Goal: Task Accomplishment & Management: Complete application form

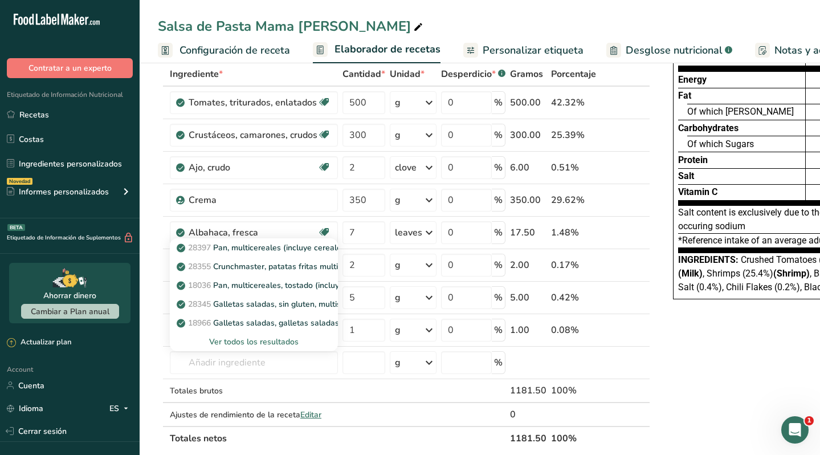
click at [153, 320] on section "Añadir ingredientes Administrar receta Eliminar receta Duplicar receta Escalar …" at bounding box center [480, 432] width 680 height 868
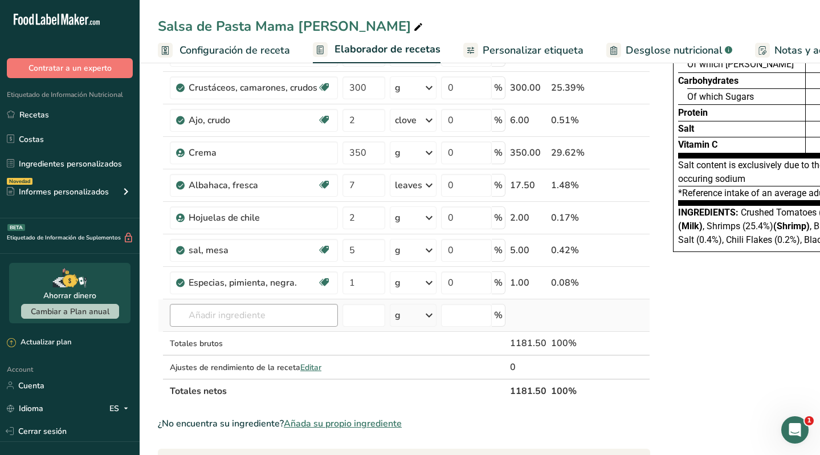
scroll to position [108, 0]
click at [228, 319] on input "text" at bounding box center [254, 315] width 168 height 23
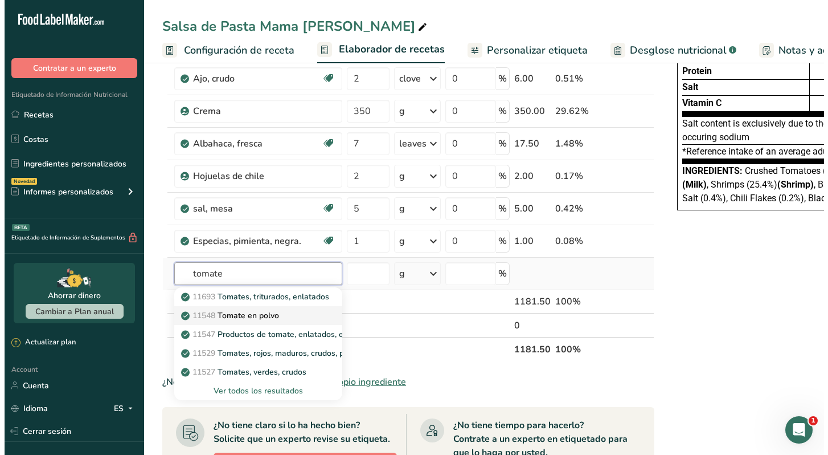
scroll to position [150, 0]
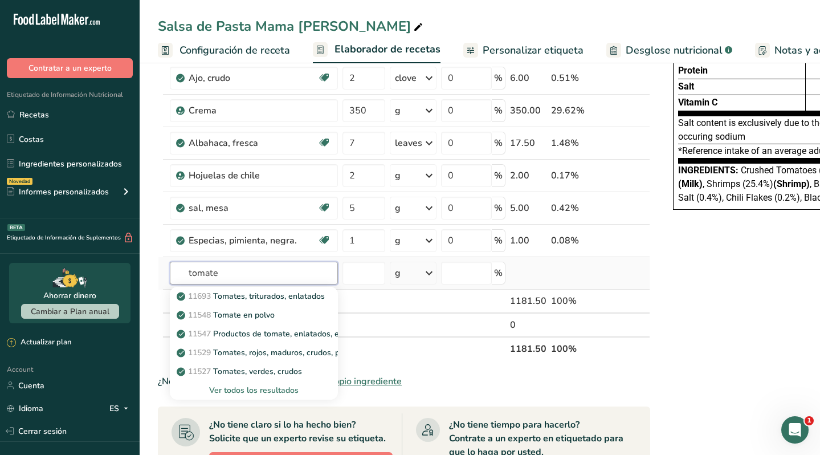
type input "tomate"
click at [250, 389] on div "Ver todos los resultados" at bounding box center [254, 390] width 150 height 12
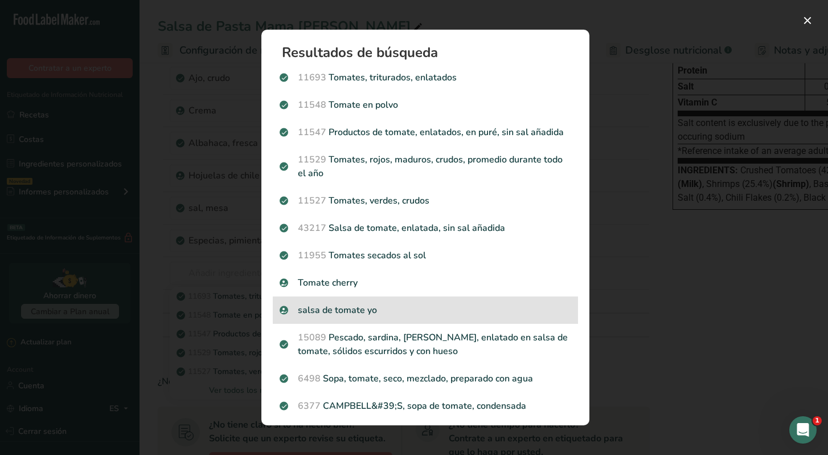
click at [370, 317] on p "salsa de tomate yo" at bounding box center [426, 310] width 292 height 14
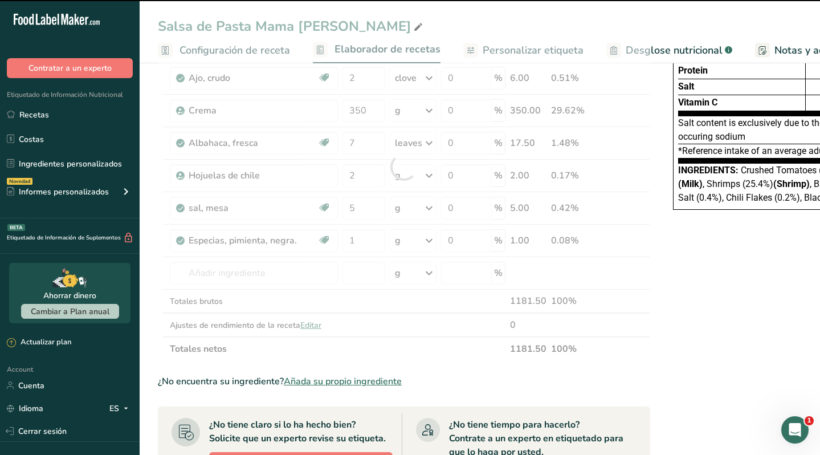
type input "0"
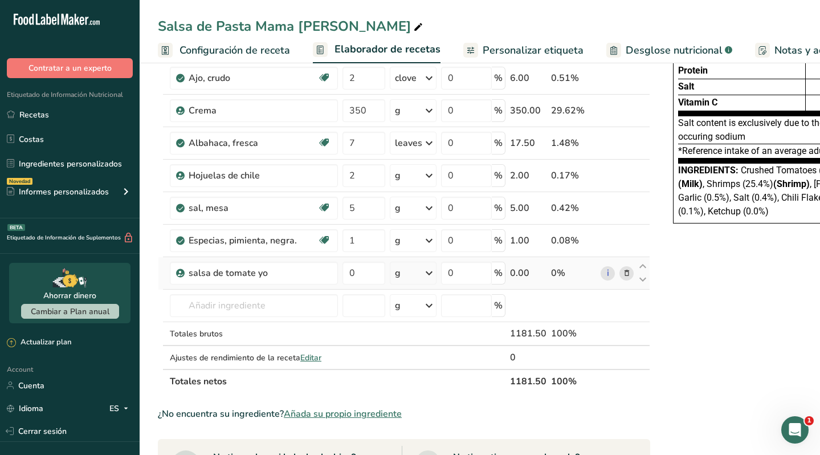
click at [623, 272] on icon at bounding box center [627, 273] width 8 height 12
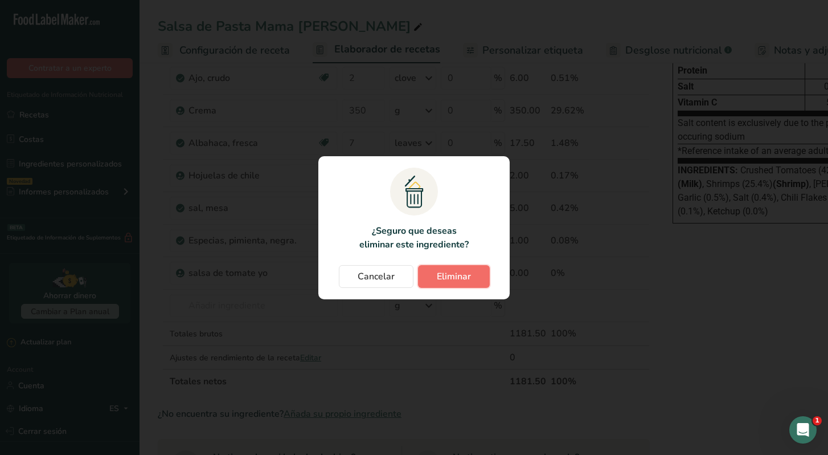
click at [459, 277] on span "Eliminar" at bounding box center [454, 276] width 34 height 14
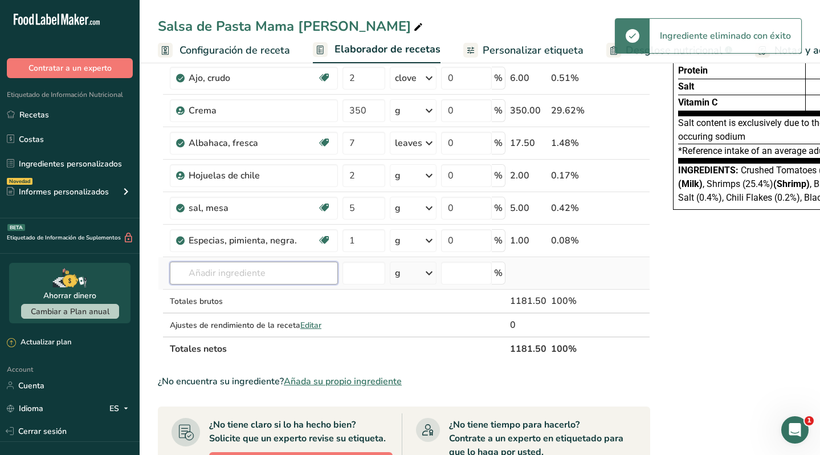
click at [263, 281] on input "text" at bounding box center [254, 272] width 168 height 23
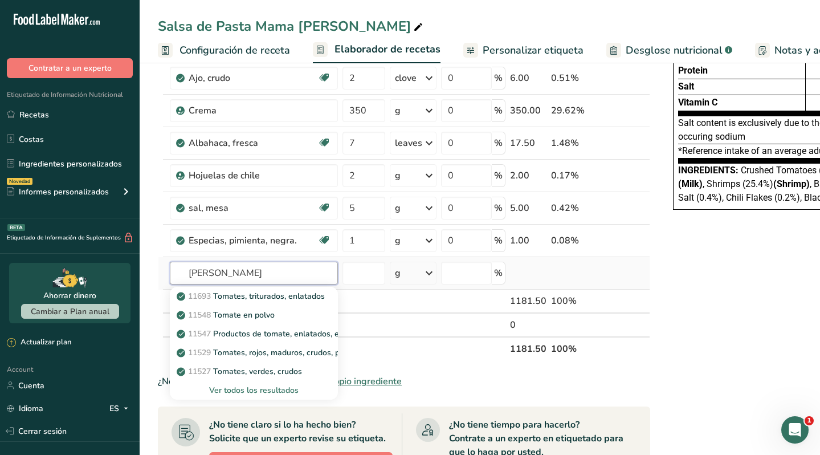
type input "[PERSON_NAME]"
click at [263, 389] on div "Ver todos los resultados" at bounding box center [254, 390] width 150 height 12
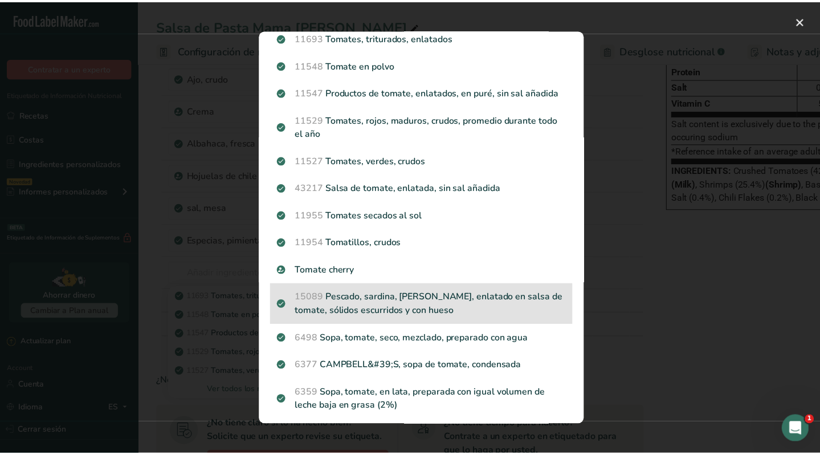
scroll to position [0, 0]
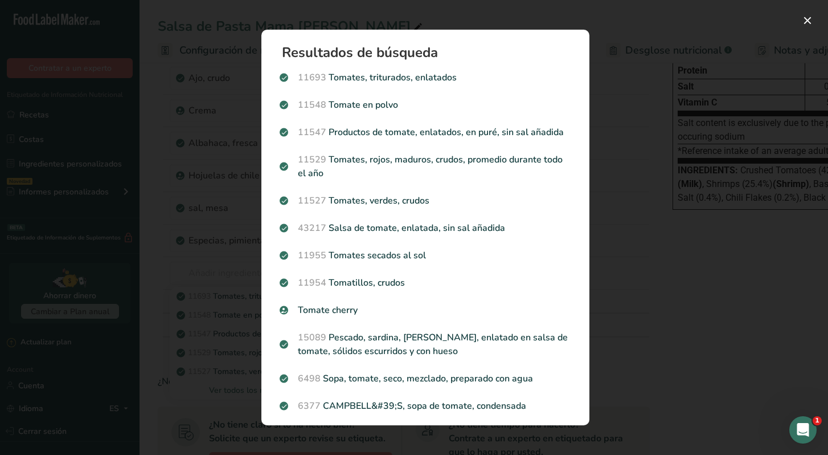
click at [162, 80] on div "Search results modal" at bounding box center [414, 227] width 828 height 455
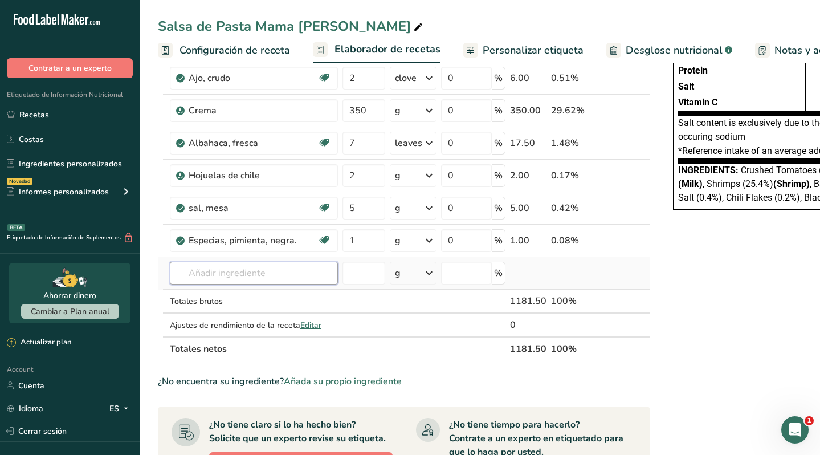
click at [247, 274] on input "text" at bounding box center [254, 272] width 168 height 23
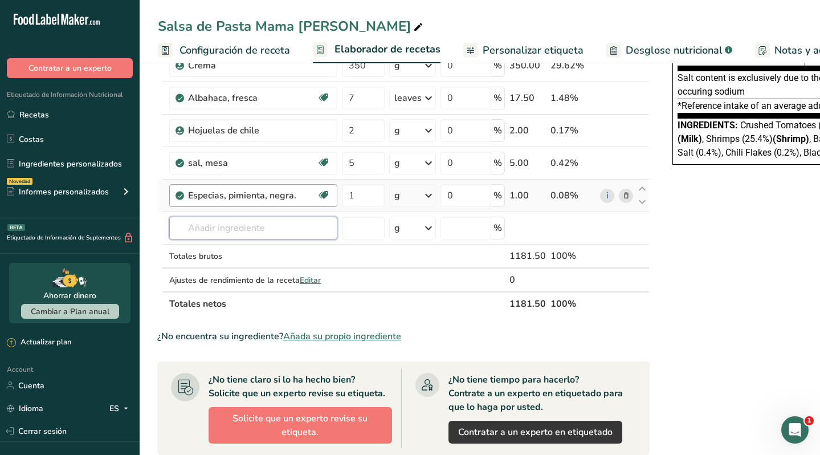
scroll to position [273, 0]
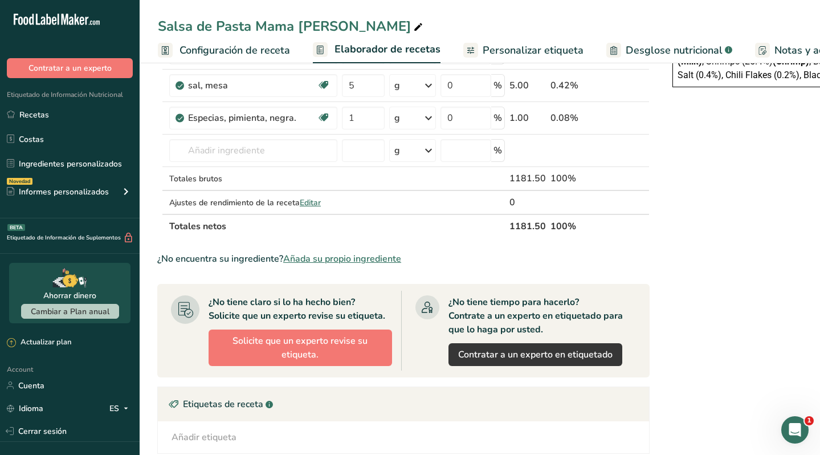
click at [354, 259] on span "Añada su propio ingrediente" at bounding box center [342, 259] width 118 height 14
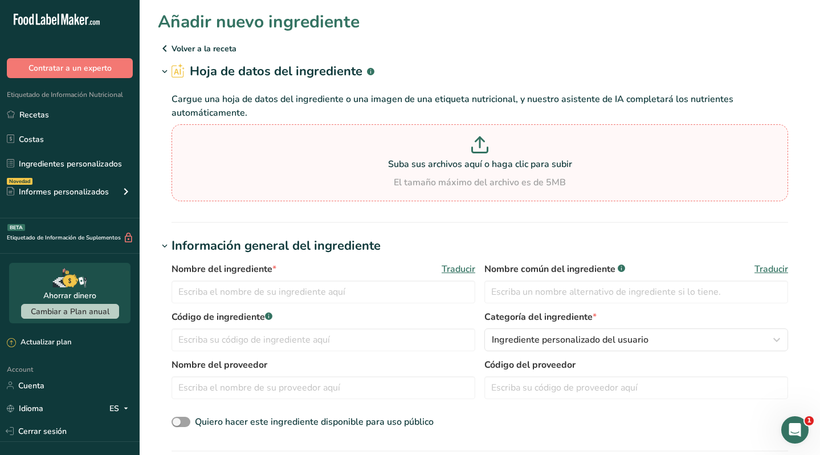
click at [480, 140] on icon at bounding box center [480, 142] width 0 height 10
click at [479, 140] on input "Suba sus archivos aquí o haga clic para subir El tamaño máximo del archivo es d…" at bounding box center [479, 162] width 616 height 77
type input "C:\fakepath\mutti .pdf"
click at [496, 152] on p at bounding box center [479, 146] width 611 height 21
click at [496, 152] on input "Suba sus archivos aquí o haga clic para subir El tamaño máximo del archivo es d…" at bounding box center [479, 162] width 616 height 77
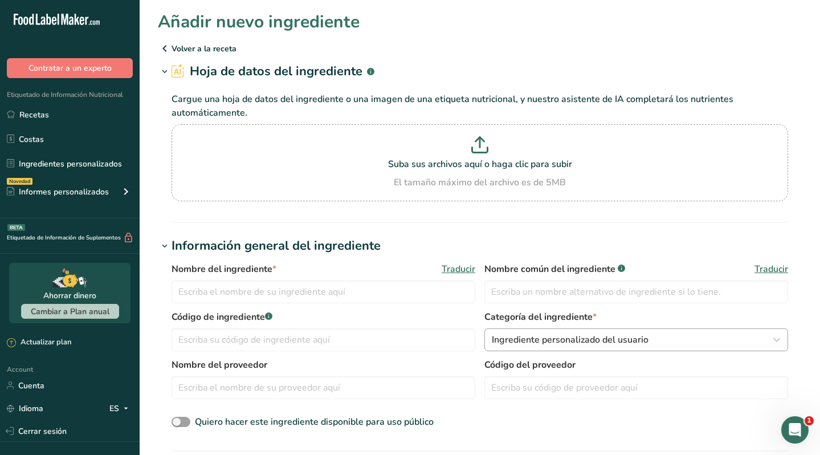
type input "C:\fakepath\mutti .pdf"
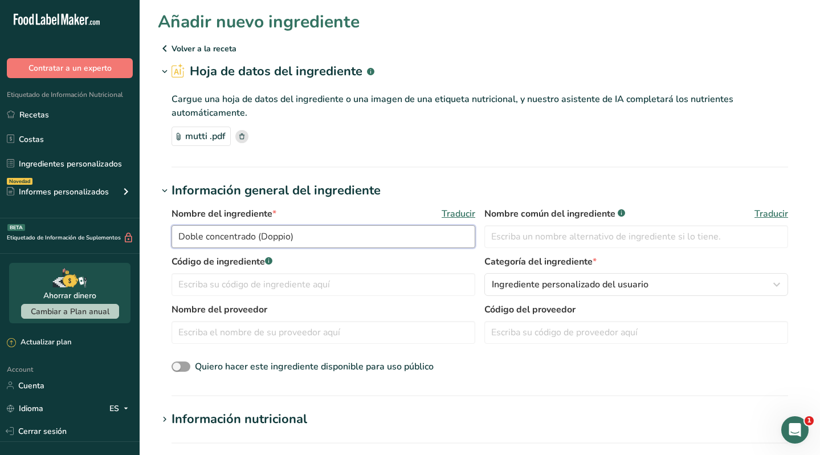
click at [300, 239] on input "Doble concentrado (Doppio)" at bounding box center [323, 236] width 304 height 23
type input "Doble concentrado (Doppio) tomate"
click at [507, 241] on input "text" at bounding box center [636, 236] width 304 height 23
type input "tomato paste"
click at [299, 330] on input "text" at bounding box center [323, 332] width 304 height 23
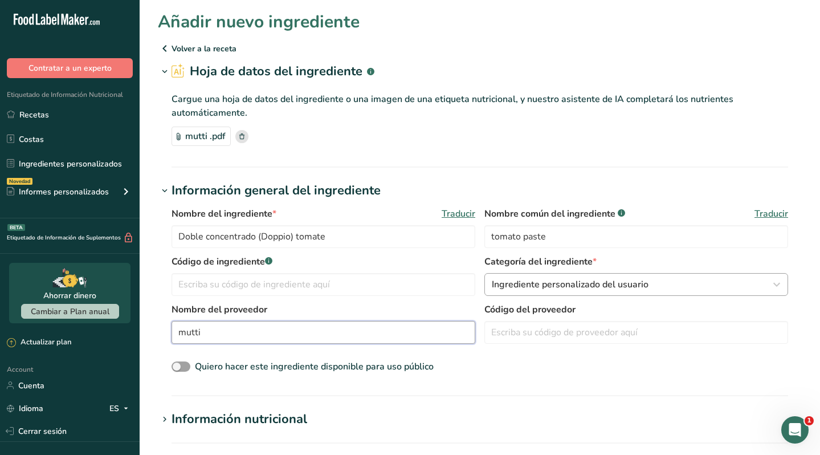
type input "mutti"
click at [584, 292] on button "Ingrediente personalizado del usuario" at bounding box center [636, 284] width 304 height 23
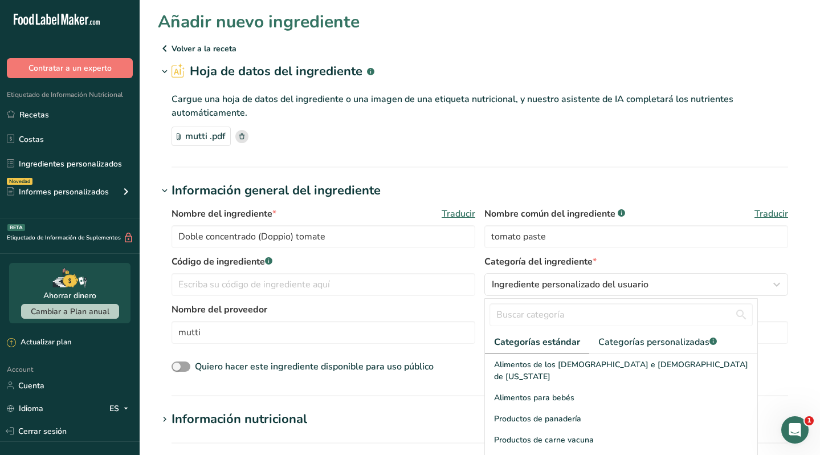
click at [475, 314] on div "Nombre del proveedor [PERSON_NAME] Código del proveedor" at bounding box center [479, 326] width 616 height 48
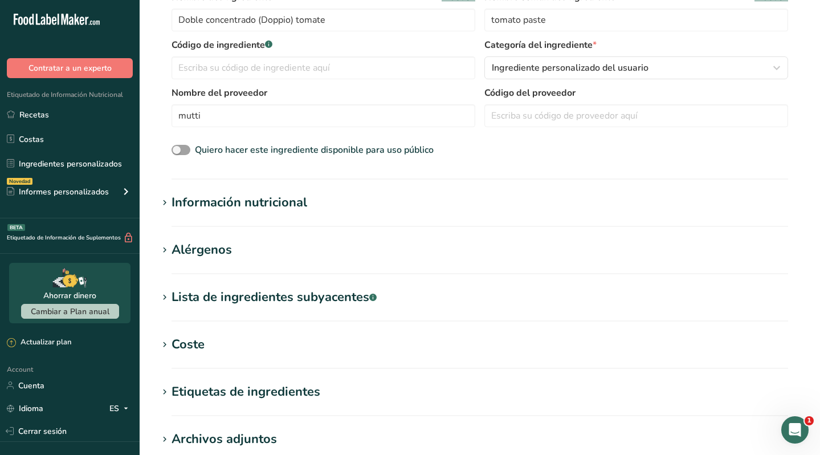
scroll to position [219, 0]
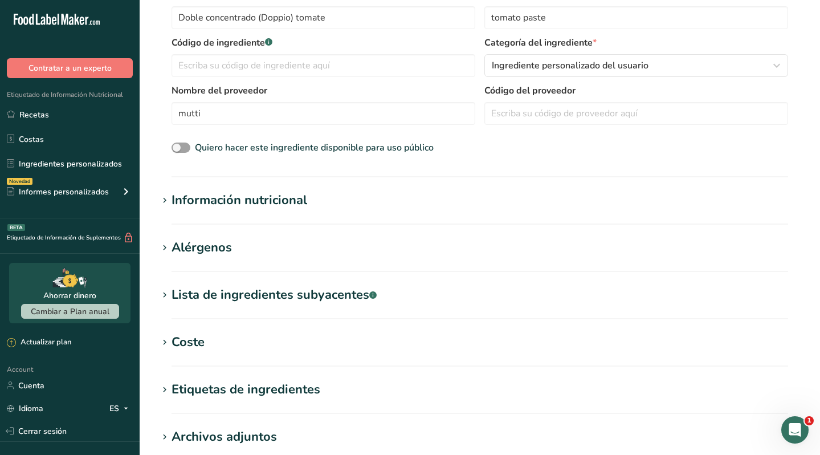
click at [268, 195] on div "Información nutricional" at bounding box center [239, 200] width 136 height 19
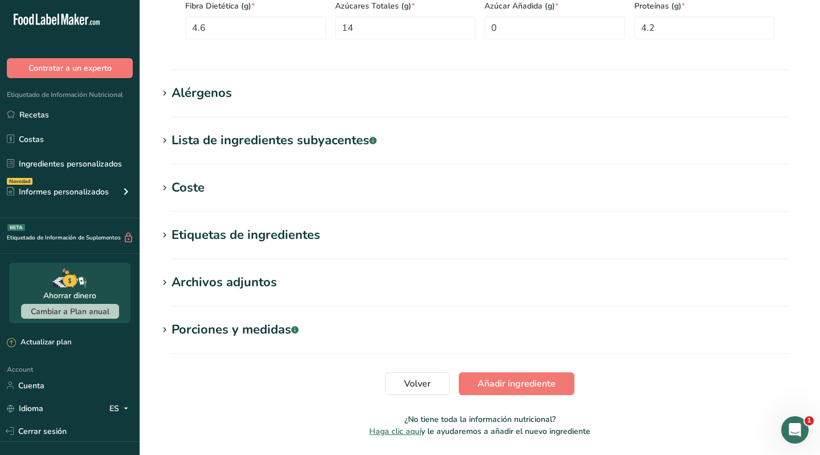
scroll to position [640, 0]
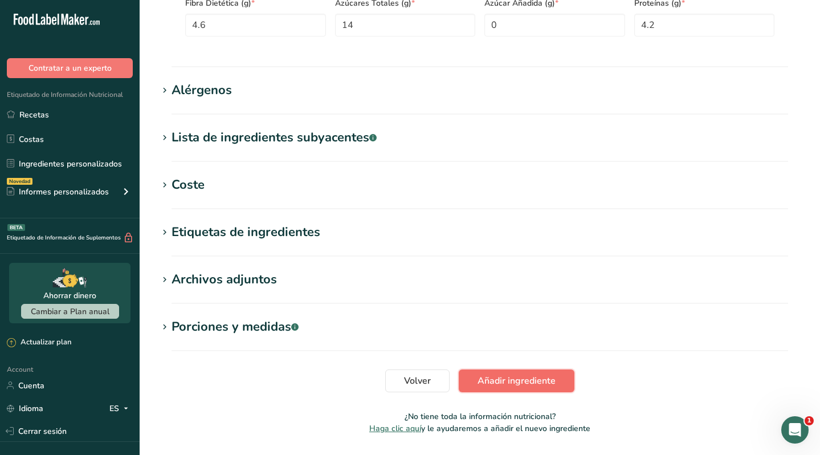
click at [494, 381] on span "Añadir ingrediente" at bounding box center [516, 381] width 78 height 14
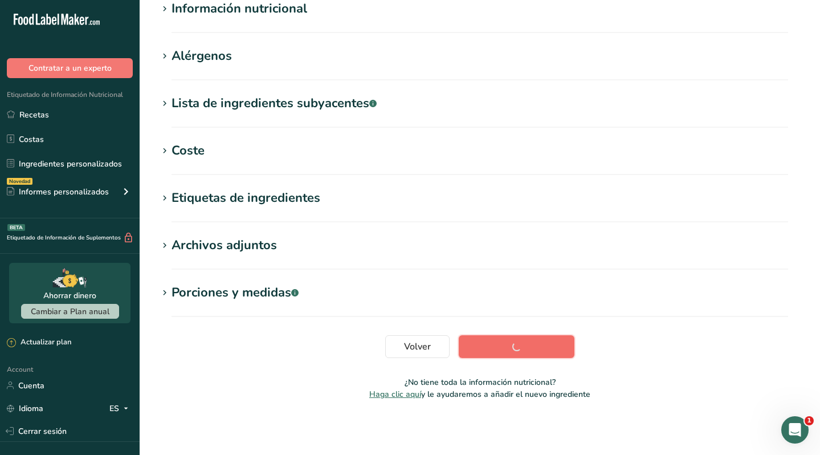
scroll to position [157, 0]
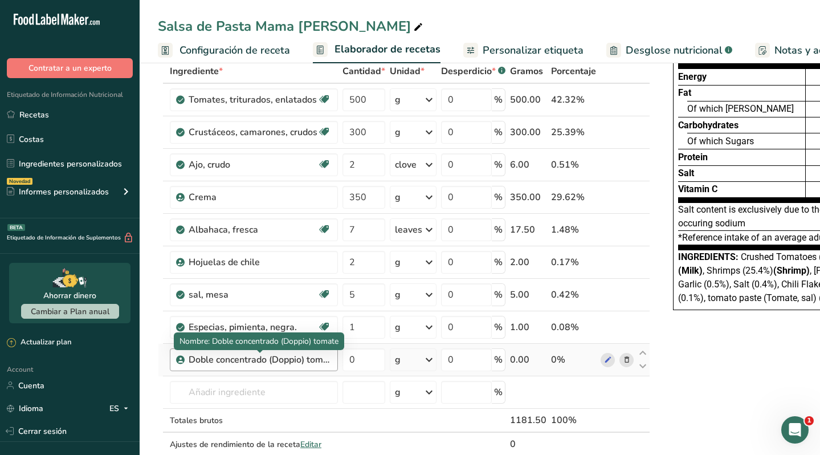
scroll to position [67, 0]
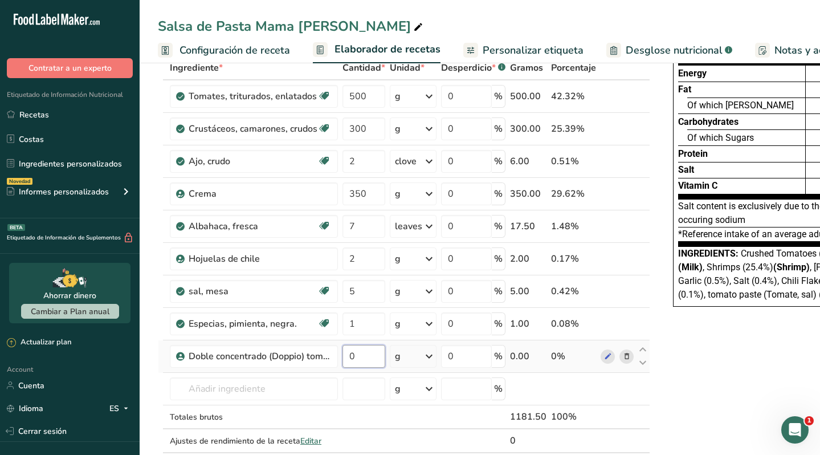
click at [357, 360] on input "0" at bounding box center [363, 356] width 43 height 23
type input "15"
click at [350, 416] on div "Ingrediente * Cantidad * Unidad * Desperdicio * .a-a{fill:#347362;}.b-a{fill:#f…" at bounding box center [404, 266] width 492 height 420
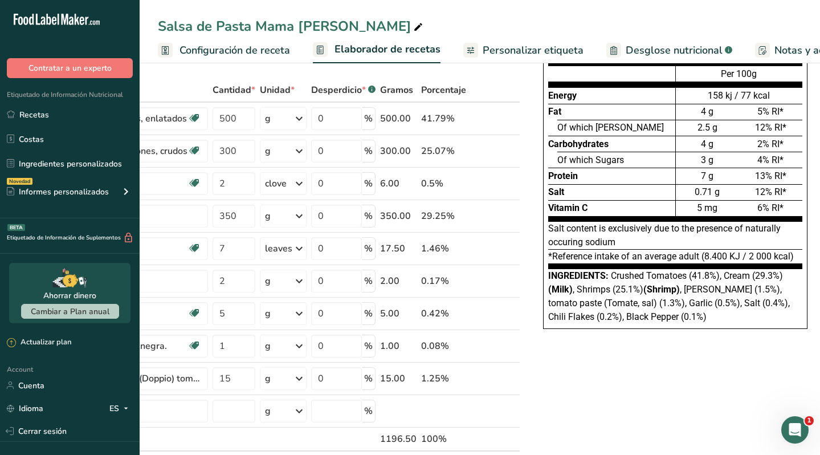
scroll to position [0, 0]
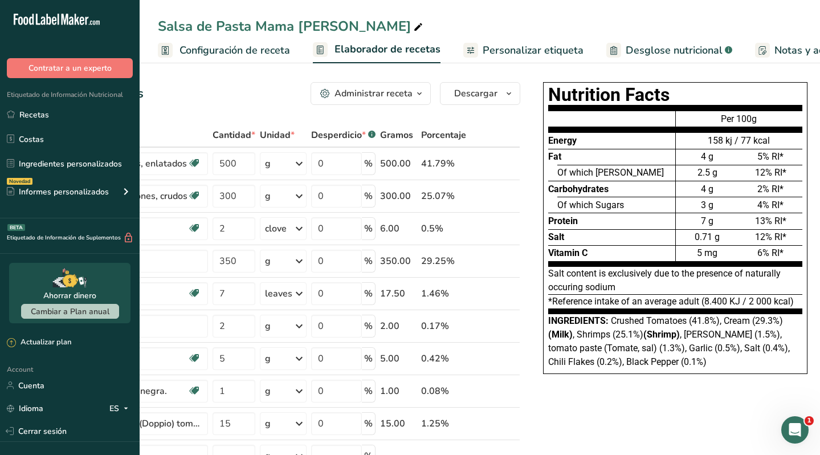
click at [532, 47] on span "Personalizar etiqueta" at bounding box center [533, 50] width 101 height 15
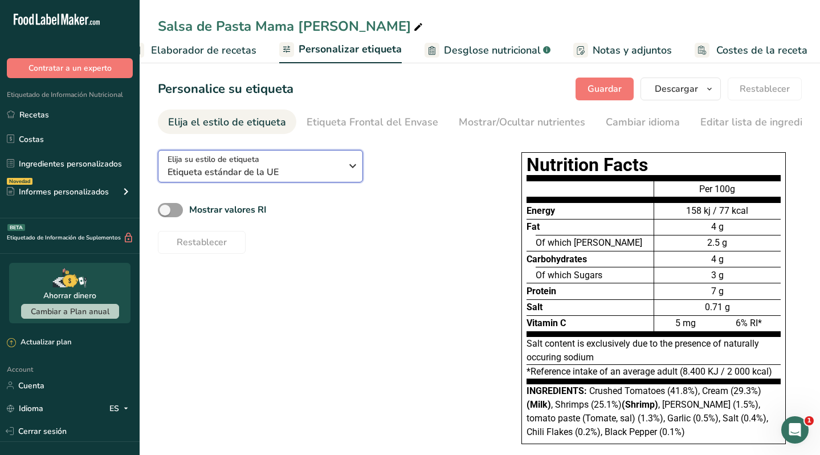
click at [350, 167] on icon "button" at bounding box center [353, 166] width 14 height 21
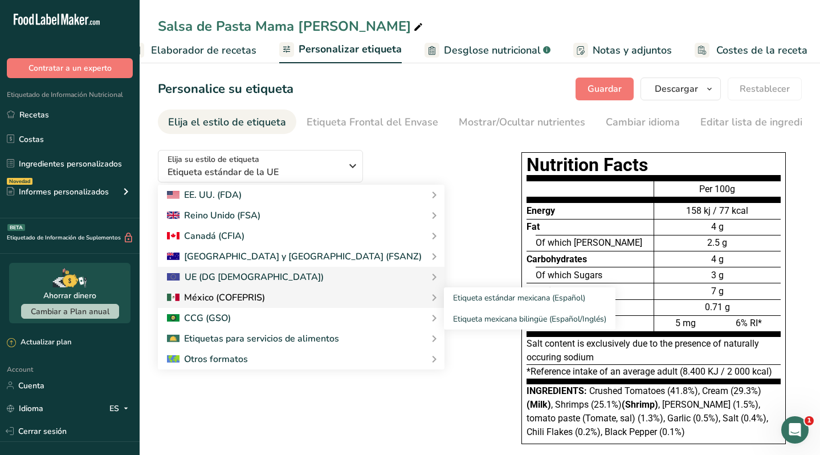
click at [283, 297] on div at bounding box center [301, 298] width 268 height 14
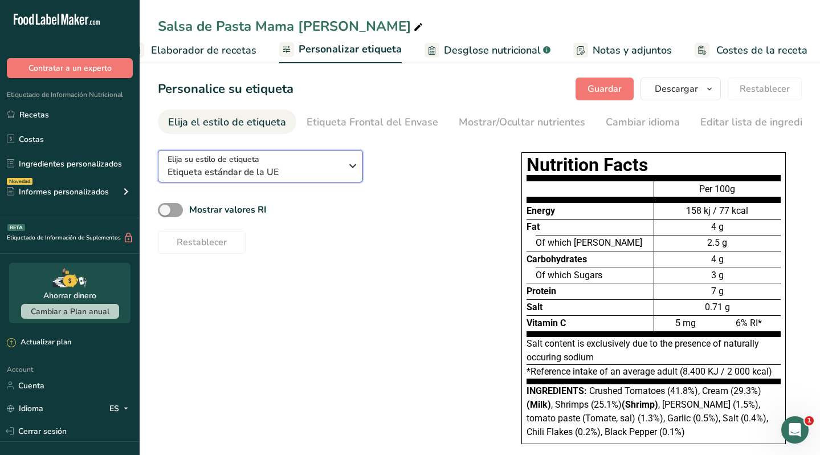
click at [329, 171] on span "Etiqueta estándar de la UE" at bounding box center [254, 172] width 174 height 14
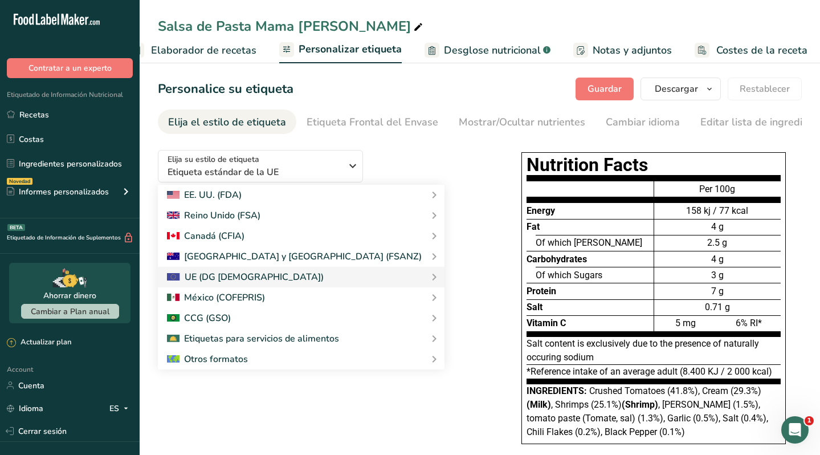
click at [402, 164] on div "Elija su estilo de etiqueta Etiqueta estándar de la UE [GEOGRAPHIC_DATA]. (FDA)…" at bounding box center [322, 197] width 329 height 113
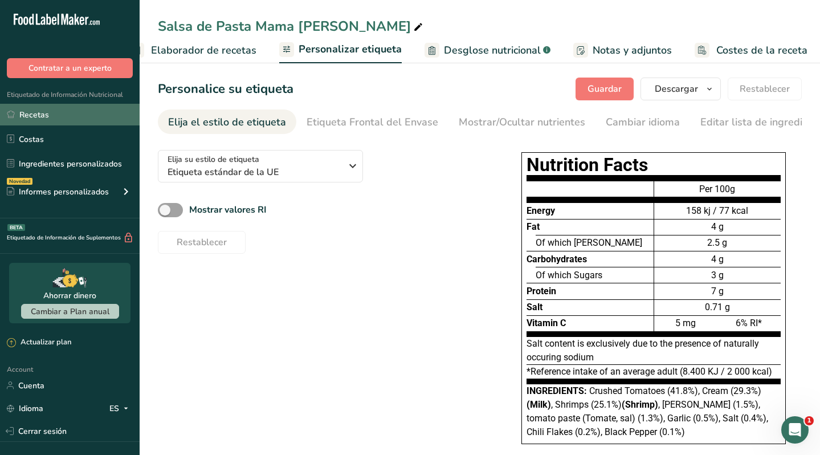
click at [62, 116] on link "Recetas" at bounding box center [70, 115] width 140 height 22
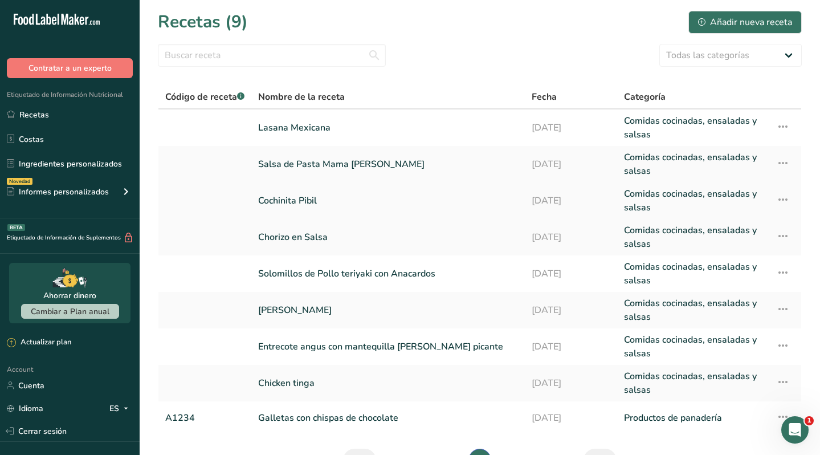
click at [280, 198] on link "Cochinita Pibil" at bounding box center [388, 200] width 260 height 27
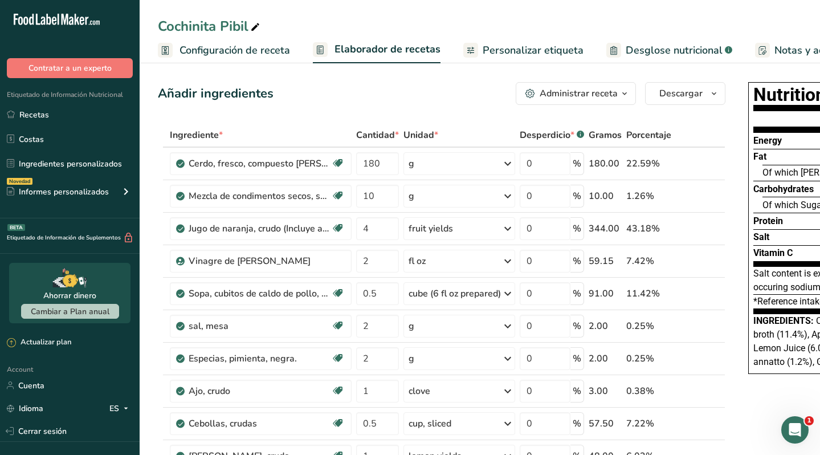
click at [246, 50] on span "Configuración de receta" at bounding box center [234, 50] width 111 height 15
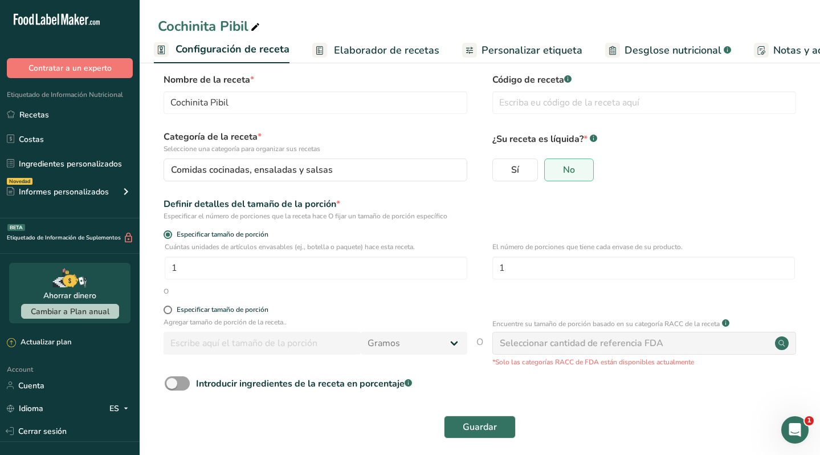
scroll to position [18, 0]
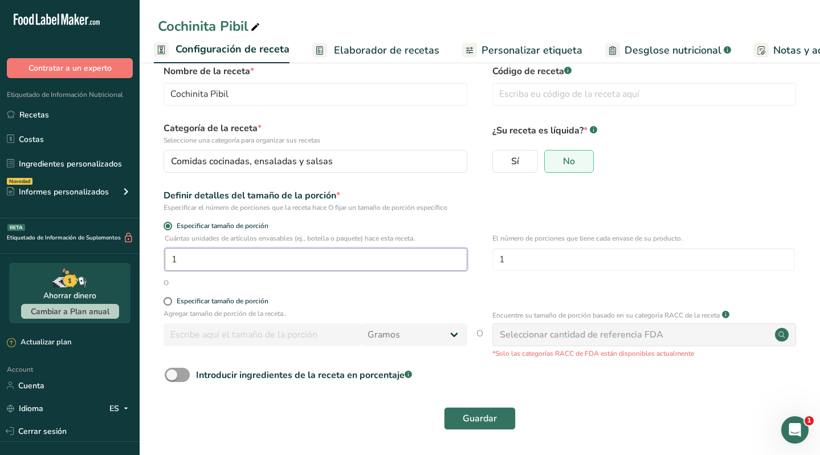
drag, startPoint x: 285, startPoint y: 256, endPoint x: 157, endPoint y: 261, distance: 128.3
click at [157, 261] on section "Nombre de la receta * Cochinita Pibil Código de receta .a-a{fill:#347362;}.b-a{…" at bounding box center [480, 248] width 680 height 413
type input "4.4"
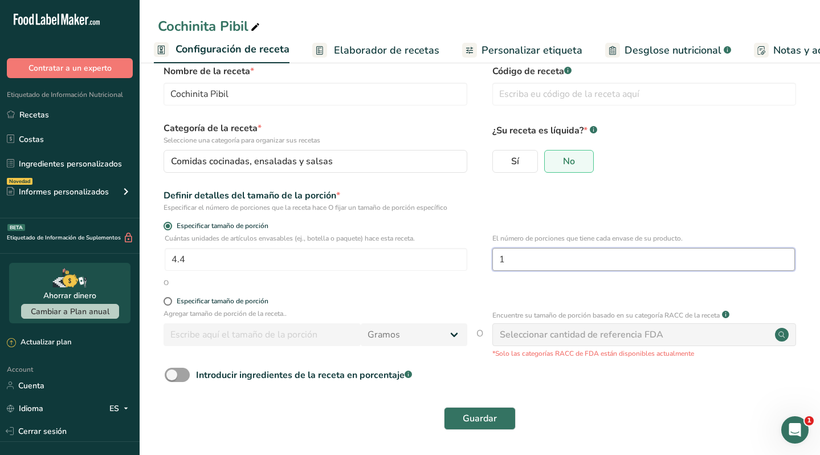
click at [561, 254] on input "1" at bounding box center [643, 259] width 302 height 23
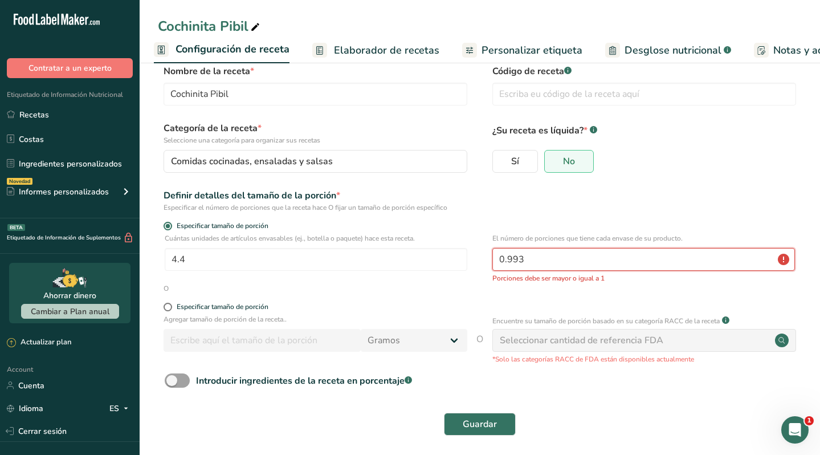
scroll to position [23, 0]
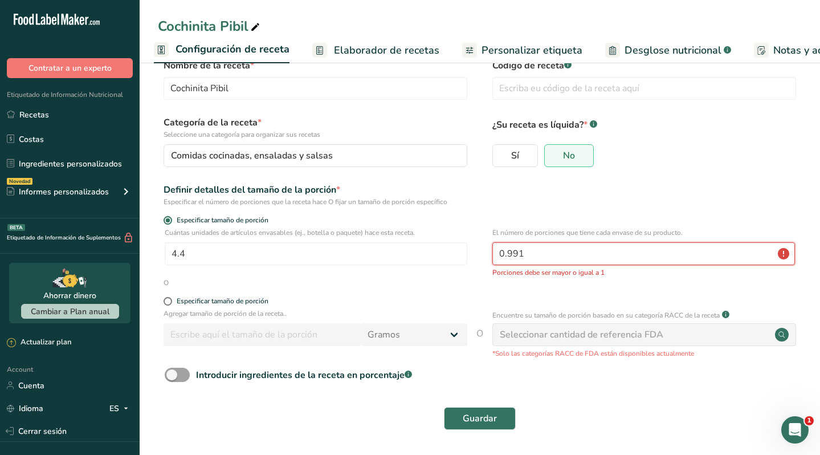
type input "0.991"
click at [165, 299] on span at bounding box center [167, 301] width 9 height 9
click at [165, 299] on input "Especificar tamaño de porción" at bounding box center [166, 300] width 7 height 7
radio input "true"
radio input "false"
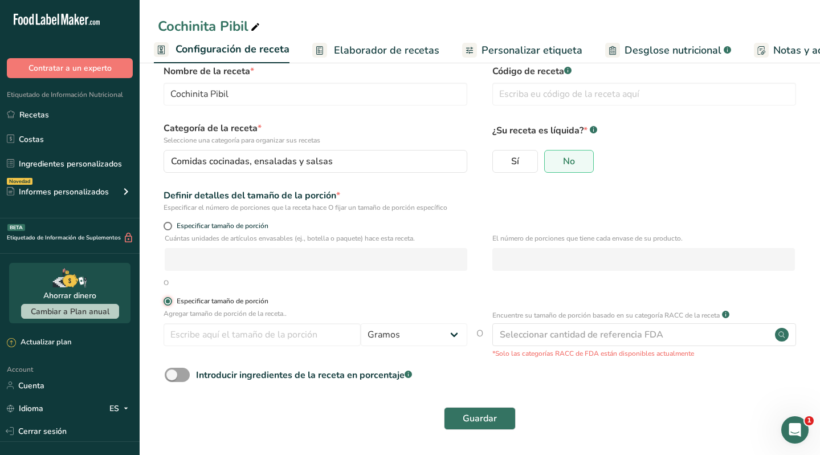
scroll to position [18, 0]
click at [210, 334] on input "number" at bounding box center [261, 334] width 197 height 23
type input "195"
type input "1"
type input "200"
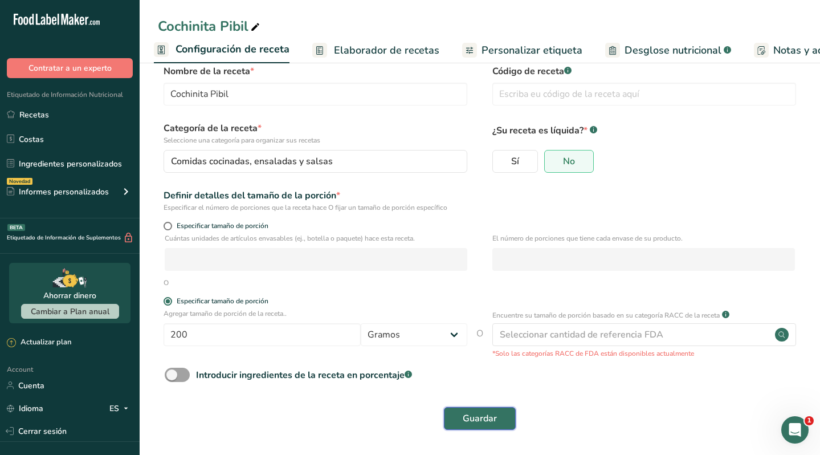
click at [479, 416] on span "Guardar" at bounding box center [480, 418] width 34 height 14
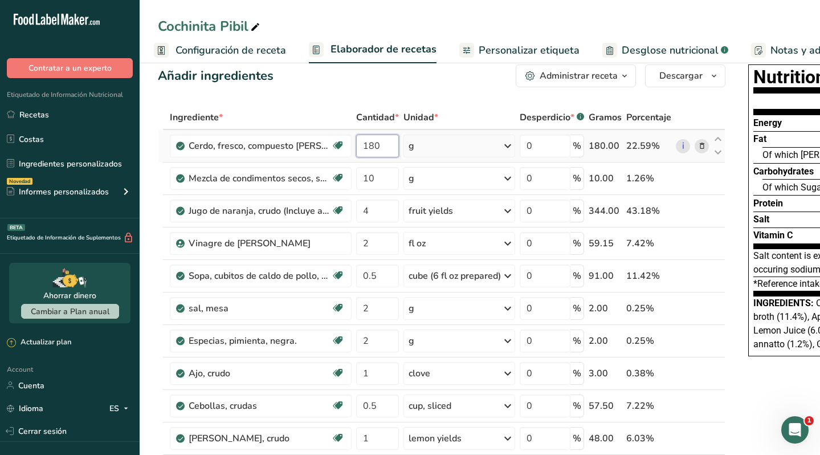
drag, startPoint x: 383, startPoint y: 148, endPoint x: 354, endPoint y: 148, distance: 28.5
click at [354, 148] on td "180" at bounding box center [377, 146] width 47 height 32
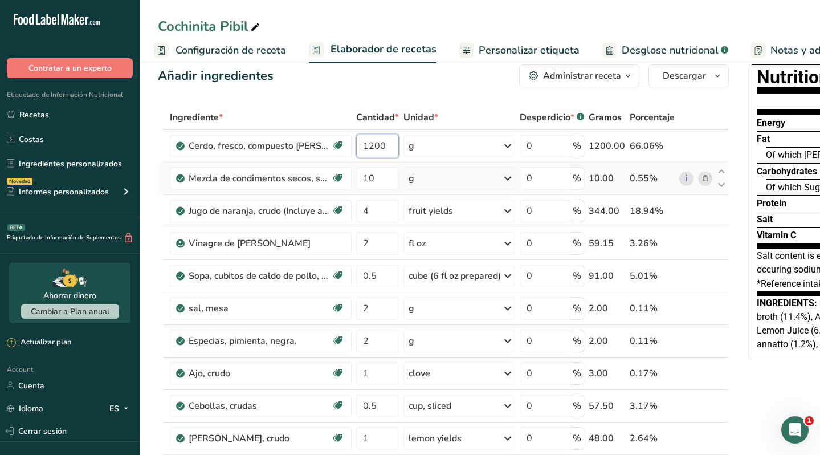
type input "1200"
click at [205, 191] on div "Ingrediente * Cantidad * Unidad * Desperdicio * .a-a{fill:#347362;}.b-a{fill:#f…" at bounding box center [443, 331] width 571 height 453
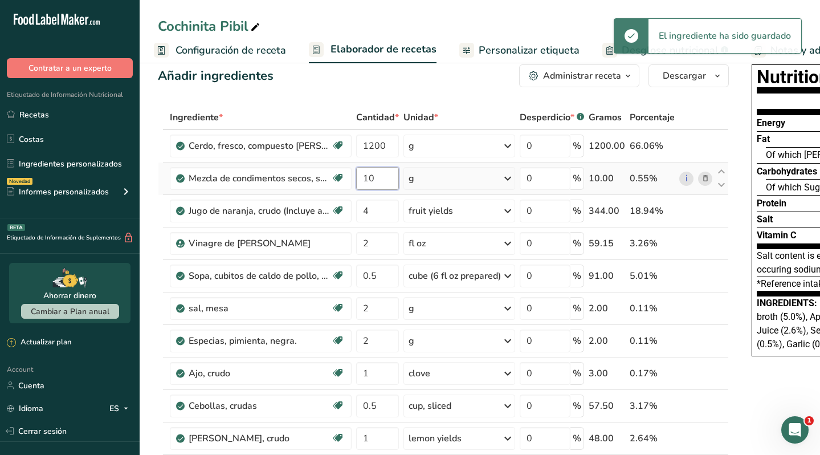
click at [373, 179] on input "10" at bounding box center [377, 178] width 43 height 23
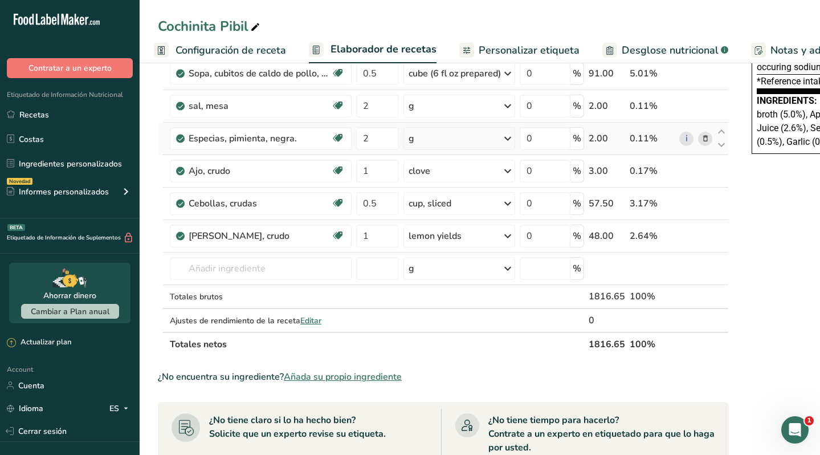
scroll to position [230, 0]
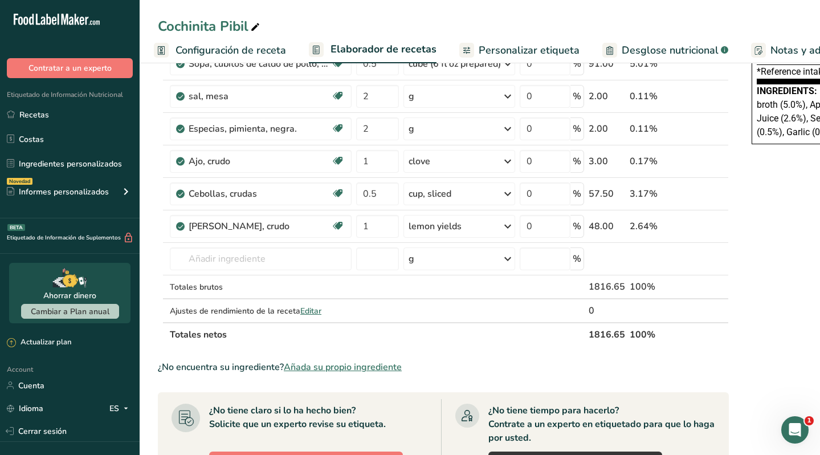
click at [338, 364] on span "Añada su propio ingrediente" at bounding box center [343, 367] width 118 height 14
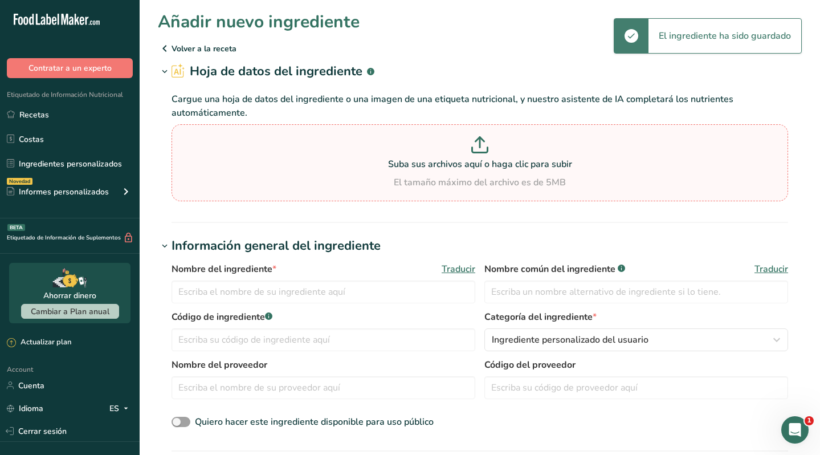
click at [478, 148] on icon at bounding box center [479, 144] width 17 height 17
click at [478, 148] on input "Suba sus archivos aquí o haga clic para subir El tamaño máximo del archivo es d…" at bounding box center [479, 162] width 616 height 77
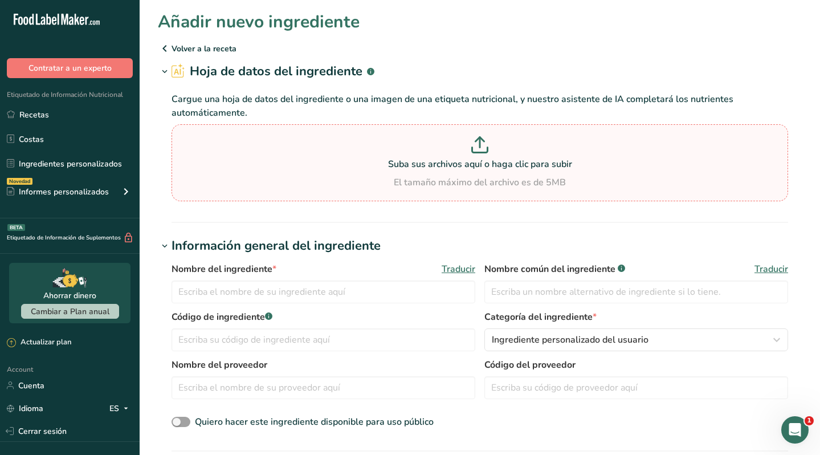
type input "C:\fakepath\Achiote la [PERSON_NAME] 110 gr.pdf"
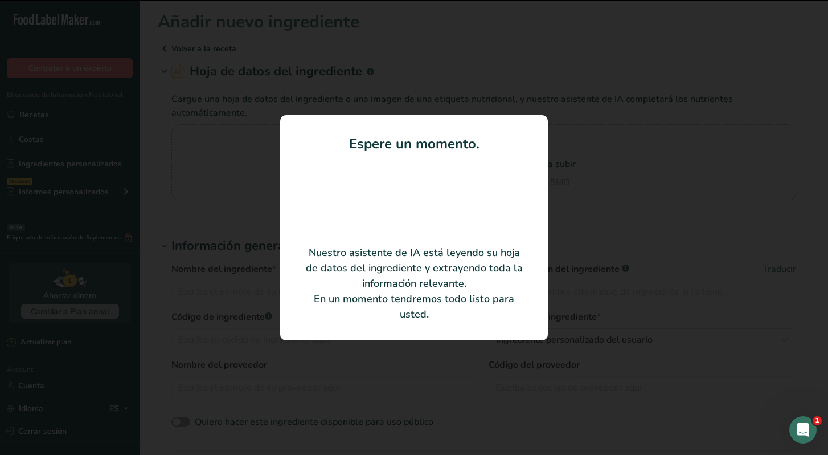
type input "Achiote la [PERSON_NAME]"
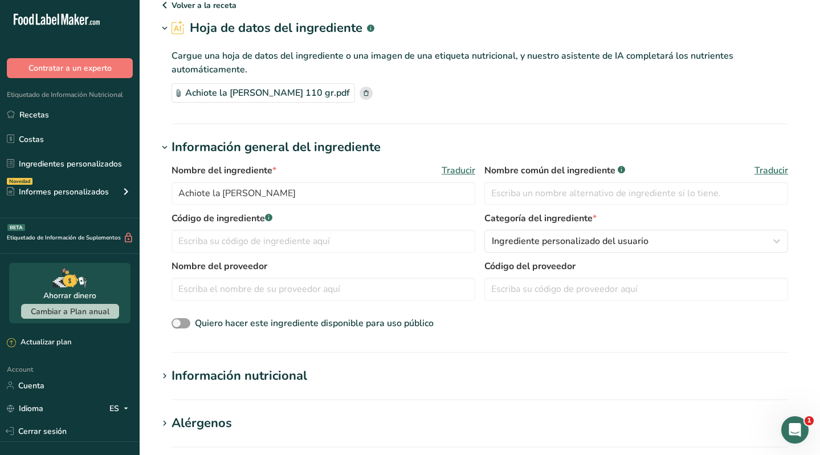
scroll to position [410, 0]
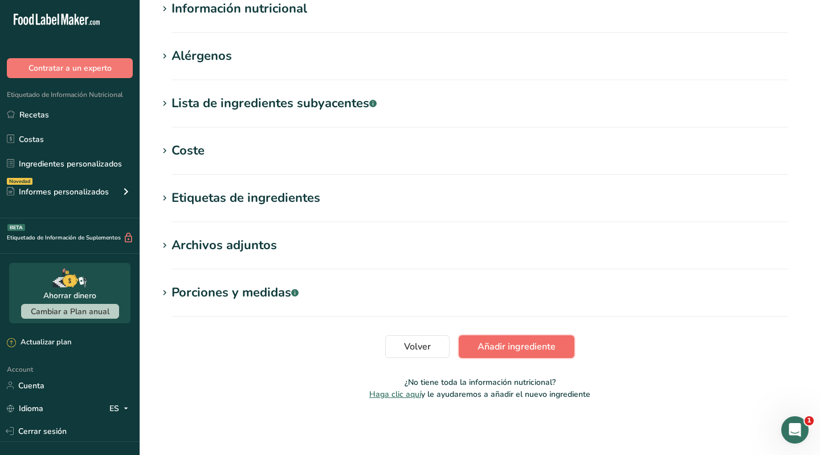
click at [518, 341] on span "Añadir ingrediente" at bounding box center [516, 347] width 78 height 14
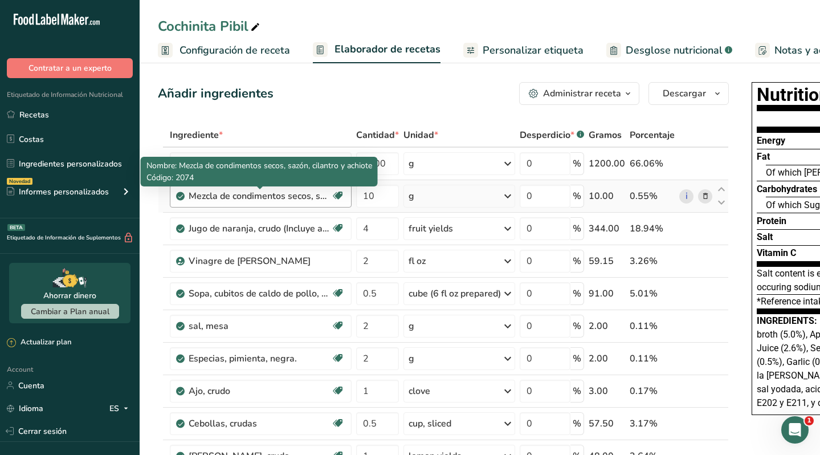
click at [207, 198] on div "Mezcla de condimentos secos, sazón, cilantro y achiote" at bounding box center [260, 196] width 142 height 14
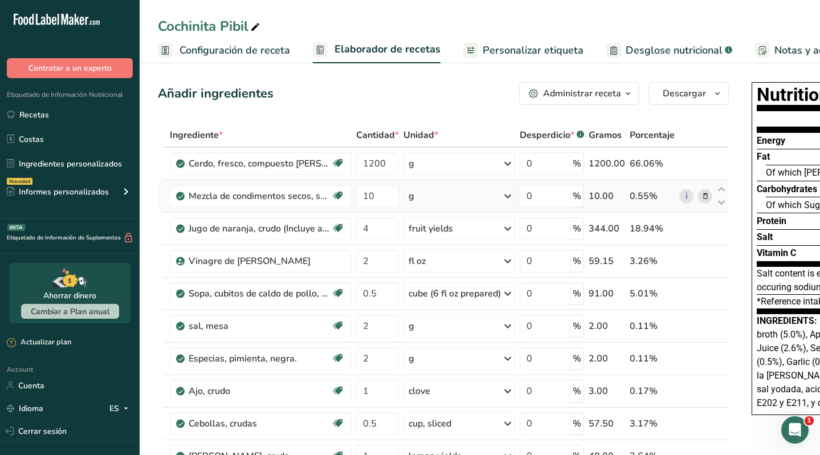
click at [703, 192] on icon at bounding box center [705, 196] width 8 height 12
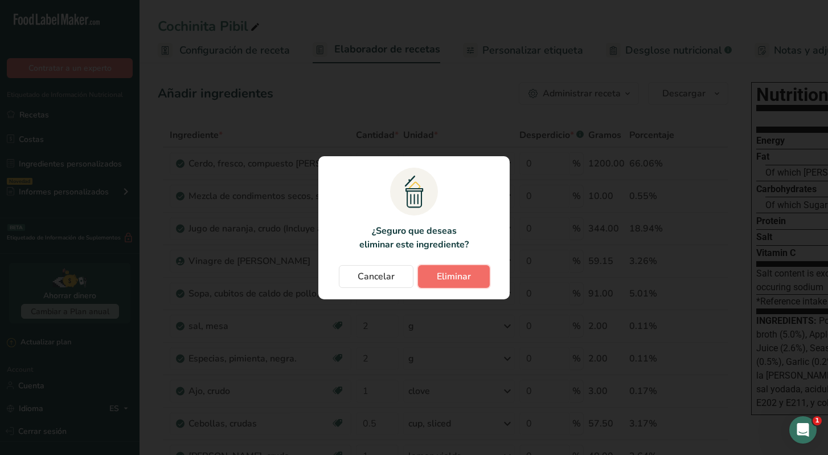
click at [451, 279] on span "Eliminar" at bounding box center [454, 276] width 34 height 14
type input "4"
type input "2"
type input "0.5"
type input "2"
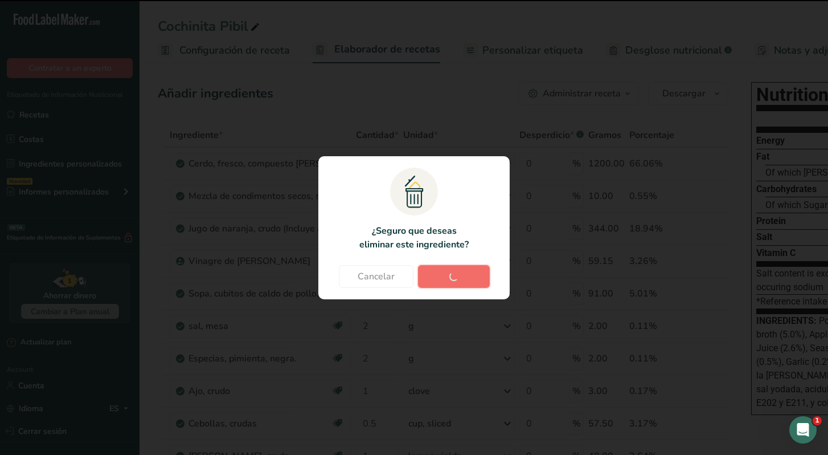
type input "1"
type input "0.5"
type input "1"
type input "0"
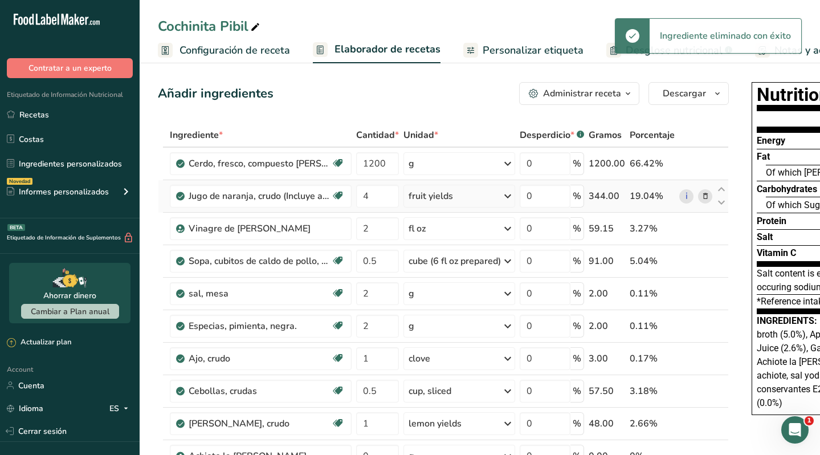
click at [434, 194] on div "fruit yields" at bounding box center [430, 196] width 44 height 14
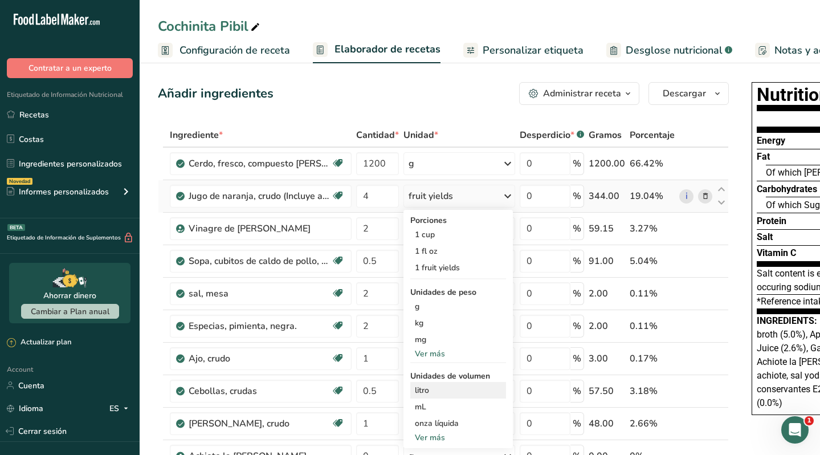
click at [438, 391] on div "litro" at bounding box center [458, 390] width 87 height 12
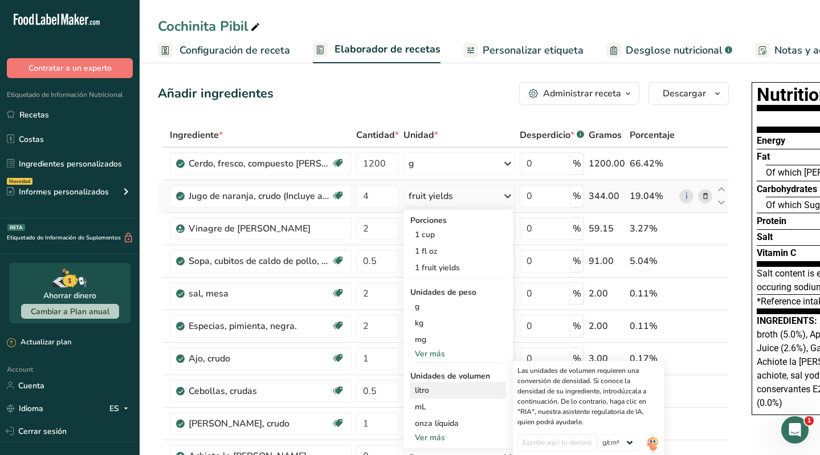
click at [428, 389] on div "litro" at bounding box center [458, 390] width 87 height 12
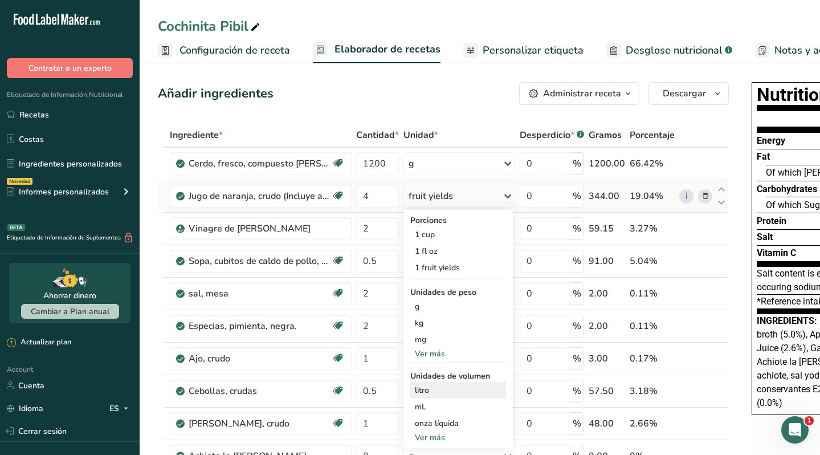
click at [428, 389] on div "litro" at bounding box center [458, 390] width 87 height 12
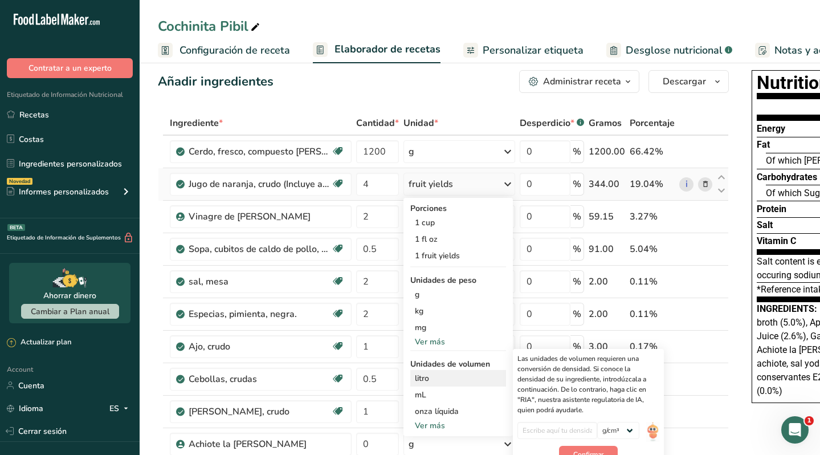
scroll to position [17, 0]
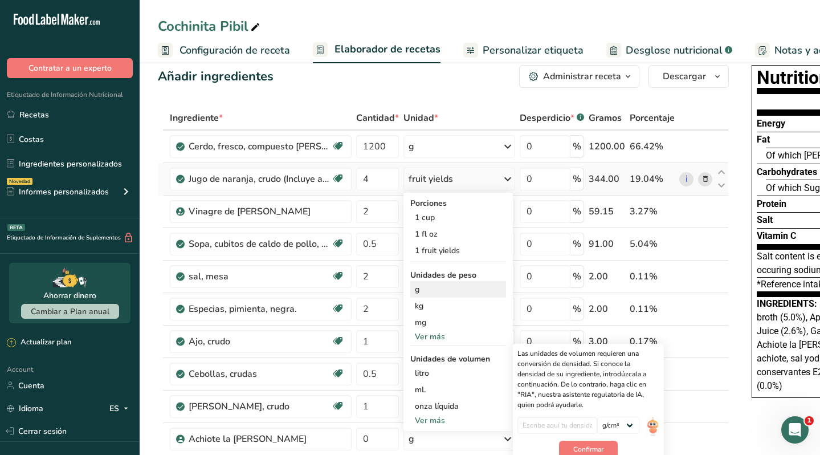
click at [424, 289] on div "g" at bounding box center [458, 289] width 96 height 17
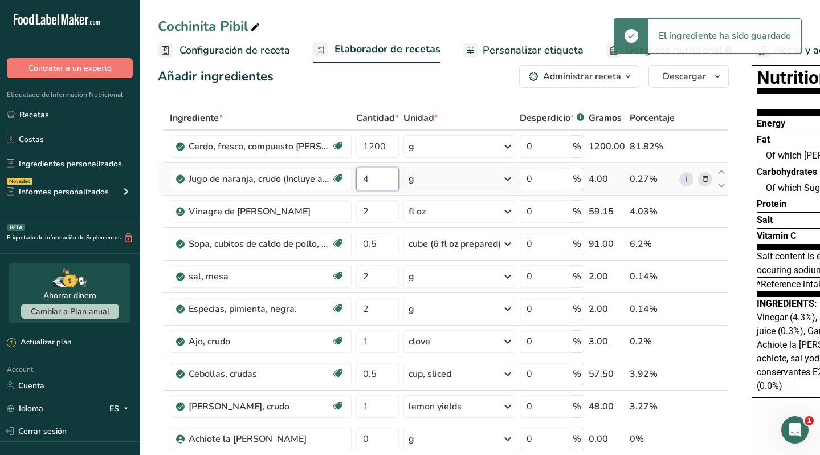
drag, startPoint x: 376, startPoint y: 175, endPoint x: 357, endPoint y: 177, distance: 19.4
click at [357, 177] on input "4" at bounding box center [377, 178] width 43 height 23
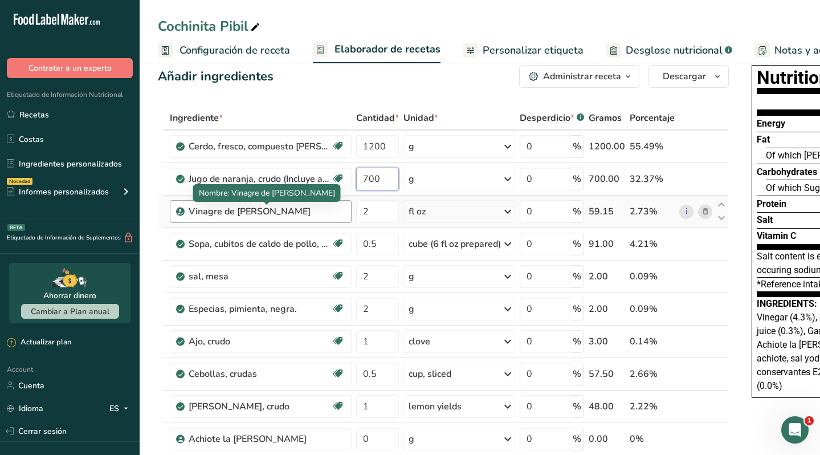
type input "700"
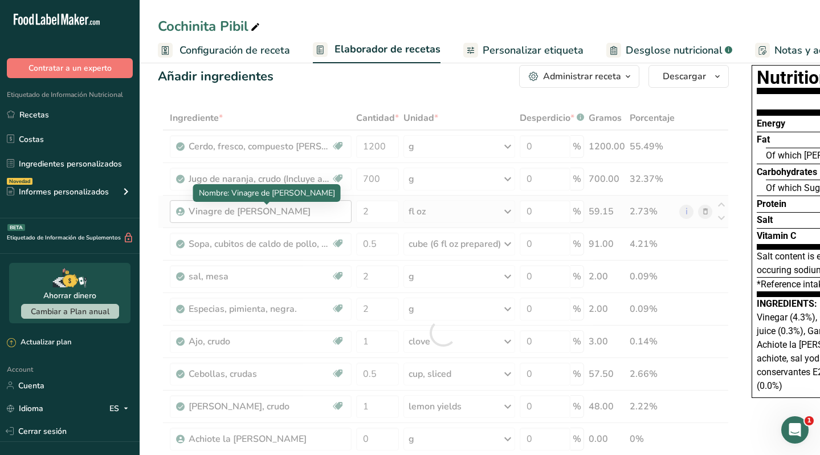
click at [310, 216] on div "Ingrediente * Cantidad * Unidad * Desperdicio * .a-a{fill:#347362;}.b-a{fill:#f…" at bounding box center [443, 332] width 571 height 453
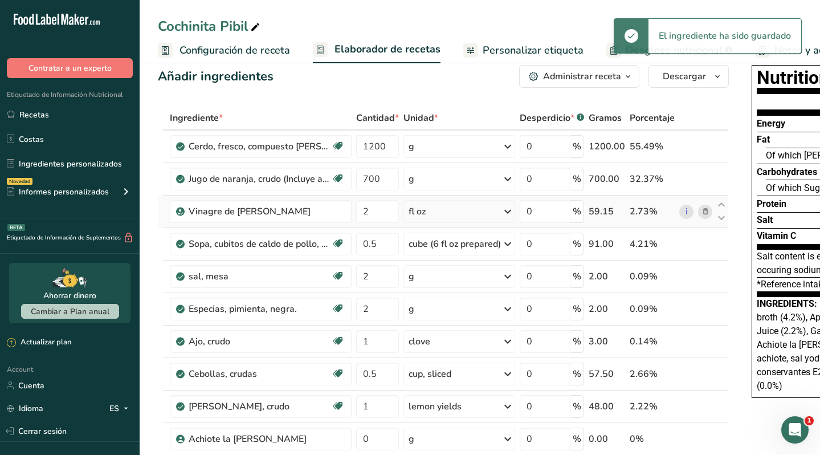
click at [436, 214] on div "fl oz" at bounding box center [459, 211] width 112 height 23
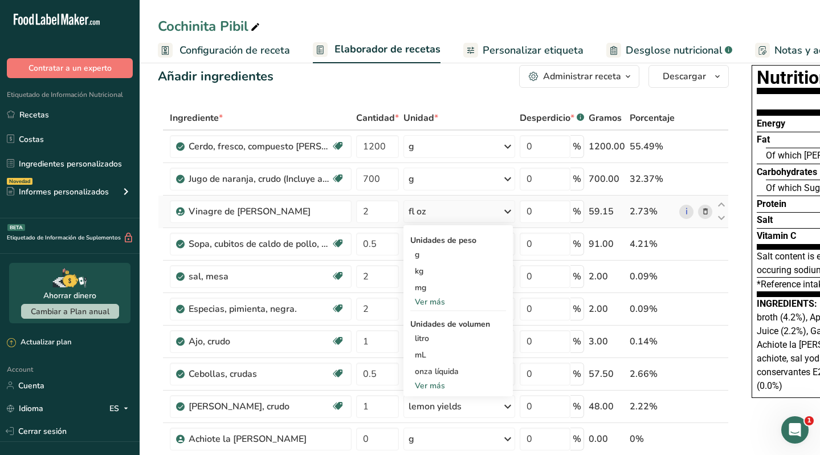
click at [440, 300] on div "Ver más" at bounding box center [458, 302] width 96 height 12
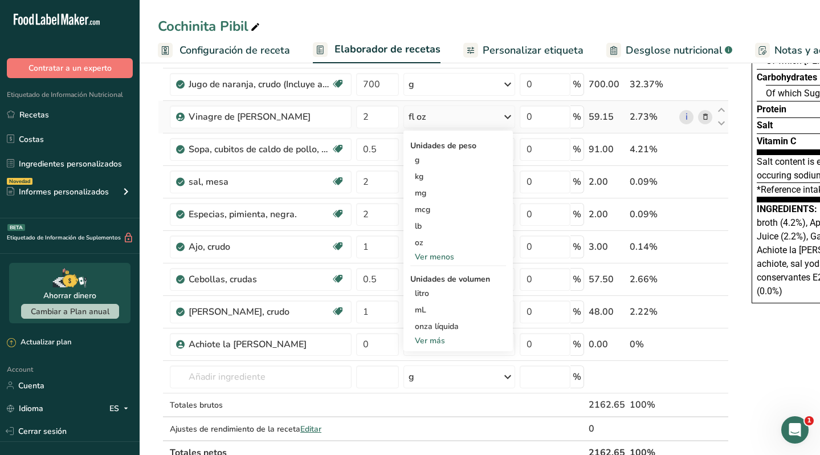
scroll to position [118, 0]
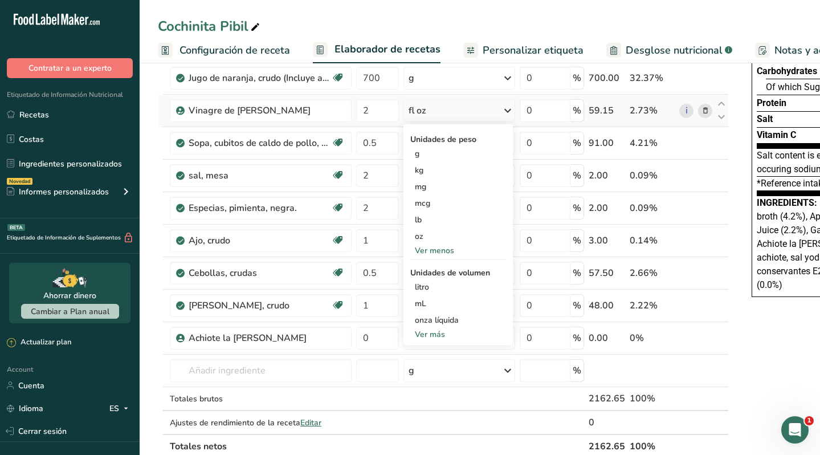
click at [437, 334] on div "Ver más" at bounding box center [458, 334] width 96 height 12
select select "22"
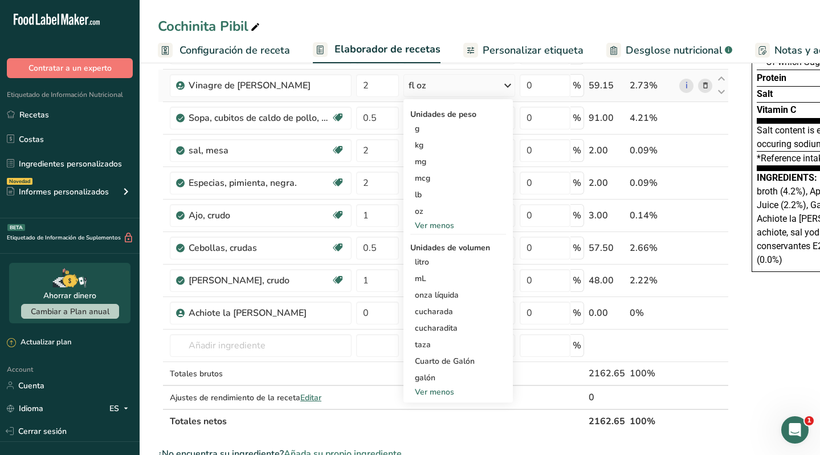
scroll to position [146, 0]
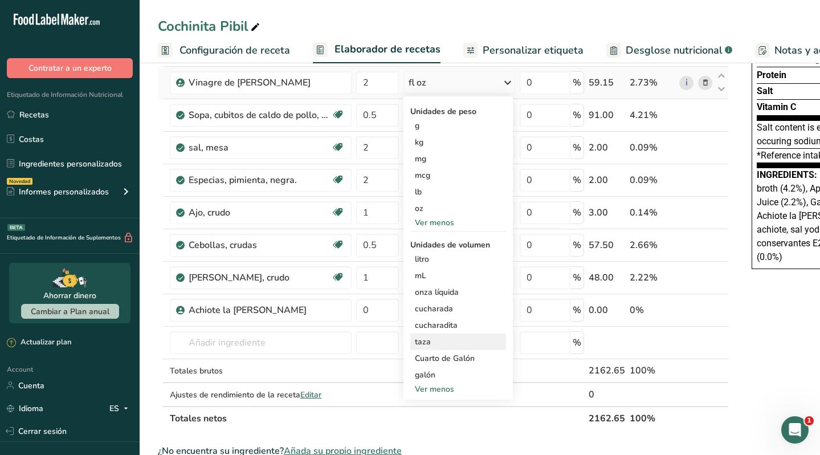
click at [430, 338] on div "taza" at bounding box center [458, 342] width 87 height 12
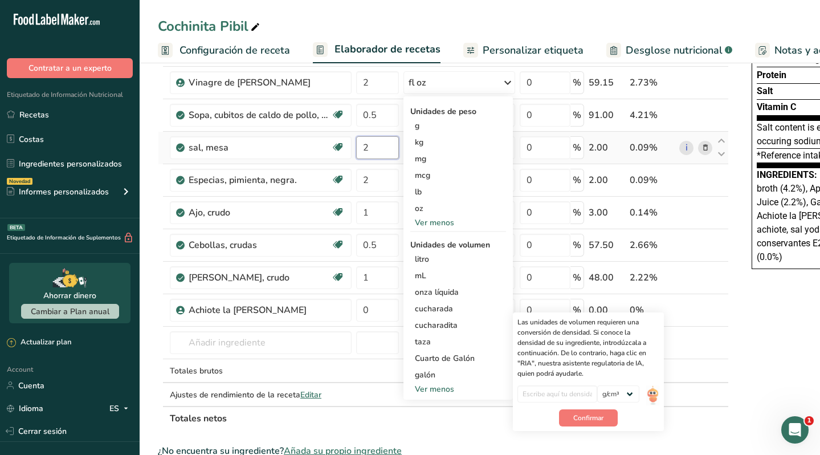
click at [374, 150] on input "2" at bounding box center [377, 147] width 43 height 23
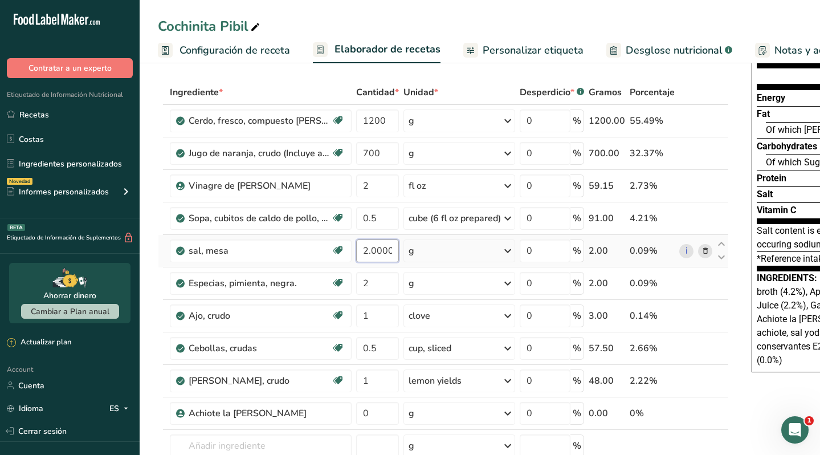
scroll to position [38, 0]
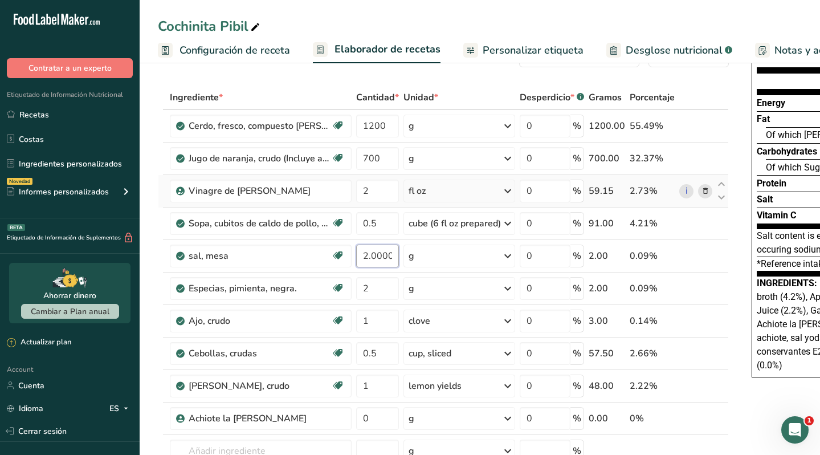
type input "2.000004"
click at [424, 185] on div "Ingrediente * Cantidad * Unidad * Desperdicio * .a-a{fill:#347362;}.b-a{fill:#f…" at bounding box center [443, 311] width 571 height 453
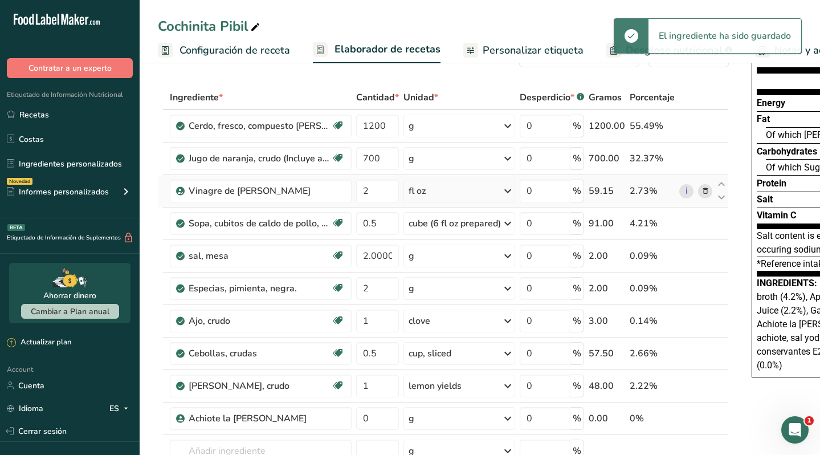
click at [436, 197] on div "fl oz" at bounding box center [459, 190] width 112 height 23
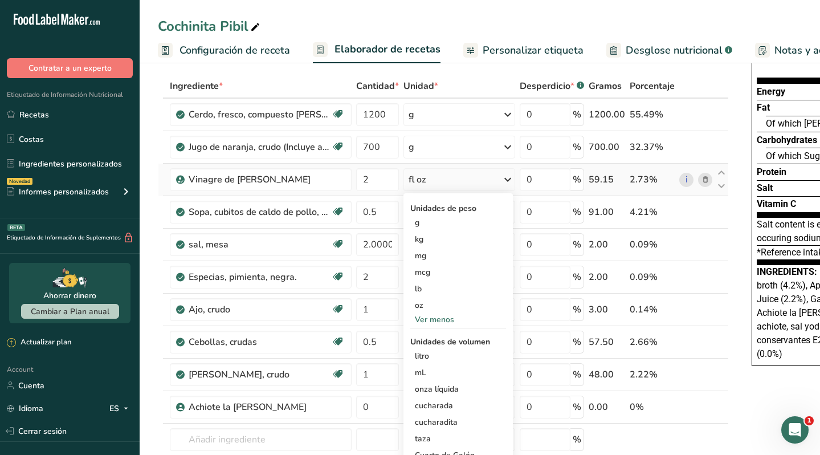
scroll to position [51, 0]
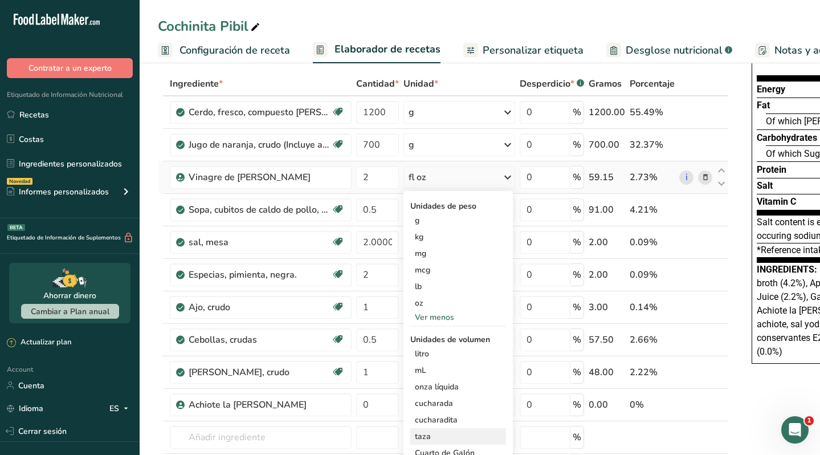
click at [431, 431] on div "taza" at bounding box center [458, 436] width 87 height 12
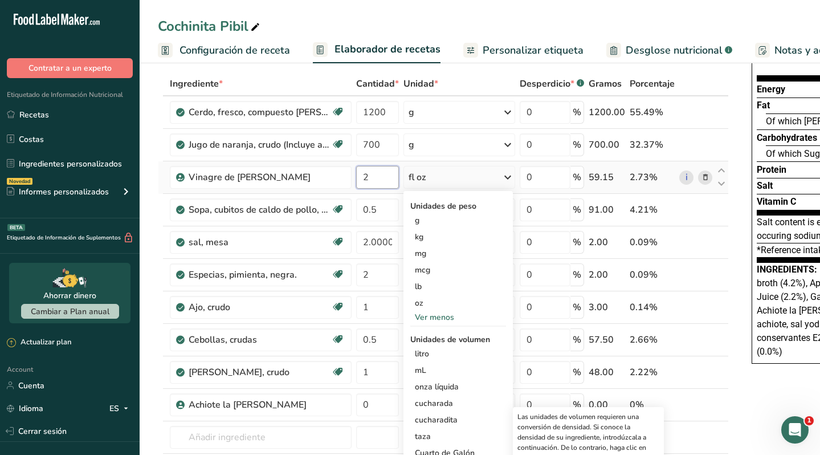
click at [381, 178] on input "2" at bounding box center [377, 177] width 43 height 23
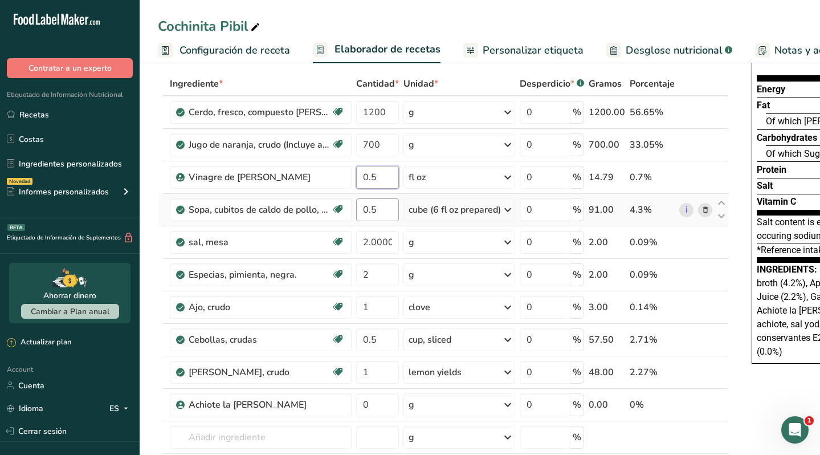
type input "0.5"
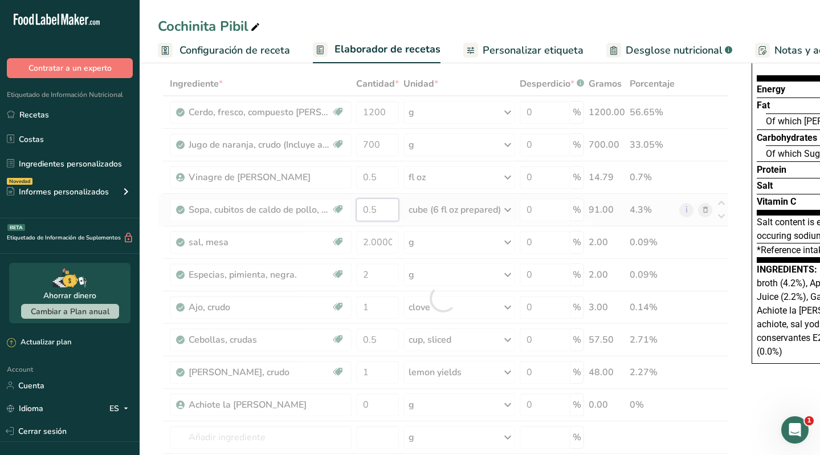
click at [382, 212] on div "Ingrediente * Cantidad * Unidad * Desperdicio * .a-a{fill:#347362;}.b-a{fill:#f…" at bounding box center [443, 298] width 571 height 453
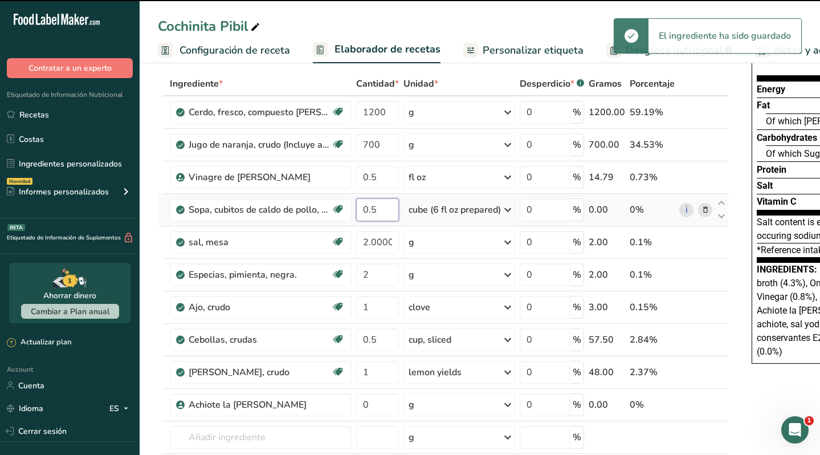
type input "0"
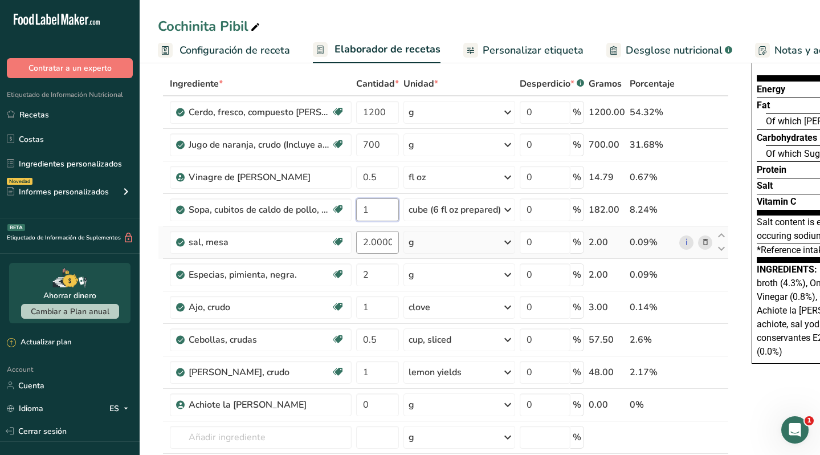
type input "1"
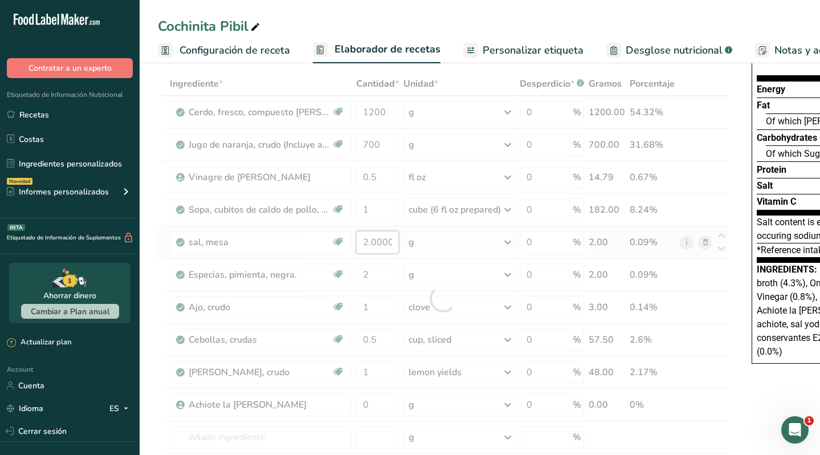
click at [386, 241] on div "Ingrediente * Cantidad * Unidad * Desperdicio * .a-a{fill:#347362;}.b-a{fill:#f…" at bounding box center [443, 298] width 571 height 453
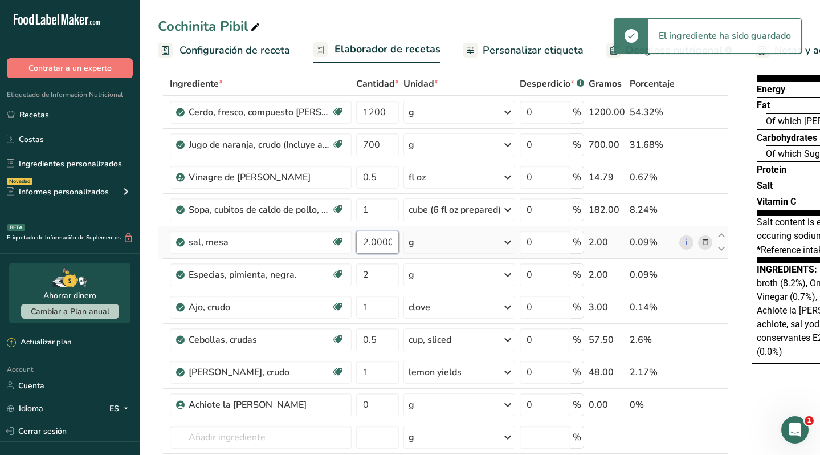
scroll to position [0, 0]
drag, startPoint x: 394, startPoint y: 241, endPoint x: 347, endPoint y: 246, distance: 46.9
click at [347, 246] on tr "sal, mesa Libre de lácteos Libre de gluten [GEOGRAPHIC_DATA] Vegetariano Libre …" at bounding box center [443, 242] width 570 height 32
type input "4"
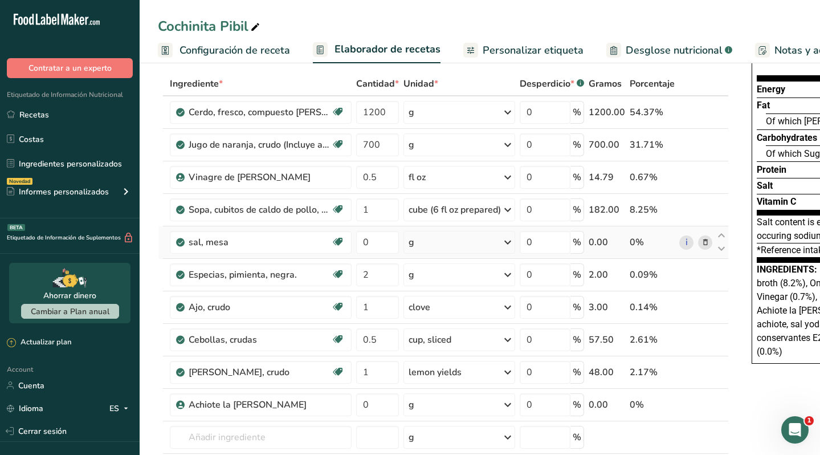
click at [490, 244] on div "Ingrediente * Cantidad * Unidad * Desperdicio * .a-a{fill:#347362;}.b-a{fill:#f…" at bounding box center [443, 298] width 571 height 453
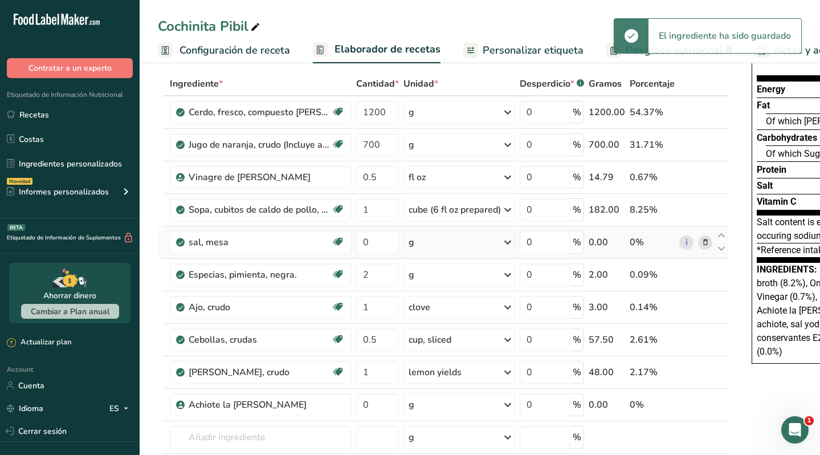
click at [507, 242] on icon at bounding box center [508, 242] width 14 height 21
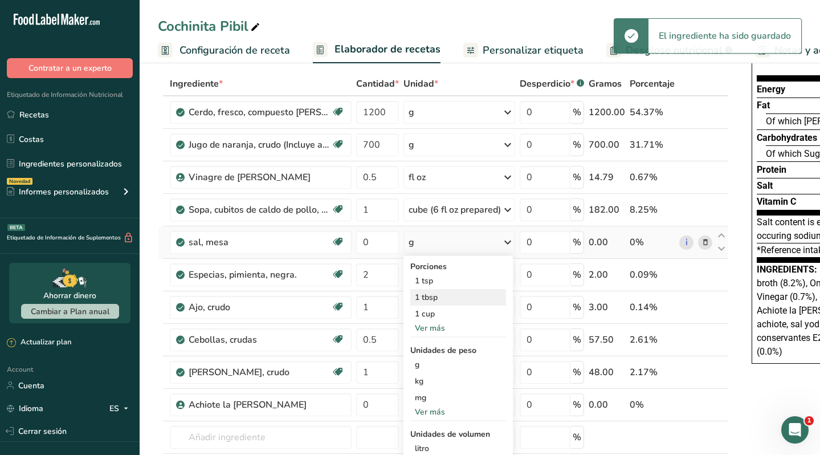
click at [454, 299] on div "1 tbsp" at bounding box center [458, 297] width 96 height 17
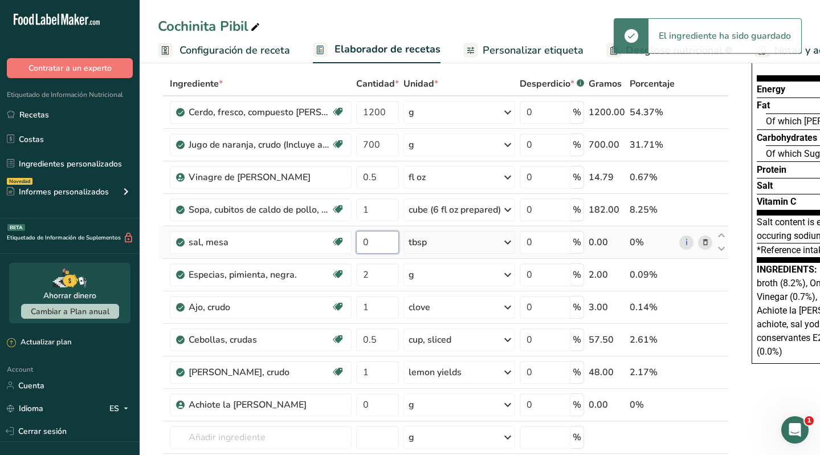
click at [381, 243] on input "0" at bounding box center [377, 242] width 43 height 23
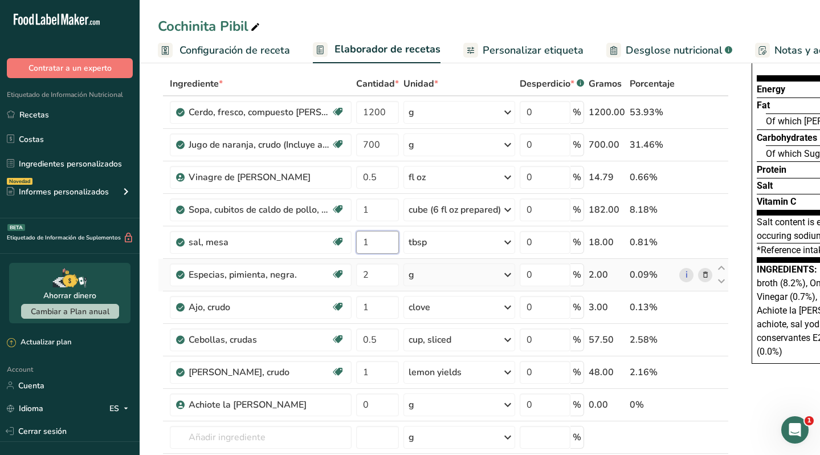
type input "1"
click at [471, 281] on div "Ingrediente * Cantidad * Unidad * Desperdicio * .a-a{fill:#347362;}.b-a{fill:#f…" at bounding box center [443, 298] width 571 height 453
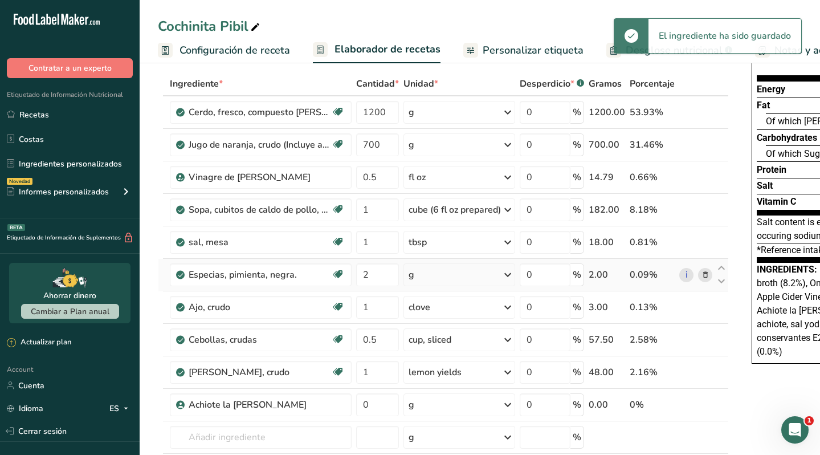
click at [510, 276] on icon at bounding box center [508, 274] width 14 height 21
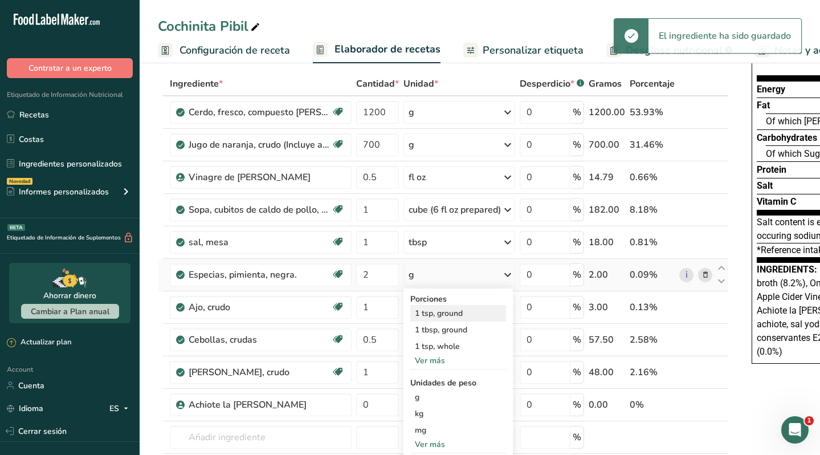
click at [464, 312] on div "1 tsp, ground" at bounding box center [458, 313] width 96 height 17
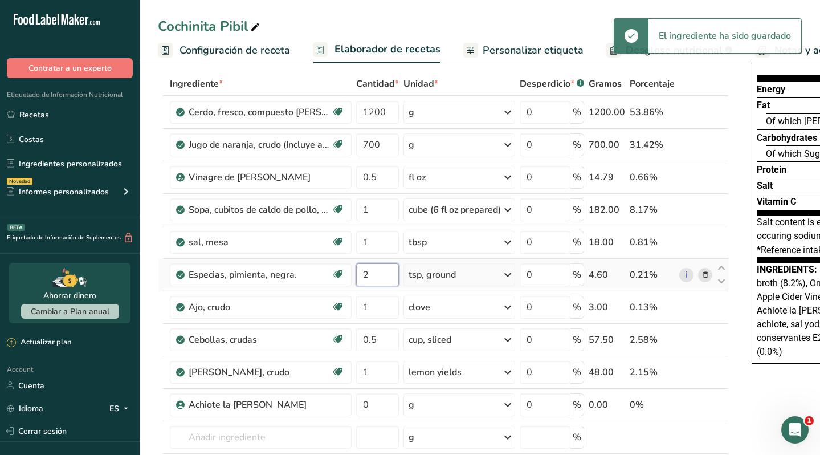
click at [385, 274] on input "2" at bounding box center [377, 274] width 43 height 23
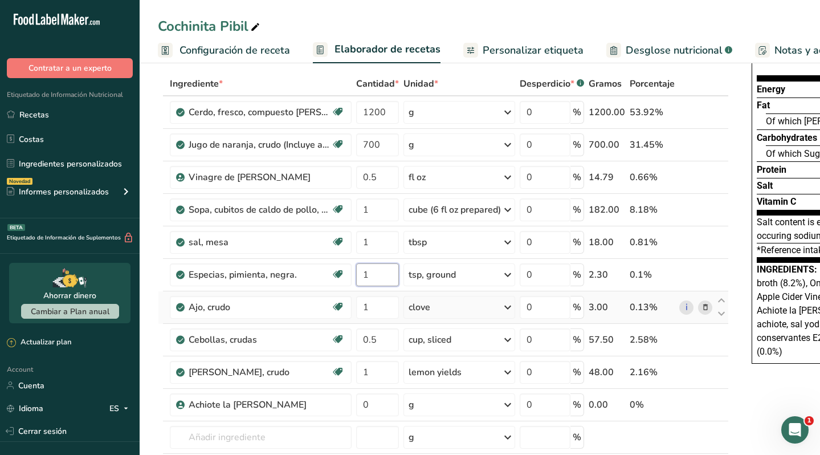
type input "1"
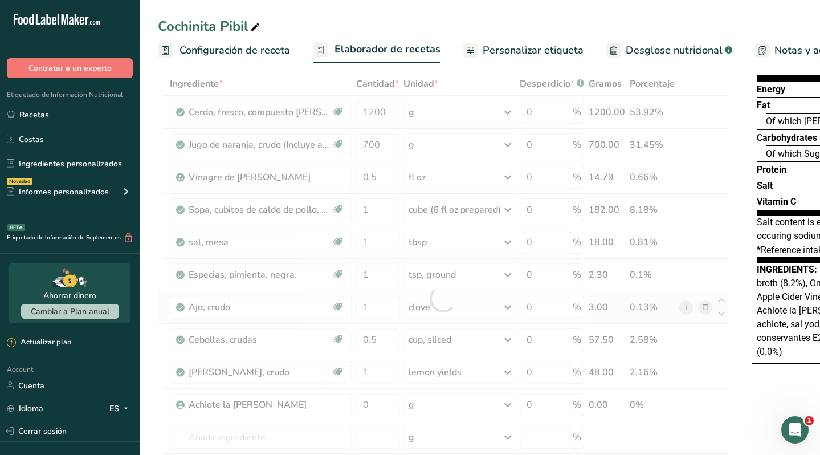
click at [448, 311] on div "Ingrediente * Cantidad * Unidad * Desperdicio * .a-a{fill:#347362;}.b-a{fill:#f…" at bounding box center [443, 298] width 571 height 453
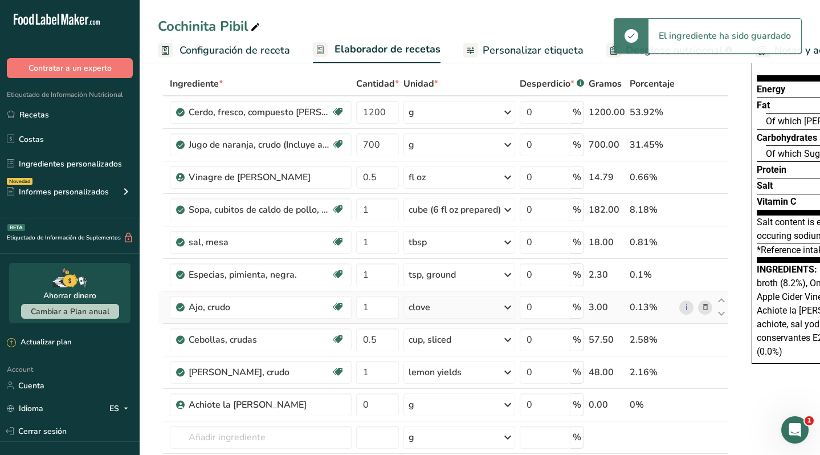
click at [510, 307] on icon at bounding box center [508, 307] width 14 height 21
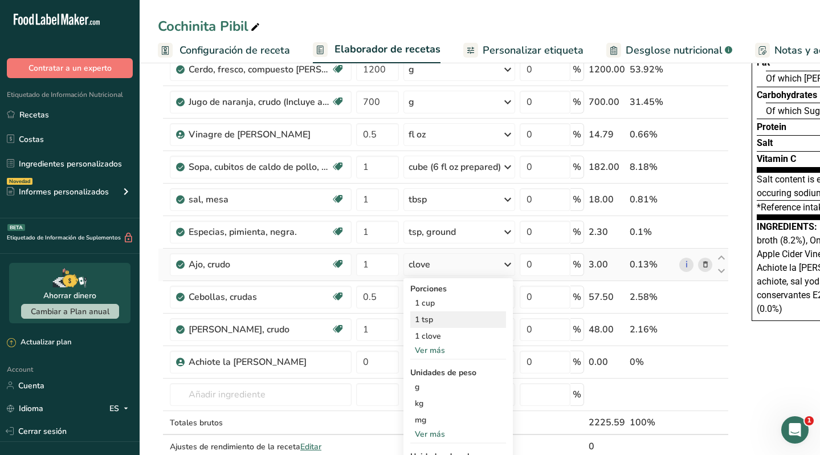
scroll to position [96, 0]
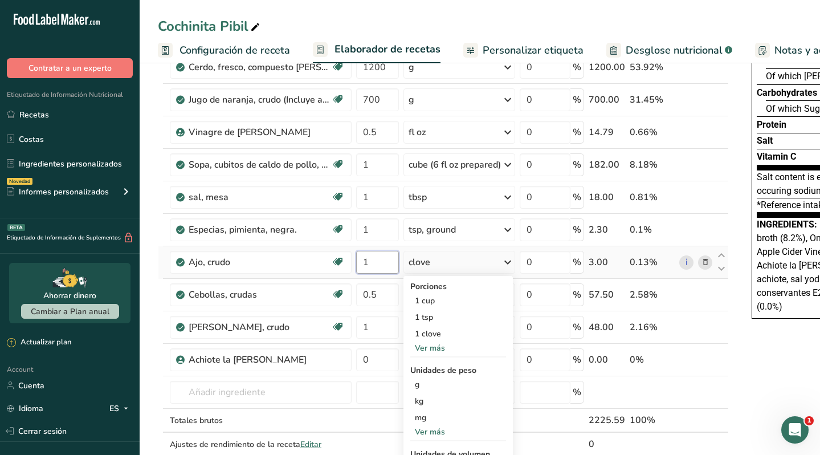
click at [374, 265] on input "1" at bounding box center [377, 262] width 43 height 23
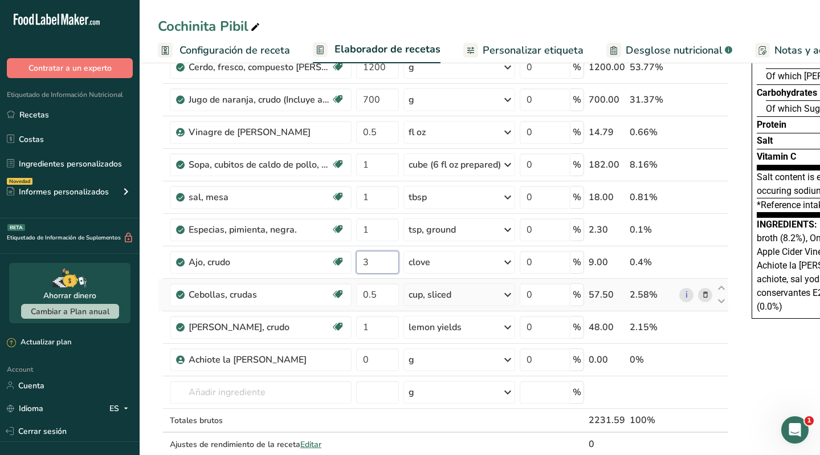
type input "3"
click at [508, 294] on div "Ingrediente * Cantidad * Unidad * Desperdicio * .a-a{fill:#347362;}.b-a{fill:#f…" at bounding box center [443, 253] width 571 height 453
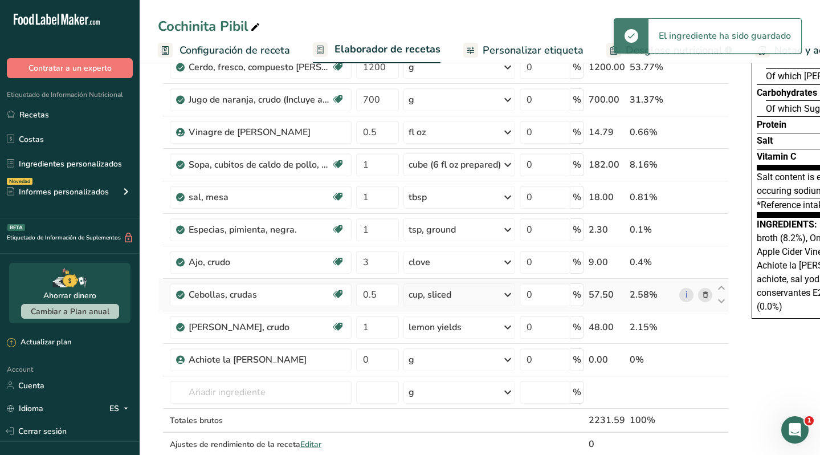
click at [506, 296] on icon at bounding box center [508, 294] width 14 height 21
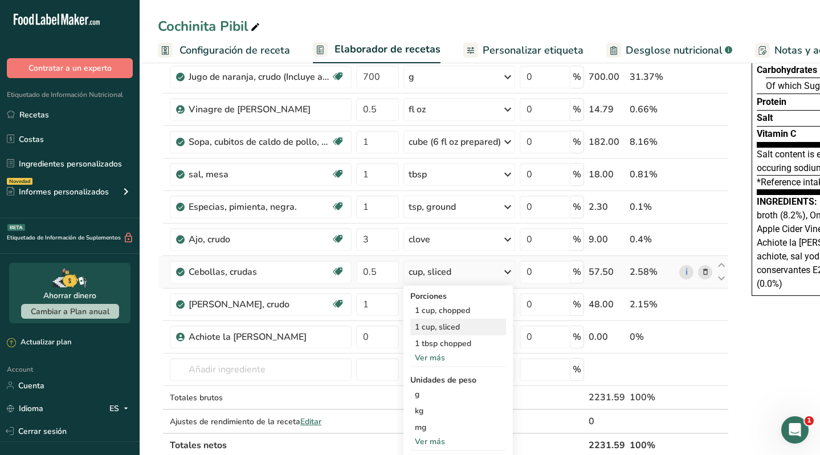
scroll to position [120, 0]
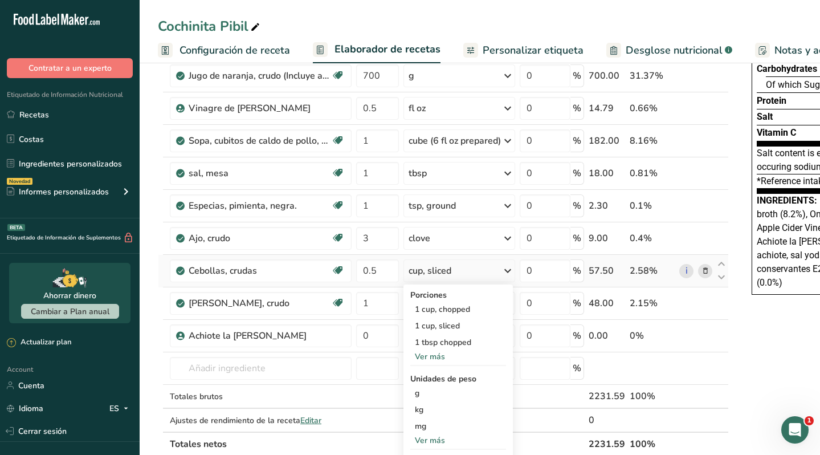
click at [428, 355] on div "Ver más" at bounding box center [458, 356] width 96 height 12
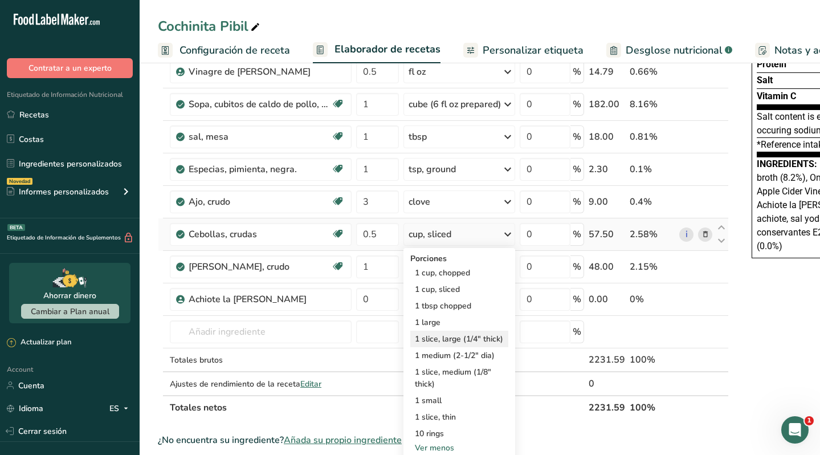
scroll to position [157, 0]
click at [442, 351] on div "1 medium (2-1/2" dia)" at bounding box center [459, 354] width 98 height 17
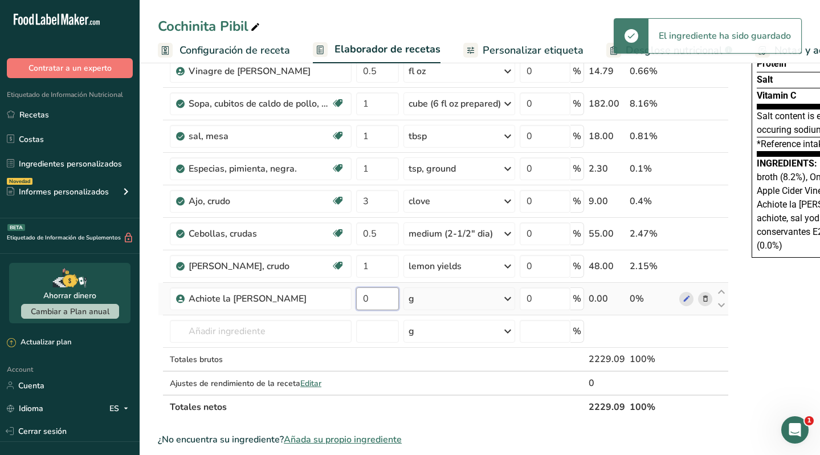
click at [375, 299] on input "0" at bounding box center [377, 298] width 43 height 23
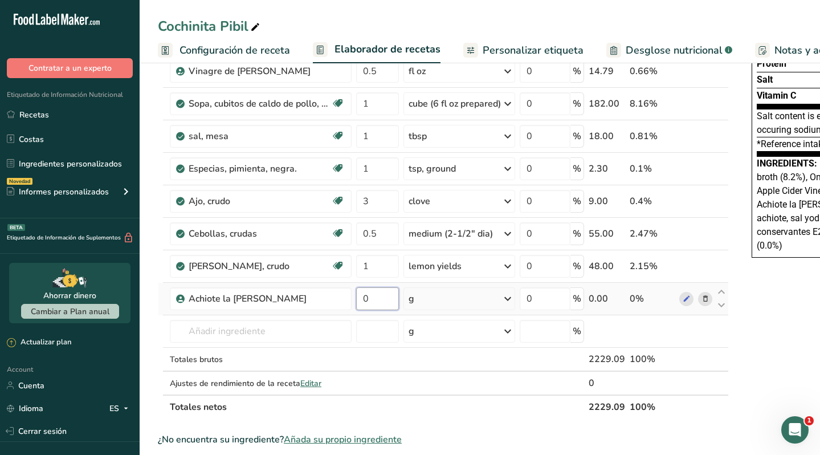
drag, startPoint x: 374, startPoint y: 298, endPoint x: 357, endPoint y: 298, distance: 17.7
click at [357, 298] on input "0" at bounding box center [377, 298] width 43 height 23
type input "110"
click at [289, 334] on div "Ingrediente * Cantidad * Unidad * Desperdicio * .a-a{fill:#347362;}.b-a{fill:#f…" at bounding box center [443, 192] width 571 height 453
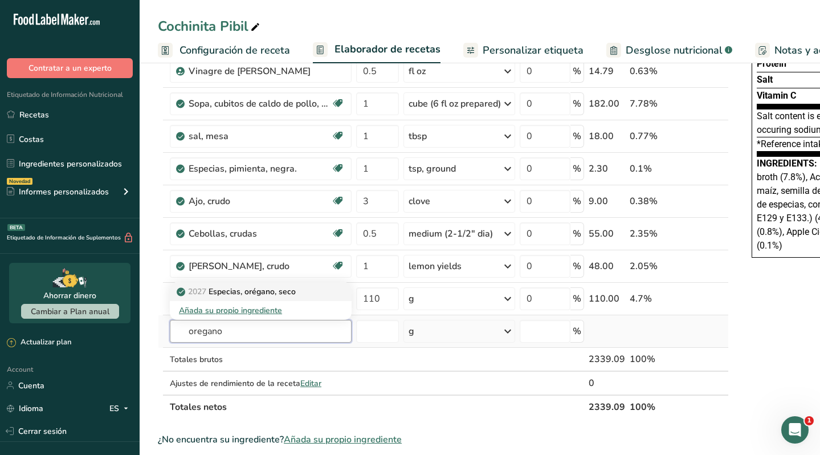
type input "oregano"
click at [276, 289] on p "2027 Especias, orégano, seco" at bounding box center [237, 291] width 117 height 12
type input "Spices, oregano, dried"
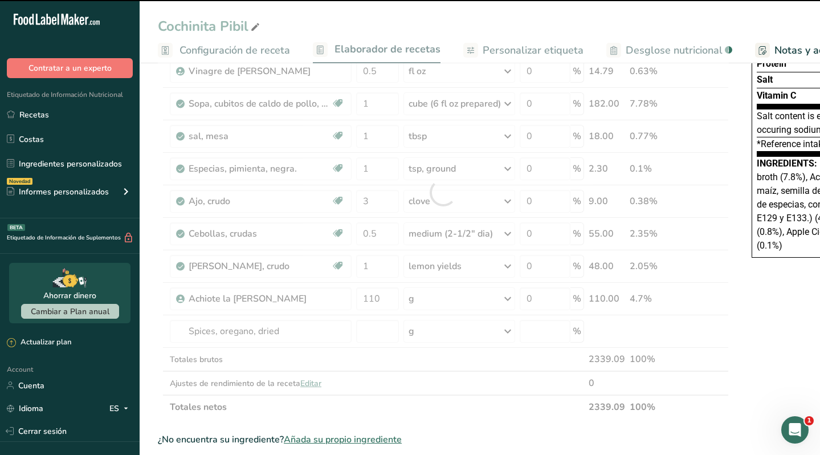
type input "0"
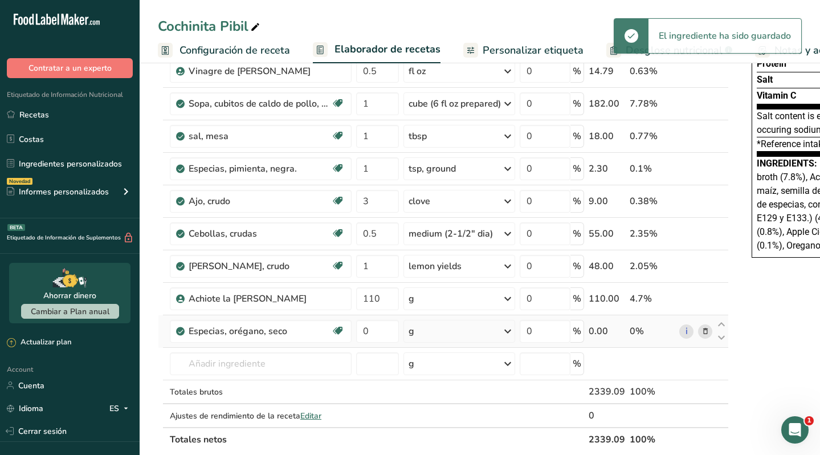
click at [440, 332] on div "g" at bounding box center [459, 331] width 112 height 23
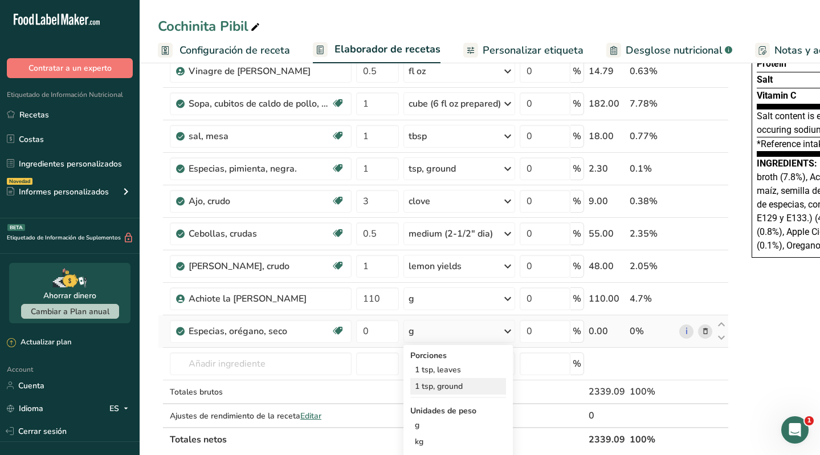
click at [447, 385] on div "1 tsp, ground" at bounding box center [458, 386] width 96 height 17
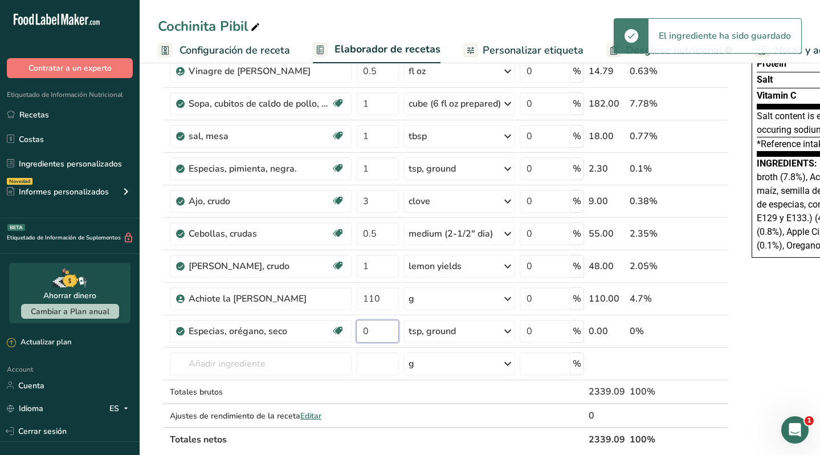
click at [372, 331] on input "0" at bounding box center [377, 331] width 43 height 23
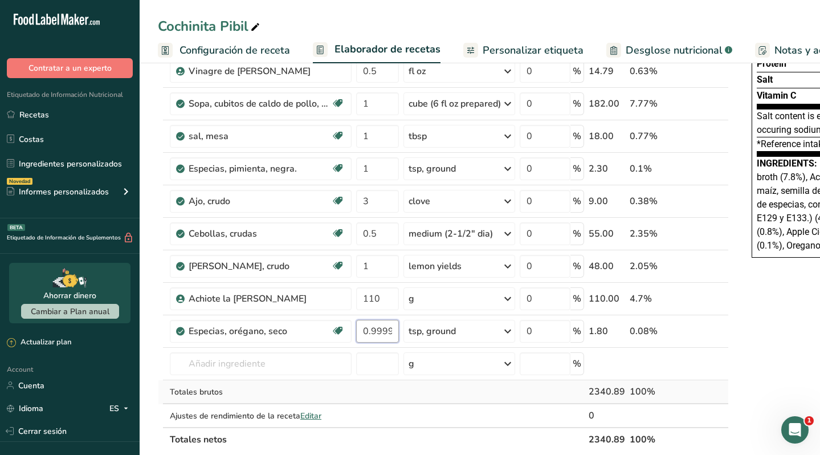
type input "0.999984"
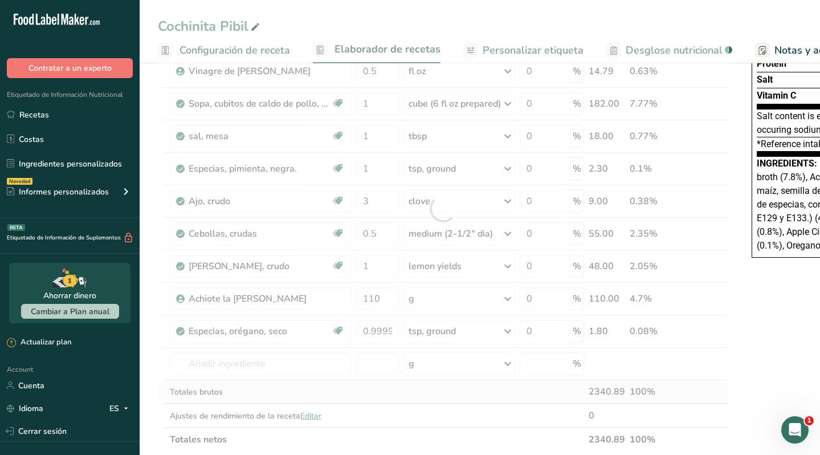
click at [395, 391] on div "Ingrediente * Cantidad * Unidad * Desperdicio * .a-a{fill:#347362;}.b-a{fill:#f…" at bounding box center [443, 208] width 571 height 485
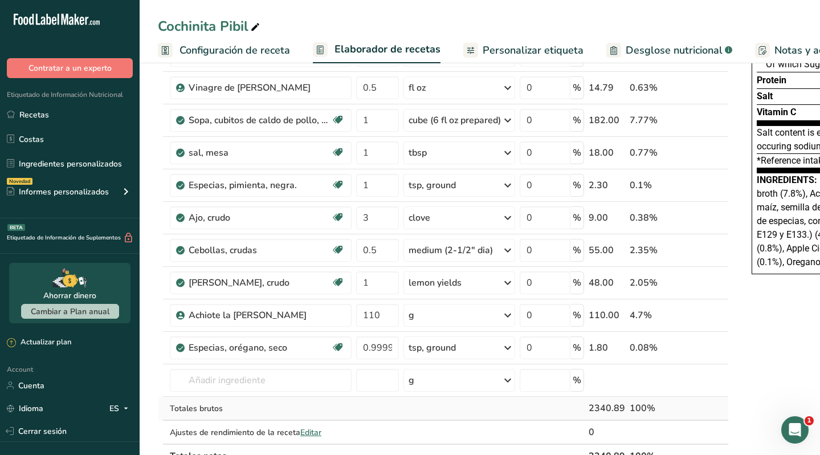
scroll to position [125, 0]
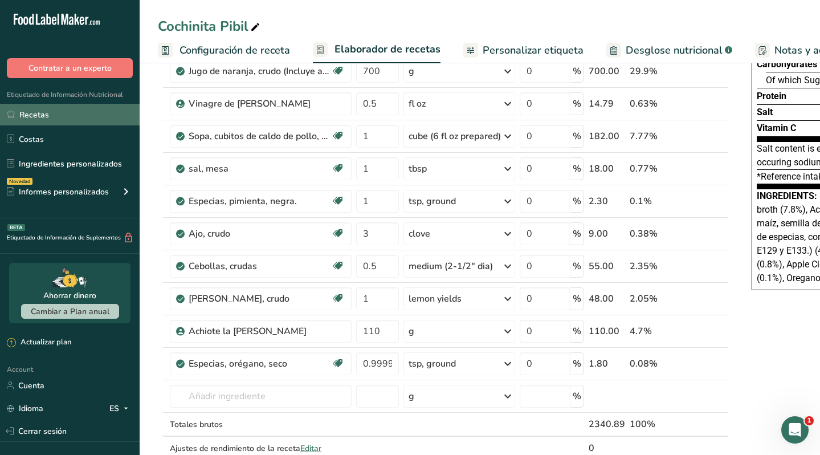
click at [66, 115] on link "Recetas" at bounding box center [70, 115] width 140 height 22
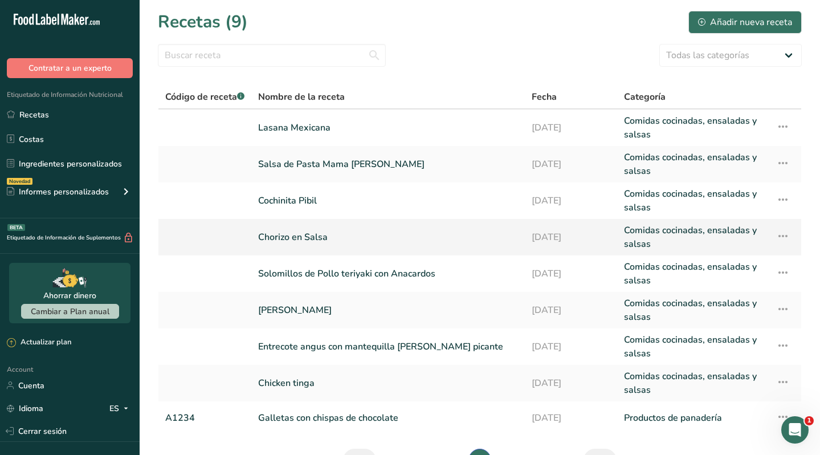
click at [308, 239] on link "Chorizo en Salsa" at bounding box center [388, 236] width 260 height 27
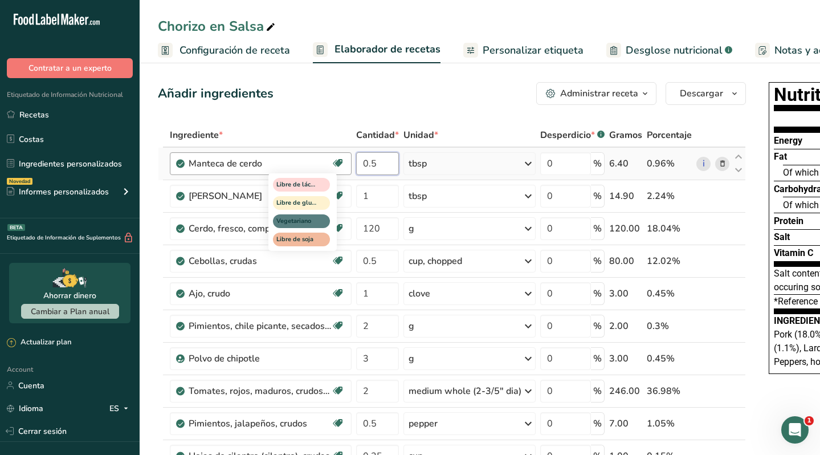
drag, startPoint x: 388, startPoint y: 161, endPoint x: 339, endPoint y: 162, distance: 49.0
click at [339, 162] on tr "Manteca de cerdo Libre de lácteos Libre de gluten Vegetariano Libre de soja 0.5…" at bounding box center [451, 164] width 587 height 32
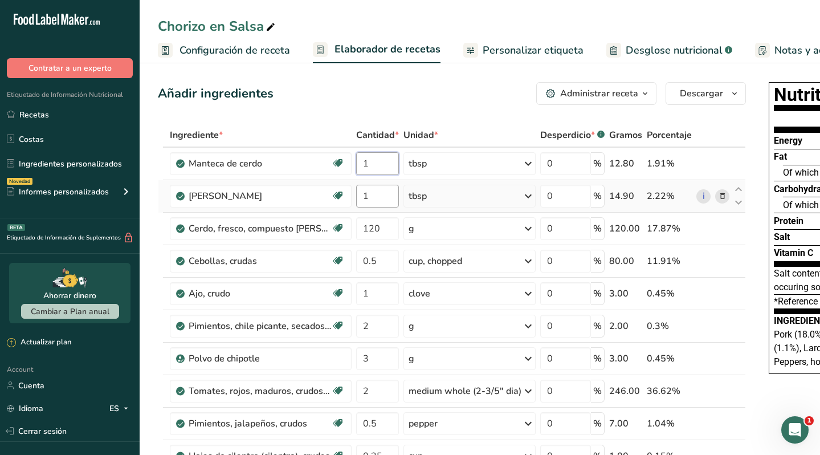
type input "1"
click at [392, 198] on div "Ingrediente * Cantidad * Unidad * Desperdicio * .a-a{fill:#347362;}.b-a{fill:#f…" at bounding box center [452, 365] width 588 height 485
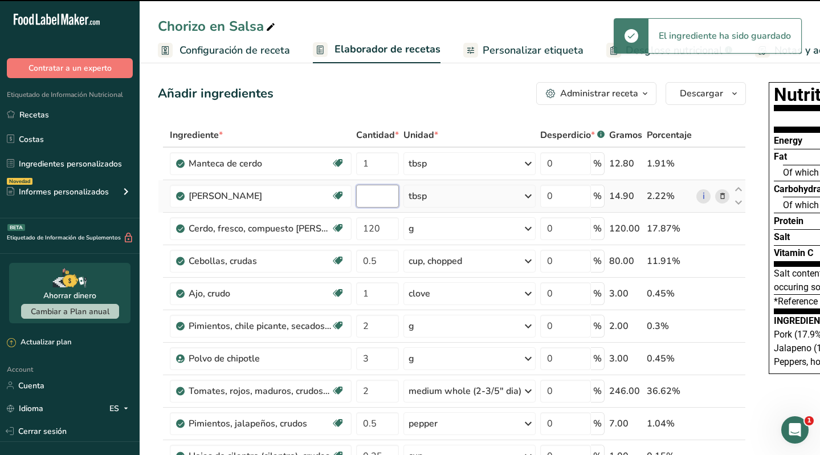
type input "1"
click at [434, 189] on div "Ingrediente * Cantidad * Unidad * Desperdicio * .a-a{fill:#347362;}.b-a{fill:#f…" at bounding box center [452, 365] width 588 height 485
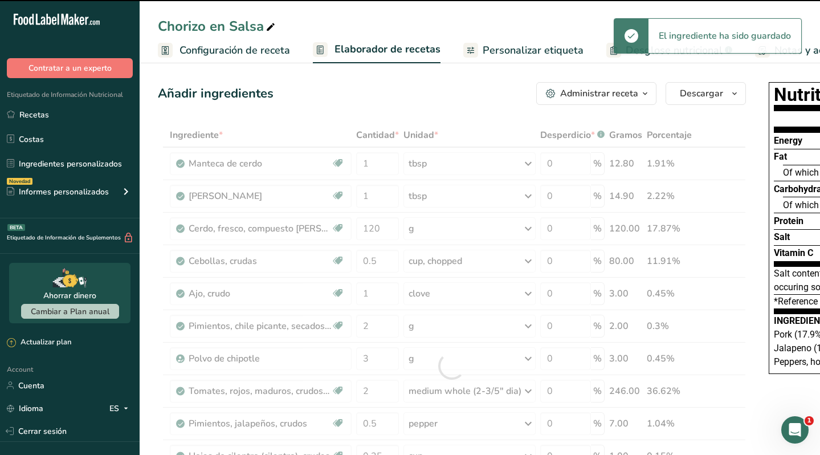
click at [252, 48] on span "Configuración de receta" at bounding box center [234, 50] width 111 height 15
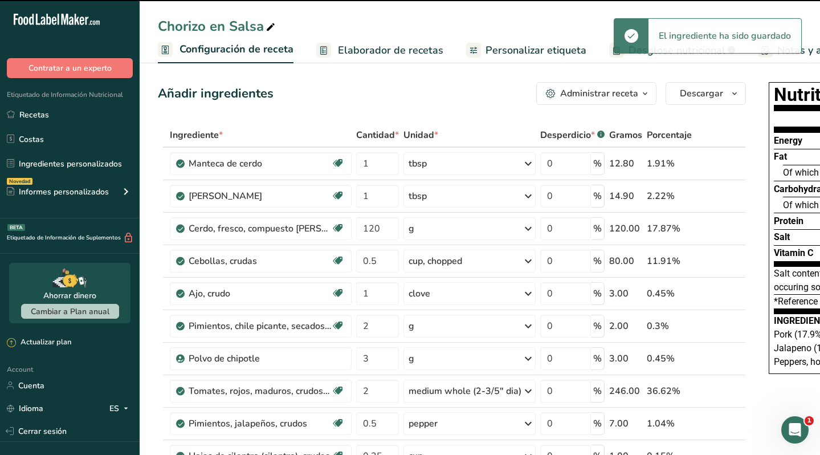
scroll to position [0, 4]
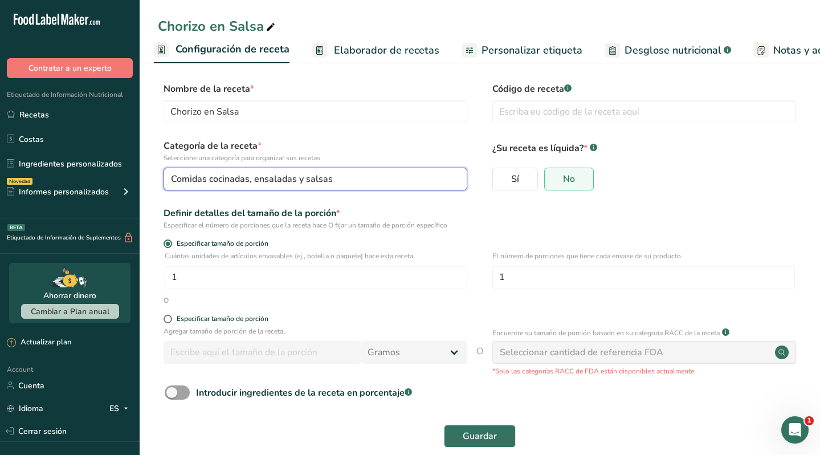
click at [260, 177] on span "Comidas cocinadas, ensaladas y salsas" at bounding box center [252, 179] width 162 height 14
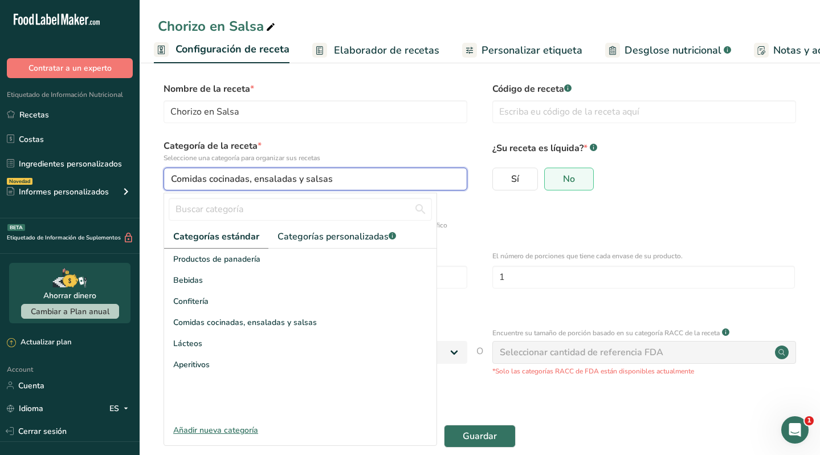
click at [260, 177] on span "Comidas cocinadas, ensaladas y salsas" at bounding box center [252, 179] width 162 height 14
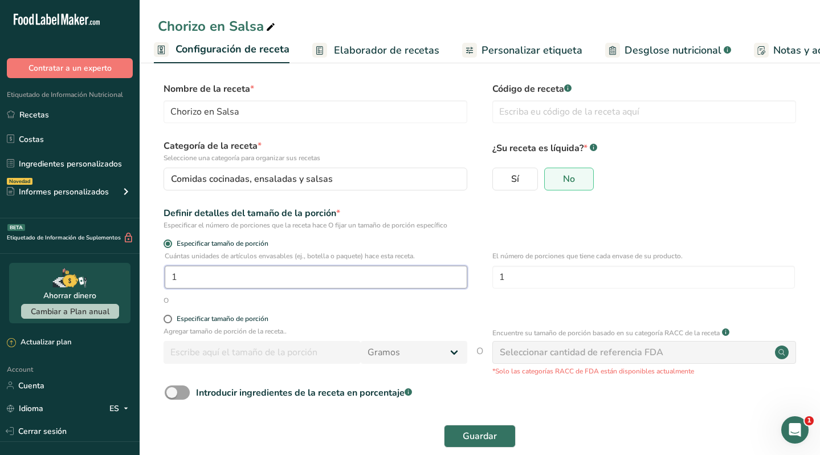
drag, startPoint x: 214, startPoint y: 278, endPoint x: 146, endPoint y: 276, distance: 67.8
click at [146, 276] on section "Nombre de la receta * Chorizo en Salsa Código de receta .a-a{fill:#347362;}.b-a…" at bounding box center [480, 265] width 680 height 413
type input "4"
click at [537, 275] on input "1" at bounding box center [643, 276] width 302 height 23
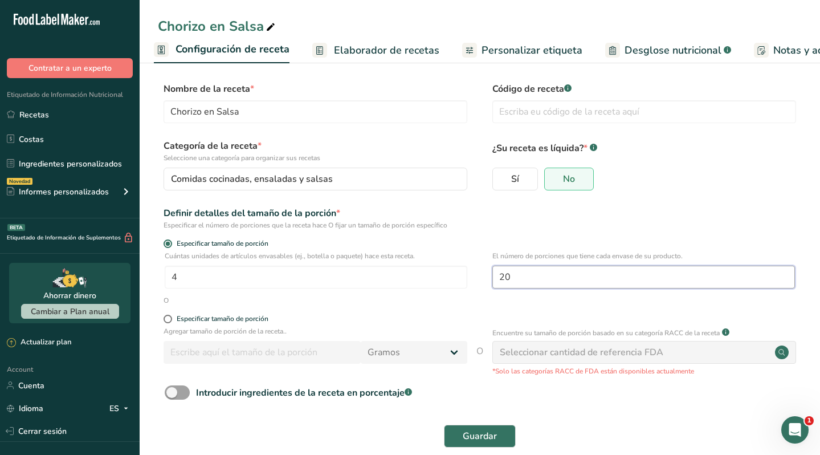
type input "2"
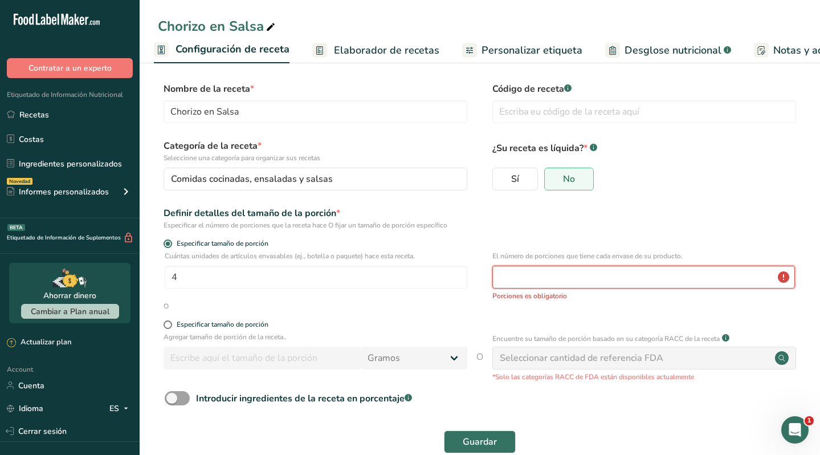
type input "1"
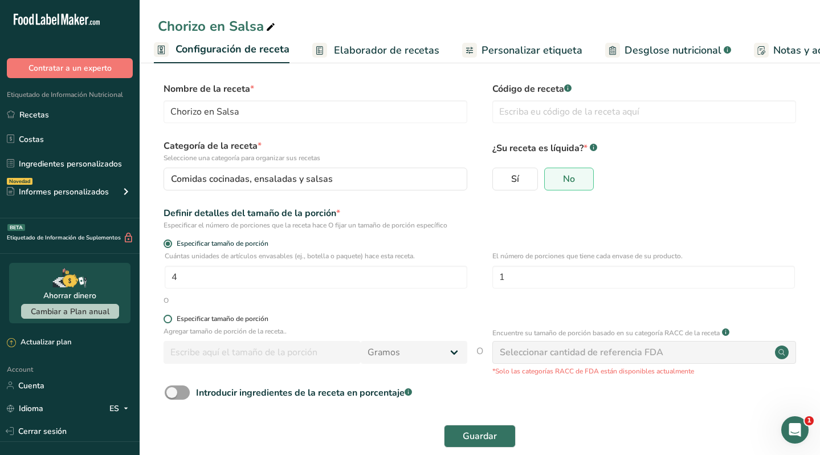
click at [203, 322] on div "Especificar tamaño de porción" at bounding box center [223, 318] width 92 height 9
click at [171, 322] on input "Especificar tamaño de porción" at bounding box center [166, 318] width 7 height 7
radio input "true"
radio input "false"
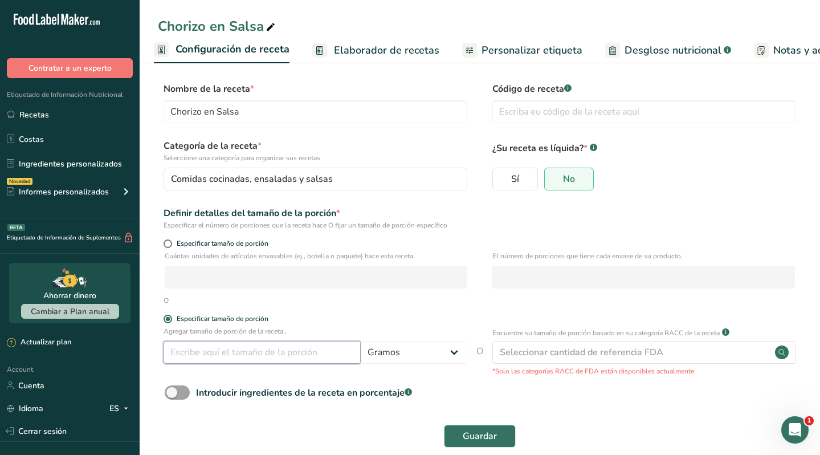
click at [209, 348] on input "number" at bounding box center [261, 352] width 197 height 23
type input "200"
click at [492, 432] on span "Guardar" at bounding box center [480, 436] width 34 height 14
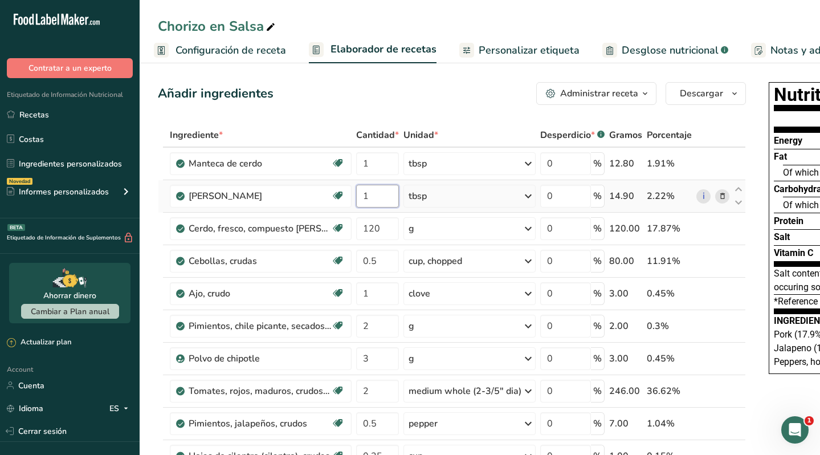
click at [387, 199] on input "1" at bounding box center [377, 196] width 43 height 23
click at [529, 193] on div "Ingrediente * Cantidad * Unidad * Desperdicio * .a-a{fill:#347362;}.b-a{fill:#f…" at bounding box center [452, 365] width 588 height 485
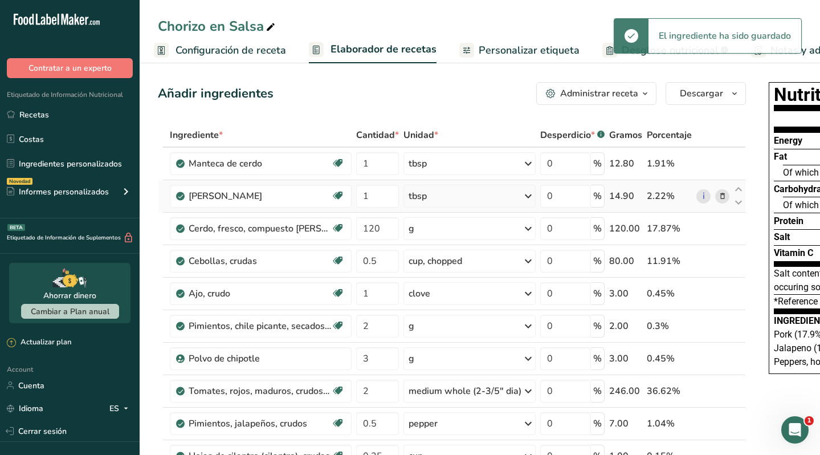
click at [529, 193] on icon at bounding box center [528, 196] width 14 height 21
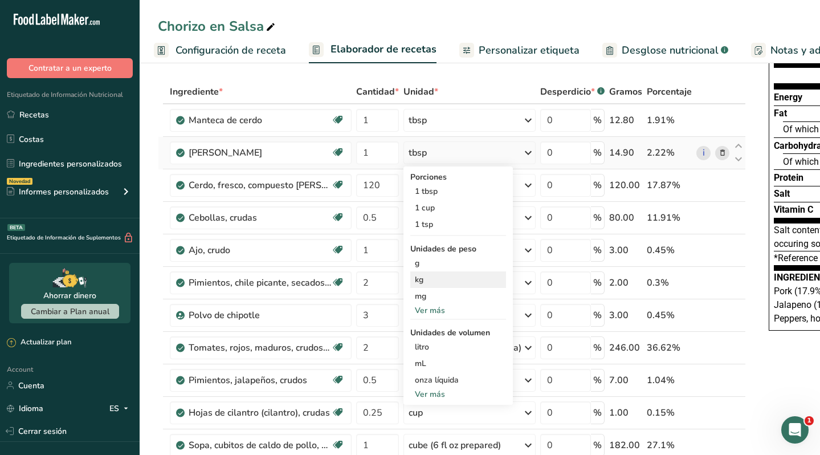
scroll to position [44, 0]
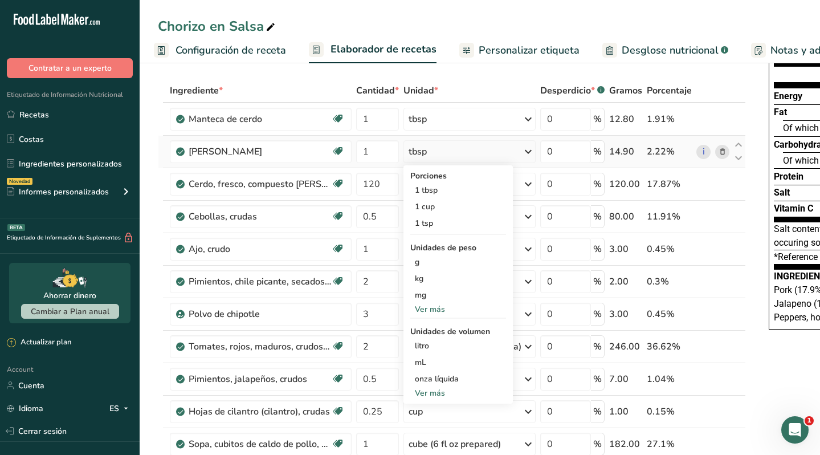
click at [434, 389] on div "Ver más" at bounding box center [458, 393] width 96 height 12
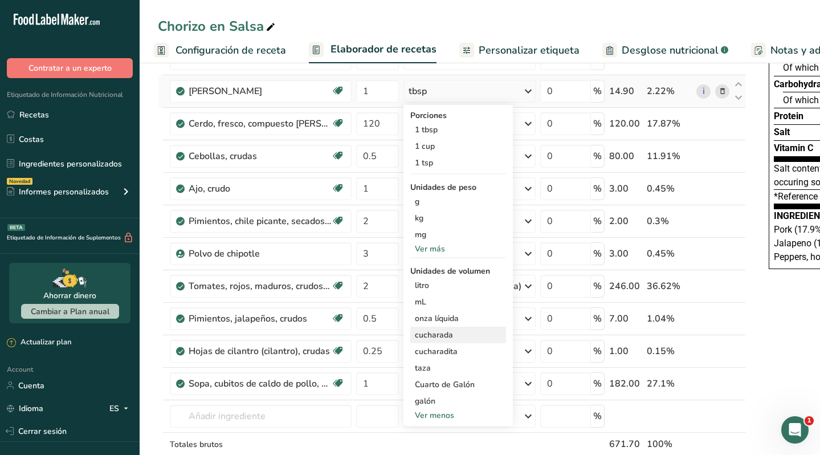
scroll to position [106, 0]
click at [436, 248] on div "Ver más" at bounding box center [458, 248] width 96 height 12
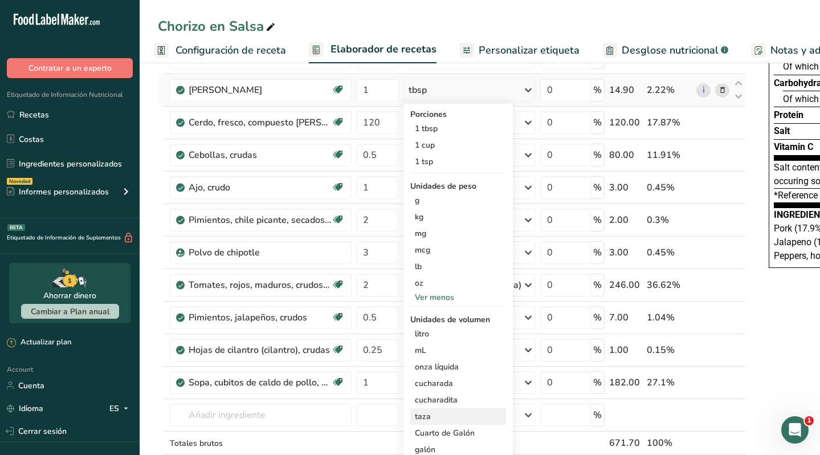
click at [439, 417] on div "taza" at bounding box center [458, 416] width 87 height 12
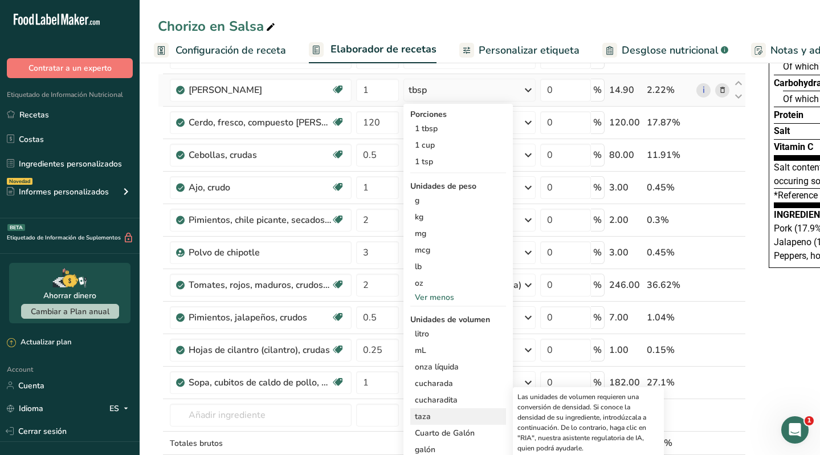
click at [427, 415] on div "taza" at bounding box center [458, 416] width 87 height 12
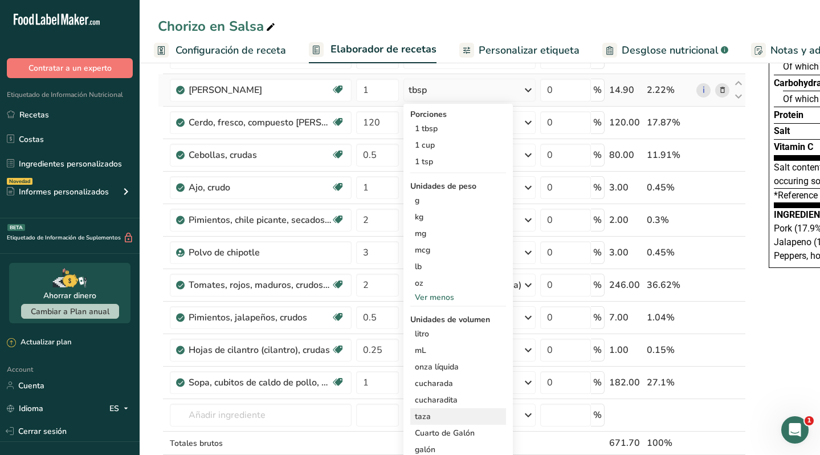
click at [423, 415] on div "taza" at bounding box center [458, 416] width 87 height 12
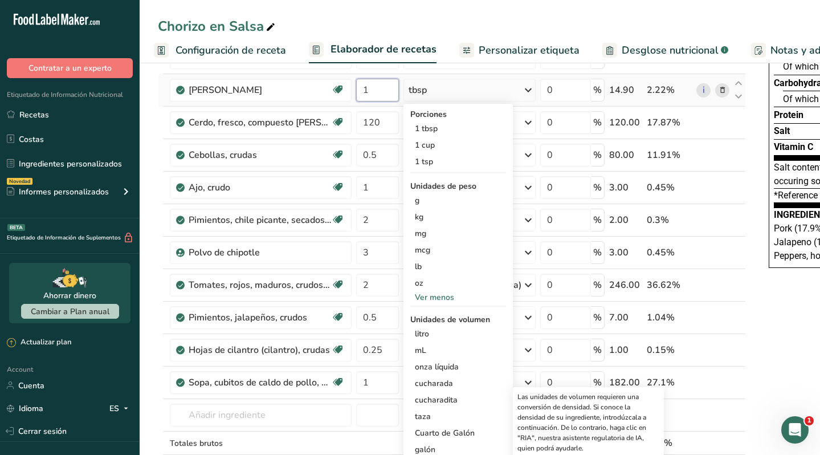
click at [385, 96] on input "1" at bounding box center [377, 90] width 43 height 23
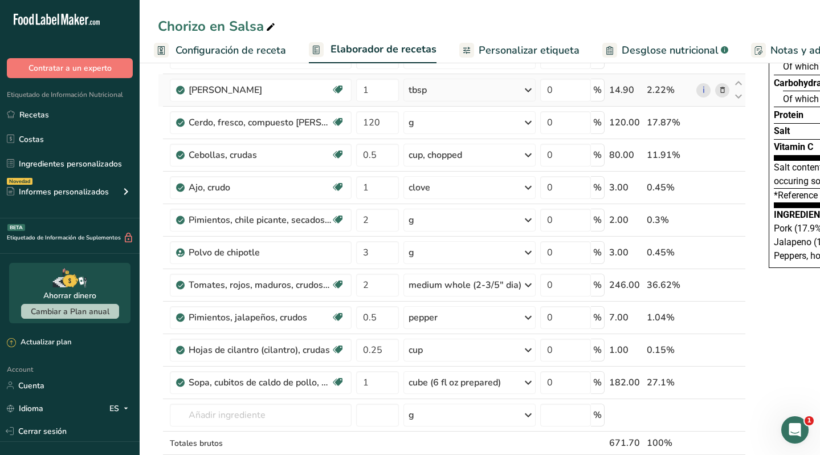
click at [456, 92] on div "Ingrediente * Cantidad * Unidad * Desperdicio * .a-a{fill:#347362;}.b-a{fill:#f…" at bounding box center [452, 259] width 588 height 485
drag, startPoint x: 379, startPoint y: 157, endPoint x: 357, endPoint y: 157, distance: 22.8
click at [357, 157] on input "0.5" at bounding box center [377, 155] width 43 height 23
type input "1"
click at [464, 156] on div "Ingrediente * Cantidad * Unidad * Desperdicio * .a-a{fill:#347362;}.b-a{fill:#f…" at bounding box center [452, 259] width 588 height 485
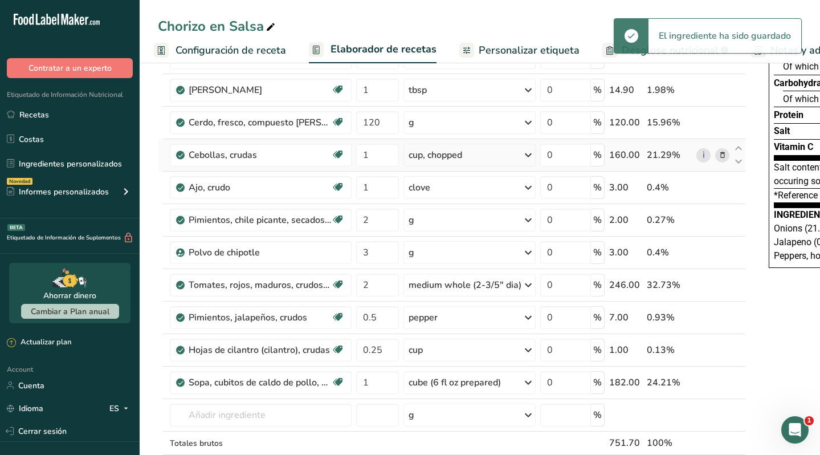
click at [527, 156] on icon at bounding box center [528, 155] width 14 height 21
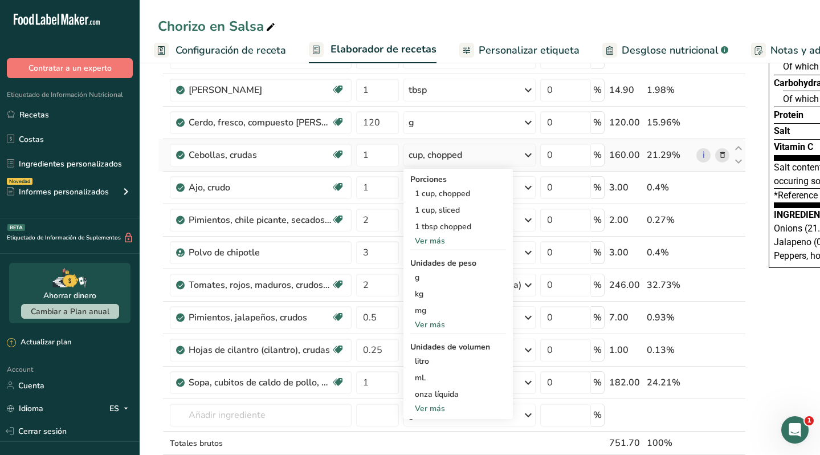
click at [435, 241] on div "Ver más" at bounding box center [458, 241] width 96 height 12
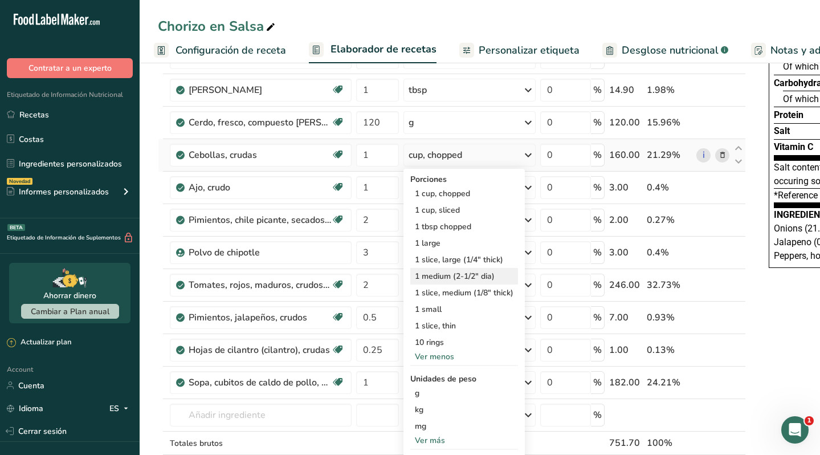
click at [445, 276] on div "1 medium (2-1/2" dia)" at bounding box center [464, 276] width 108 height 17
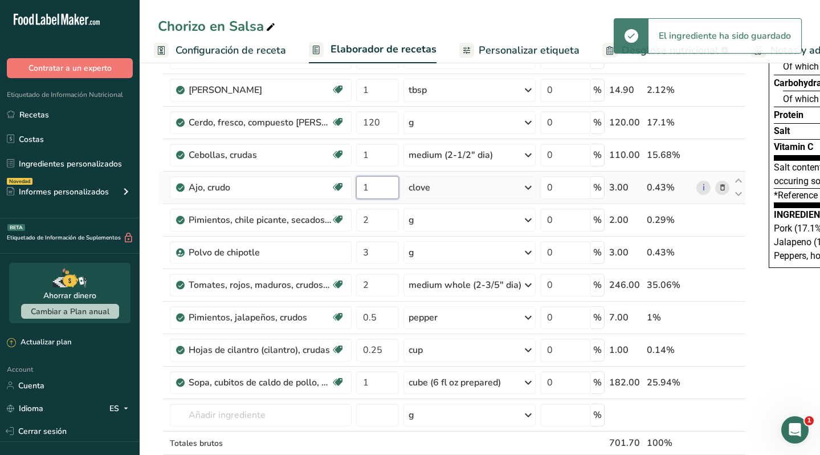
drag, startPoint x: 377, startPoint y: 191, endPoint x: 353, endPoint y: 191, distance: 23.9
click at [353, 191] on tr "Ajo, crudo Fuente de antioxidantes Libre de lácteos Libre de gluten [GEOGRAPHIC…" at bounding box center [451, 187] width 587 height 32
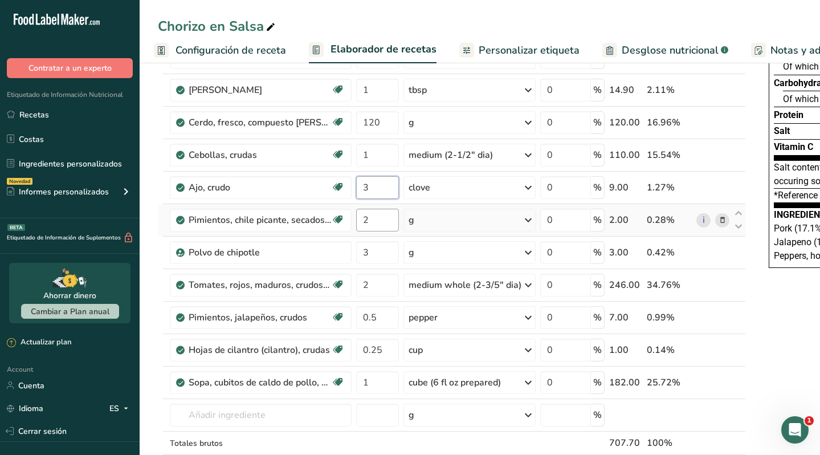
type input "3"
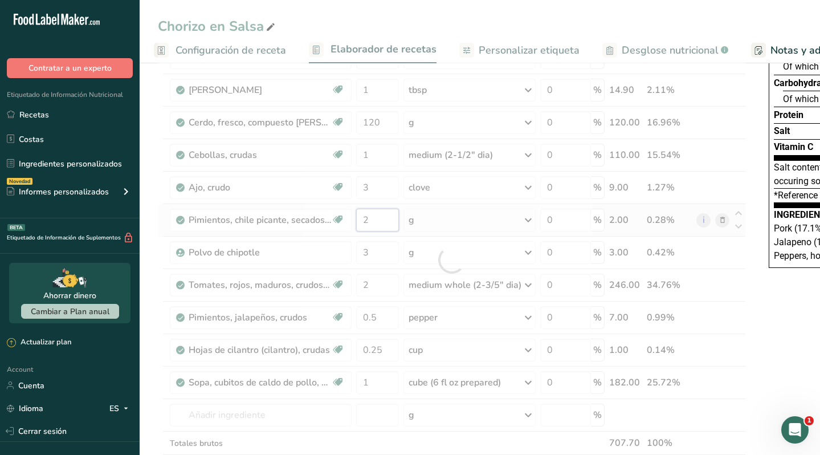
click at [377, 221] on div "Ingrediente * Cantidad * Unidad * Desperdicio * .a-a{fill:#347362;}.b-a{fill:#f…" at bounding box center [452, 259] width 588 height 485
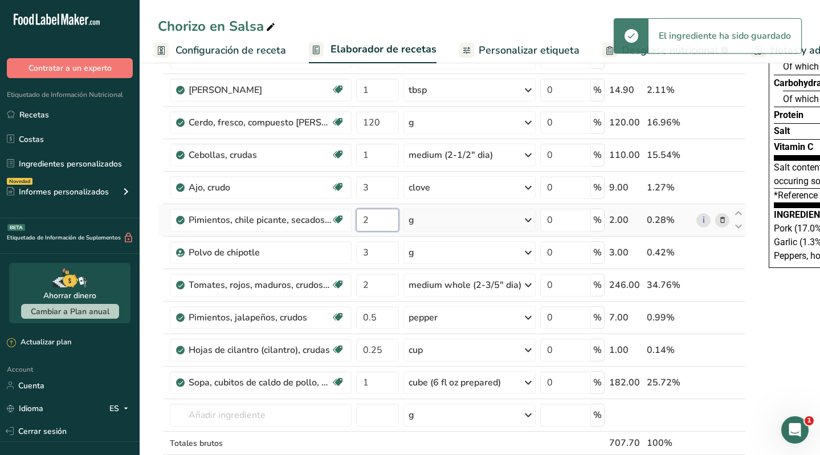
drag, startPoint x: 378, startPoint y: 219, endPoint x: 355, endPoint y: 219, distance: 22.8
click at [355, 219] on td "2" at bounding box center [377, 220] width 47 height 32
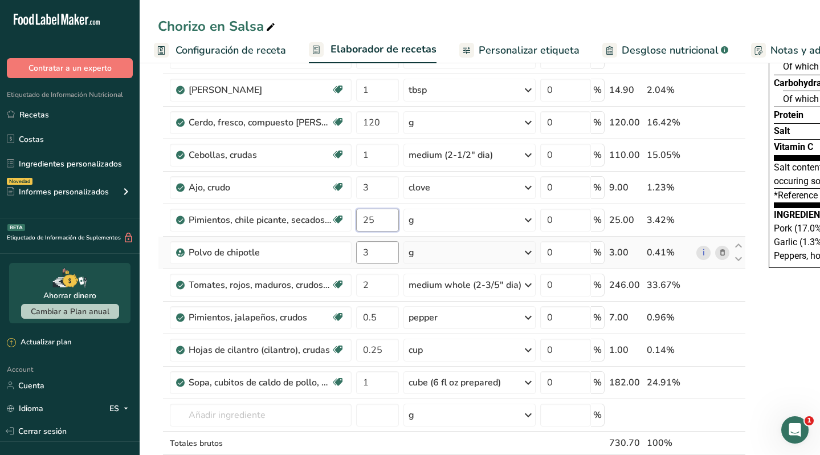
type input "25"
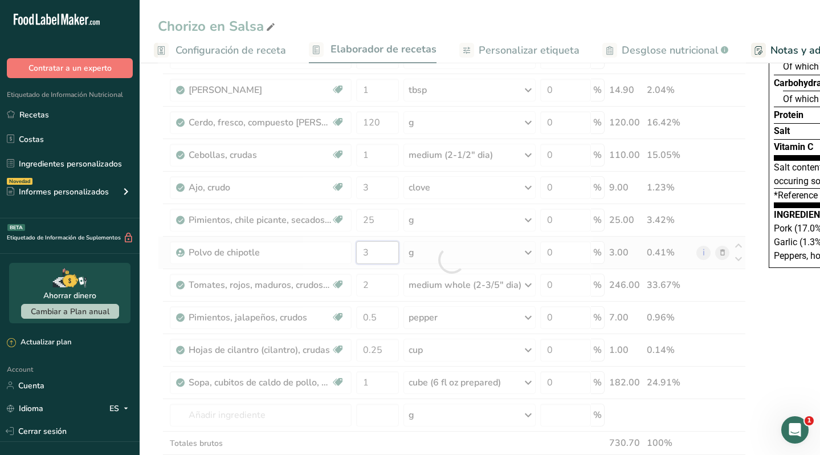
click at [379, 252] on div "Ingrediente * Cantidad * Unidad * Desperdicio * .a-a{fill:#347362;}.b-a{fill:#f…" at bounding box center [452, 259] width 588 height 485
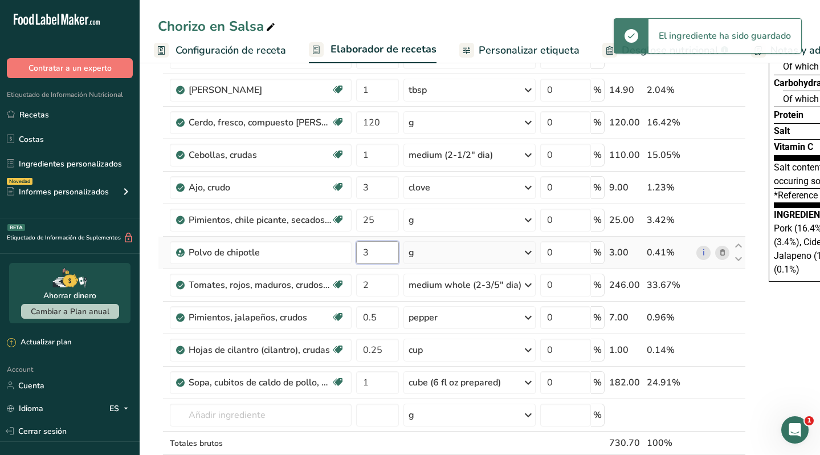
drag, startPoint x: 375, startPoint y: 249, endPoint x: 357, endPoint y: 249, distance: 18.2
click at [357, 249] on input "3" at bounding box center [377, 252] width 43 height 23
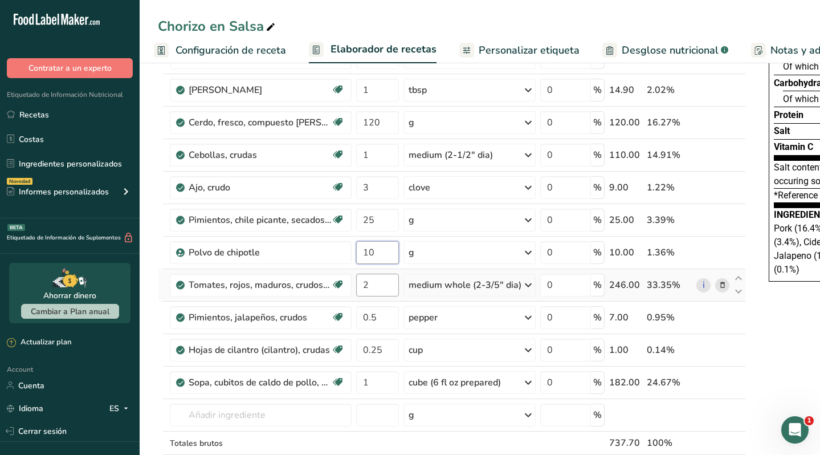
type input "10"
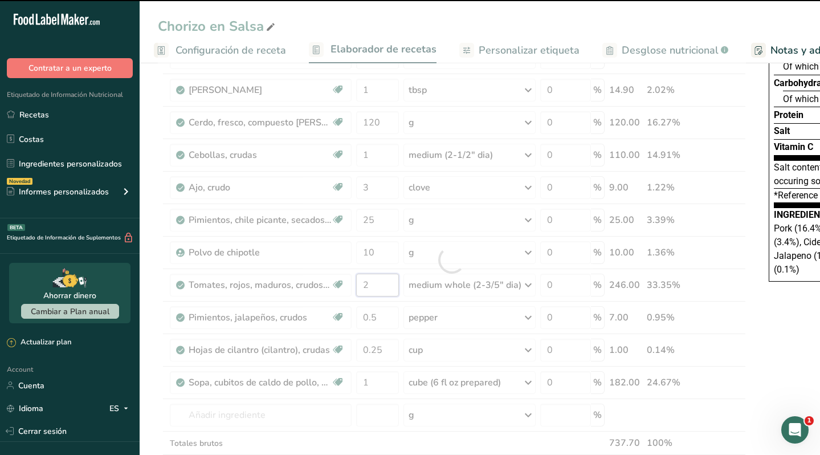
drag, startPoint x: 374, startPoint y: 284, endPoint x: 352, endPoint y: 284, distance: 21.6
click at [352, 284] on div "Ingrediente * Cantidad * Unidad * Desperdicio * .a-a{fill:#347362;}.b-a{fill:#f…" at bounding box center [452, 259] width 588 height 485
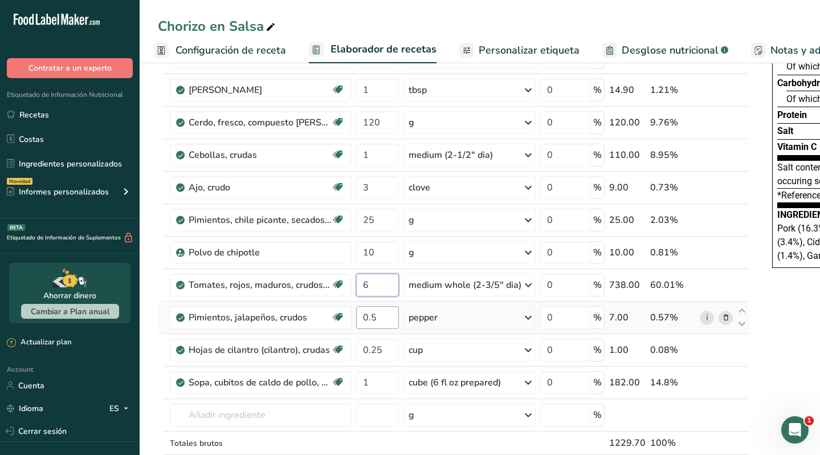
type input "6"
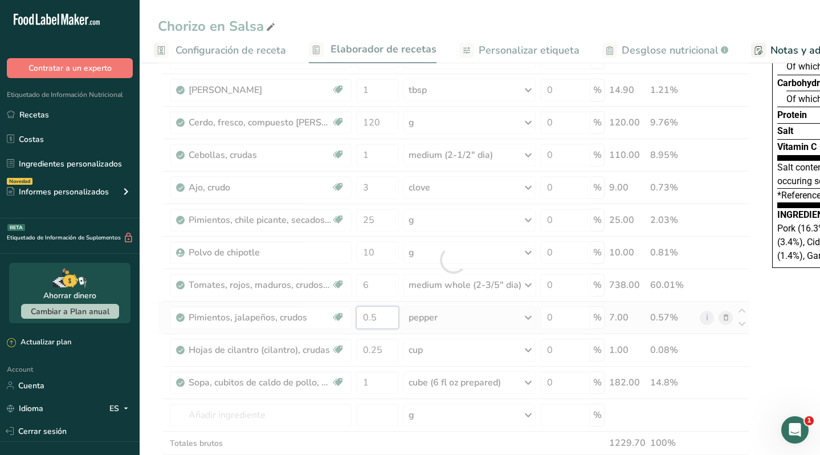
click at [378, 319] on div "Ingrediente * Cantidad * Unidad * Desperdicio * .a-a{fill:#347362;}.b-a{fill:#f…" at bounding box center [453, 259] width 591 height 485
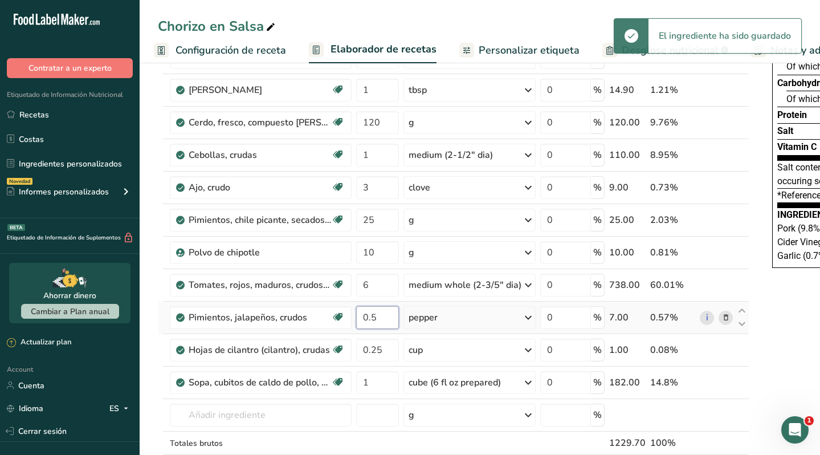
drag, startPoint x: 378, startPoint y: 316, endPoint x: 351, endPoint y: 316, distance: 26.2
click at [351, 316] on tr "Pimientos, jalapeños, crudos Libre de lácteos Libre de gluten [GEOGRAPHIC_DATA]…" at bounding box center [453, 317] width 590 height 32
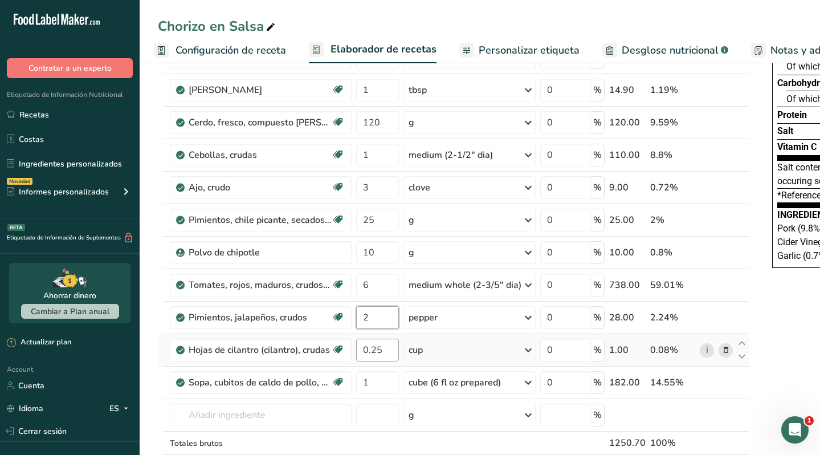
type input "2"
click at [386, 351] on div "Ingrediente * Cantidad * Unidad * Desperdicio * .a-a{fill:#347362;}.b-a{fill:#f…" at bounding box center [453, 259] width 591 height 485
type input "0.5"
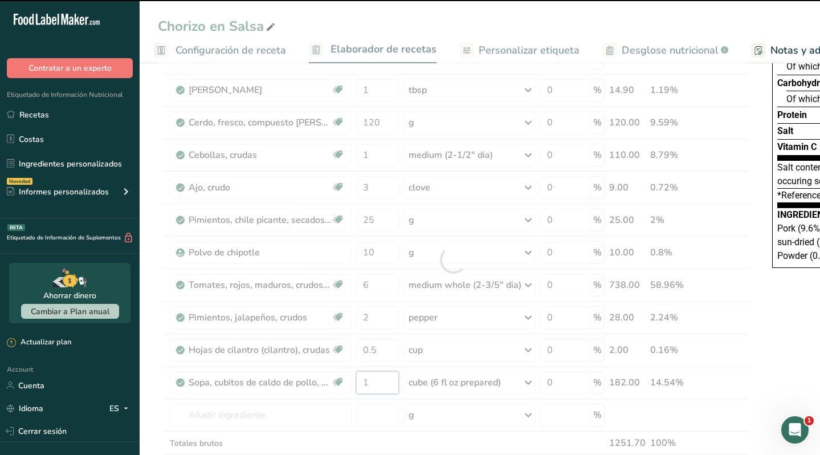
drag, startPoint x: 382, startPoint y: 385, endPoint x: 350, endPoint y: 383, distance: 31.9
click at [350, 383] on div "Ingrediente * Cantidad * Unidad * Desperdicio * .a-a{fill:#347362;}.b-a{fill:#f…" at bounding box center [453, 259] width 591 height 485
type input "1"
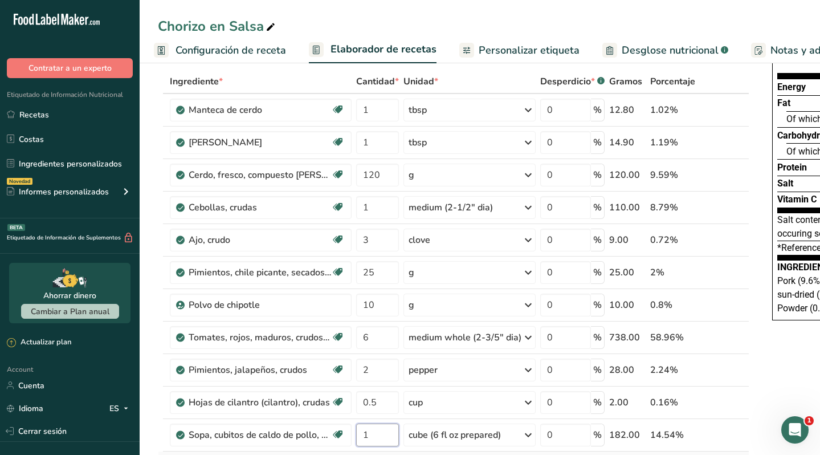
scroll to position [0, 0]
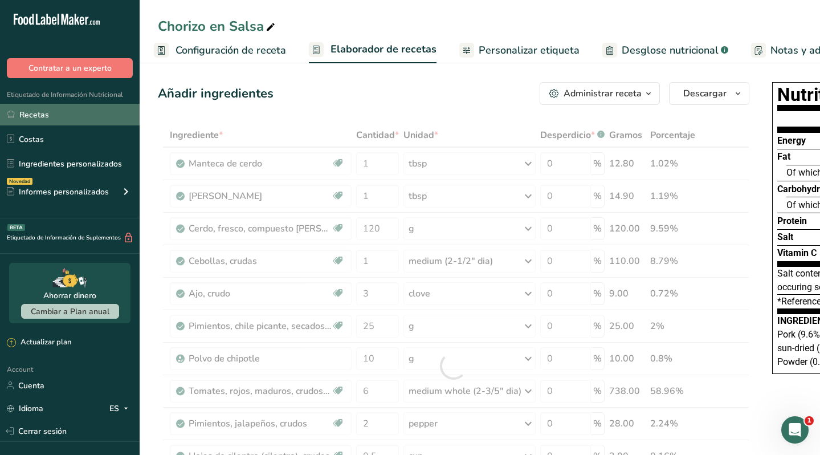
click at [77, 116] on link "Recetas" at bounding box center [70, 115] width 140 height 22
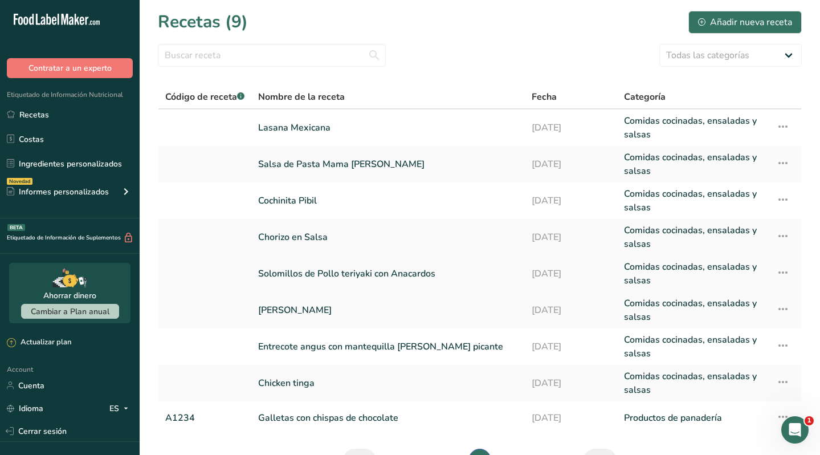
click at [297, 271] on link "Solomillos de Pollo teriyaki con Anacardos" at bounding box center [388, 273] width 260 height 27
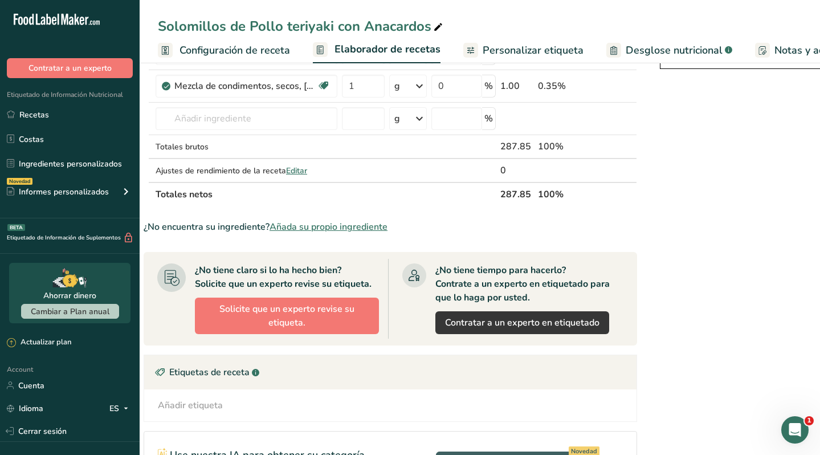
scroll to position [308, 0]
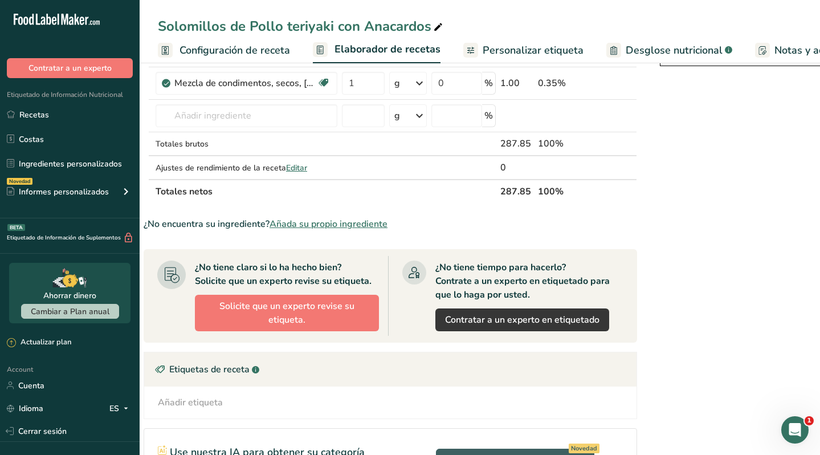
click at [327, 220] on span "Añada su propio ingrediente" at bounding box center [328, 224] width 118 height 14
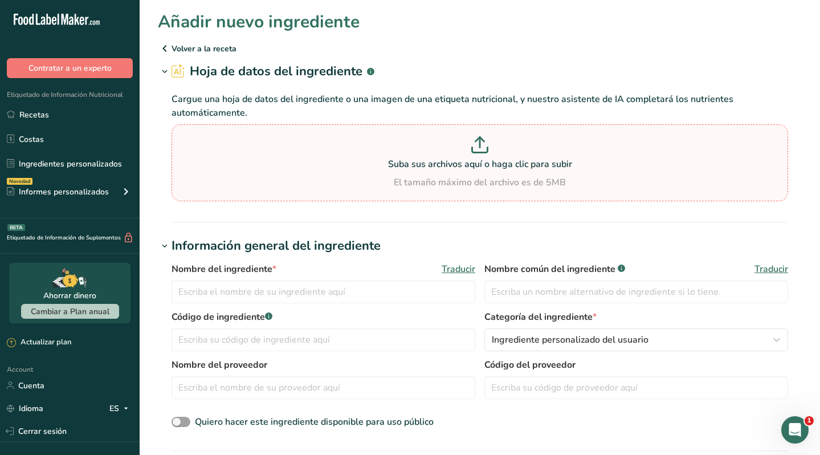
click at [473, 145] on icon at bounding box center [479, 144] width 17 height 17
click at [473, 145] on input "Suba sus archivos aquí o haga clic para subir El tamaño máximo del archivo es d…" at bounding box center [479, 162] width 616 height 77
type input "C:\fakepath\solomillos de pollo.pdf"
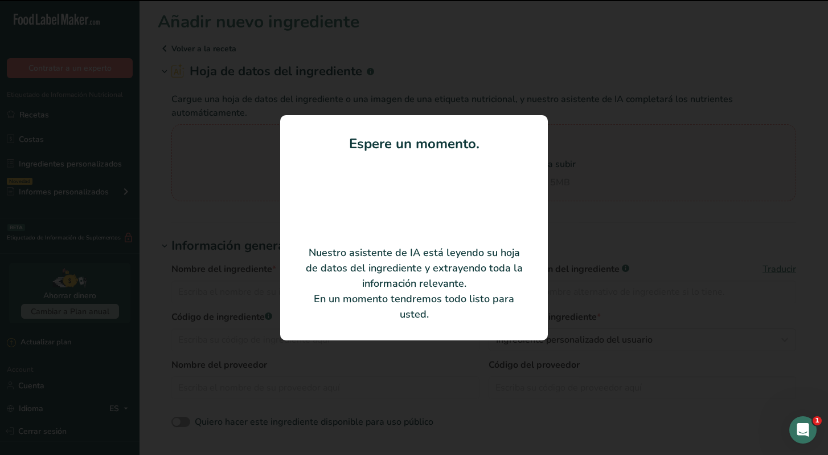
type input "Chicken Tenderloins"
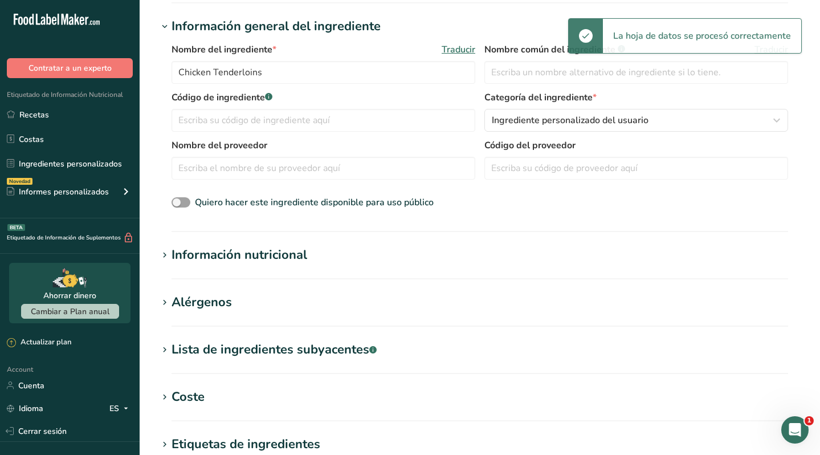
scroll to position [410, 0]
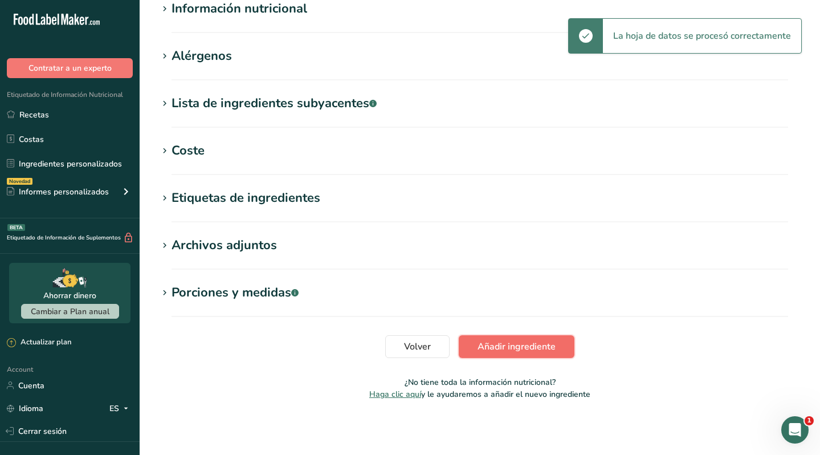
click at [526, 349] on span "Añadir ingrediente" at bounding box center [516, 347] width 78 height 14
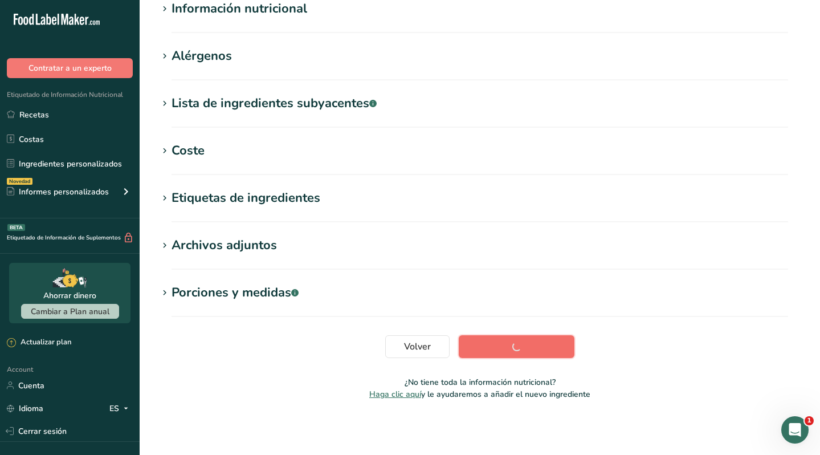
scroll to position [157, 0]
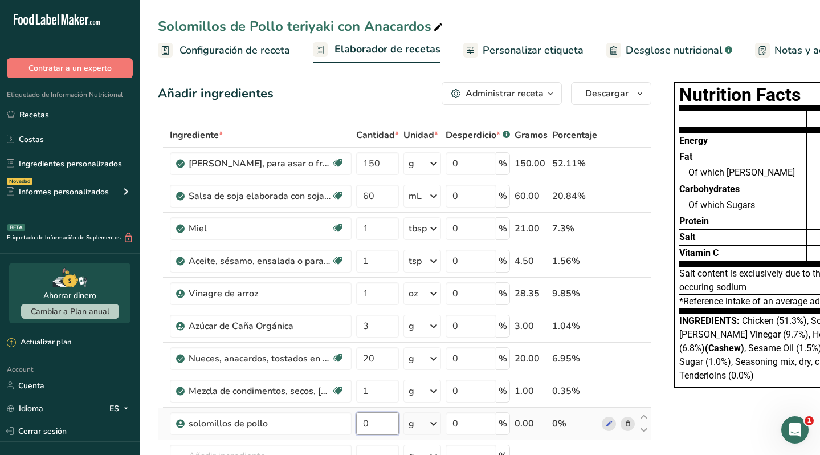
drag, startPoint x: 378, startPoint y: 422, endPoint x: 355, endPoint y: 420, distance: 22.9
click at [356, 421] on input "0" at bounding box center [377, 423] width 43 height 23
type input "550"
click at [627, 164] on div "Ingrediente * Cantidad * Unidad * Desperdicio * .a-a{fill:#347362;}.b-a{fill:#f…" at bounding box center [404, 333] width 493 height 420
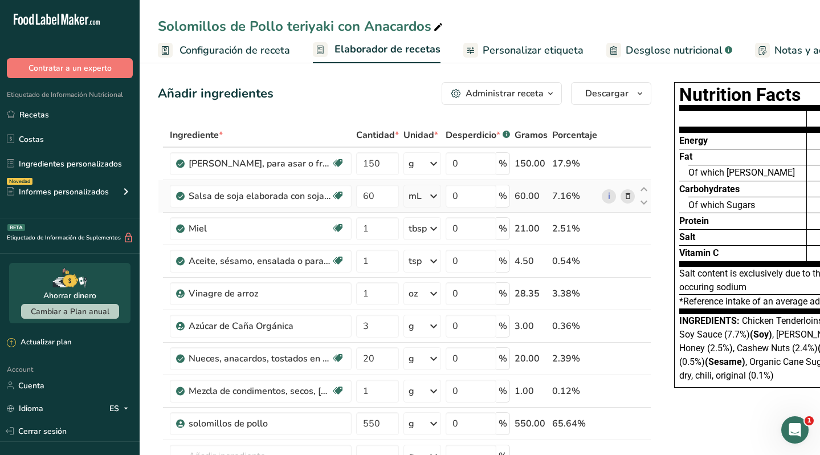
click at [433, 193] on icon at bounding box center [434, 196] width 14 height 21
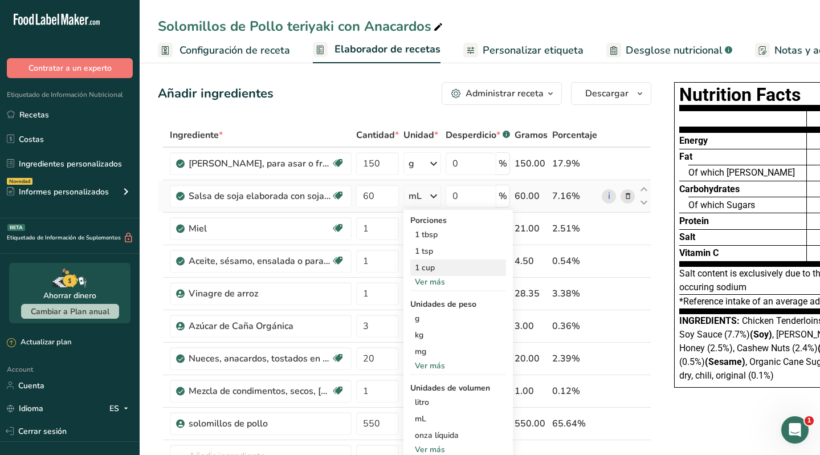
click at [427, 268] on div "1 cup" at bounding box center [458, 267] width 96 height 17
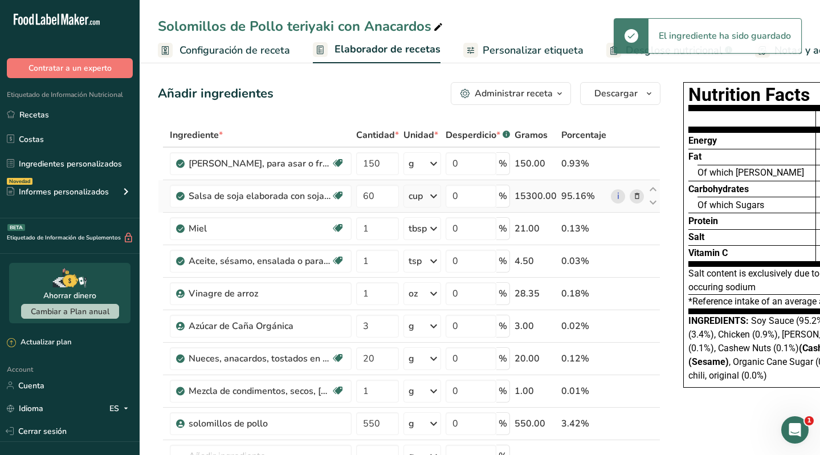
click at [424, 198] on div "cup" at bounding box center [422, 196] width 38 height 23
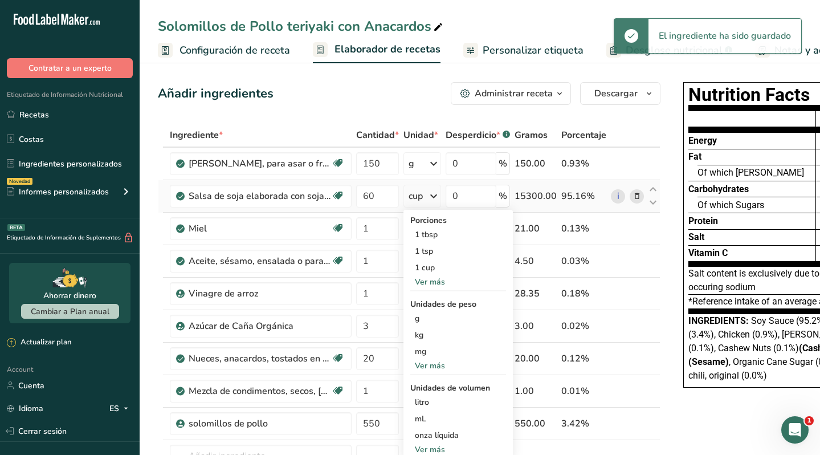
click at [424, 198] on div "cup" at bounding box center [422, 196] width 38 height 23
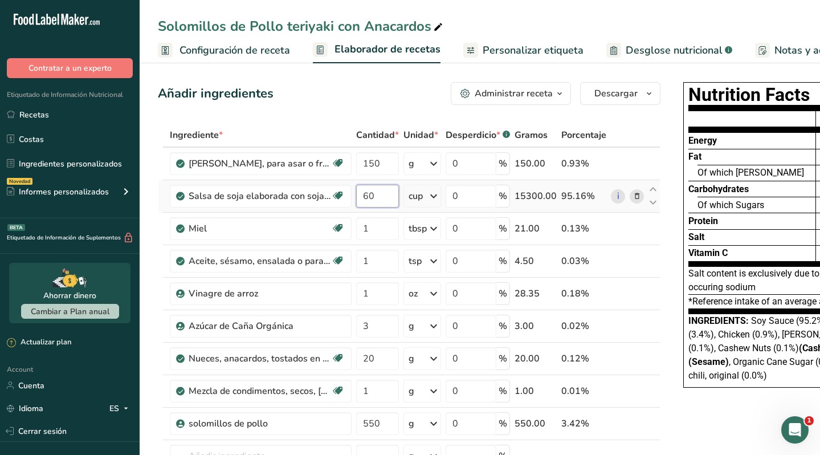
click at [388, 195] on input "60" at bounding box center [377, 196] width 43 height 23
type input "6"
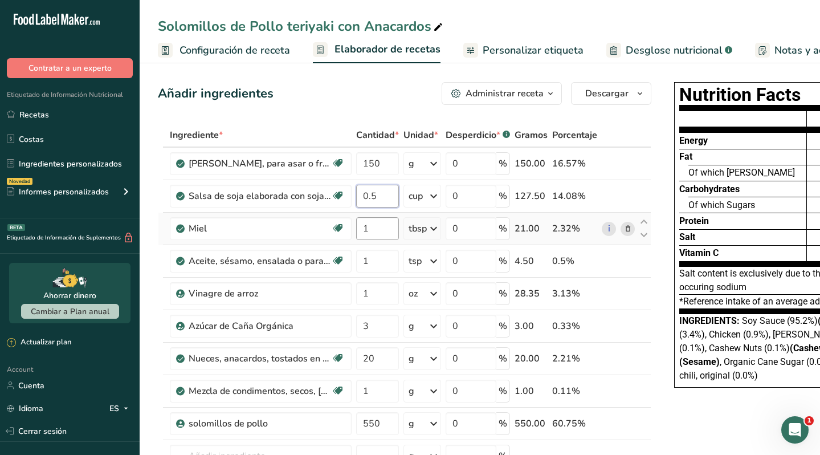
type input "0.5"
click at [381, 232] on div "Ingrediente * Cantidad * Unidad * Desperdicio * .a-a{fill:#347362;}.b-a{fill:#f…" at bounding box center [404, 333] width 493 height 420
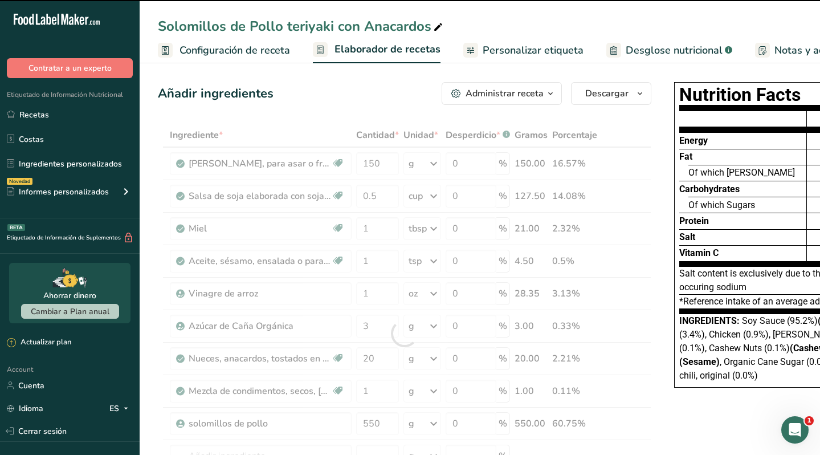
click at [265, 229] on div at bounding box center [404, 333] width 493 height 420
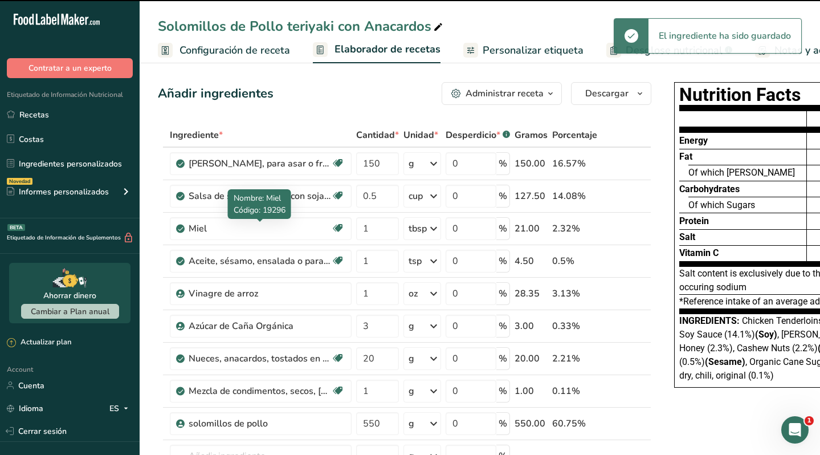
click at [257, 224] on div at bounding box center [260, 222] width 6 height 6
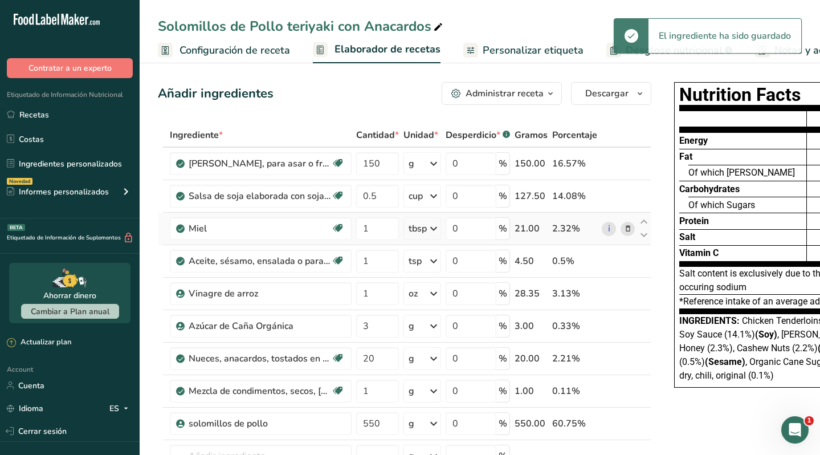
click at [627, 225] on icon at bounding box center [628, 229] width 8 height 12
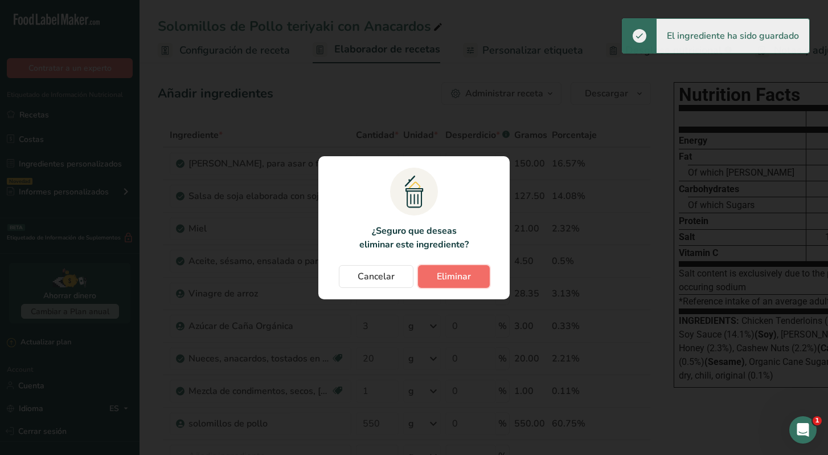
click at [455, 276] on span "Eliminar" at bounding box center [454, 276] width 34 height 14
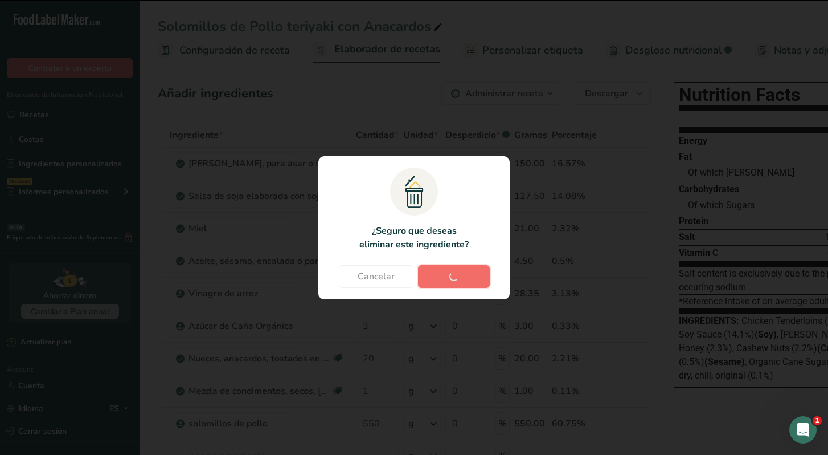
type input "3"
type input "20"
type input "1"
type input "550"
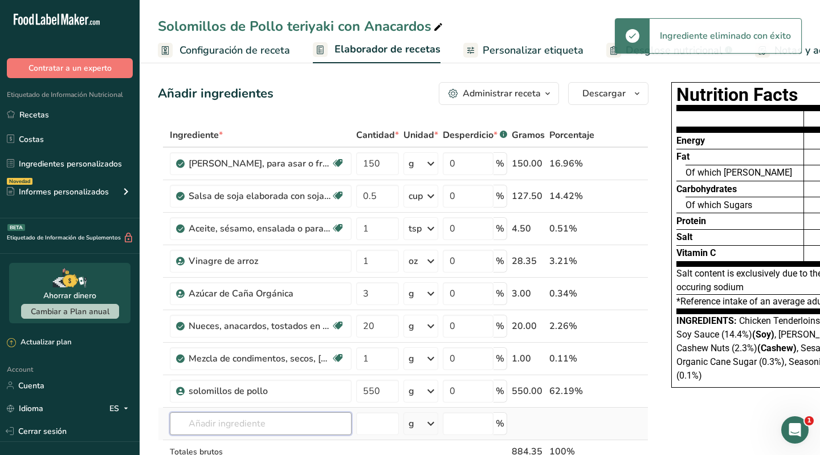
click at [224, 421] on input "text" at bounding box center [261, 423] width 182 height 23
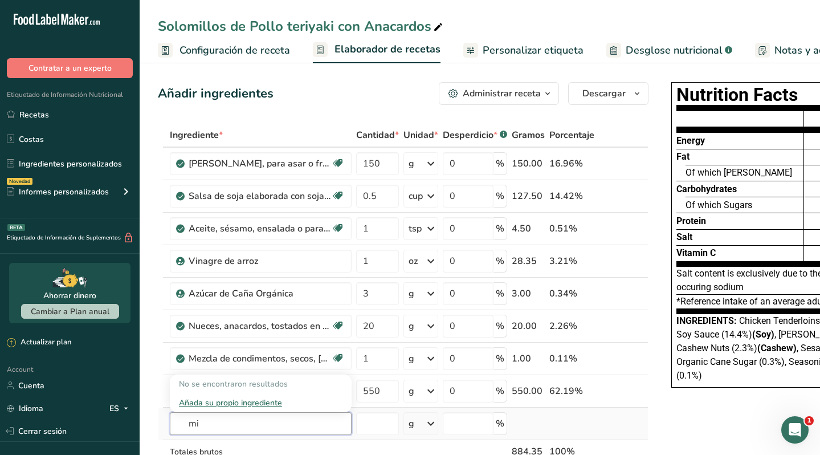
type input "m"
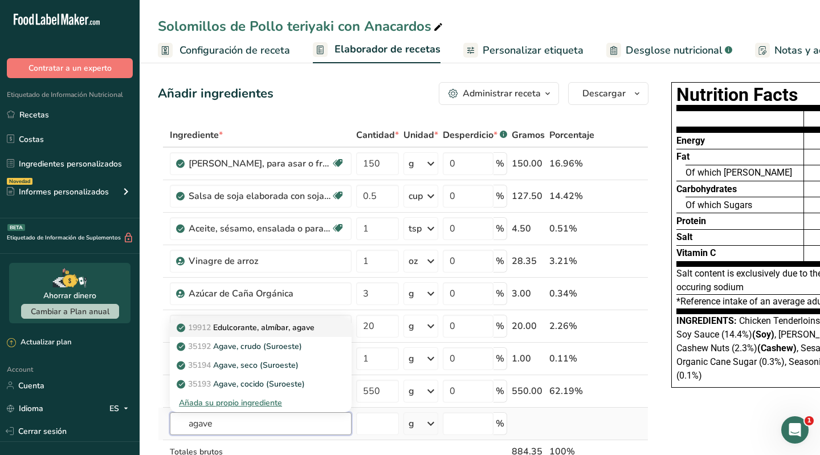
type input "agave"
click at [276, 325] on p "19912 Edulcorante, almíbar, agave" at bounding box center [247, 327] width 136 height 12
type input "Sweetener, syrup, agave"
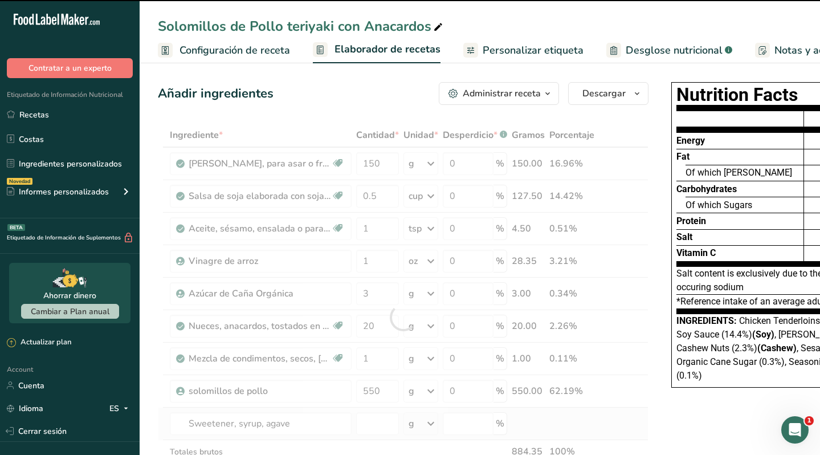
type input "0"
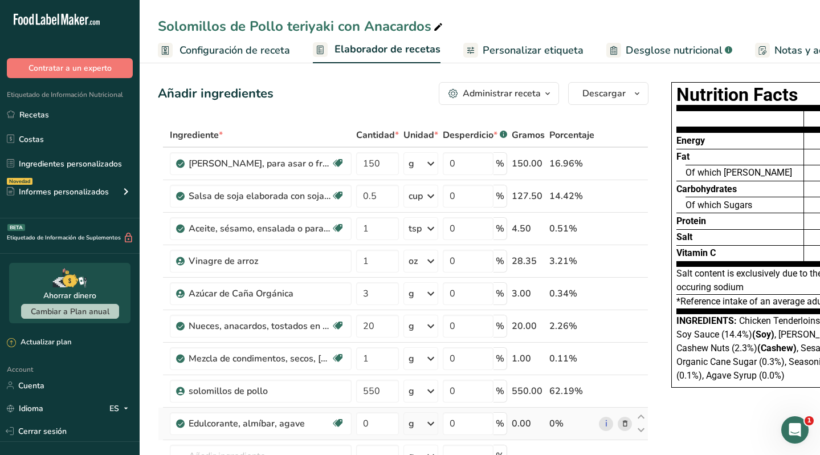
click at [426, 419] on icon at bounding box center [431, 423] width 14 height 21
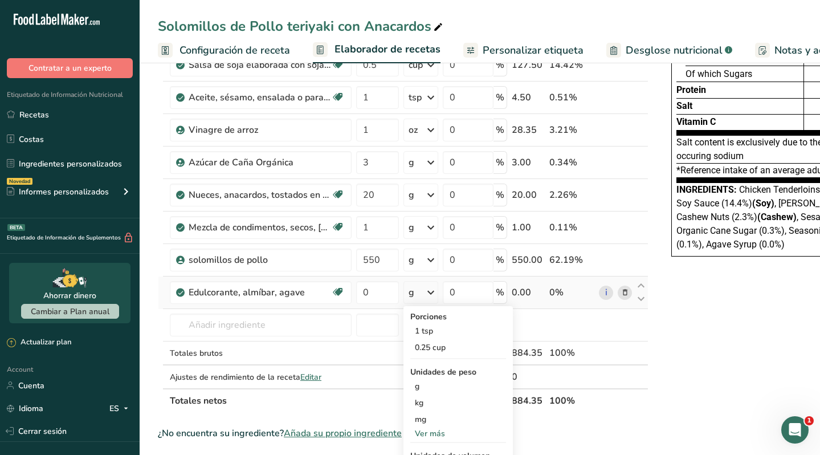
scroll to position [137, 0]
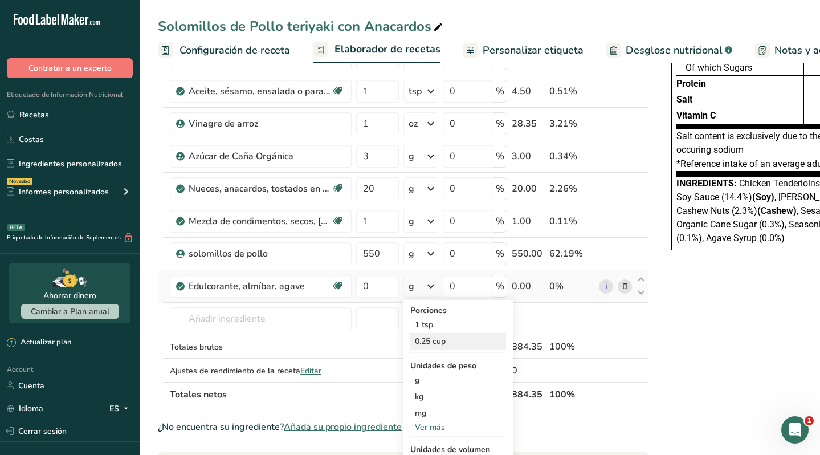
click at [441, 340] on div "0.25 cup" at bounding box center [458, 341] width 96 height 17
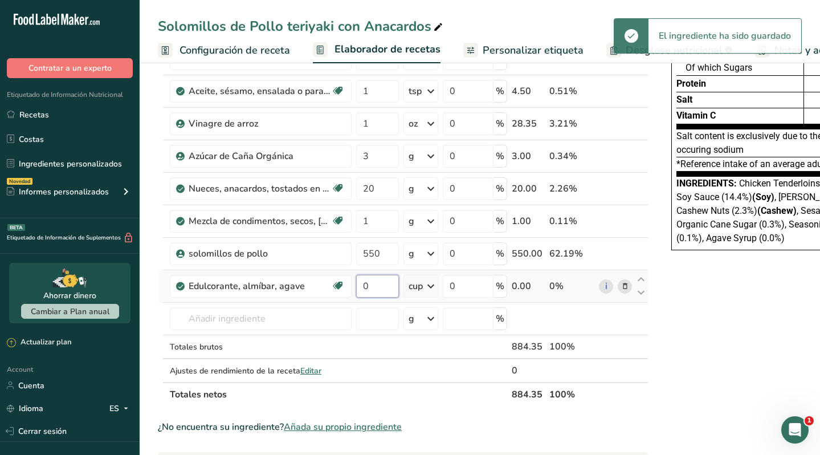
click at [386, 285] on input "0" at bounding box center [377, 286] width 43 height 23
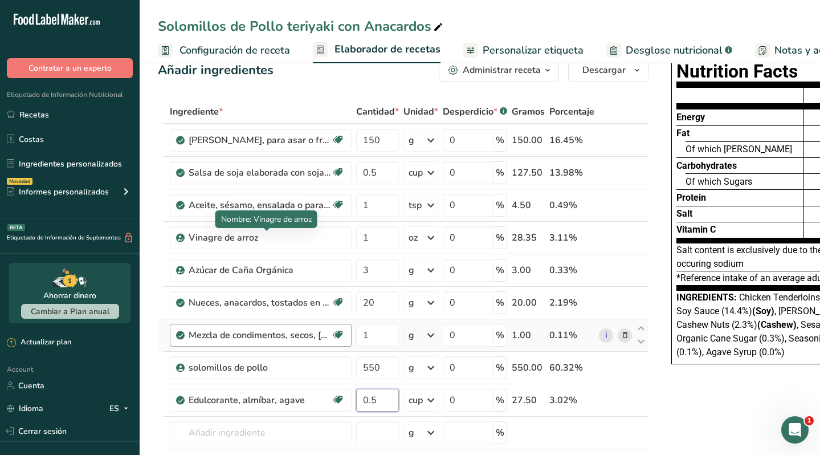
scroll to position [22, 0]
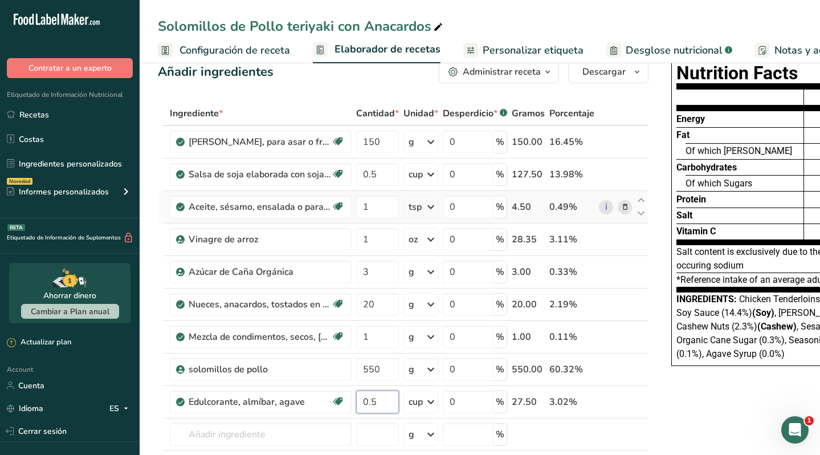
type input "0.5"
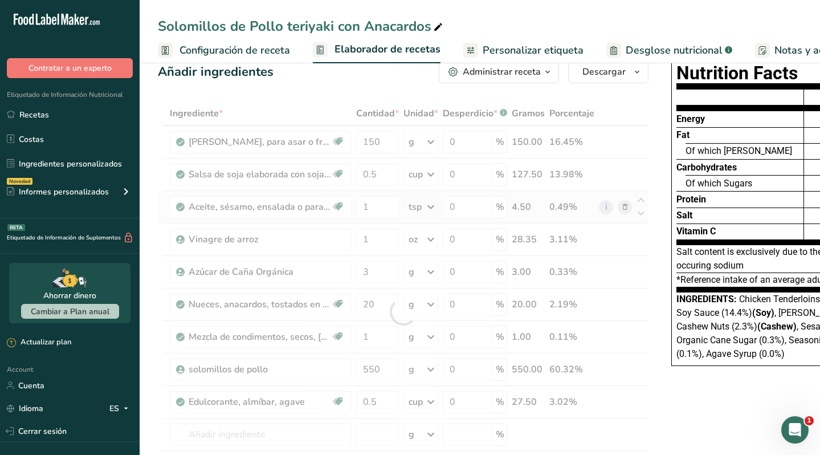
click at [426, 212] on div "Ingrediente * Cantidad * Unidad * Desperdicio * .a-a{fill:#347362;}.b-a{fill:#f…" at bounding box center [403, 311] width 490 height 420
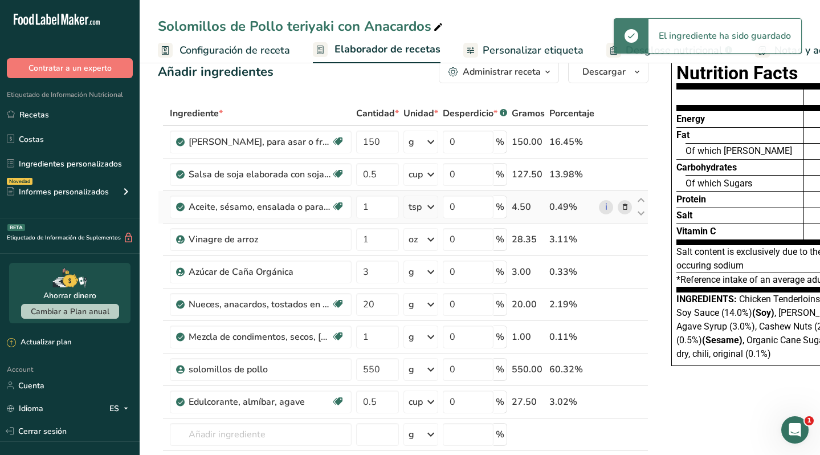
click at [430, 206] on icon at bounding box center [431, 207] width 14 height 21
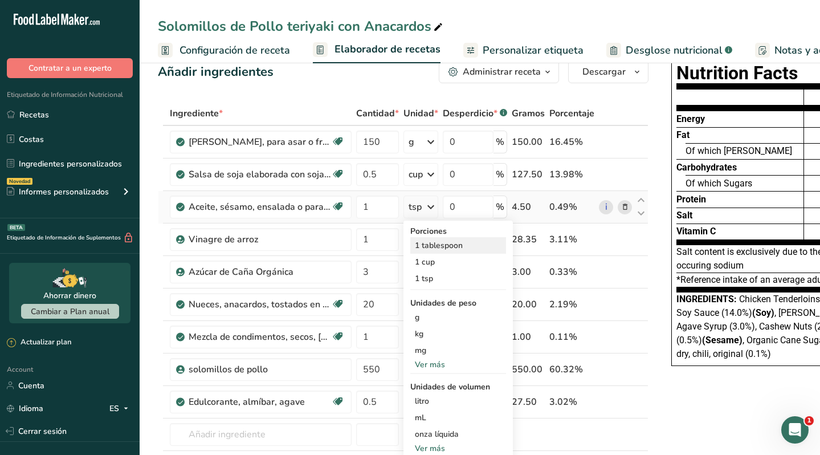
click at [432, 245] on div "1 tablespoon" at bounding box center [458, 245] width 96 height 17
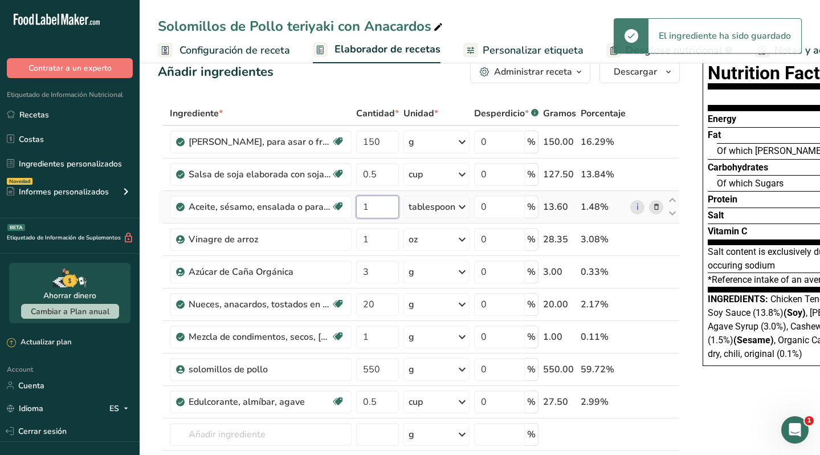
click at [383, 205] on input "1" at bounding box center [377, 206] width 43 height 23
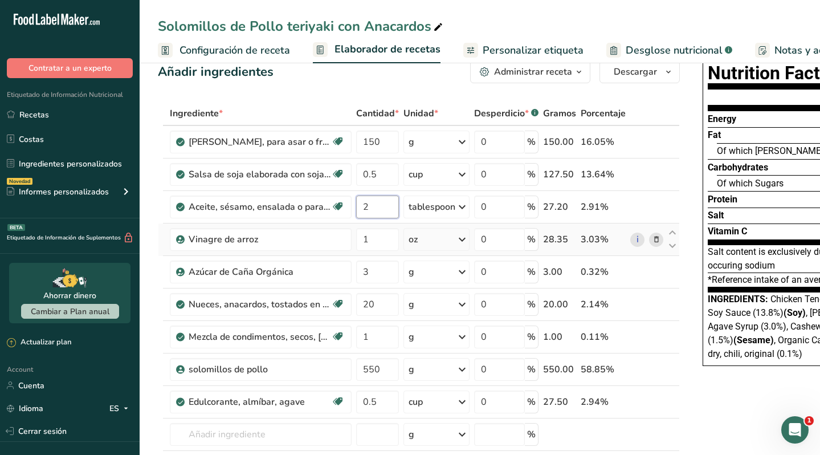
type input "2"
click at [453, 239] on div "Ingrediente * Cantidad * Unidad * Desperdicio * .a-a{fill:#347362;}.b-a{fill:#f…" at bounding box center [419, 311] width 522 height 420
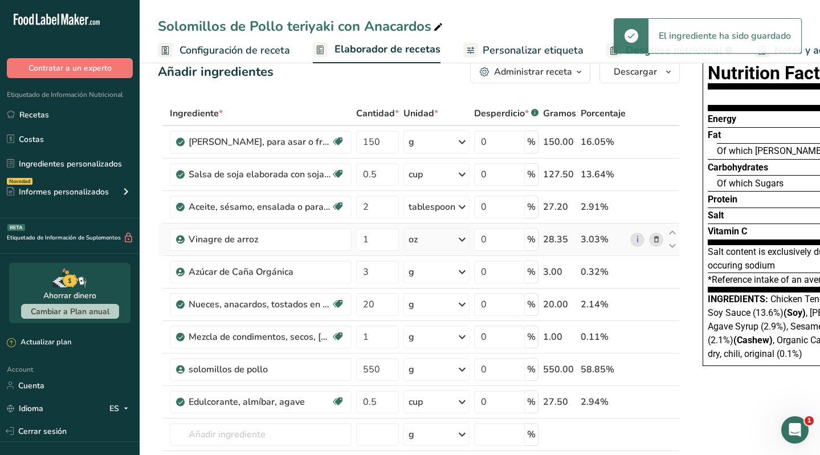
click at [460, 239] on icon at bounding box center [462, 239] width 14 height 21
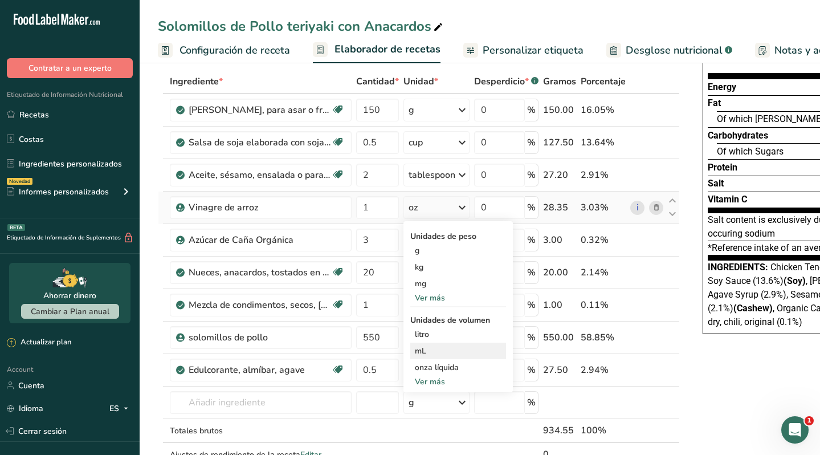
scroll to position [55, 0]
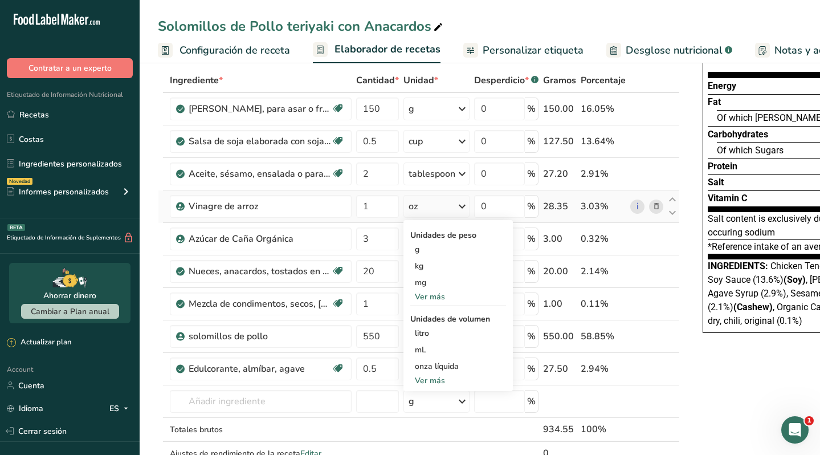
click at [438, 295] on div "Ver más" at bounding box center [458, 297] width 96 height 12
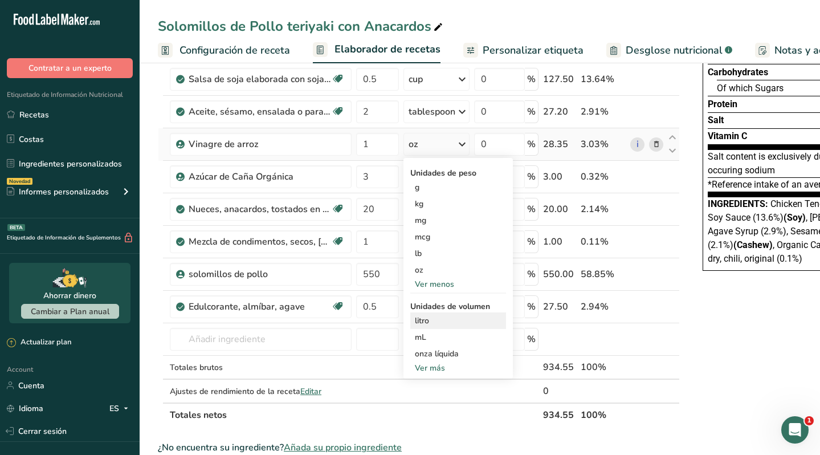
scroll to position [139, 0]
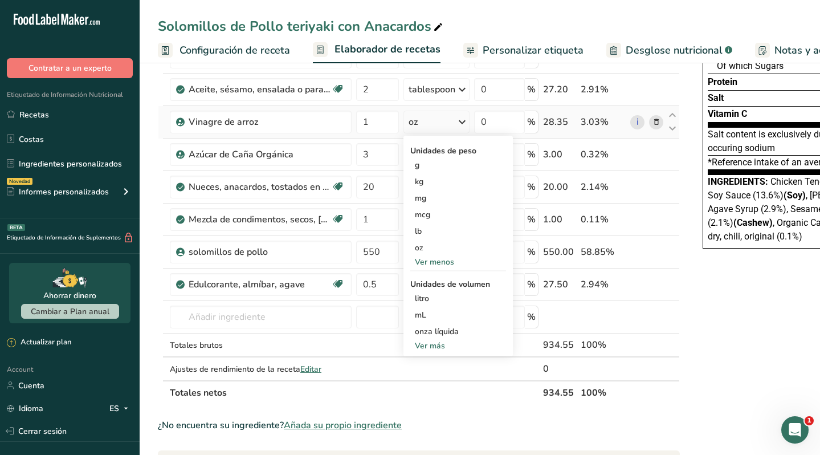
click at [439, 349] on div "Ver más" at bounding box center [458, 346] width 96 height 12
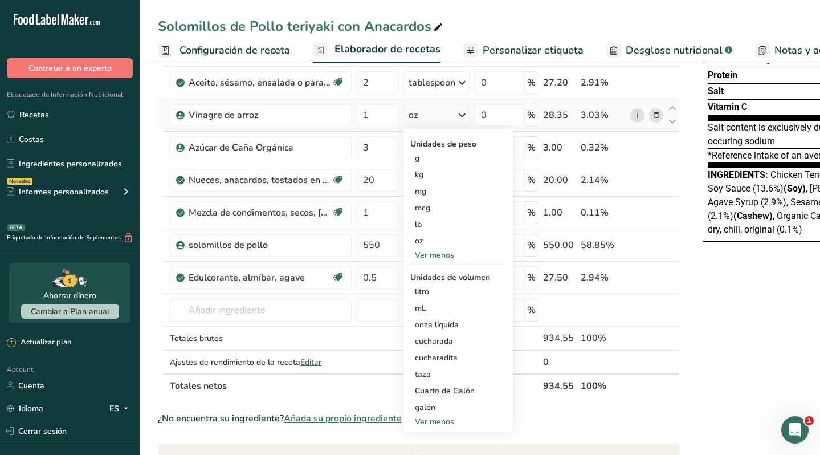
scroll to position [148, 0]
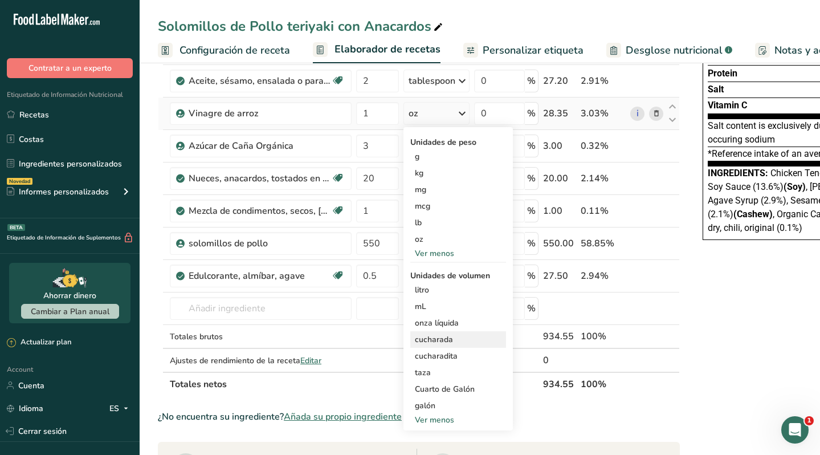
click at [450, 340] on div "cucharada" at bounding box center [458, 339] width 87 height 12
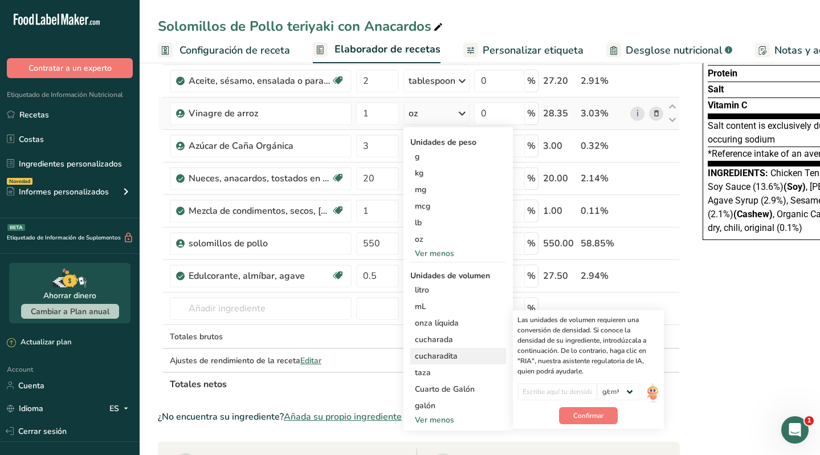
click at [445, 354] on div "cucharadita" at bounding box center [458, 356] width 87 height 12
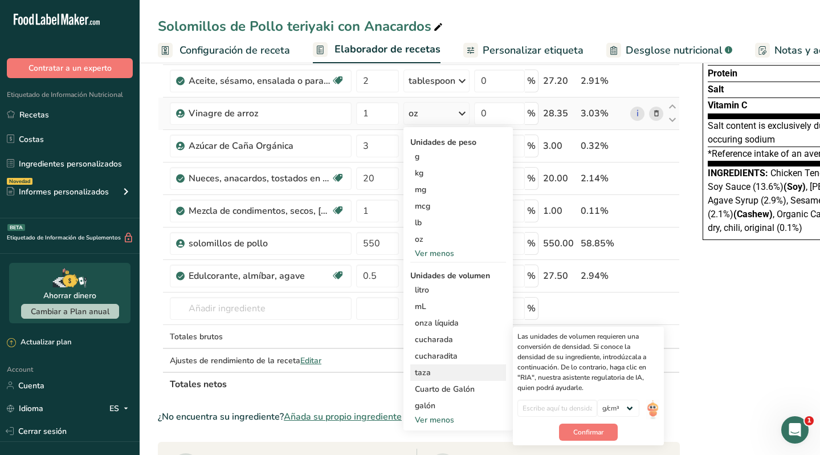
click at [441, 376] on div "taza" at bounding box center [458, 372] width 87 height 12
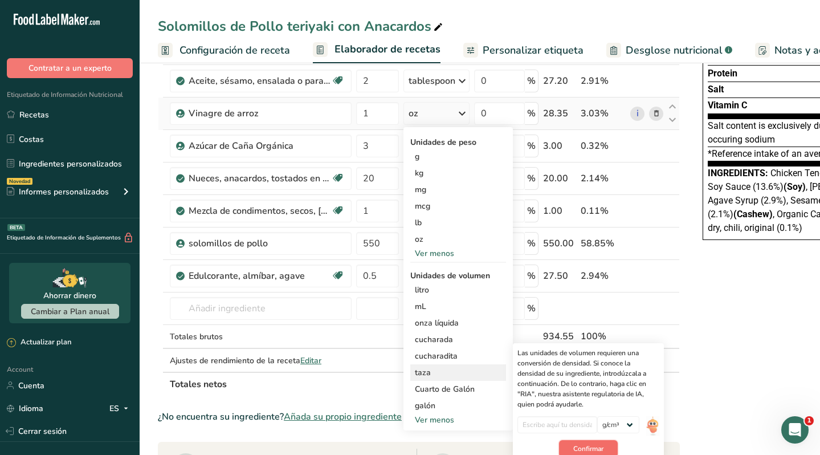
click at [591, 443] on button "Confirmar" at bounding box center [588, 448] width 59 height 17
click at [434, 156] on div "g" at bounding box center [458, 156] width 96 height 17
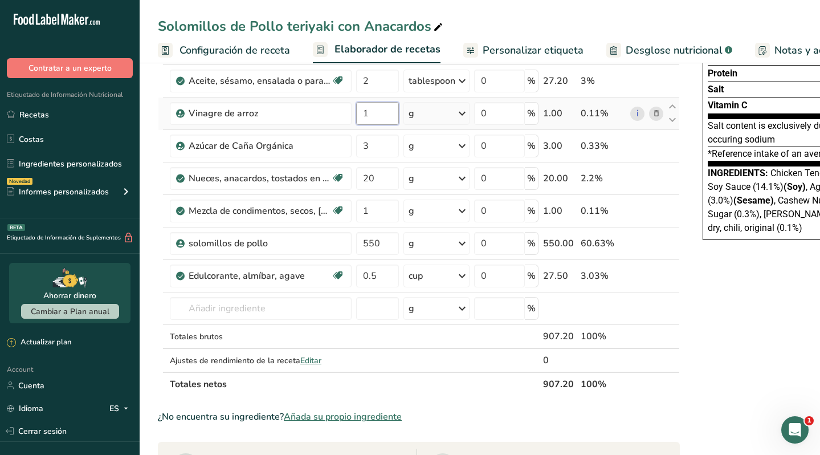
drag, startPoint x: 370, startPoint y: 111, endPoint x: 410, endPoint y: 116, distance: 40.3
click at [407, 116] on tr "Vinagre de arroz 1 g Unidades de peso g kg mg mcg lb oz Ver menos Unidades de v…" at bounding box center [418, 113] width 521 height 32
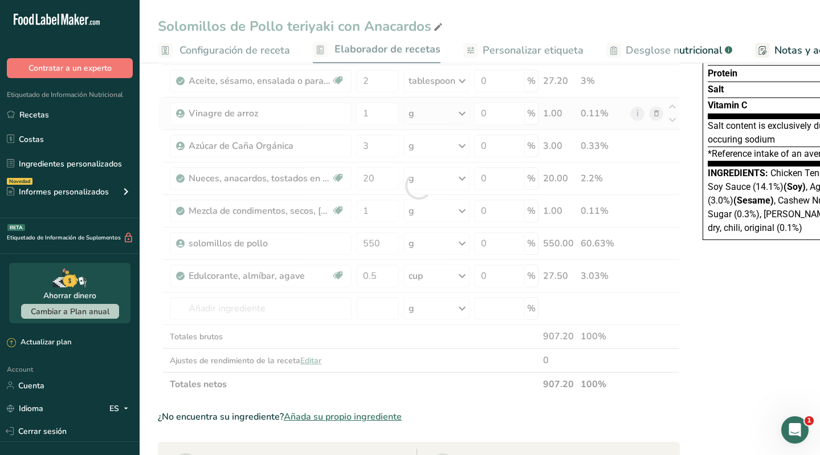
click at [424, 115] on div "Ingrediente * Cantidad * Unidad * Desperdicio * .a-a{fill:#347362;}.b-a{fill:#f…" at bounding box center [419, 186] width 522 height 420
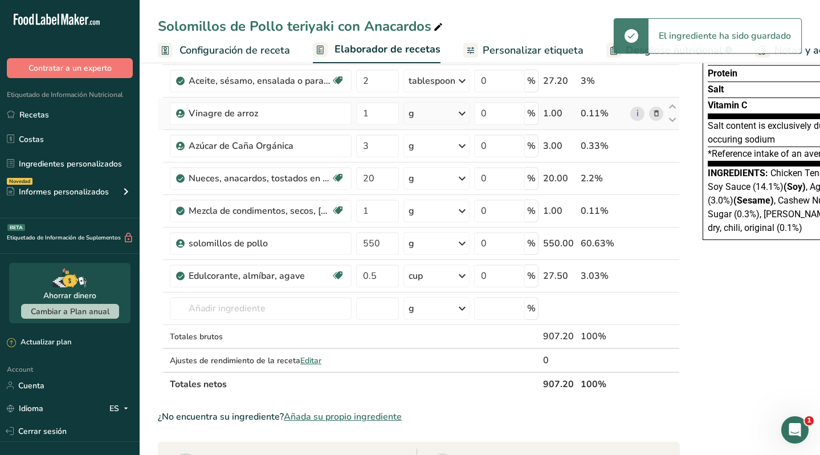
click at [459, 110] on icon at bounding box center [462, 113] width 14 height 21
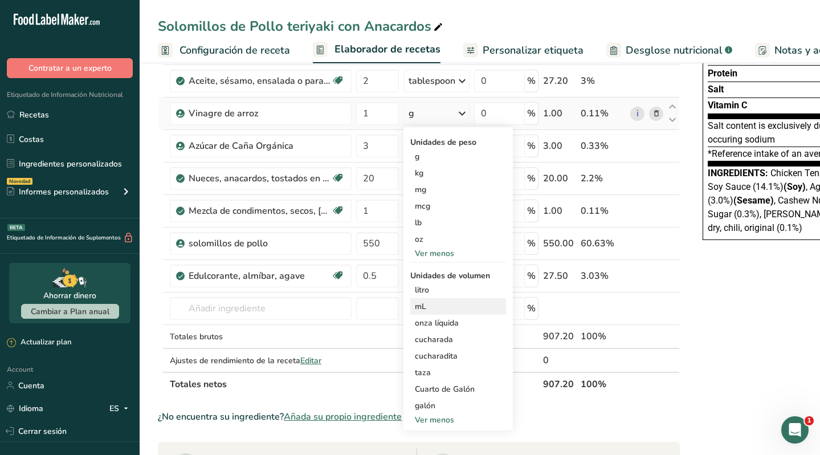
click at [432, 305] on div "mL" at bounding box center [458, 306] width 87 height 12
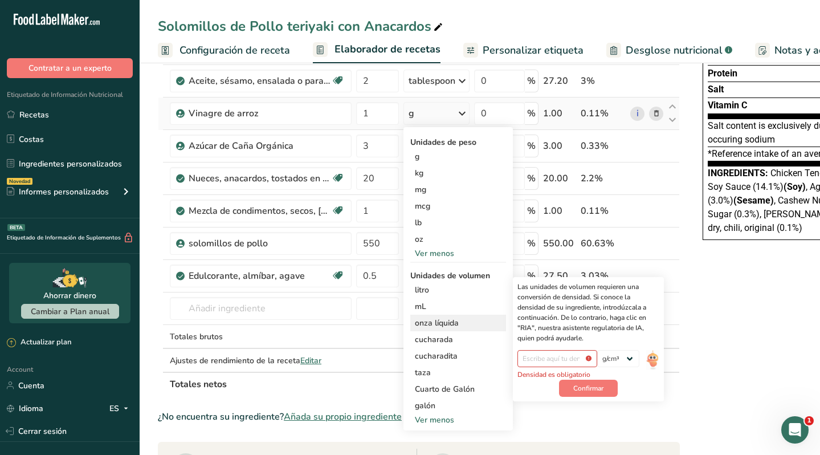
click at [433, 318] on div "onza líquida" at bounding box center [458, 323] width 87 height 12
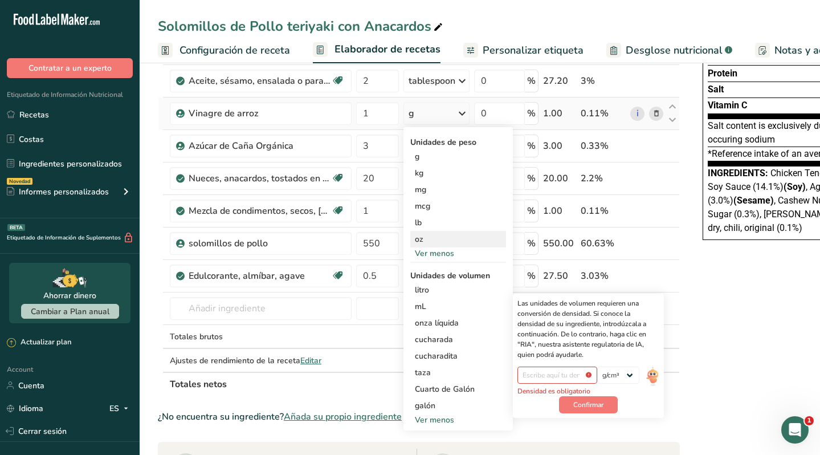
click at [424, 239] on div "oz" at bounding box center [458, 239] width 96 height 17
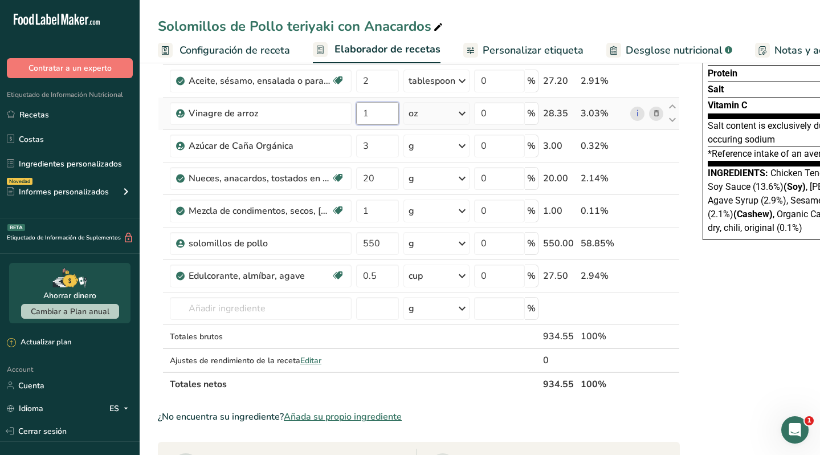
drag, startPoint x: 376, startPoint y: 111, endPoint x: 359, endPoint y: 109, distance: 17.2
click at [359, 109] on input "1" at bounding box center [377, 113] width 43 height 23
type input "2"
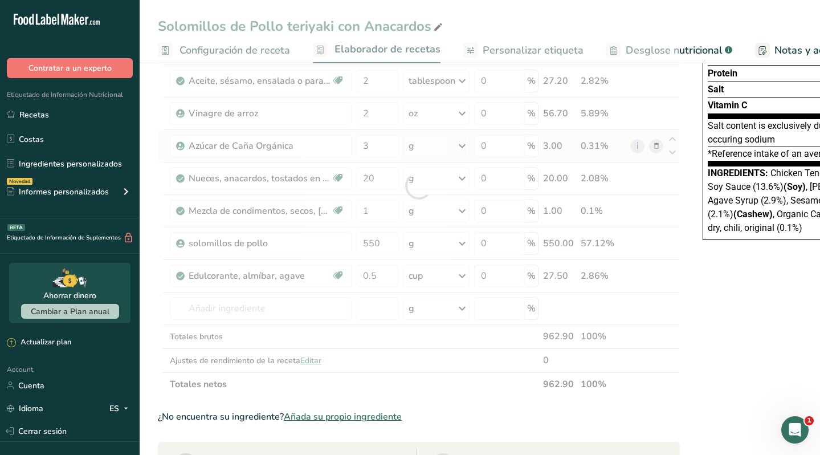
click at [655, 145] on div "Ingrediente * Cantidad * Unidad * Desperdicio * .a-a{fill:#347362;}.b-a{fill:#f…" at bounding box center [419, 186] width 522 height 420
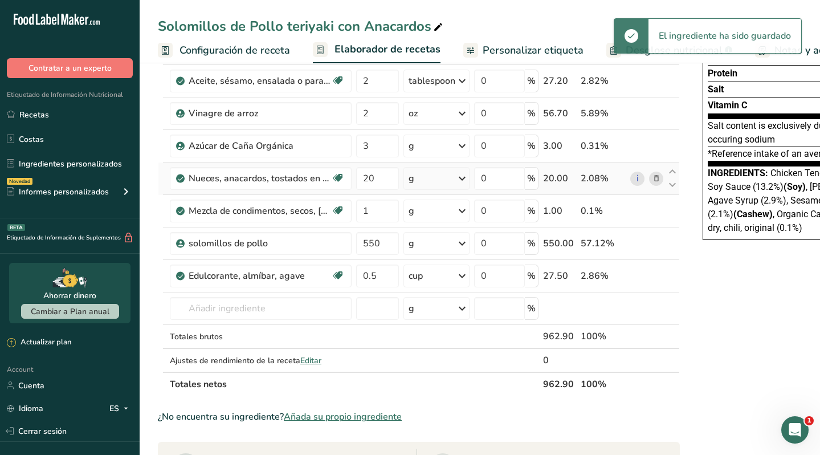
click at [434, 177] on div "g" at bounding box center [436, 178] width 66 height 23
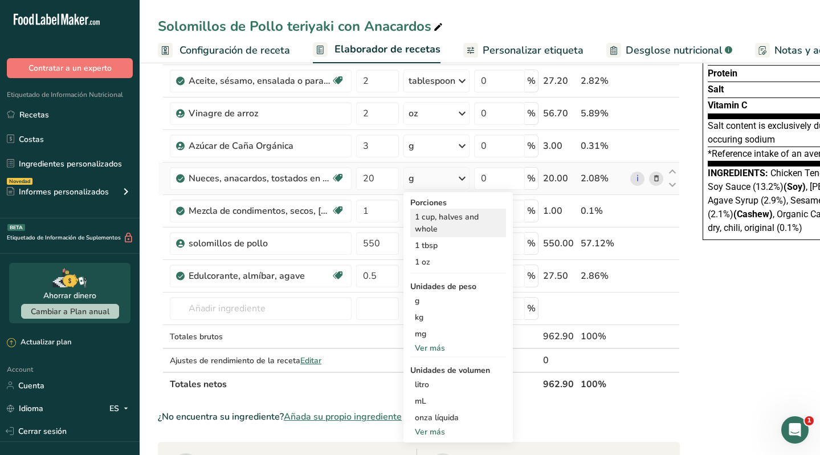
click at [438, 222] on div "1 cup, halves and whole" at bounding box center [458, 223] width 96 height 28
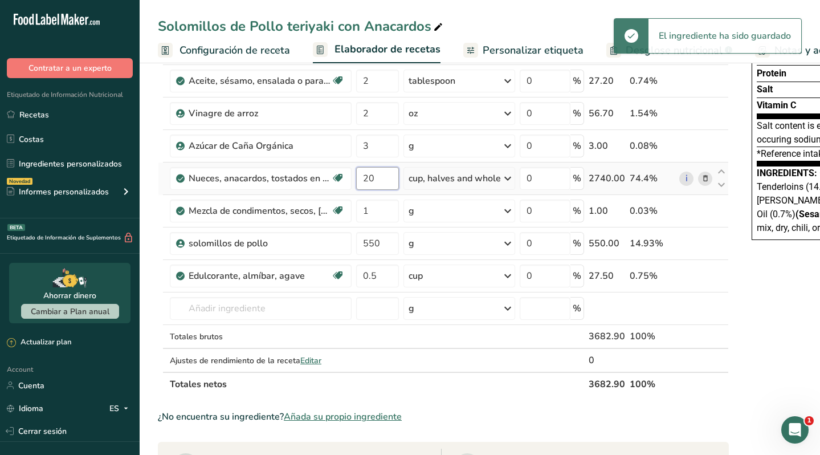
click at [382, 179] on input "20" at bounding box center [377, 178] width 43 height 23
type input "2"
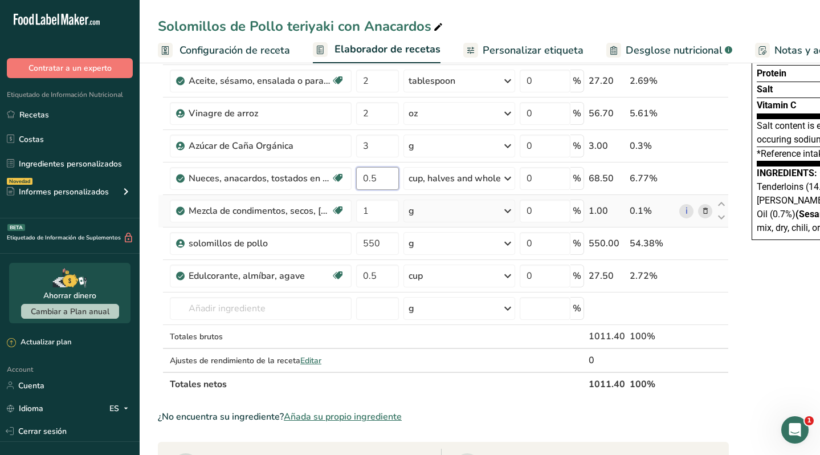
type input "0.5"
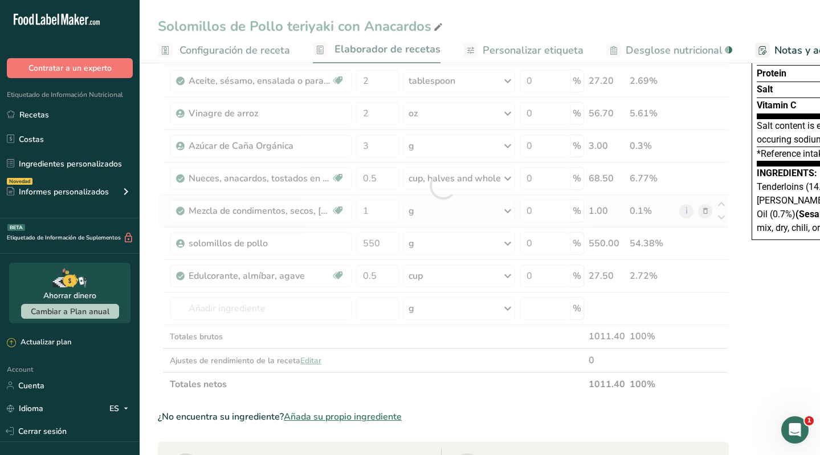
click at [703, 208] on div "Ingrediente * Cantidad * Unidad * Desperdicio * .a-a{fill:#347362;}.b-a{fill:#f…" at bounding box center [443, 186] width 571 height 420
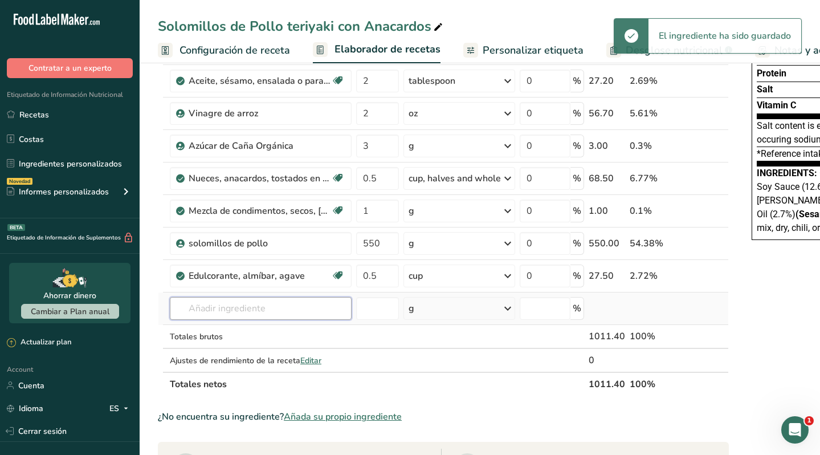
click at [241, 311] on input "text" at bounding box center [261, 308] width 182 height 23
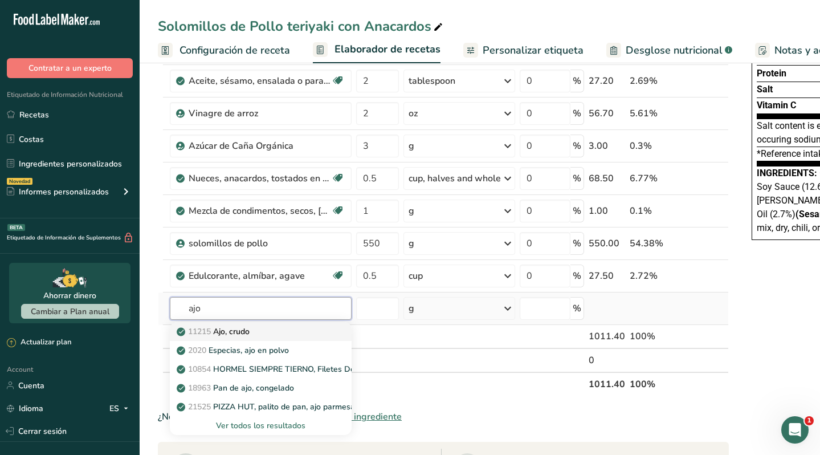
type input "ajo"
click at [231, 332] on p "11215 Ajo, crudo" at bounding box center [214, 331] width 71 height 12
type input "Garlic, raw"
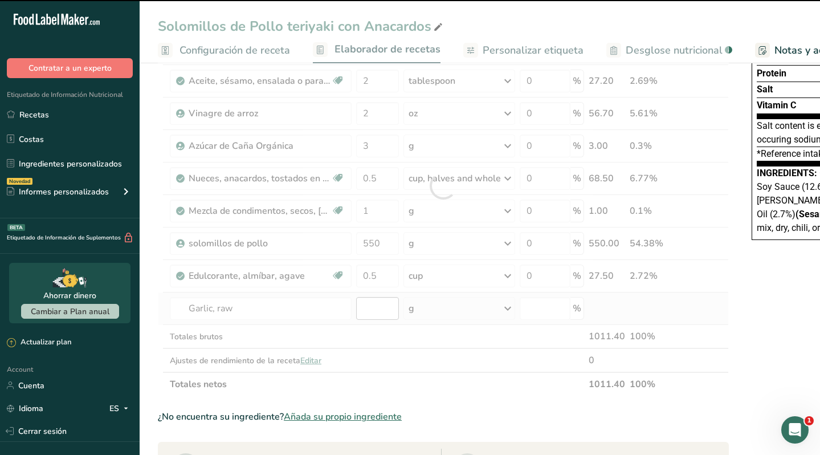
type input "0"
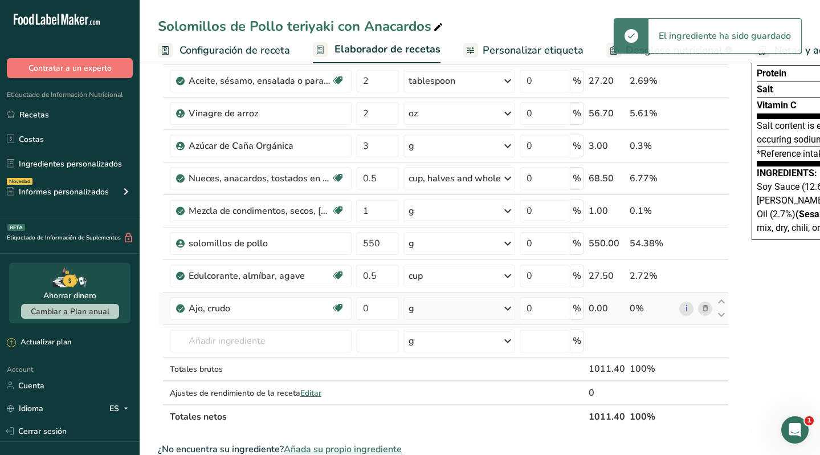
click at [440, 314] on div "g" at bounding box center [459, 308] width 112 height 23
click at [440, 377] on div "1 clove" at bounding box center [458, 379] width 96 height 17
click at [373, 308] on input "0" at bounding box center [377, 308] width 43 height 23
type input "2"
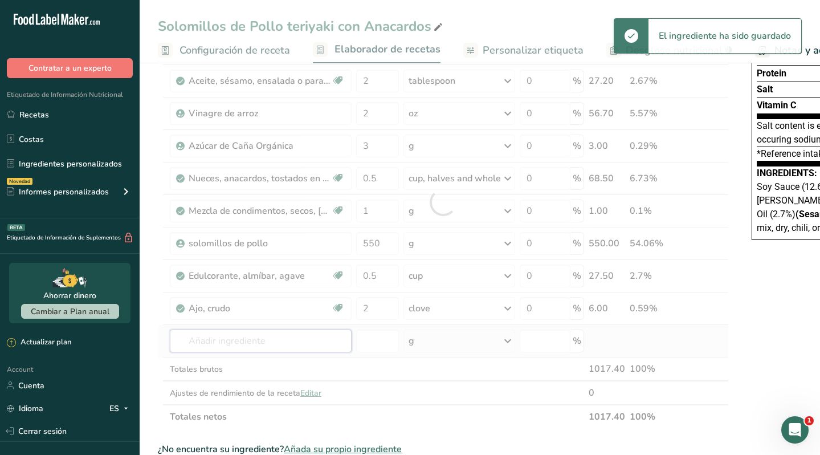
click at [228, 338] on div "Ingrediente * Cantidad * Unidad * Desperdicio * .a-a{fill:#347362;}.b-a{fill:#f…" at bounding box center [443, 202] width 571 height 453
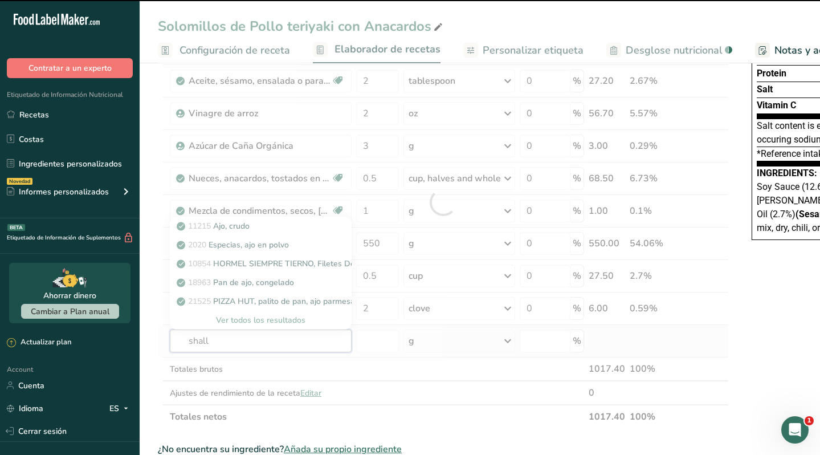
type input "[PERSON_NAME]"
type input "t"
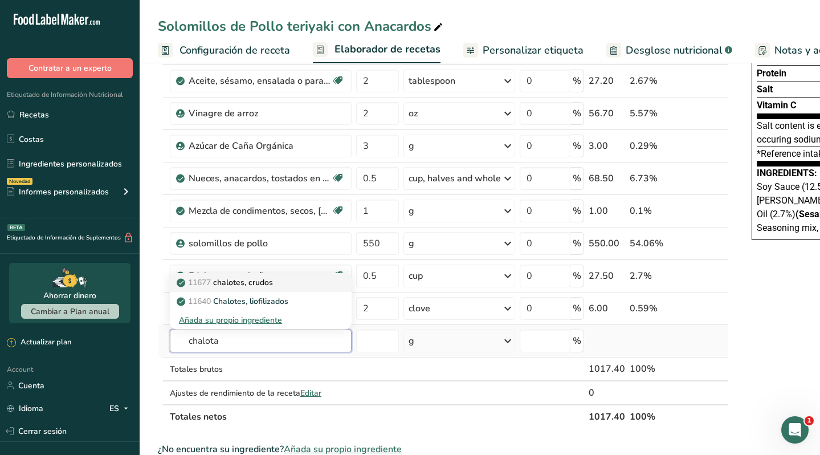
type input "chalota"
click at [259, 282] on p "11677 chalotes, crudos" at bounding box center [226, 282] width 94 height 12
type input "Shallots, raw"
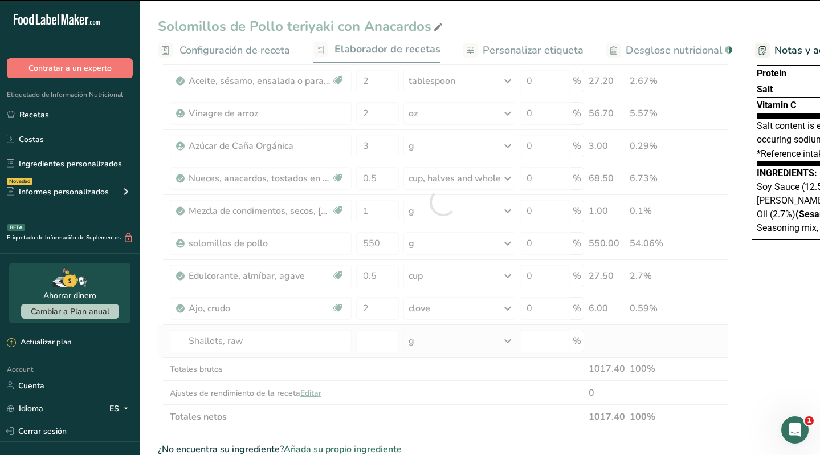
type input "0"
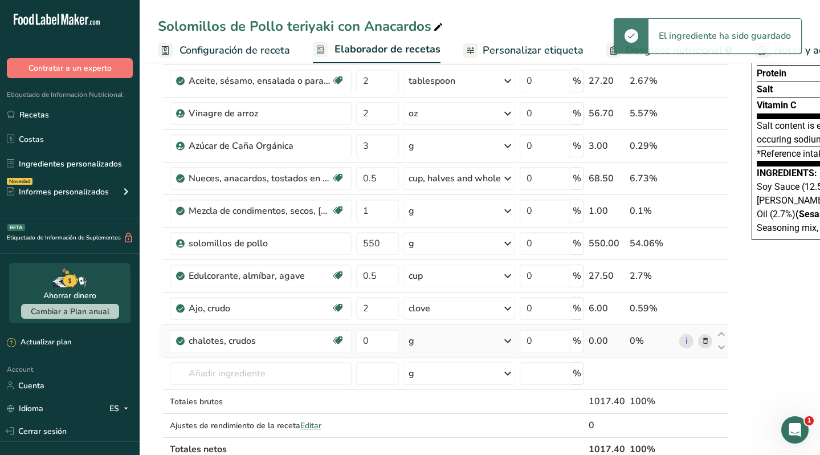
click at [457, 344] on div "g" at bounding box center [459, 340] width 112 height 23
click at [460, 378] on div "1 tbsp chopped" at bounding box center [458, 379] width 96 height 17
click at [253, 378] on input "text" at bounding box center [261, 373] width 182 height 23
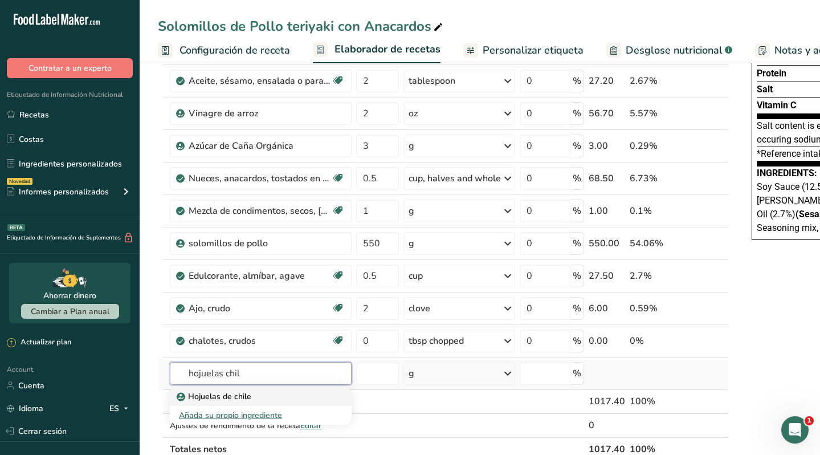
type input "hojuelas chil"
click at [242, 396] on p "Hojuelas de chile" at bounding box center [215, 396] width 72 height 12
type input "Chili Flakes"
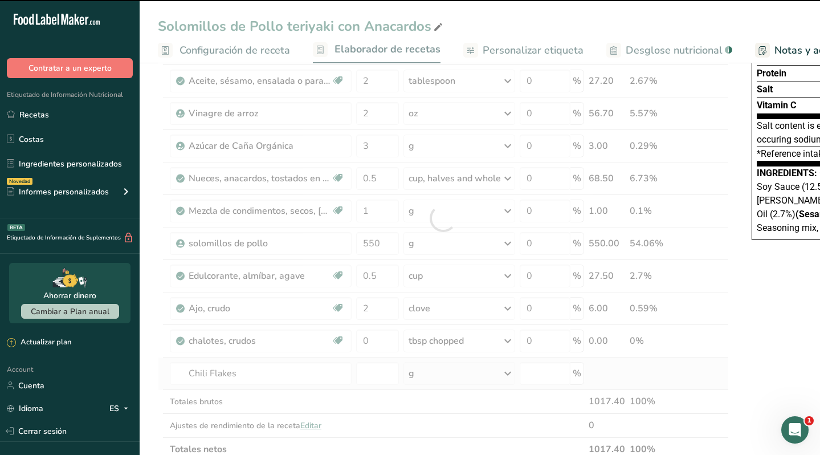
type input "0"
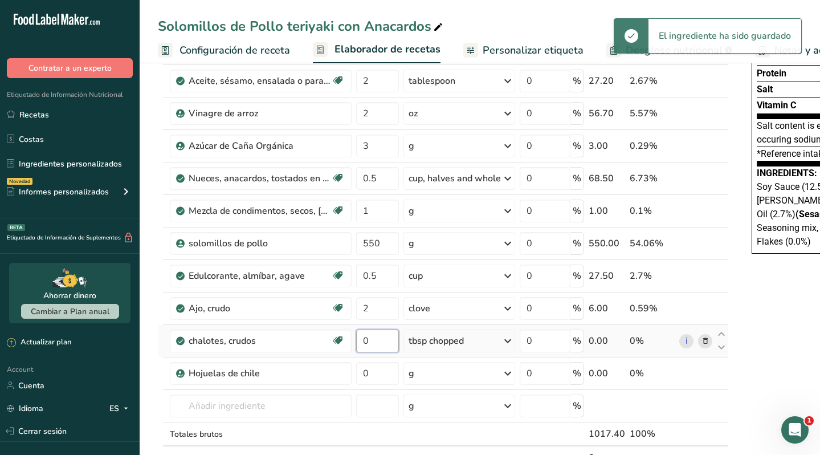
click at [368, 343] on input "0" at bounding box center [377, 340] width 43 height 23
type input "1"
click at [440, 377] on div "Ingrediente * Cantidad * Unidad * Desperdicio * .a-a{fill:#347362;}.b-a{fill:#f…" at bounding box center [443, 235] width 571 height 518
click at [440, 378] on div "g" at bounding box center [459, 373] width 112 height 23
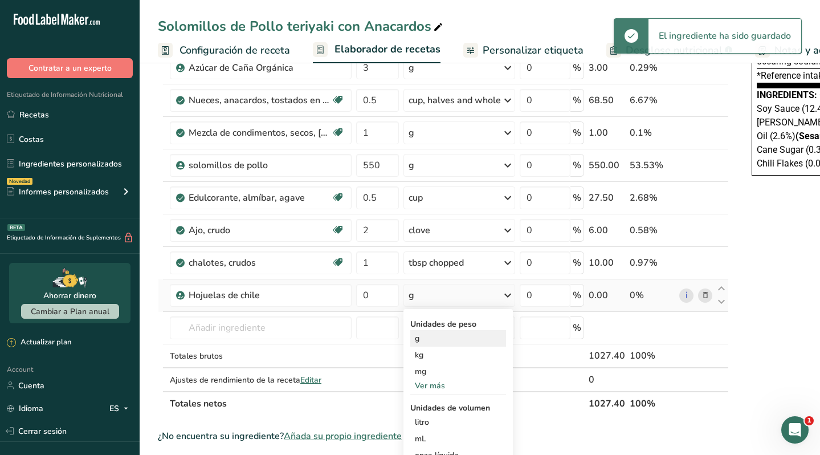
scroll to position [230, 0]
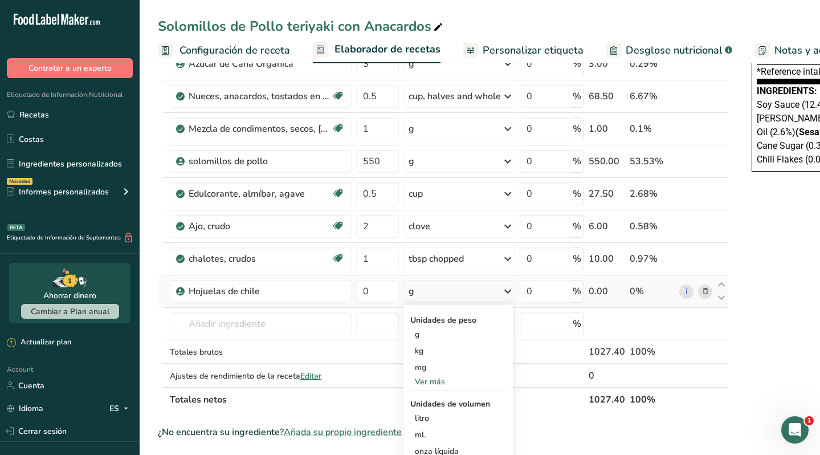
click at [438, 382] on div "Ver más" at bounding box center [458, 381] width 96 height 12
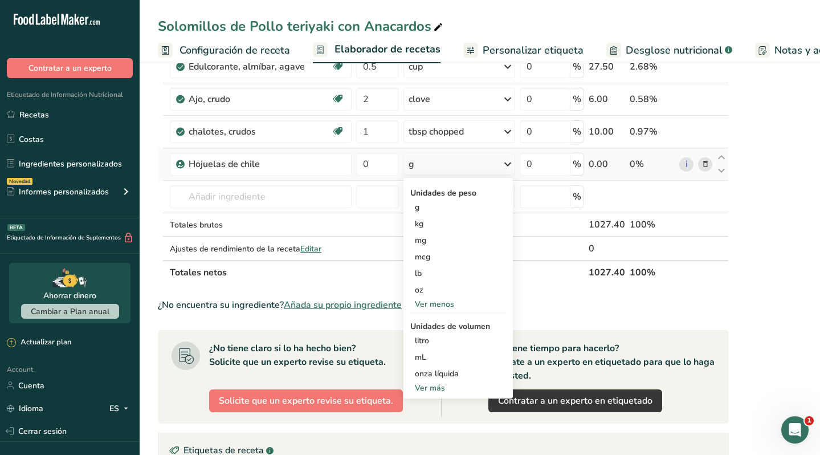
scroll to position [359, 0]
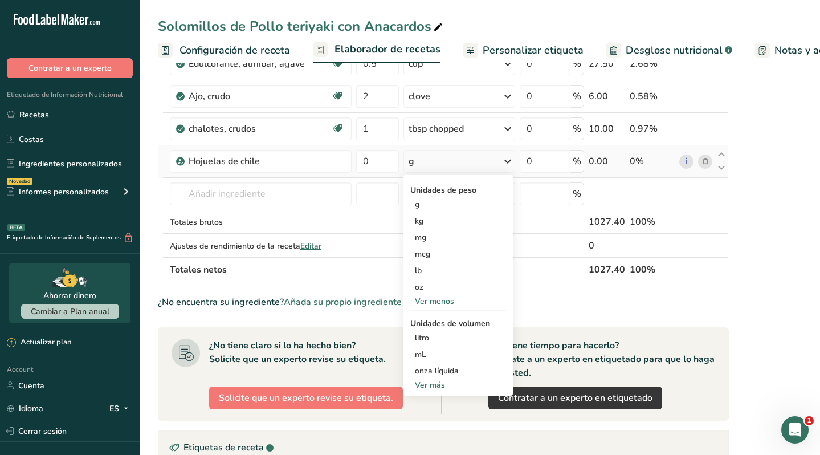
click at [438, 382] on div "Ver más" at bounding box center [458, 385] width 96 height 12
select select "22"
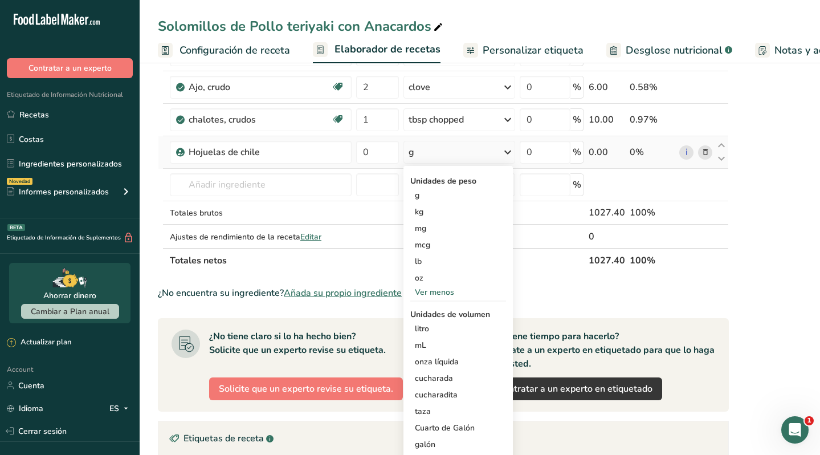
scroll to position [370, 0]
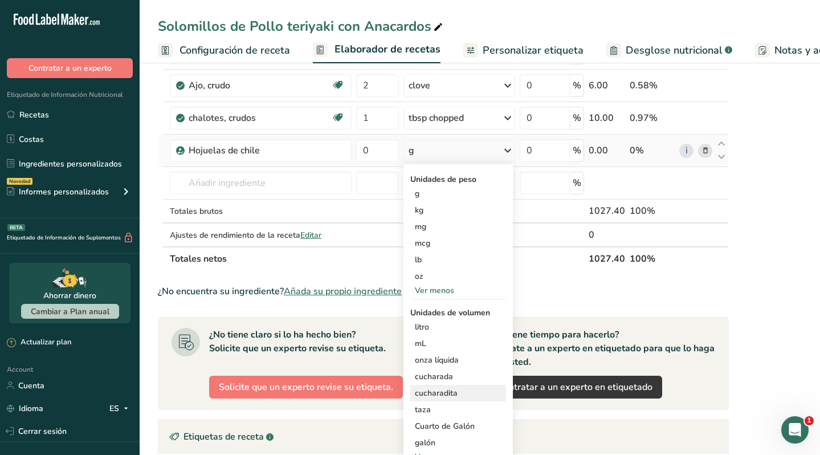
click at [457, 392] on div "cucharadita" at bounding box center [458, 393] width 87 height 12
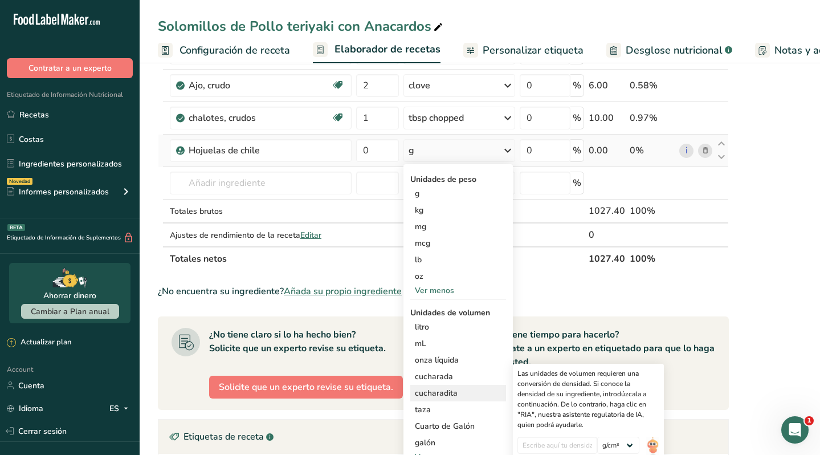
click at [442, 391] on div "cucharadita" at bounding box center [458, 393] width 87 height 12
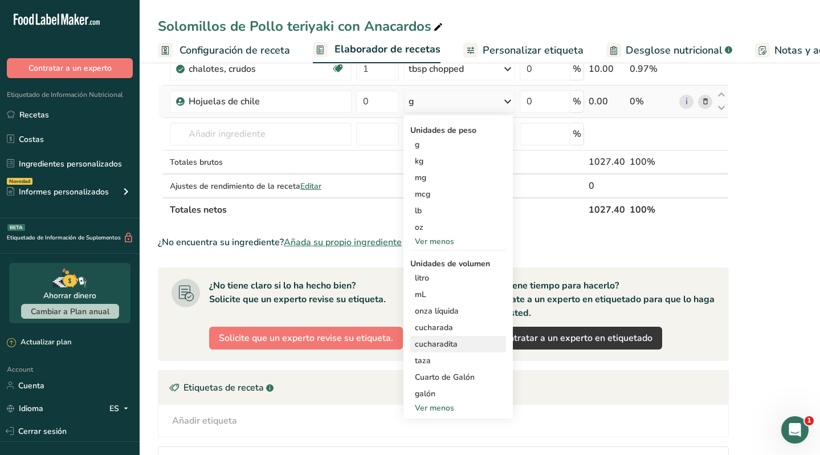
scroll to position [426, 0]
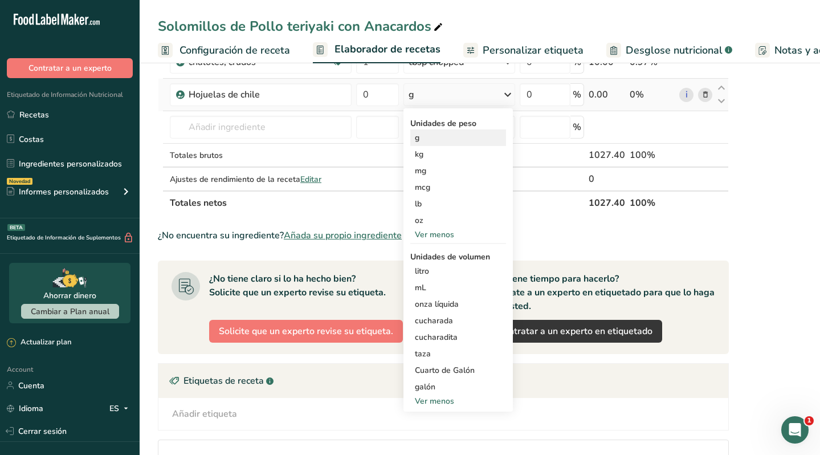
click at [430, 136] on div "g" at bounding box center [458, 137] width 96 height 17
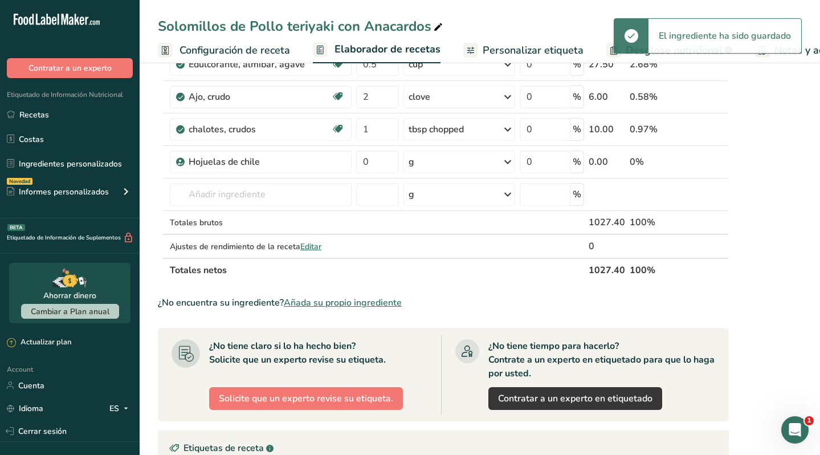
scroll to position [355, 0]
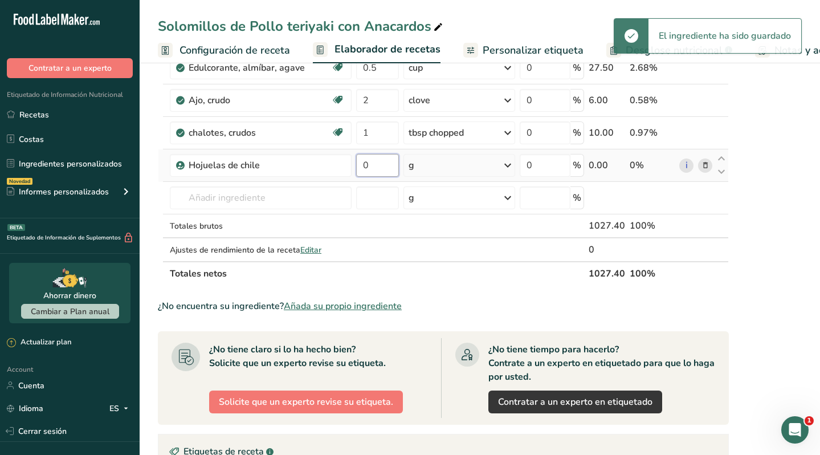
click at [378, 164] on input "0" at bounding box center [377, 165] width 43 height 23
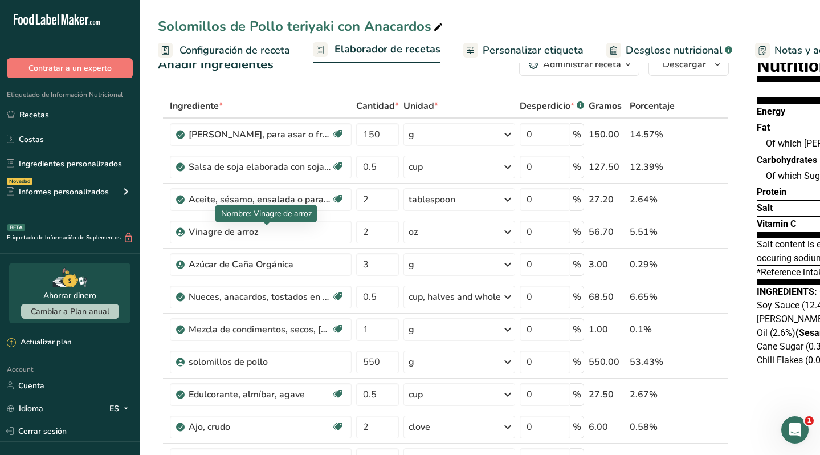
scroll to position [0, 0]
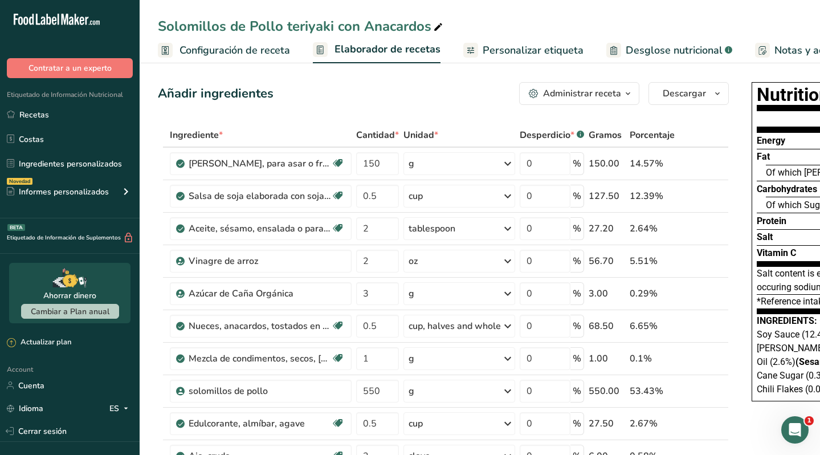
type input "2"
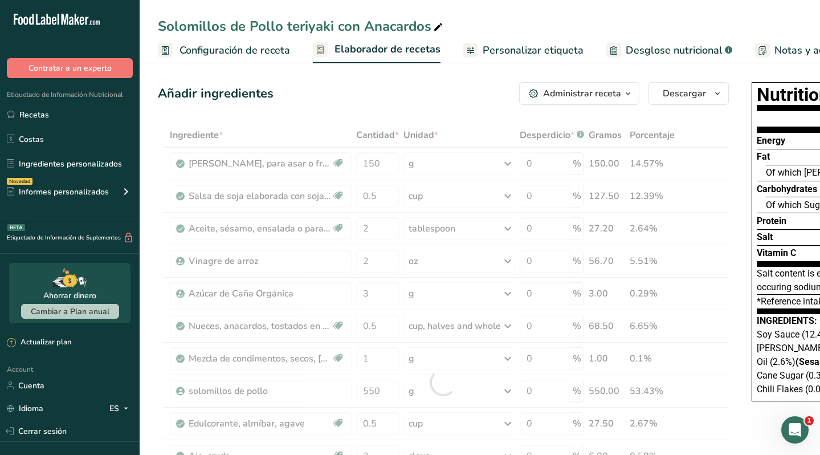
click at [255, 48] on span "Configuración de receta" at bounding box center [234, 50] width 111 height 15
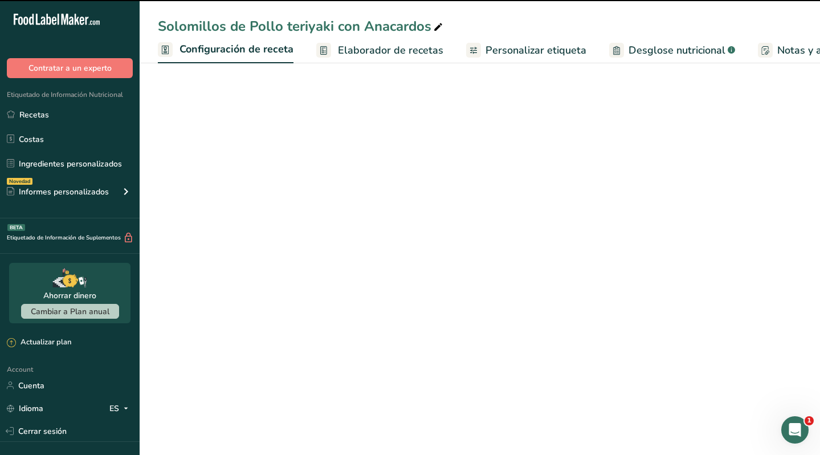
scroll to position [0, 4]
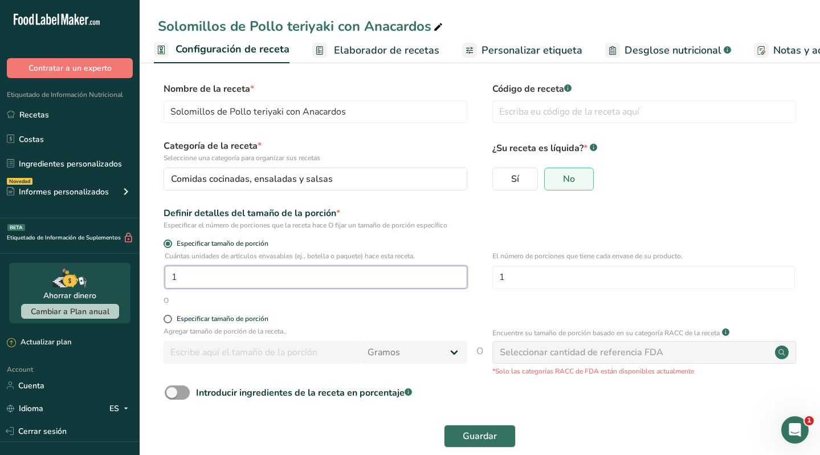
click at [301, 273] on input "1" at bounding box center [316, 276] width 302 height 23
drag, startPoint x: 299, startPoint y: 273, endPoint x: 170, endPoint y: 269, distance: 128.3
click at [170, 269] on input "1" at bounding box center [316, 276] width 302 height 23
type input "3"
click at [167, 316] on span at bounding box center [167, 318] width 9 height 9
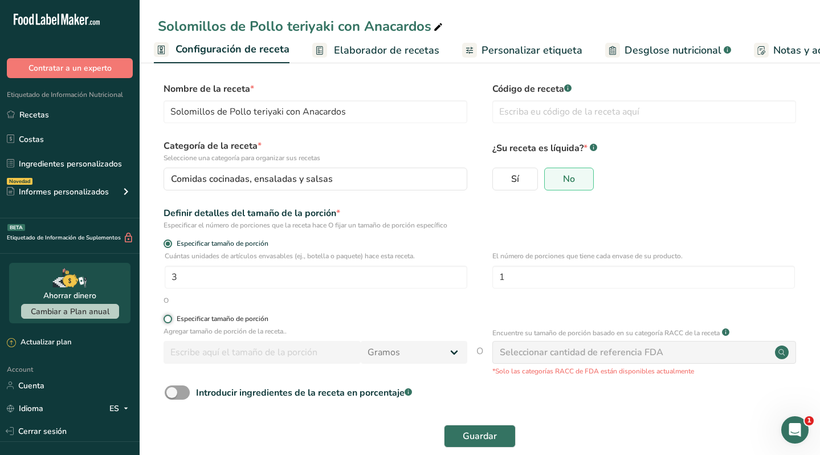
click at [167, 316] on input "Especificar tamaño de porción" at bounding box center [166, 318] width 7 height 7
radio input "true"
radio input "false"
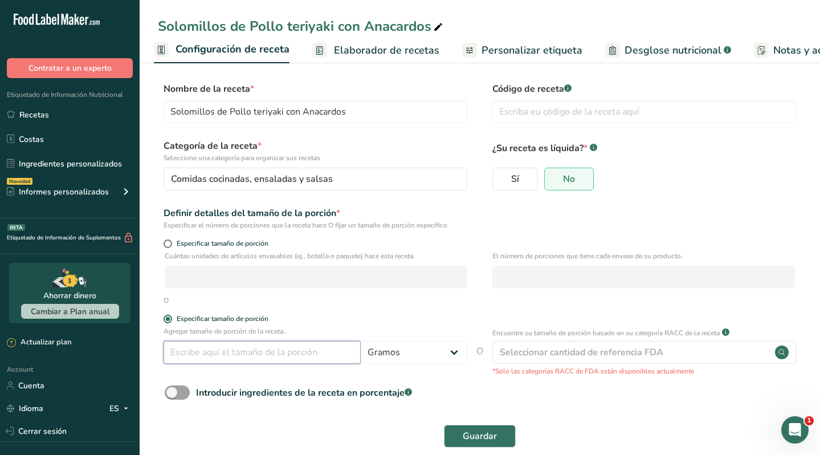
click at [238, 362] on input "number" at bounding box center [261, 352] width 197 height 23
type input "185"
click at [489, 433] on span "Guardar" at bounding box center [480, 436] width 34 height 14
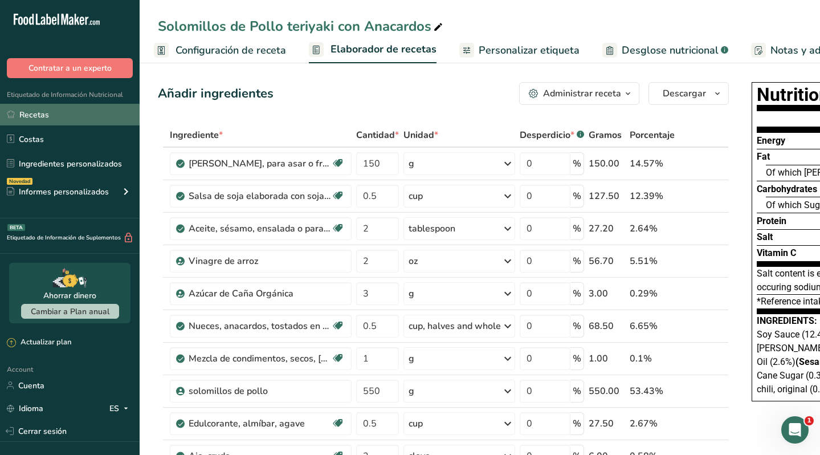
click at [52, 113] on link "Recetas" at bounding box center [70, 115] width 140 height 22
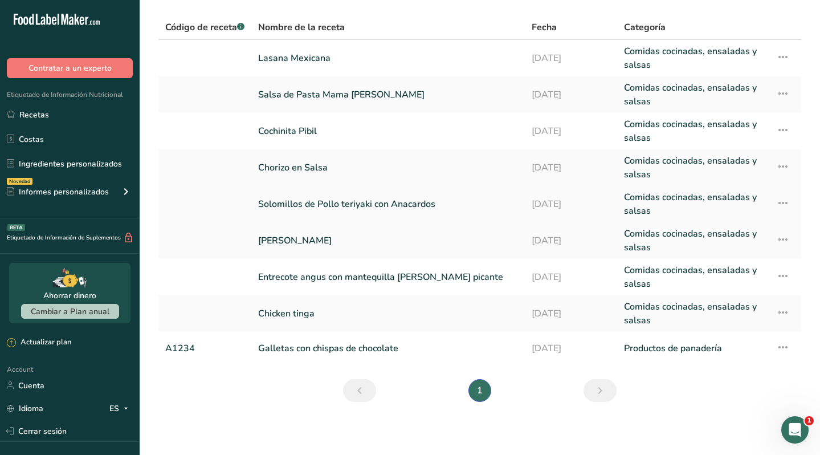
scroll to position [71, 0]
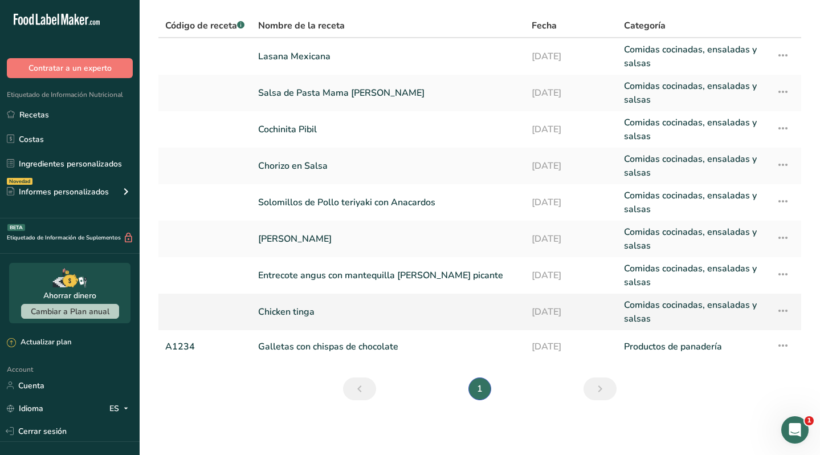
click at [304, 311] on link "Chicken tinga" at bounding box center [388, 311] width 260 height 27
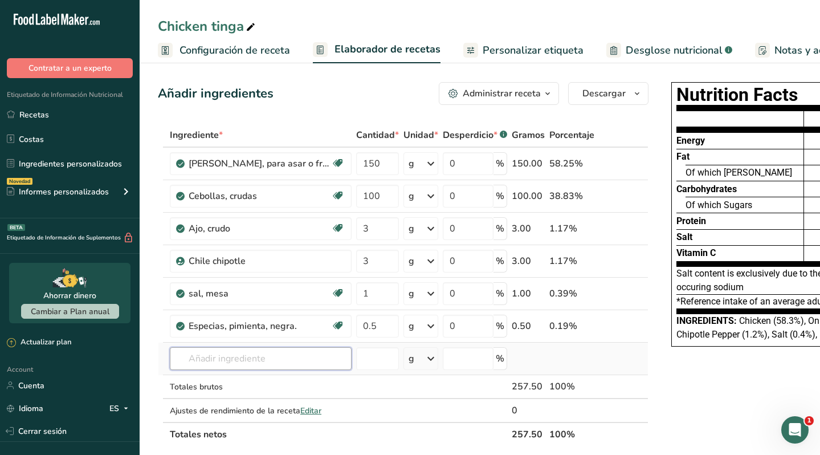
click at [250, 358] on input "text" at bounding box center [261, 358] width 182 height 23
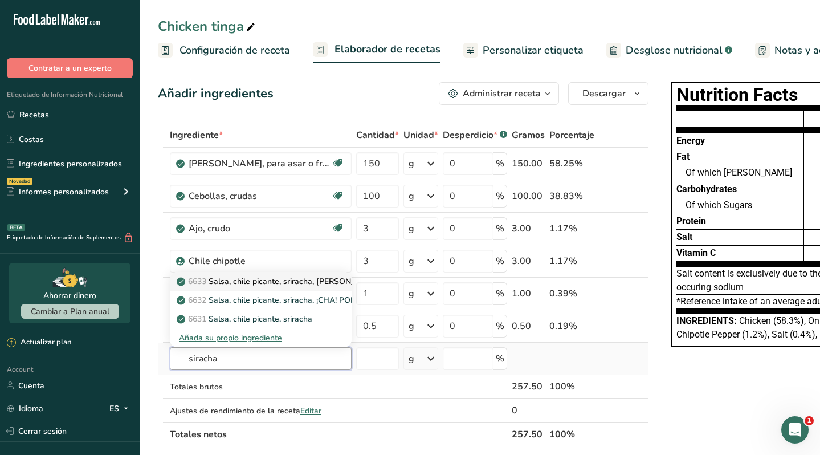
type input "siracha"
click at [288, 280] on p "6633 [GEOGRAPHIC_DATA], chile picante, sriracha, [PERSON_NAME] OT SRIRACHA" at bounding box center [307, 281] width 257 height 12
type input "Sauce, hot [GEOGRAPHIC_DATA], sriracha, [PERSON_NAME] OT SRIRACHA"
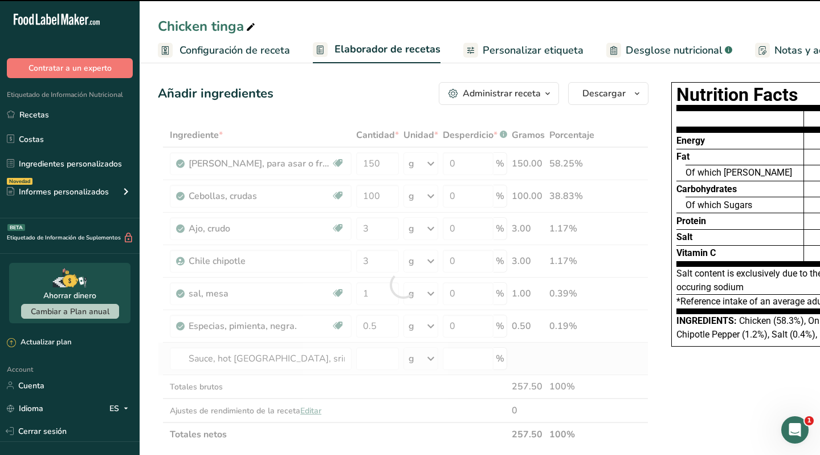
type input "0"
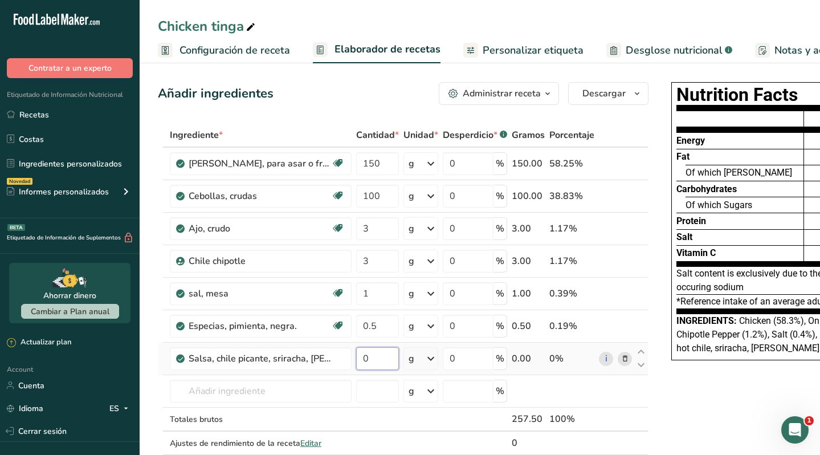
click at [389, 357] on input "0" at bounding box center [377, 358] width 43 height 23
type input "10"
click at [623, 359] on div "Ingrediente * Cantidad * Unidad * Desperdicio * .a-a{fill:#347362;}.b-a{fill:#f…" at bounding box center [403, 300] width 490 height 355
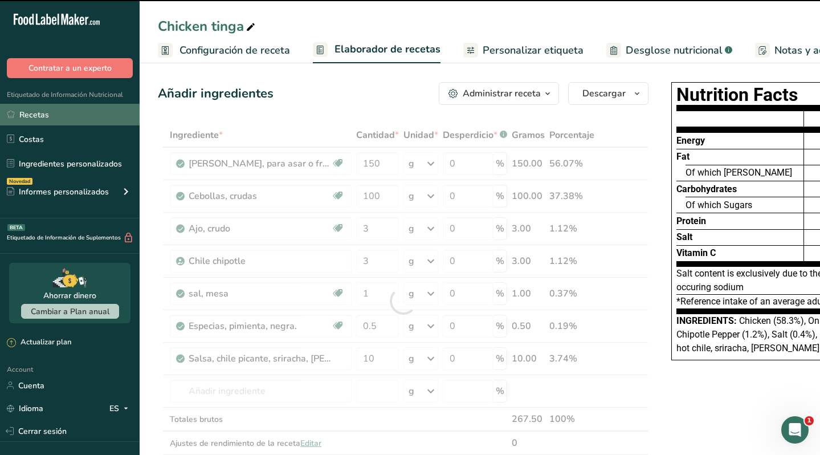
click at [53, 113] on link "Recetas" at bounding box center [70, 115] width 140 height 22
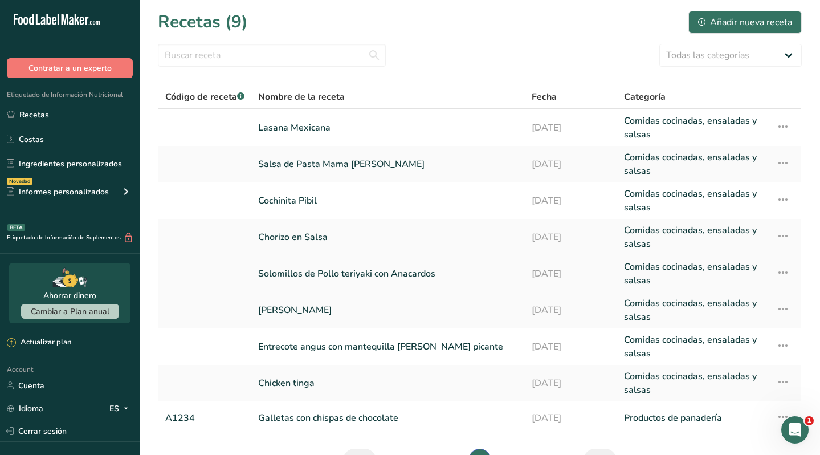
click at [321, 280] on link "Solomillos de Pollo teriyaki con Anacardos" at bounding box center [388, 273] width 260 height 27
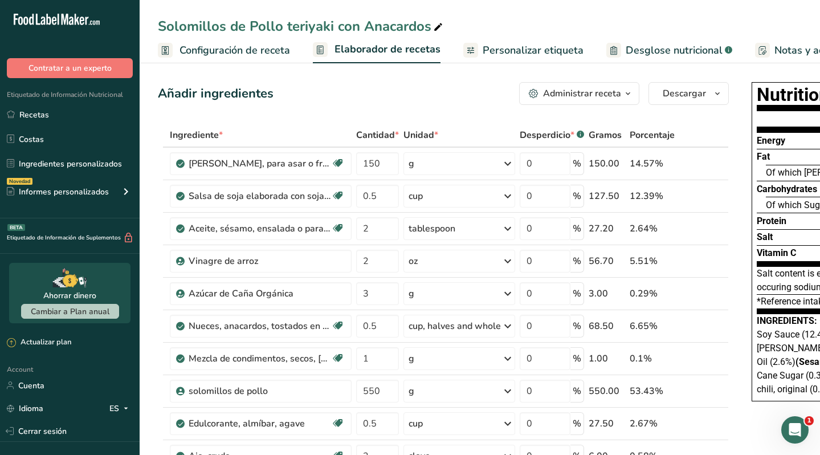
scroll to position [4, 0]
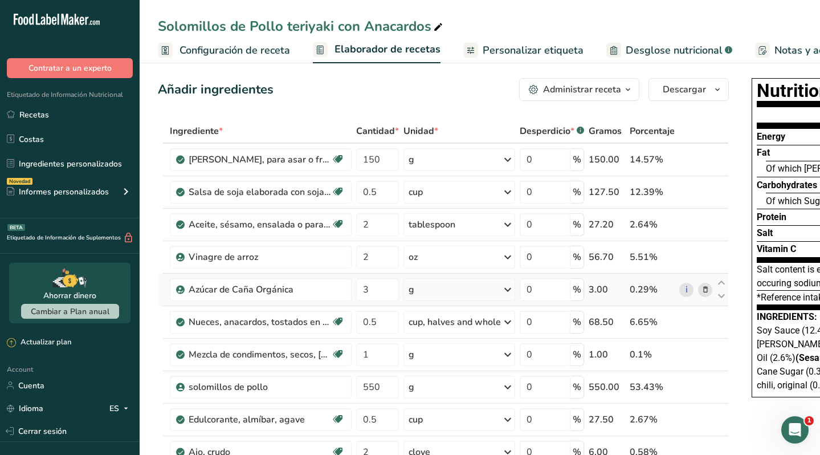
click at [702, 289] on icon at bounding box center [705, 290] width 8 height 12
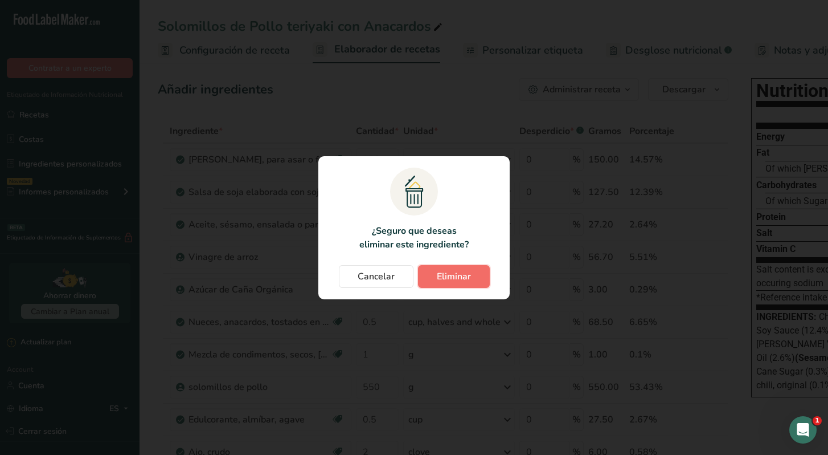
click at [457, 275] on span "Eliminar" at bounding box center [454, 276] width 34 height 14
type input "0.5"
type input "1"
type input "550"
type input "0.5"
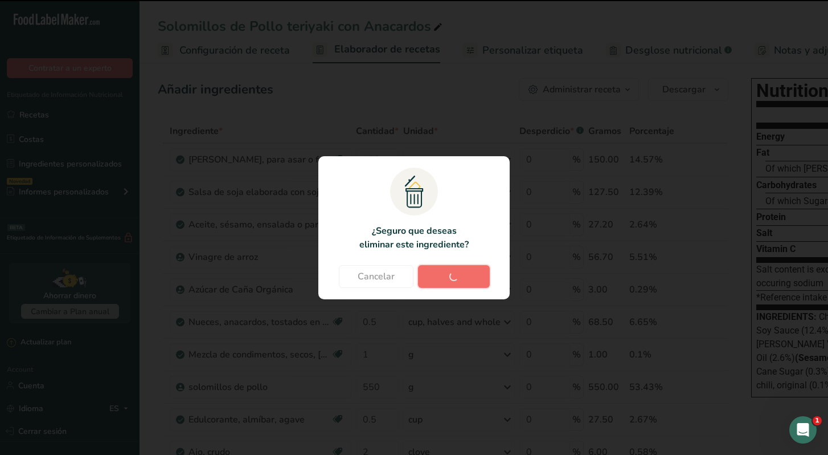
type input "2"
type input "1"
type input "2"
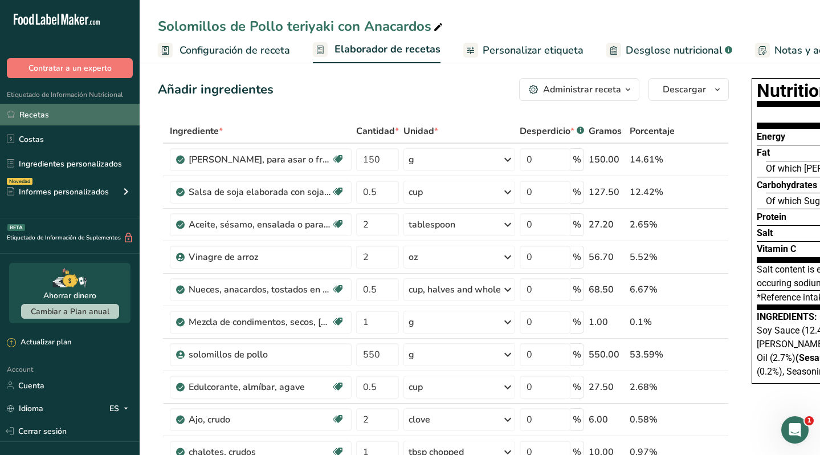
click at [41, 111] on link "Recetas" at bounding box center [70, 115] width 140 height 22
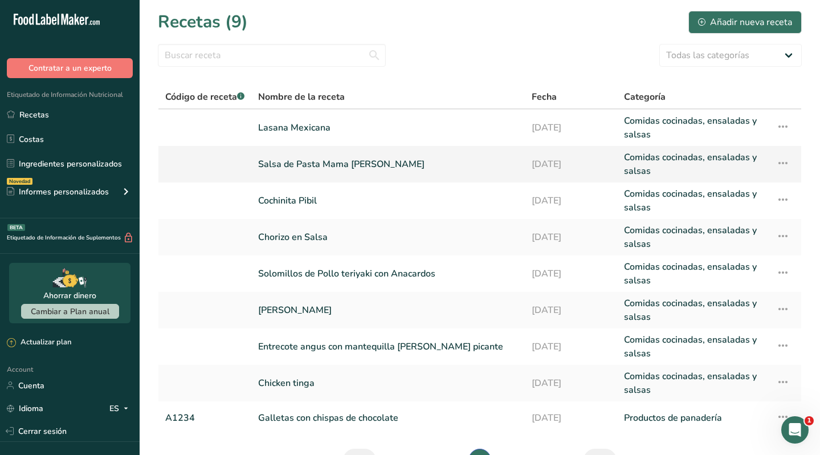
click at [321, 166] on link "Salsa de Pasta Mama [PERSON_NAME]" at bounding box center [388, 163] width 260 height 27
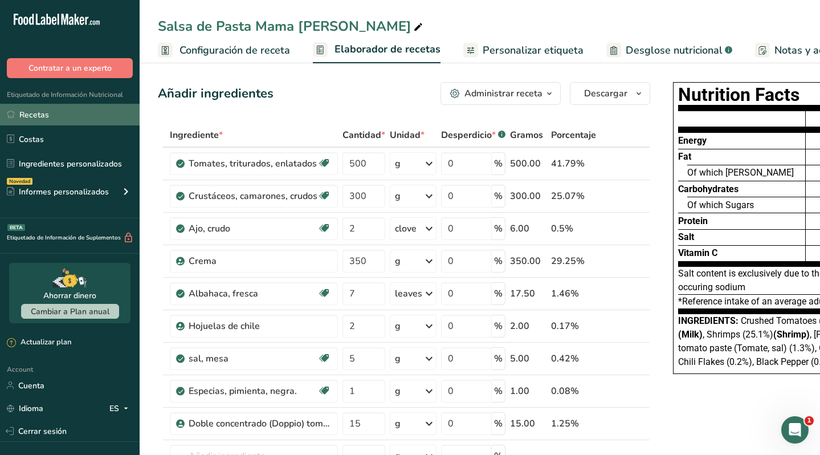
click at [52, 115] on link "Recetas" at bounding box center [70, 115] width 140 height 22
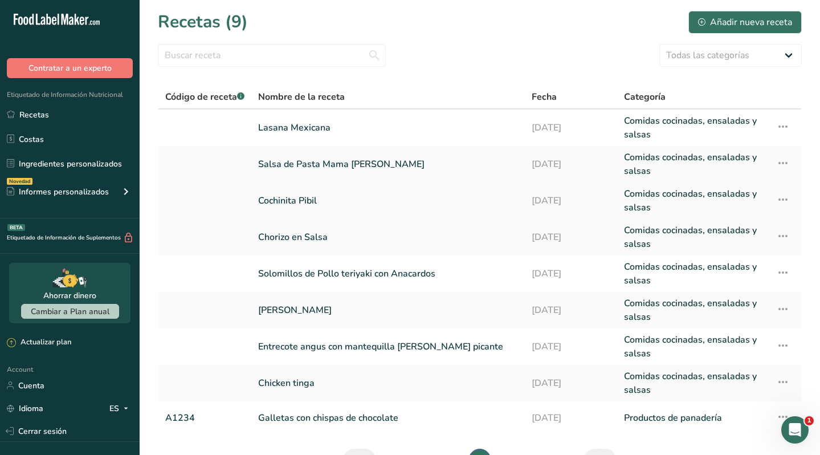
click at [297, 196] on link "Cochinita Pibil" at bounding box center [388, 200] width 260 height 27
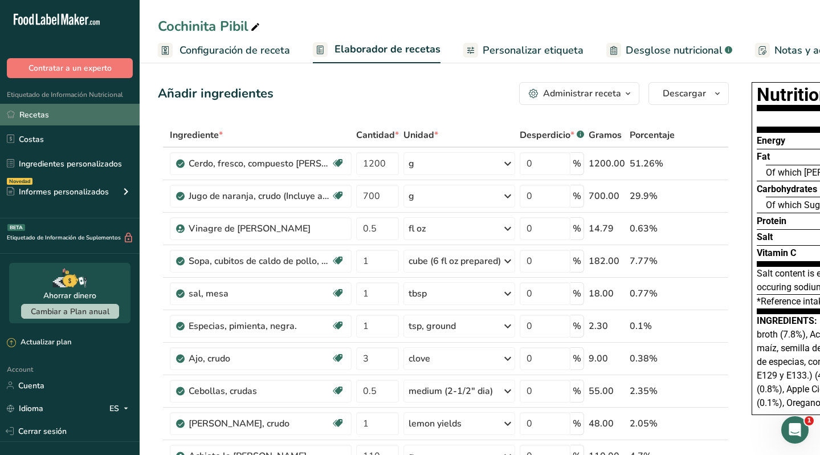
click at [66, 116] on link "Recetas" at bounding box center [70, 115] width 140 height 22
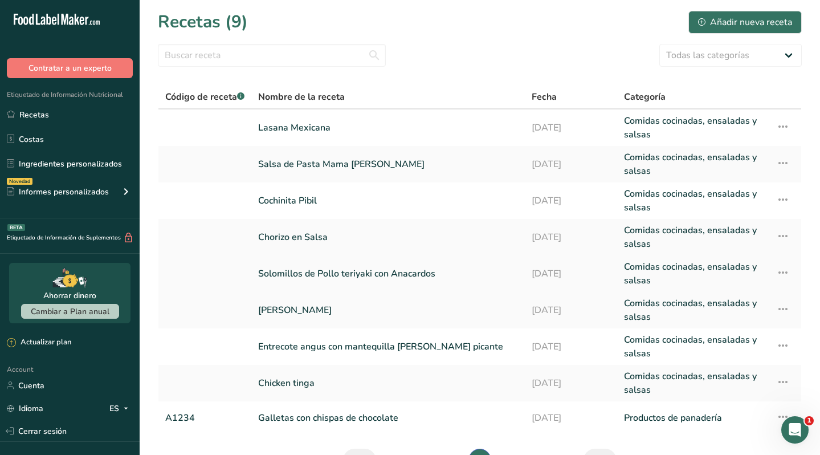
click at [308, 274] on link "Solomillos de Pollo teriyaki con Anacardos" at bounding box center [388, 273] width 260 height 27
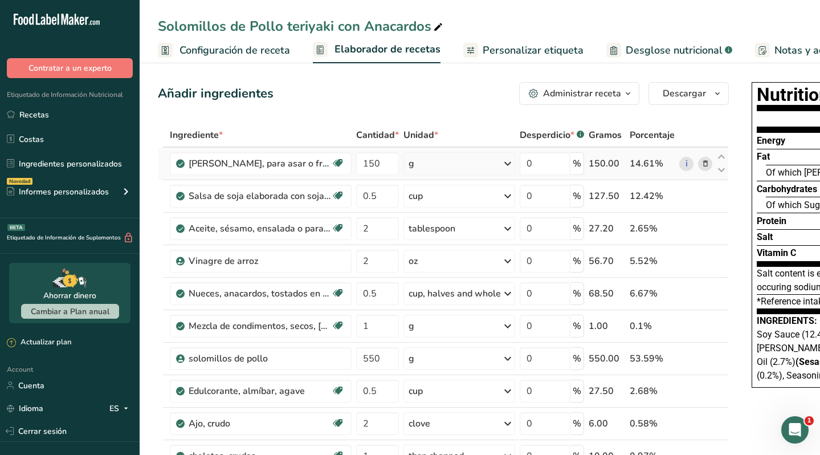
click at [703, 162] on icon at bounding box center [705, 164] width 8 height 12
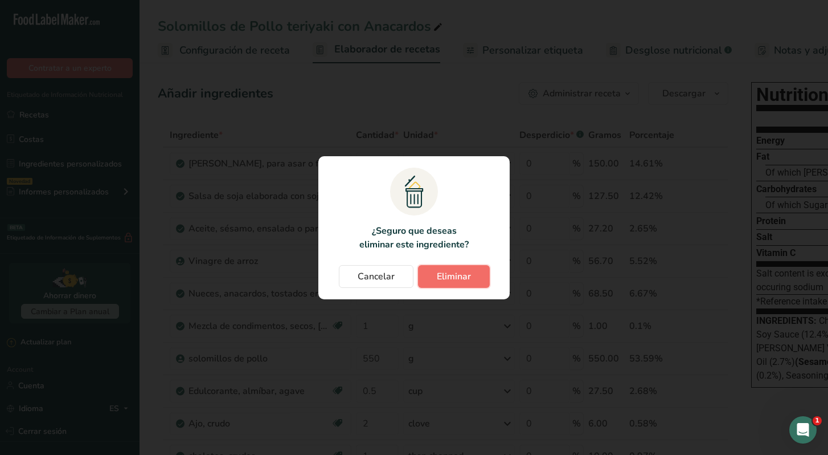
click at [455, 273] on span "Eliminar" at bounding box center [454, 276] width 34 height 14
type input "0.5"
type input "2"
type input "0.5"
type input "1"
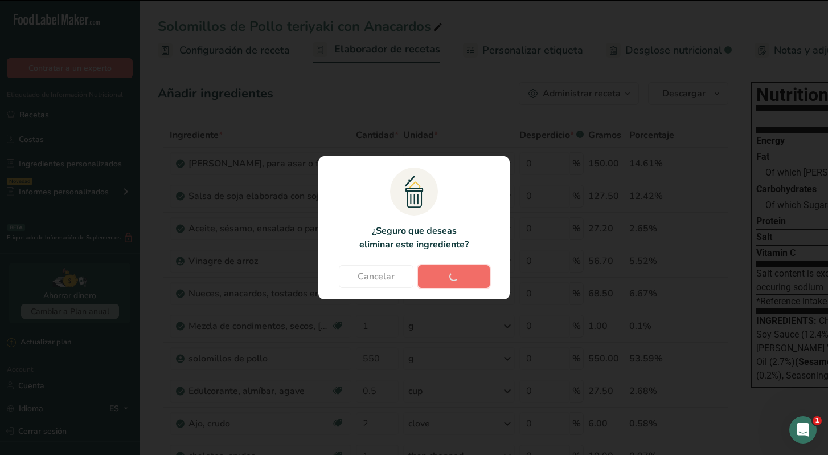
type input "550"
type input "0.5"
type input "2"
type input "1"
type input "2"
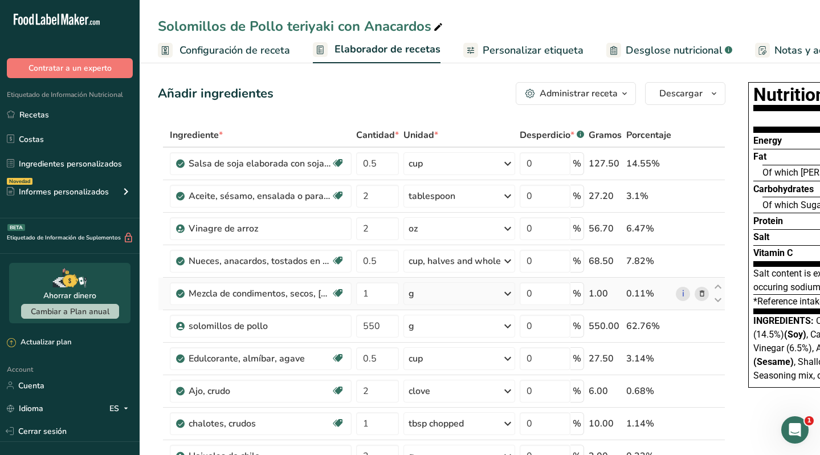
click at [700, 294] on icon at bounding box center [702, 294] width 8 height 12
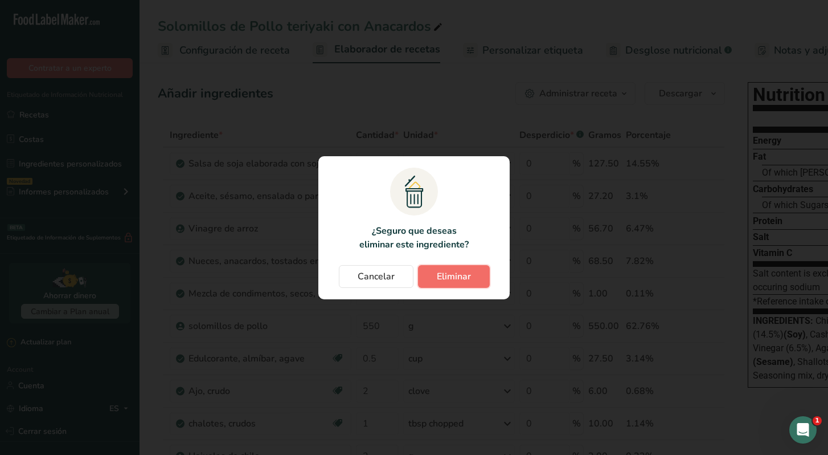
click at [457, 275] on span "Eliminar" at bounding box center [454, 276] width 34 height 14
type input "550"
type input "0.5"
type input "2"
type input "1"
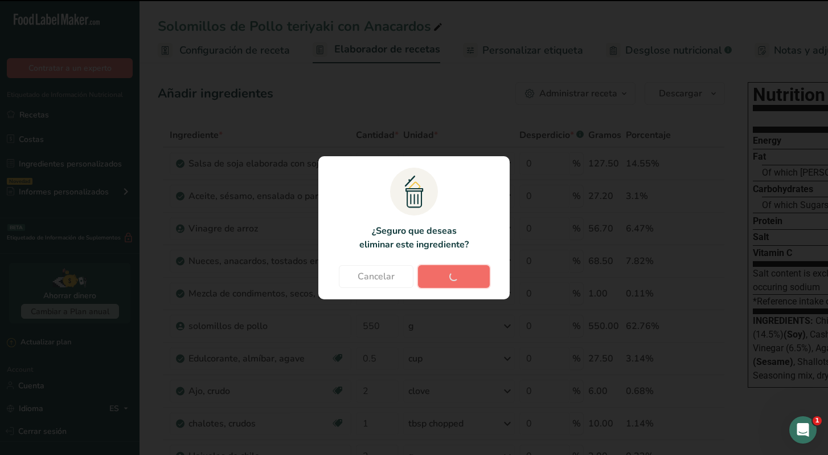
type input "2"
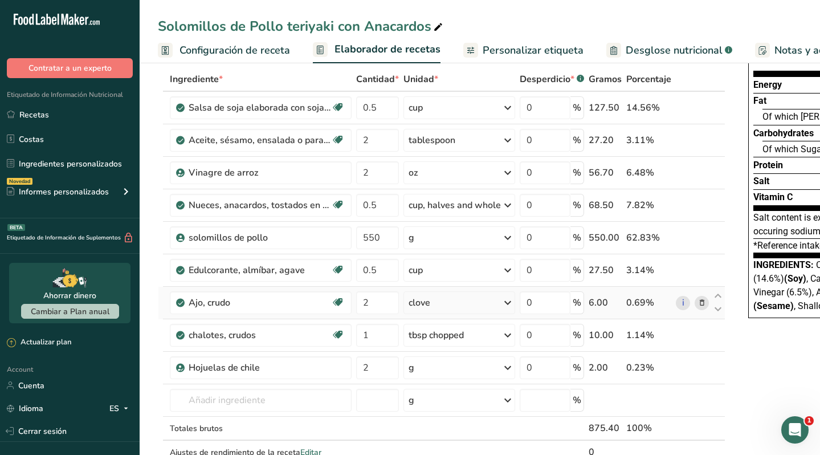
scroll to position [58, 0]
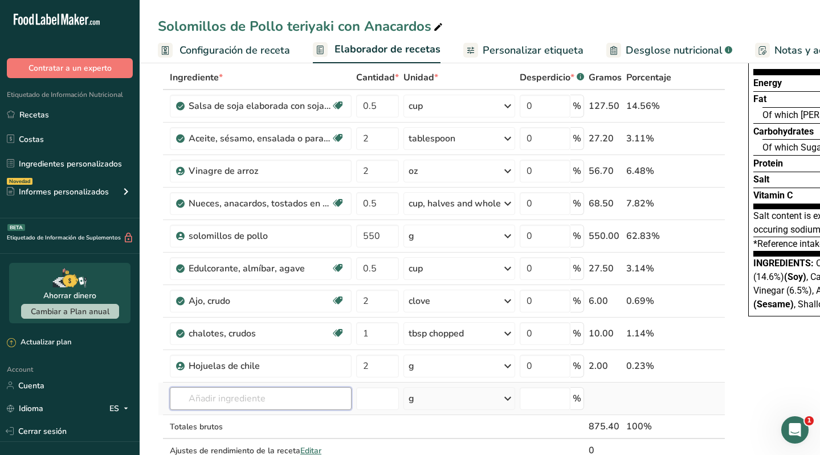
click at [254, 397] on input "text" at bounding box center [261, 398] width 182 height 23
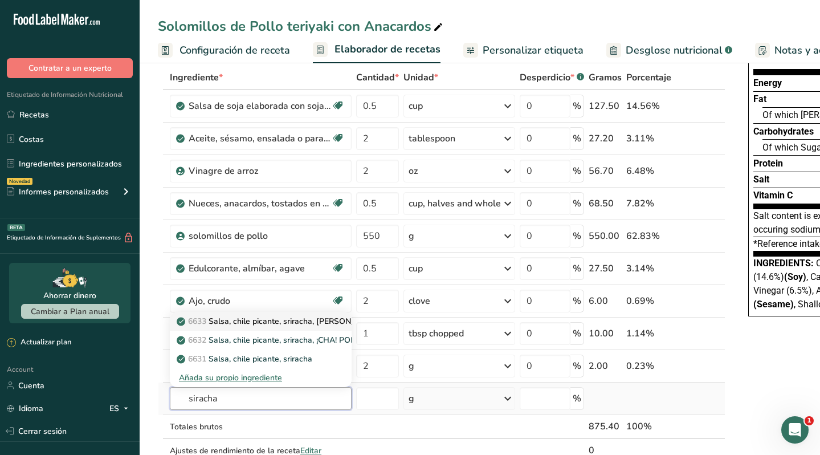
type input "siracha"
click at [266, 321] on p "6633 [GEOGRAPHIC_DATA], chile picante, sriracha, [PERSON_NAME] OT SRIRACHA" at bounding box center [307, 321] width 257 height 12
type input "Sauce, hot [GEOGRAPHIC_DATA], sriracha, [PERSON_NAME] OT SRIRACHA"
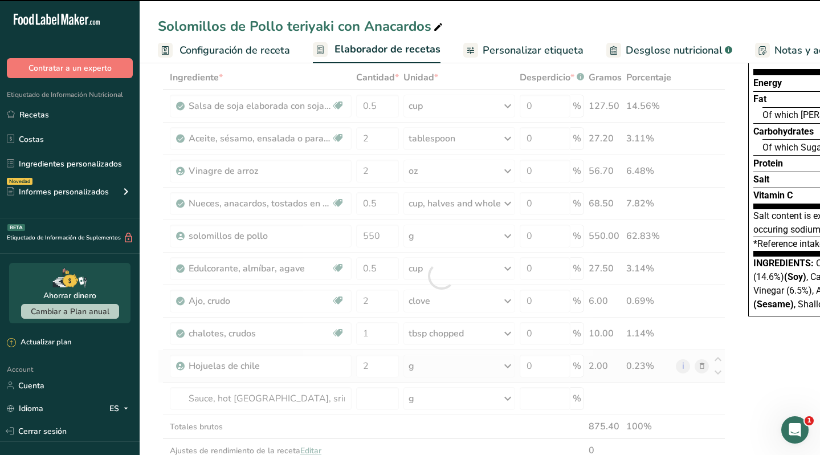
type input "0"
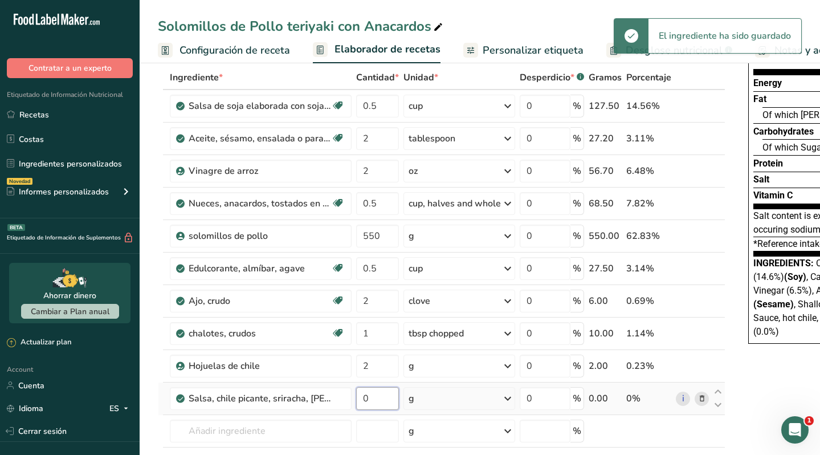
click at [377, 398] on input "0" at bounding box center [377, 398] width 43 height 23
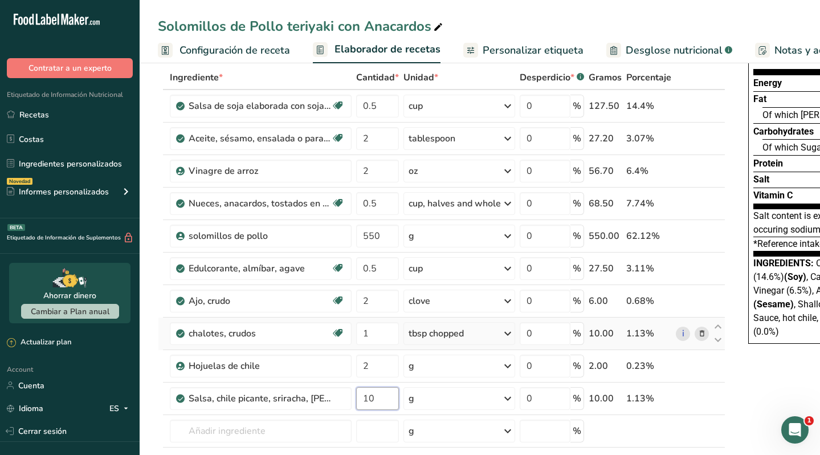
type input "10"
click at [692, 326] on div "Ingrediente * Cantidad * Unidad * Desperdicio * .a-a{fill:#347362;}.b-a{fill:#f…" at bounding box center [441, 292] width 567 height 453
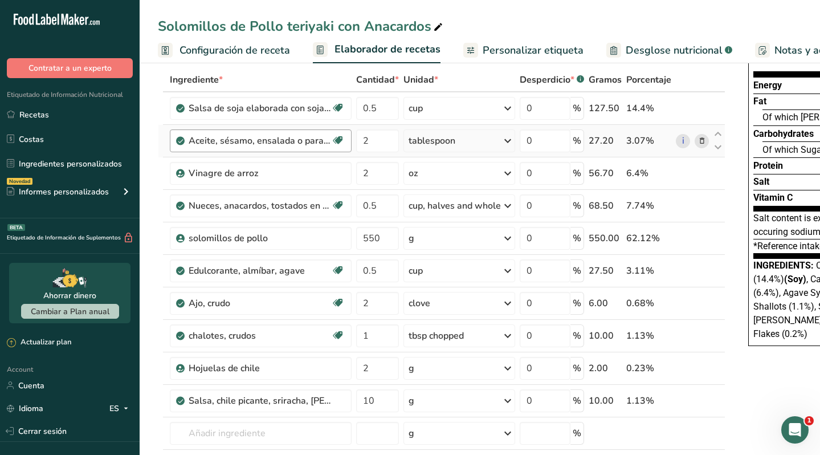
scroll to position [50, 0]
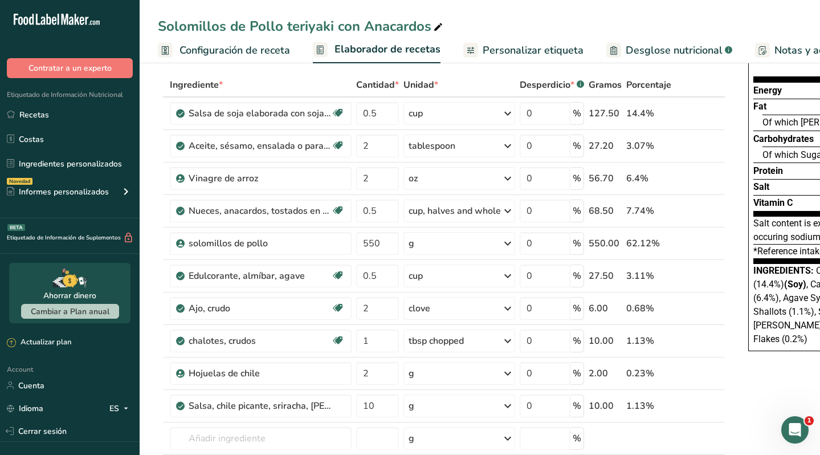
click at [252, 49] on span "Configuración de receta" at bounding box center [234, 50] width 111 height 15
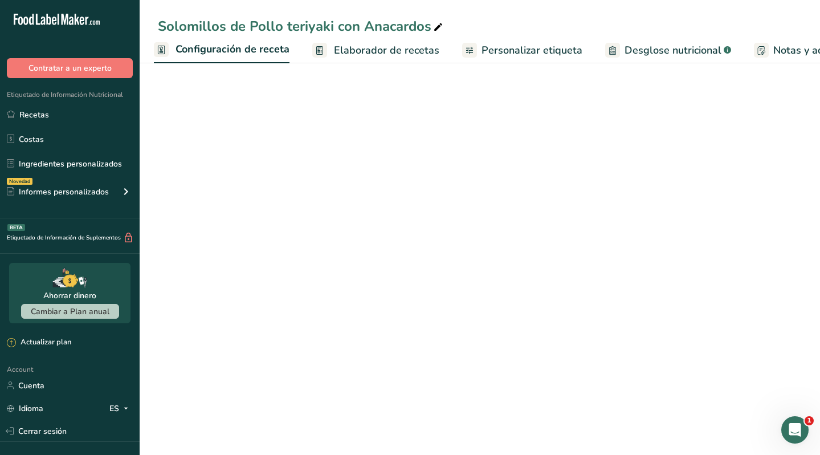
scroll to position [18, 0]
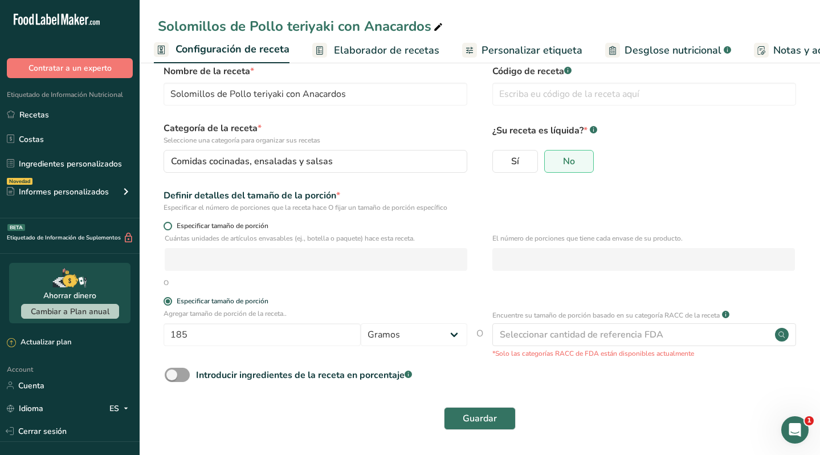
click at [166, 224] on span at bounding box center [167, 226] width 9 height 9
click at [166, 224] on input "Especificar tamaño de porción" at bounding box center [166, 225] width 7 height 7
radio input "true"
radio input "false"
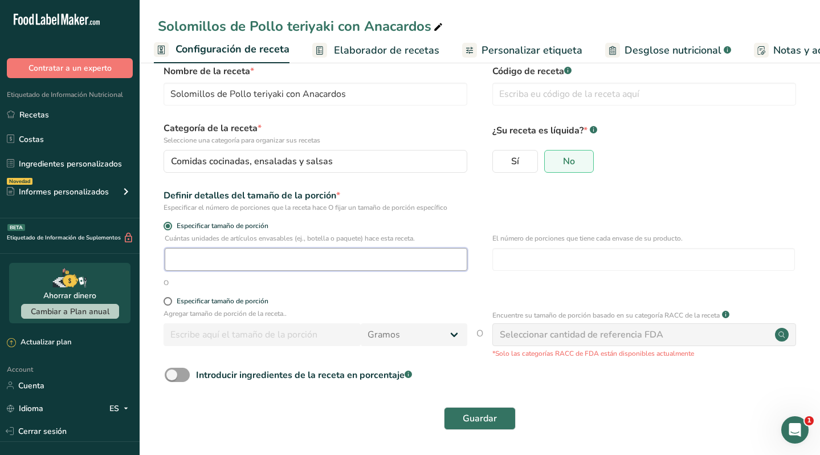
click at [201, 252] on input "number" at bounding box center [316, 259] width 302 height 23
type input "3"
click at [559, 260] on input "number" at bounding box center [643, 259] width 302 height 23
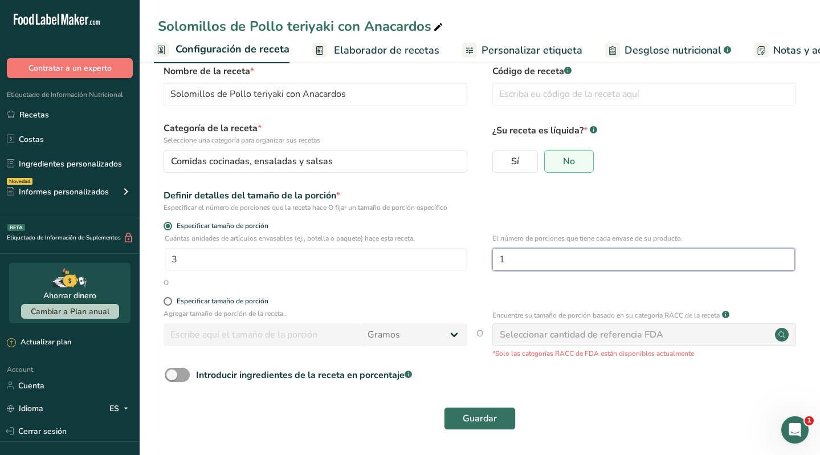
type input "1"
click at [485, 288] on form "Nombre de la receta * Solomillos de Pollo teriyaki con Anacardos Código de rece…" at bounding box center [480, 250] width 644 height 372
click at [177, 374] on span at bounding box center [177, 374] width 25 height 14
click at [172, 374] on input "Introducir ingredientes de la receta en porcentaje .a-a{fill:#347362;}.b-a{fill…" at bounding box center [168, 374] width 7 height 7
checkbox input "true"
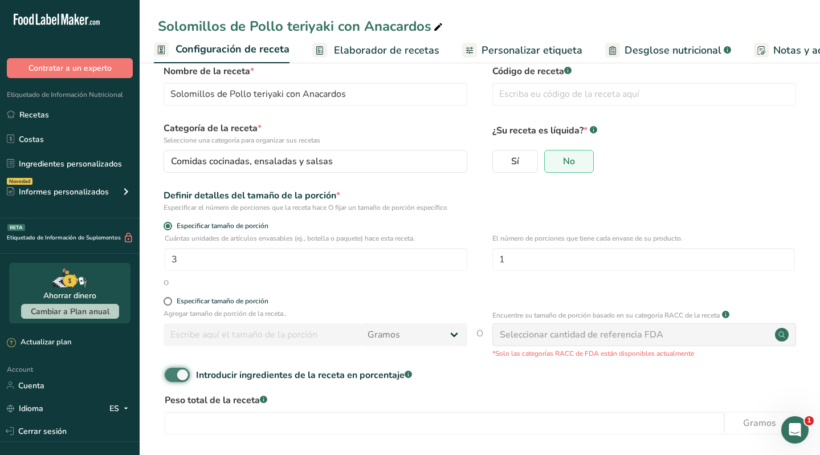
scroll to position [68, 0]
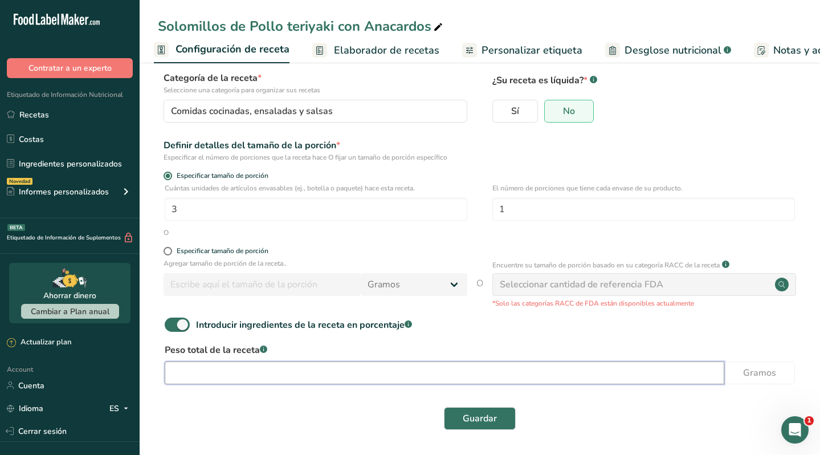
click at [198, 373] on input "number" at bounding box center [444, 372] width 559 height 23
type input "550"
click at [475, 419] on span "Guardar" at bounding box center [480, 418] width 34 height 14
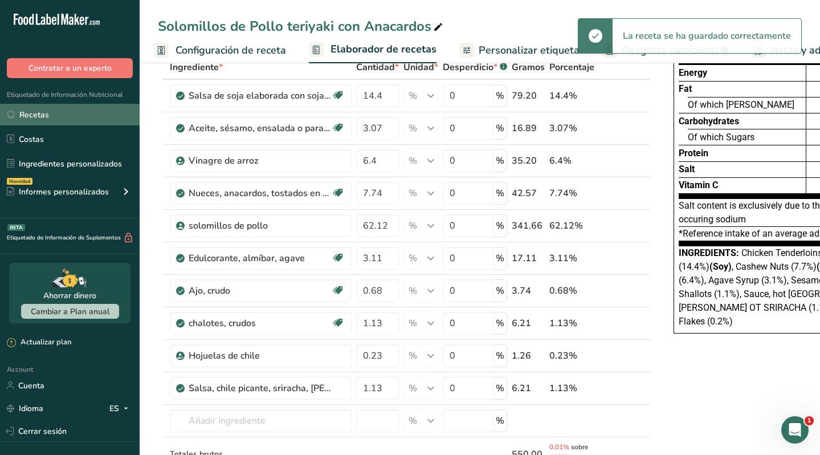
click at [46, 118] on link "Recetas" at bounding box center [70, 115] width 140 height 22
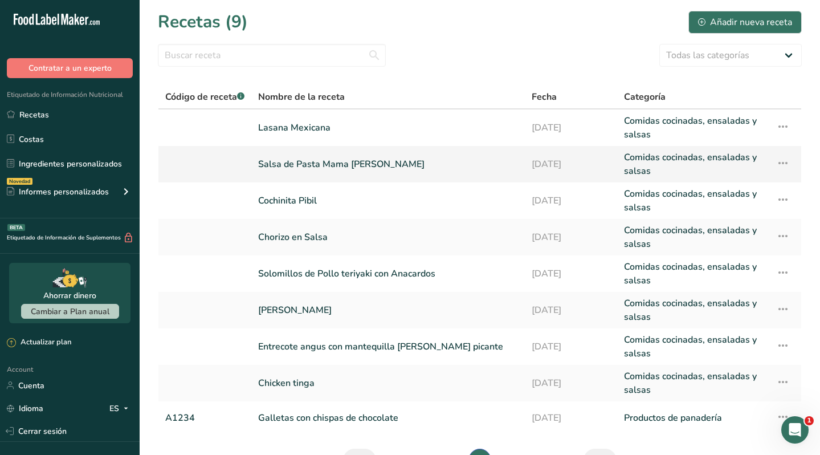
click at [322, 166] on link "Salsa de Pasta Mama [PERSON_NAME]" at bounding box center [388, 163] width 260 height 27
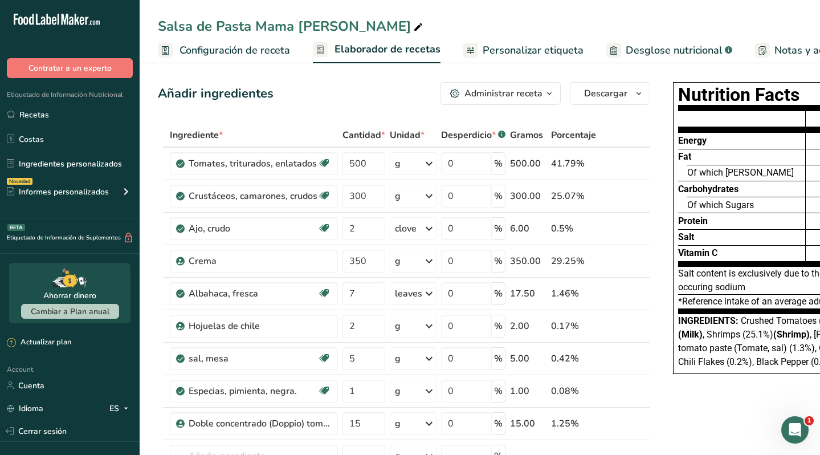
click at [221, 50] on span "Configuración de receta" at bounding box center [234, 50] width 111 height 15
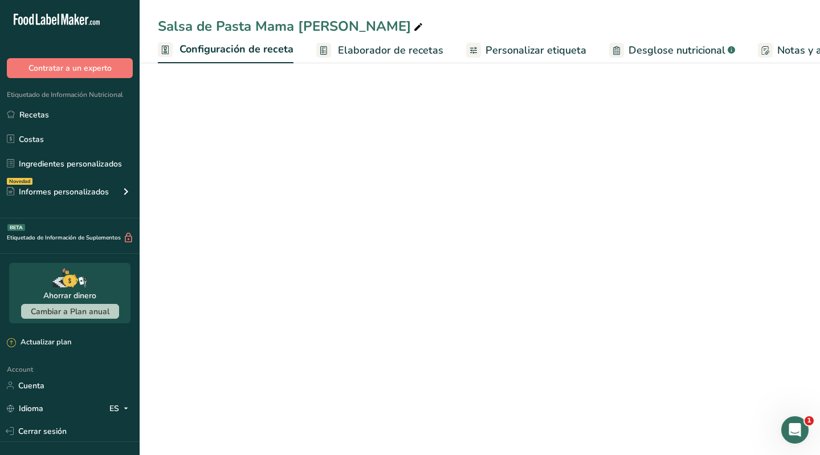
scroll to position [0, 4]
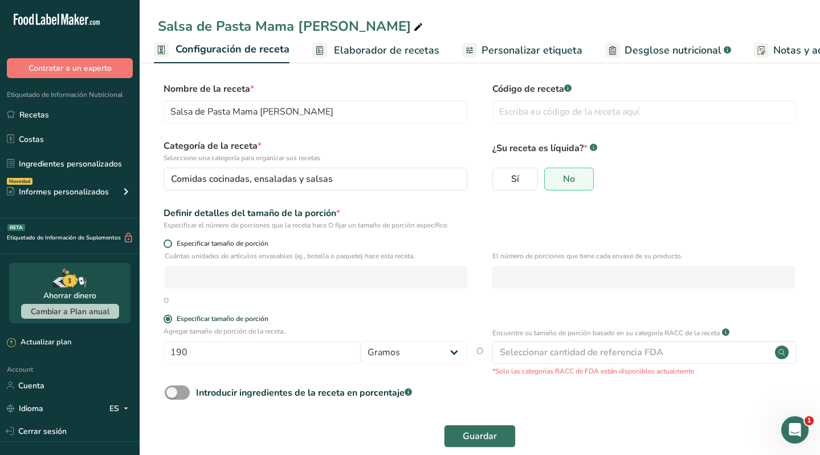
click at [167, 242] on span at bounding box center [167, 243] width 9 height 9
click at [167, 242] on input "Especificar tamaño de porción" at bounding box center [166, 243] width 7 height 7
radio input "true"
radio input "false"
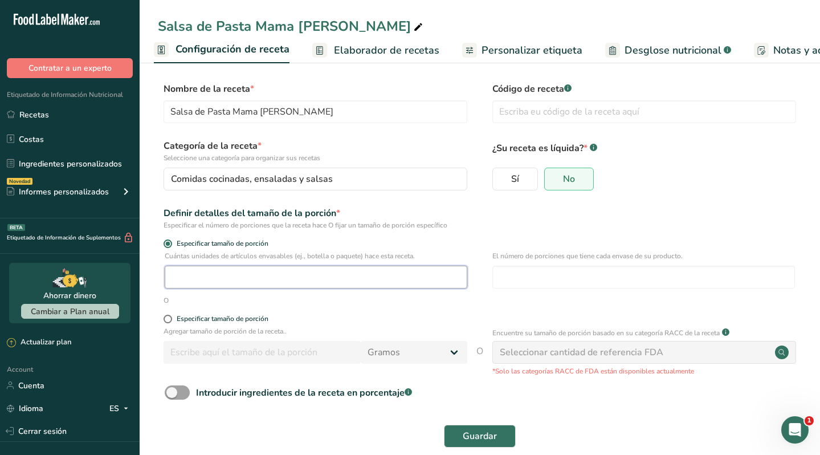
click at [190, 272] on input "number" at bounding box center [316, 276] width 302 height 23
click at [191, 272] on input "number" at bounding box center [316, 276] width 302 height 23
type input "4"
click at [553, 274] on input "number" at bounding box center [643, 276] width 302 height 23
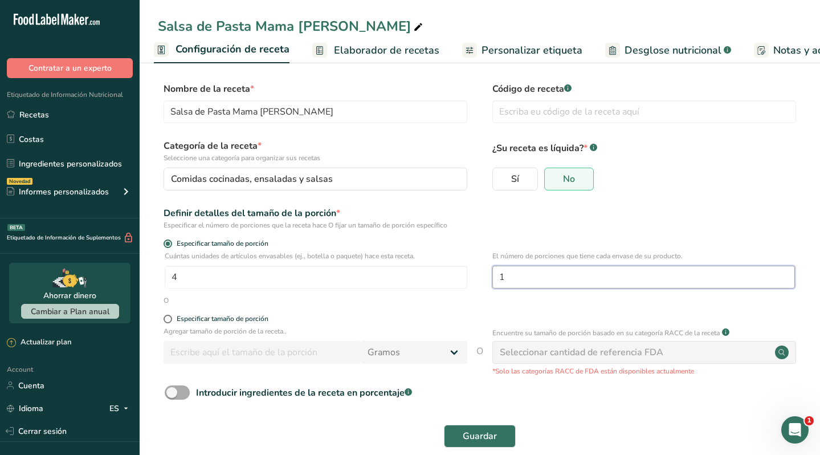
type input "1"
click at [175, 391] on span at bounding box center [177, 392] width 25 height 14
click at [172, 391] on input "Introducir ingredientes de la receta en porcentaje .a-a{fill:#347362;}.b-a{fill…" at bounding box center [168, 392] width 7 height 7
checkbox input "true"
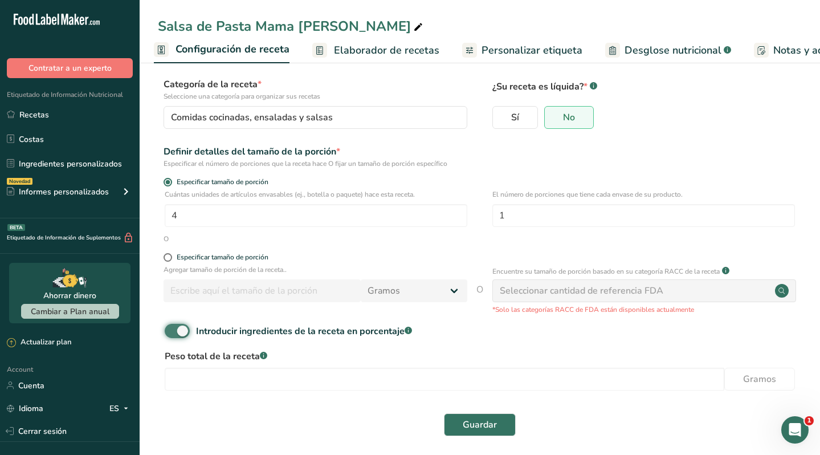
scroll to position [68, 0]
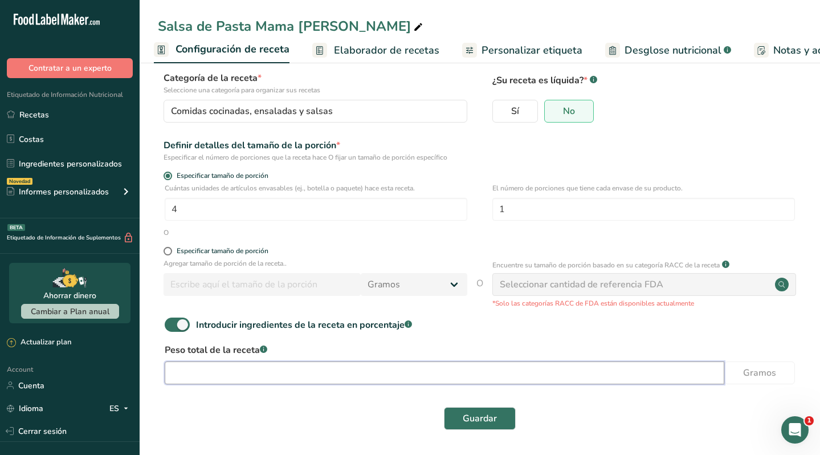
click at [204, 377] on input "number" at bounding box center [444, 372] width 559 height 23
type input "790"
click at [467, 418] on span "Guardar" at bounding box center [480, 418] width 34 height 14
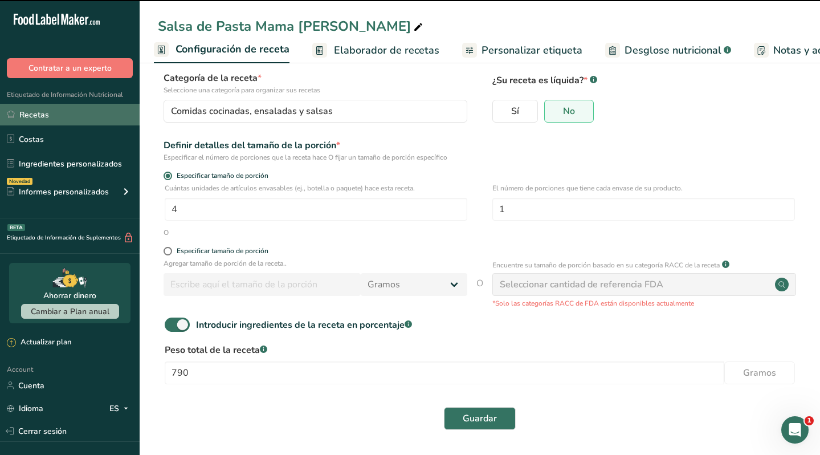
click at [44, 117] on link "Recetas" at bounding box center [70, 115] width 140 height 22
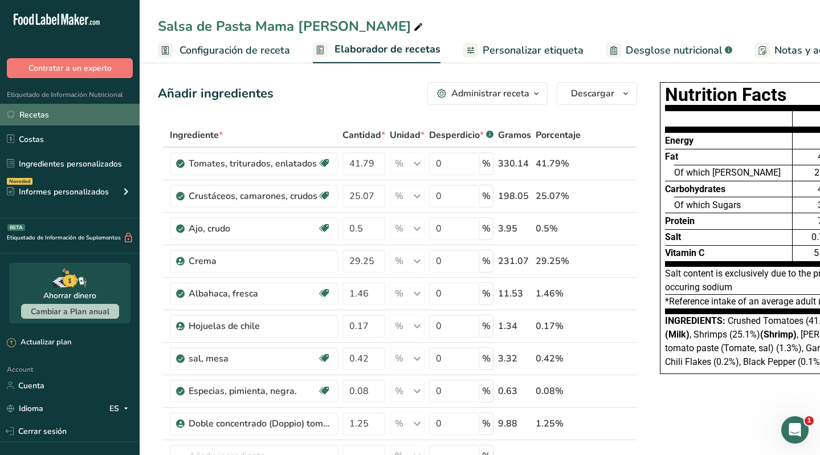
click at [71, 115] on link "Recetas" at bounding box center [70, 115] width 140 height 22
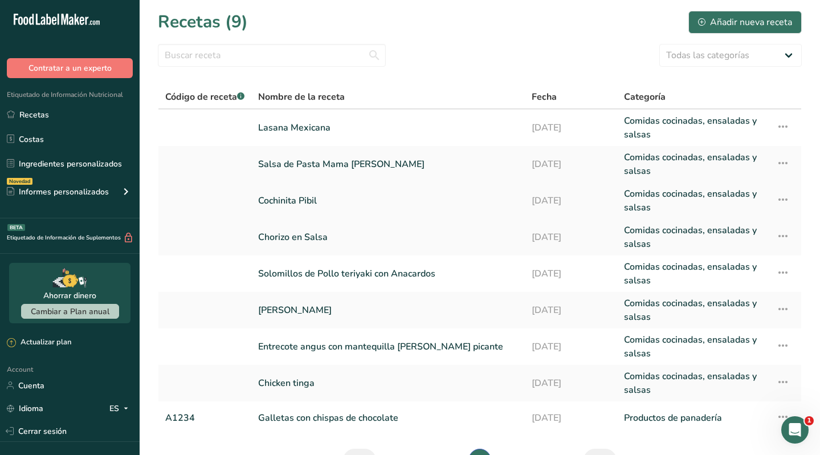
click at [304, 197] on link "Cochinita Pibil" at bounding box center [388, 200] width 260 height 27
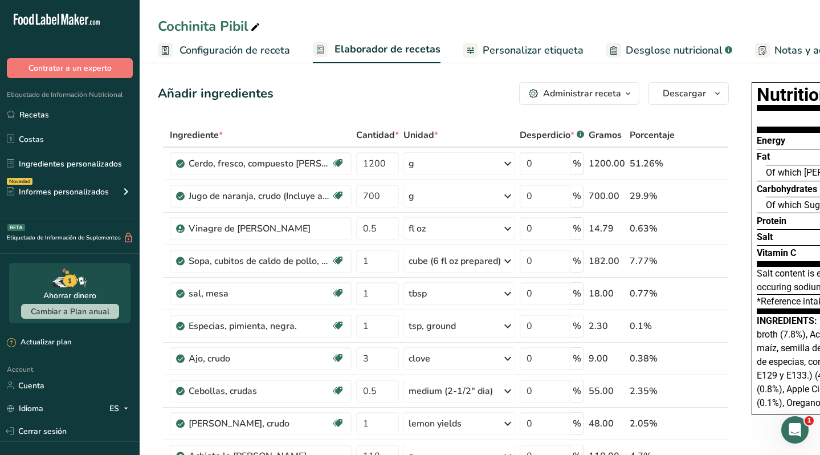
click at [215, 52] on span "Configuración de receta" at bounding box center [234, 50] width 111 height 15
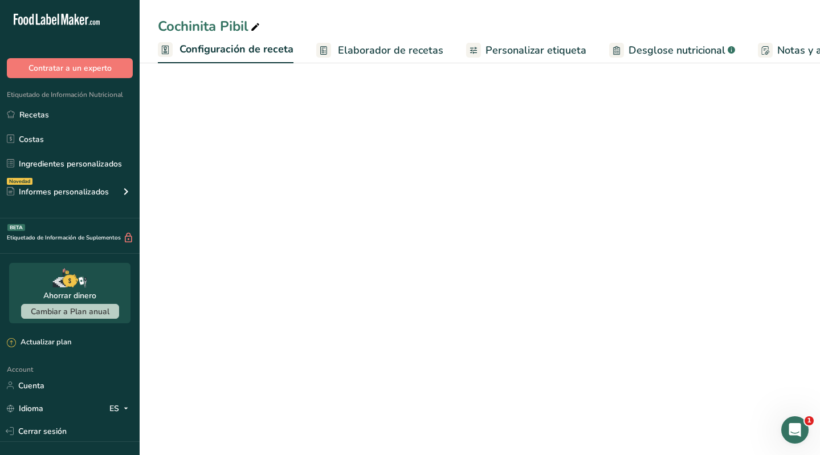
scroll to position [0, 4]
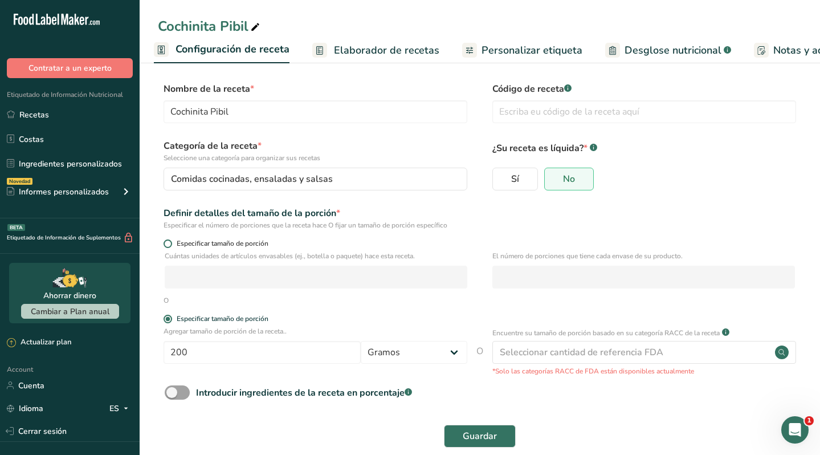
click at [170, 242] on span at bounding box center [167, 243] width 9 height 9
click at [170, 242] on input "Especificar tamaño de porción" at bounding box center [166, 243] width 7 height 7
radio input "true"
radio input "false"
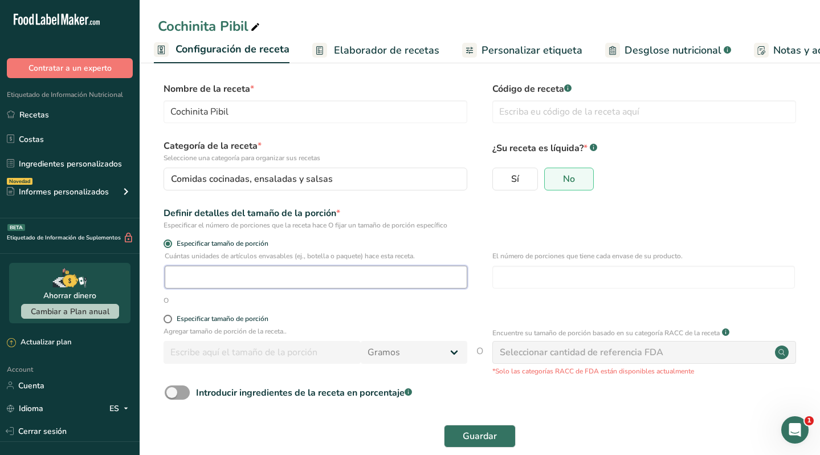
click at [244, 279] on input "number" at bounding box center [316, 276] width 302 height 23
type input "4.4"
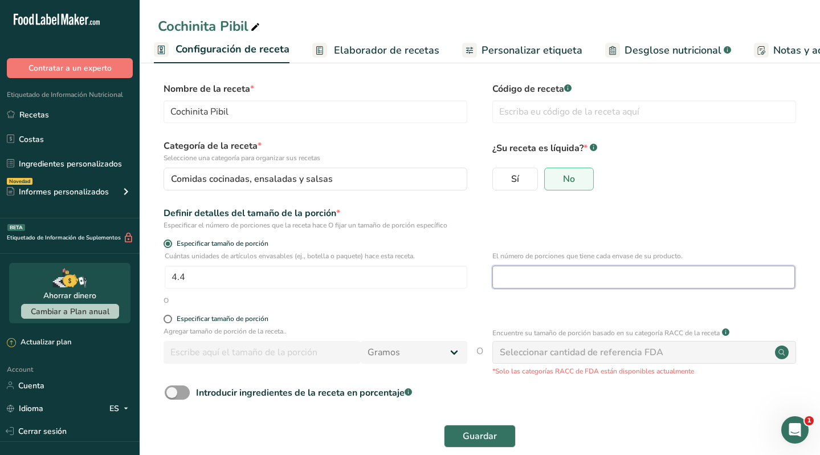
click at [553, 276] on input "number" at bounding box center [643, 276] width 302 height 23
type input "1"
click at [170, 391] on span at bounding box center [177, 392] width 25 height 14
click at [170, 391] on input "Introducir ingredientes de la receta en porcentaje .a-a{fill:#347362;}.b-a{fill…" at bounding box center [168, 392] width 7 height 7
checkbox input "true"
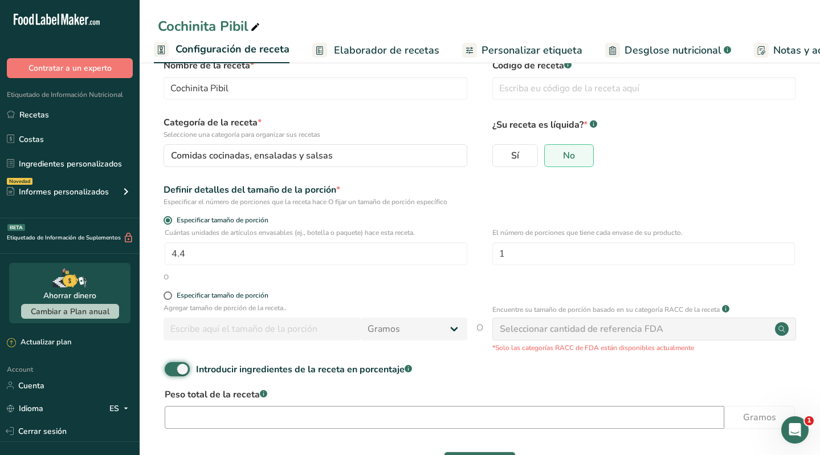
scroll to position [24, 0]
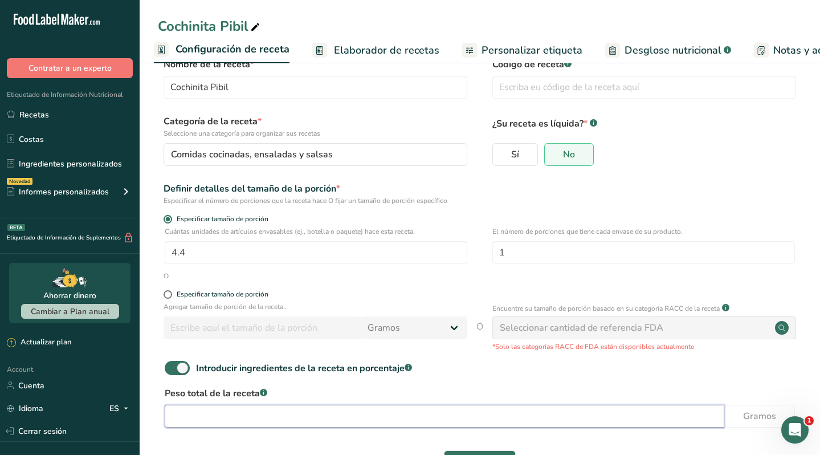
click at [226, 417] on input "number" at bounding box center [444, 415] width 559 height 23
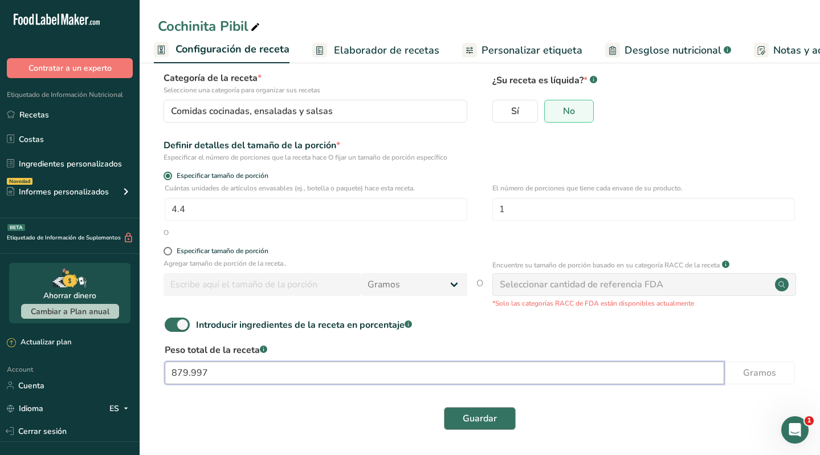
type input "879.997"
click at [480, 416] on span "Guardar" at bounding box center [480, 418] width 34 height 14
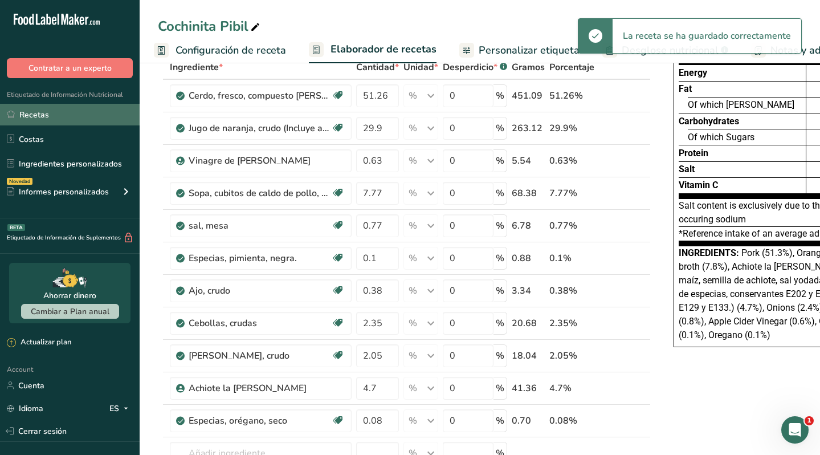
click at [58, 113] on link "Recetas" at bounding box center [70, 115] width 140 height 22
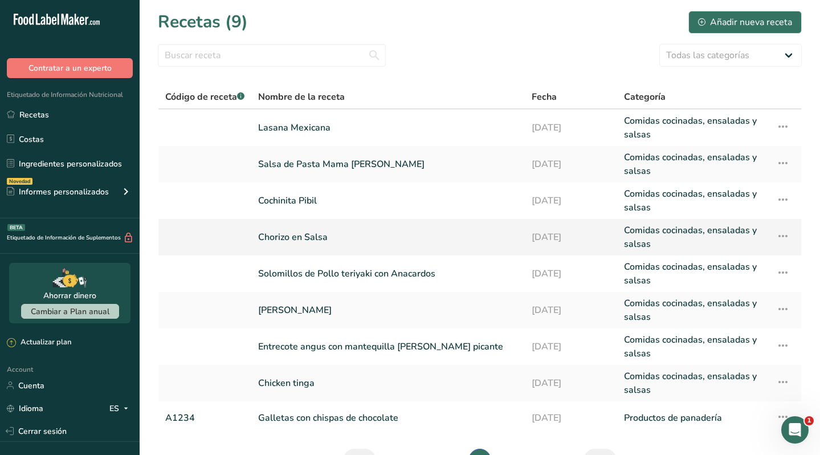
click at [320, 238] on link "Chorizo en Salsa" at bounding box center [388, 236] width 260 height 27
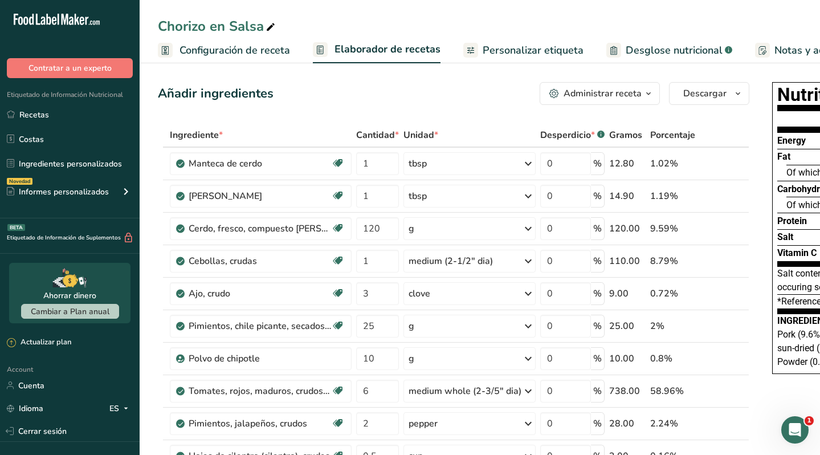
click at [222, 48] on span "Configuración de receta" at bounding box center [234, 50] width 111 height 15
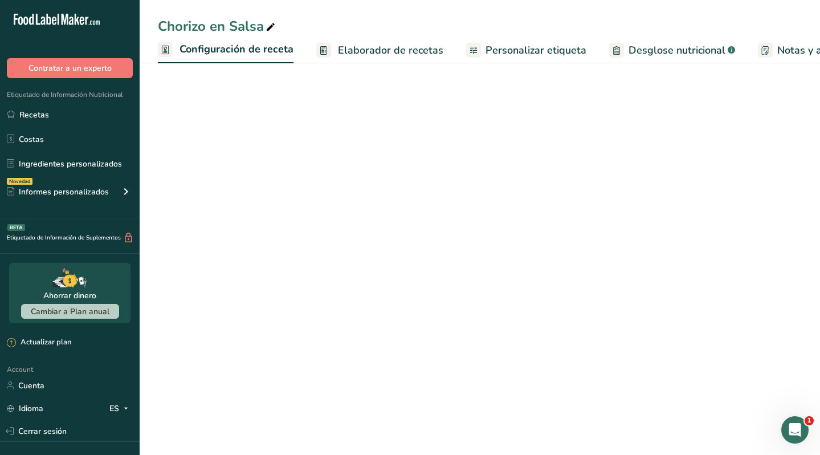
scroll to position [0, 4]
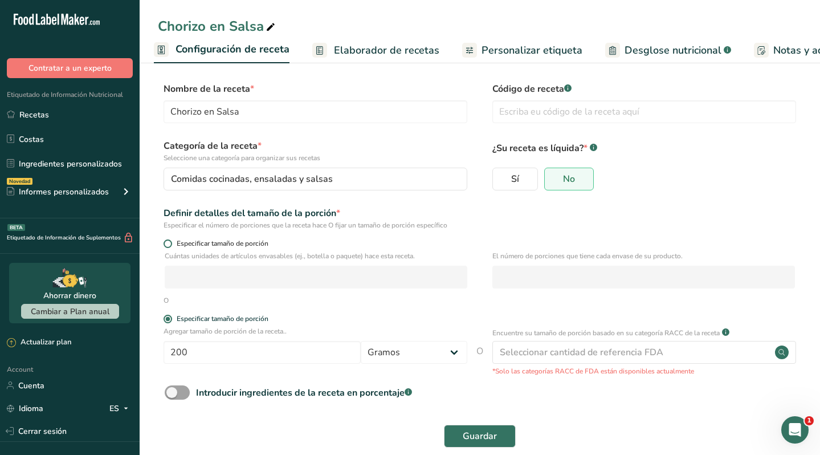
click at [208, 243] on span "Especificar tamaño de porción" at bounding box center [220, 243] width 96 height 9
click at [171, 243] on input "Especificar tamaño de porción" at bounding box center [166, 243] width 7 height 7
radio input "true"
radio input "false"
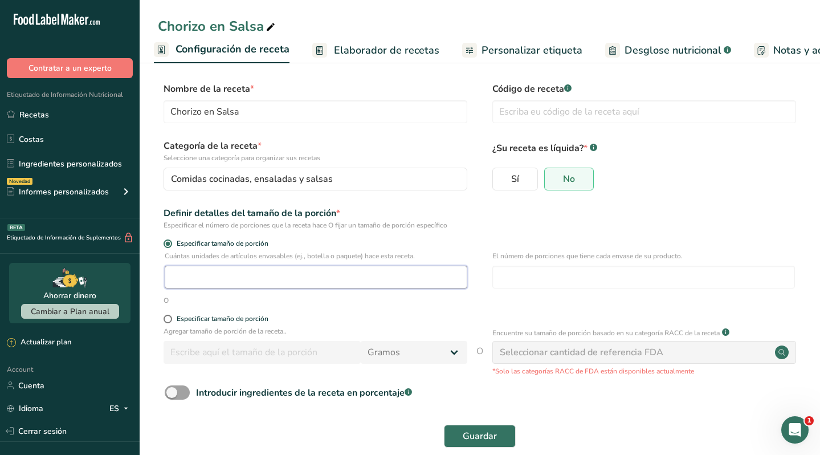
click at [223, 276] on input "number" at bounding box center [316, 276] width 302 height 23
type input "5.5"
click at [540, 276] on input "number" at bounding box center [643, 276] width 302 height 23
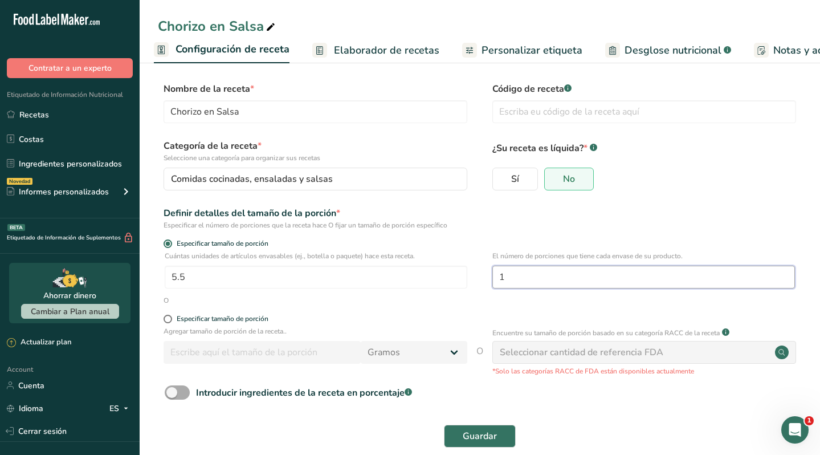
type input "1"
click at [178, 391] on span at bounding box center [177, 392] width 25 height 14
click at [172, 391] on input "Introducir ingredientes de la receta en porcentaje .a-a{fill:#347362;}.b-a{fill…" at bounding box center [168, 392] width 7 height 7
checkbox input "true"
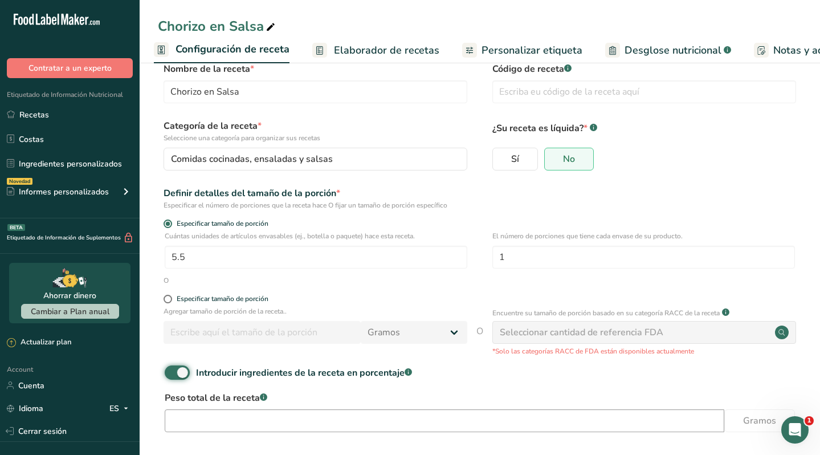
scroll to position [26, 0]
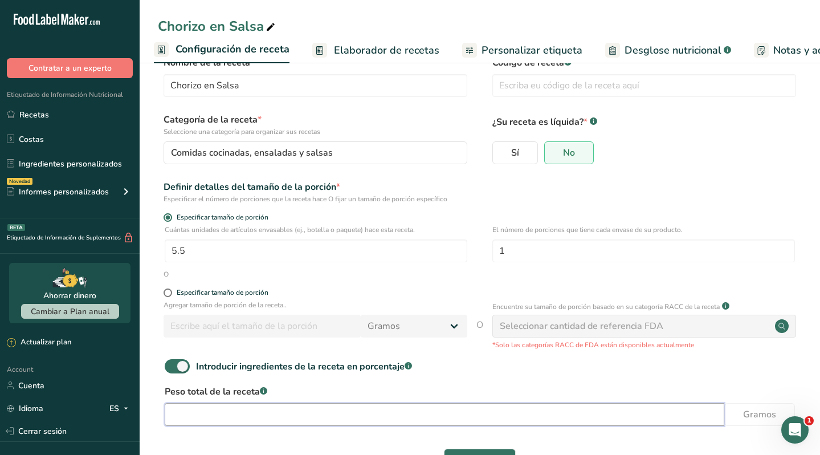
click at [227, 418] on input "number" at bounding box center [444, 414] width 559 height 23
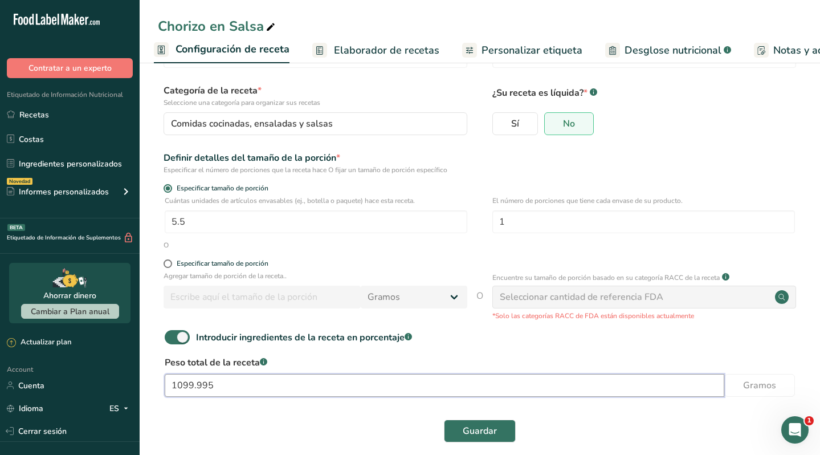
scroll to position [62, 0]
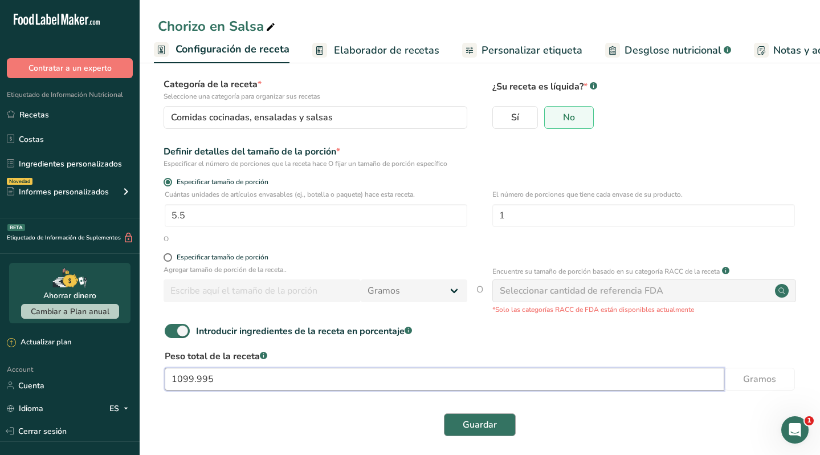
type input "1099.995"
click at [473, 418] on span "Guardar" at bounding box center [480, 425] width 34 height 14
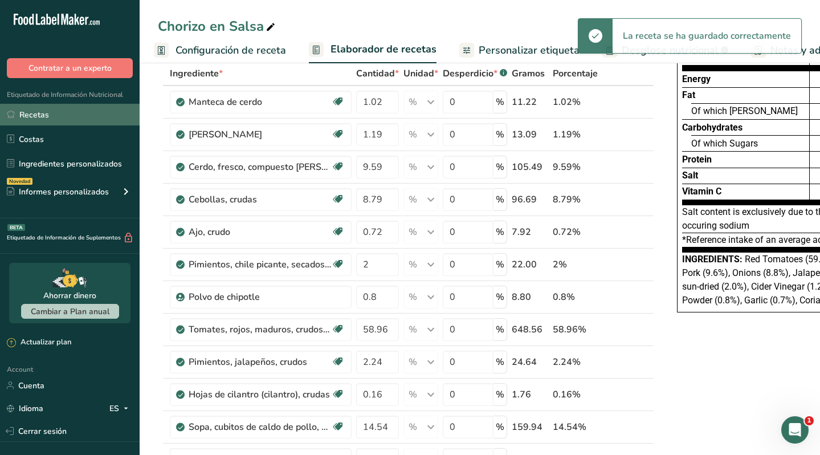
click at [40, 115] on link "Recetas" at bounding box center [70, 115] width 140 height 22
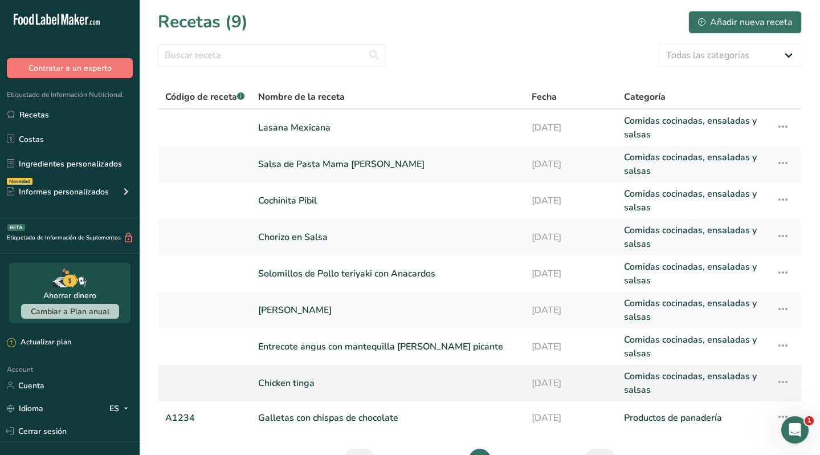
click at [296, 378] on link "Chicken tinga" at bounding box center [388, 382] width 260 height 27
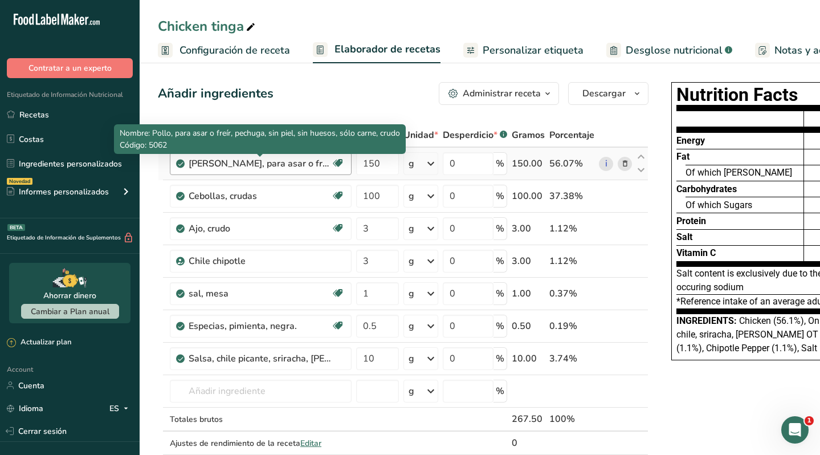
click at [322, 167] on div "[PERSON_NAME], para asar o freír, [PERSON_NAME], sin piel, sin huesos, sólo car…" at bounding box center [260, 164] width 142 height 14
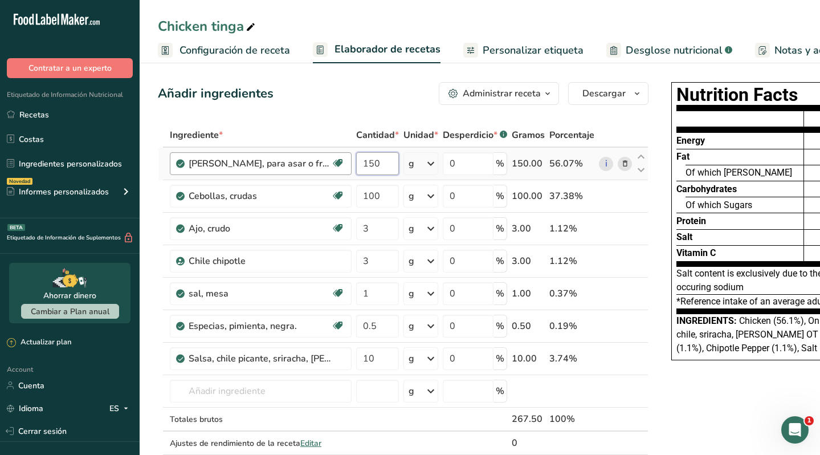
drag, startPoint x: 388, startPoint y: 162, endPoint x: 348, endPoint y: 161, distance: 39.9
click at [348, 161] on tr "[PERSON_NAME], para asar o freír, [PERSON_NAME], sin piel, sin huesos, sólo car…" at bounding box center [402, 164] width 489 height 32
type input "620"
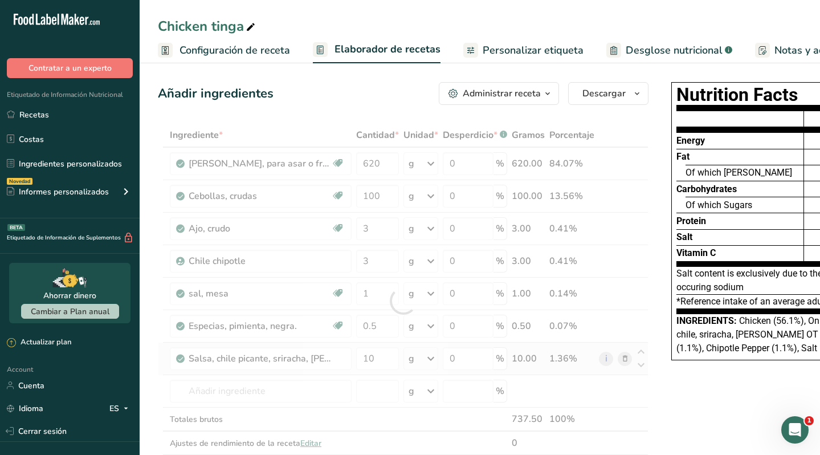
click at [624, 358] on div "Ingrediente * Cantidad * Unidad * Desperdicio * .a-a{fill:#347362;}.b-a{fill:#f…" at bounding box center [403, 300] width 490 height 355
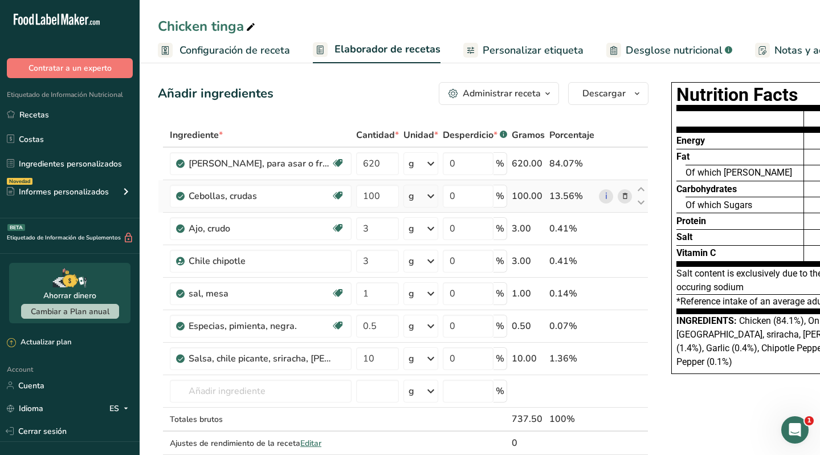
click at [432, 195] on icon at bounding box center [431, 196] width 14 height 21
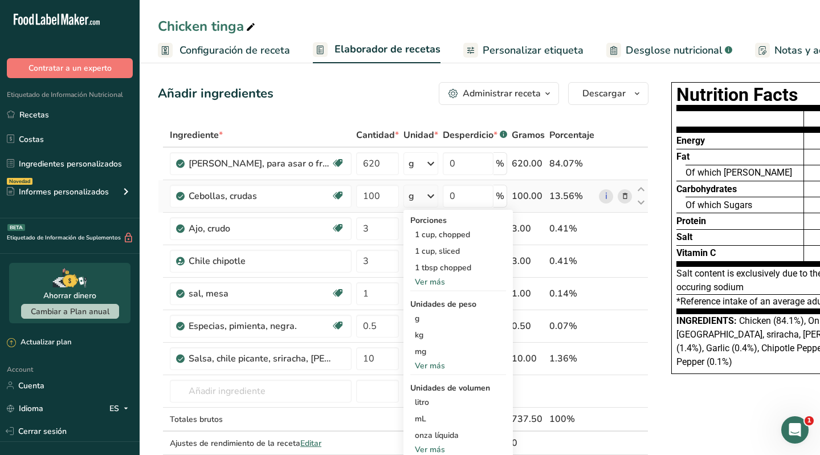
click at [438, 281] on div "Ver más" at bounding box center [458, 282] width 96 height 12
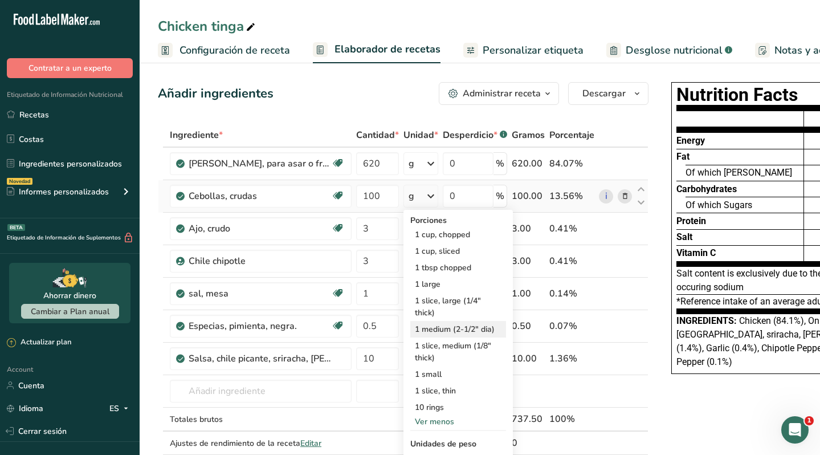
click at [451, 328] on div "1 medium (2-1/2" dia)" at bounding box center [458, 329] width 96 height 17
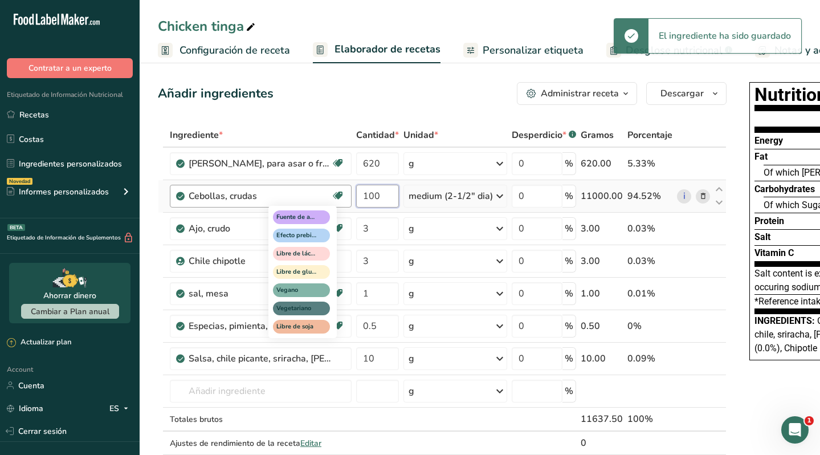
drag, startPoint x: 379, startPoint y: 197, endPoint x: 341, endPoint y: 198, distance: 38.2
click at [341, 198] on tr "Cebollas, crudas Fuente de antioxidantes Efecto prebiótico Libre de lácteos Lib…" at bounding box center [441, 196] width 567 height 32
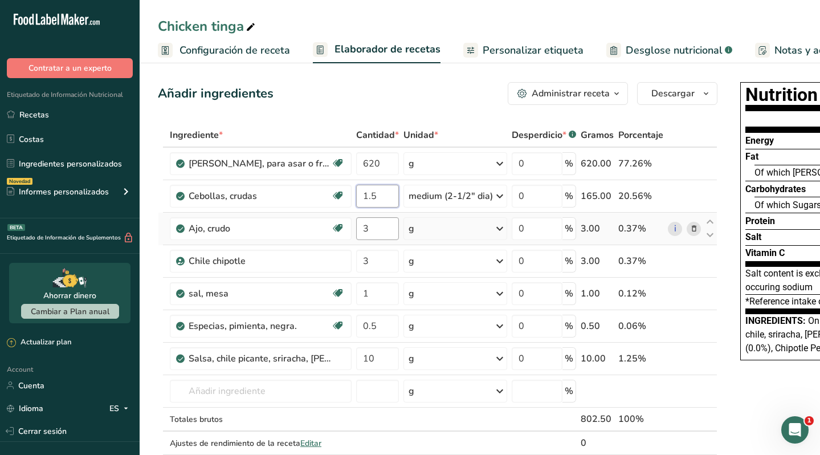
type input "1.5"
click at [367, 232] on div "Ingrediente * Cantidad * Unidad * Desperdicio * .a-a{fill:#347362;}.b-a{fill:#f…" at bounding box center [437, 300] width 559 height 355
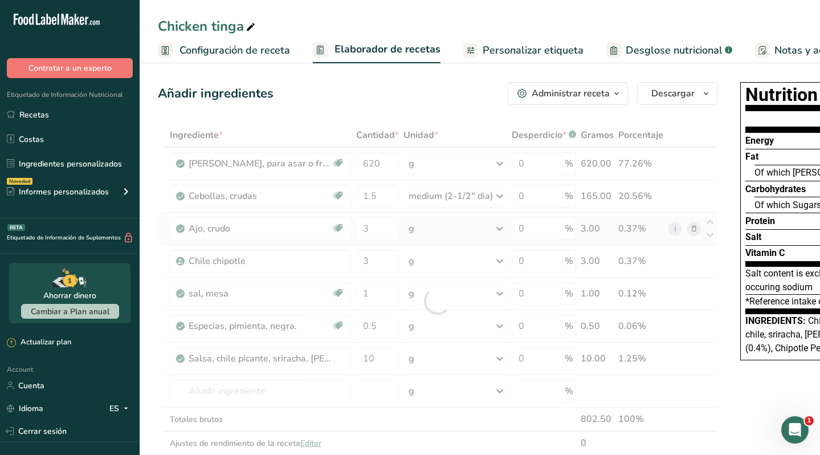
click at [692, 229] on div "Ingrediente * Cantidad * Unidad * Desperdicio * .a-a{fill:#347362;}.b-a{fill:#f…" at bounding box center [437, 300] width 559 height 355
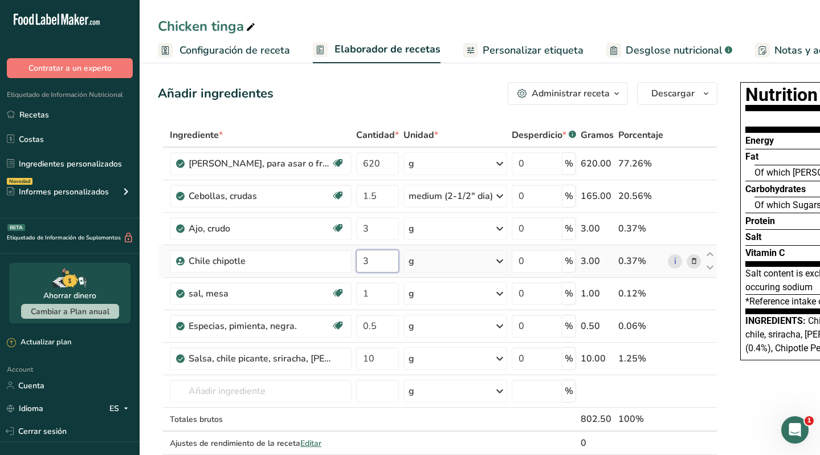
drag, startPoint x: 373, startPoint y: 263, endPoint x: 358, endPoint y: 264, distance: 15.4
click at [358, 264] on input "3" at bounding box center [377, 261] width 43 height 23
type input "20"
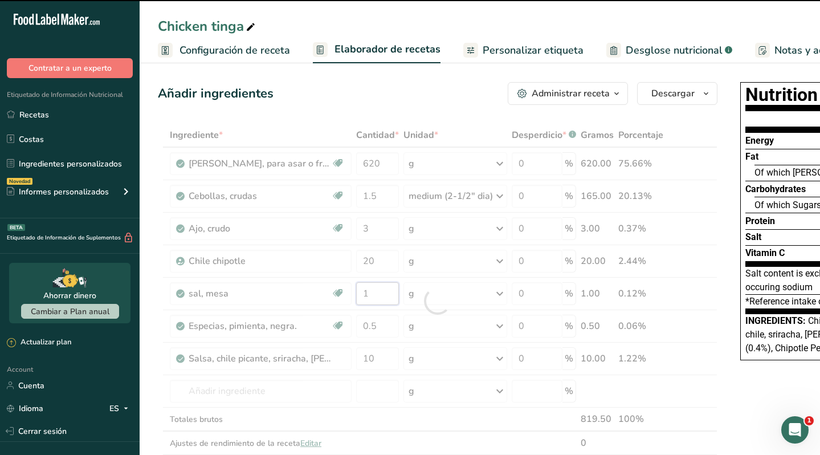
drag, startPoint x: 379, startPoint y: 295, endPoint x: 353, endPoint y: 296, distance: 26.2
click at [353, 296] on div "Ingrediente * Cantidad * Unidad * Desperdicio * .a-a{fill:#347362;}.b-a{fill:#f…" at bounding box center [437, 300] width 559 height 355
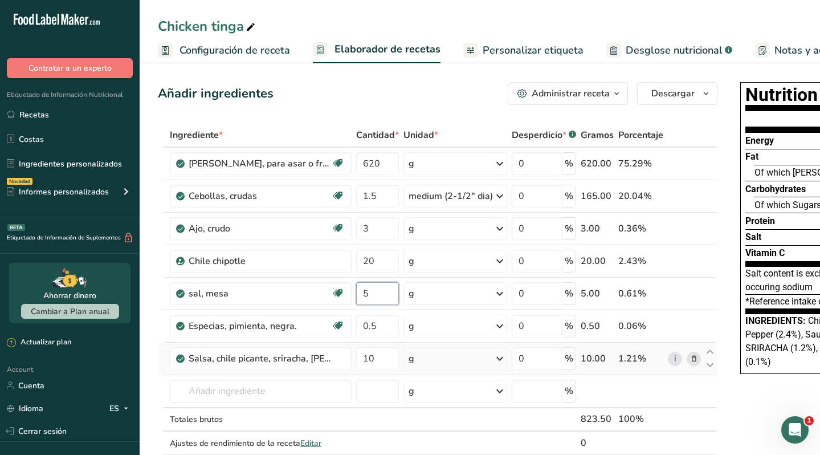
type input "5"
click at [690, 357] on div "Ingrediente * Cantidad * Unidad * Desperdicio * .a-a{fill:#347362;}.b-a{fill:#f…" at bounding box center [437, 300] width 559 height 355
click at [692, 357] on icon at bounding box center [694, 359] width 8 height 12
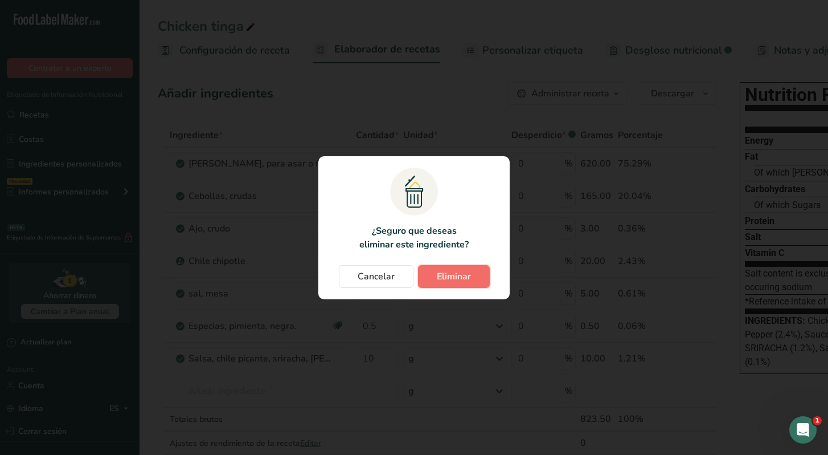
click at [439, 275] on span "Eliminar" at bounding box center [454, 276] width 34 height 14
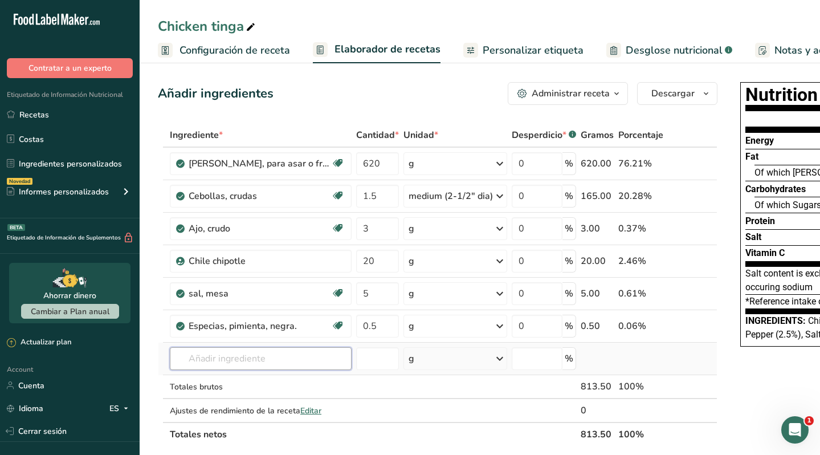
click at [252, 351] on input "text" at bounding box center [261, 358] width 182 height 23
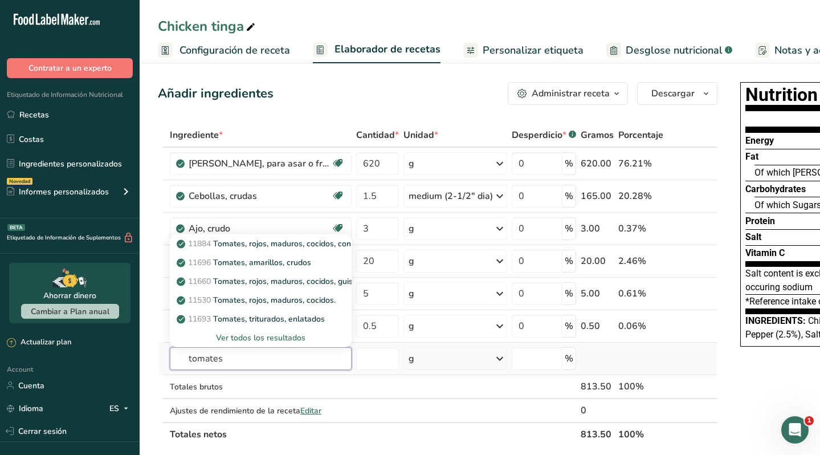
type input "tomates"
click at [282, 337] on div "Ver todos los resultados" at bounding box center [260, 338] width 163 height 12
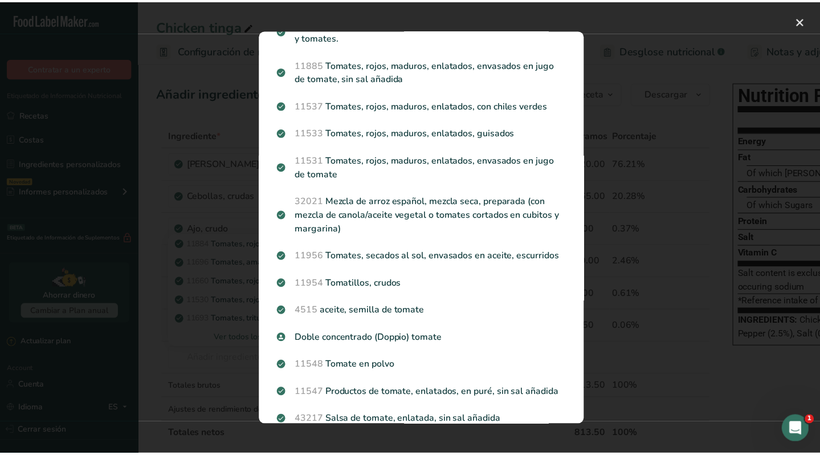
scroll to position [329, 0]
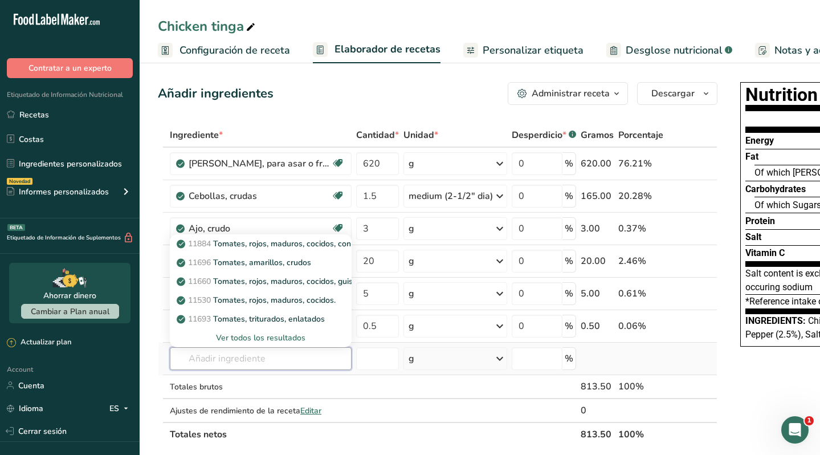
click at [247, 357] on input "text" at bounding box center [261, 358] width 182 height 23
type input "tomate crudo"
click at [284, 299] on p "11529 Tomates, rojos, maduros, crudos, promedio durante todo el año" at bounding box center [311, 300] width 265 height 12
type input "Tomatoes, red, ripe, raw, year round average"
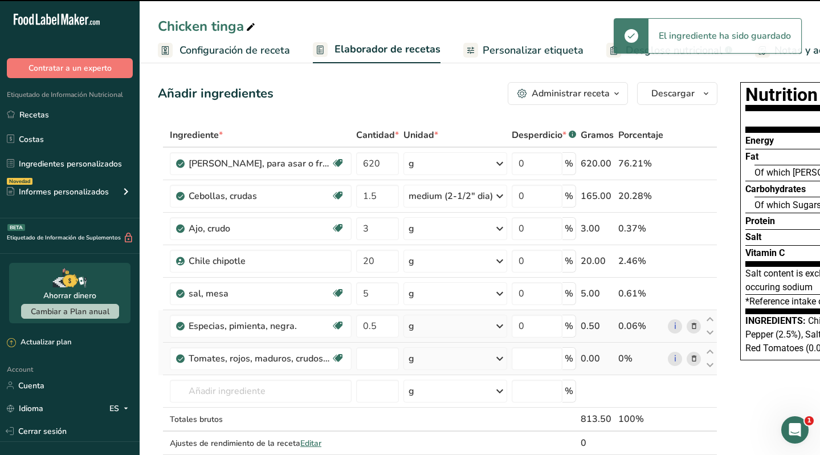
type input "0"
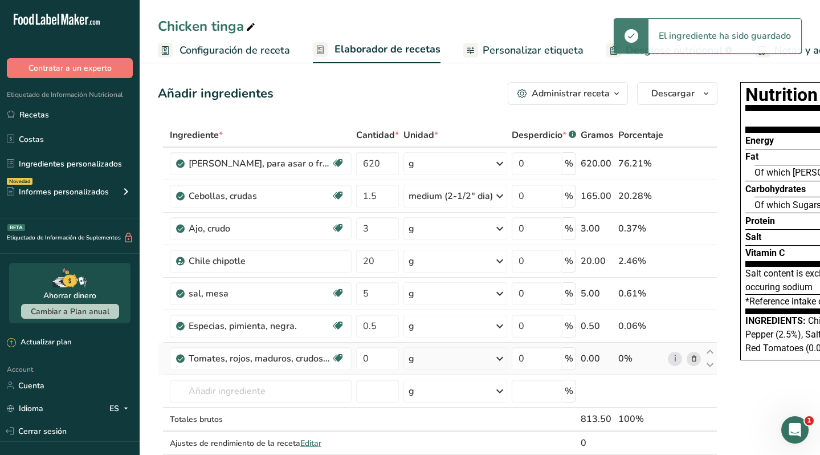
click at [445, 360] on div "g" at bounding box center [455, 358] width 104 height 23
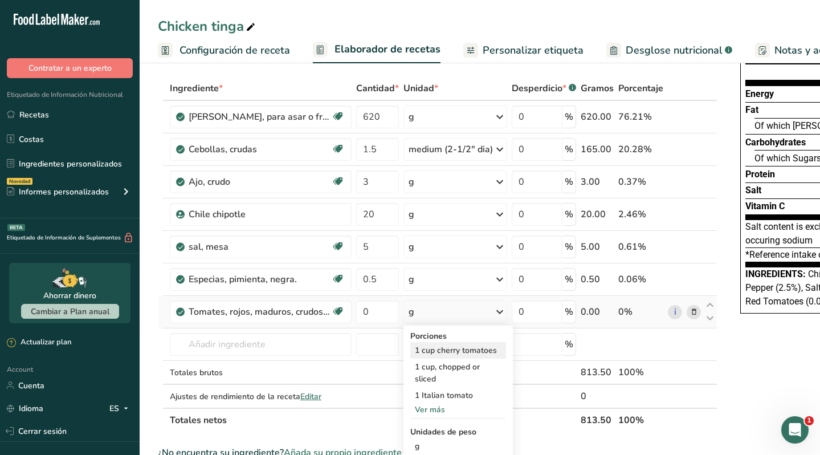
scroll to position [47, 0]
click at [435, 409] on div "Ver más" at bounding box center [458, 409] width 96 height 12
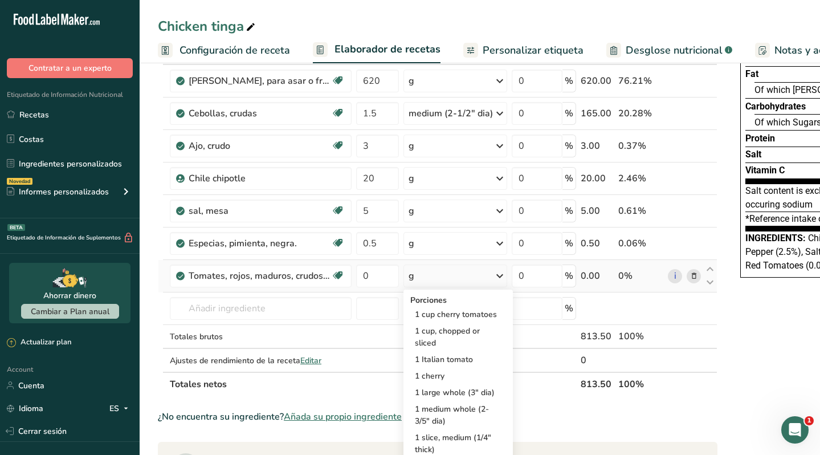
scroll to position [84, 0]
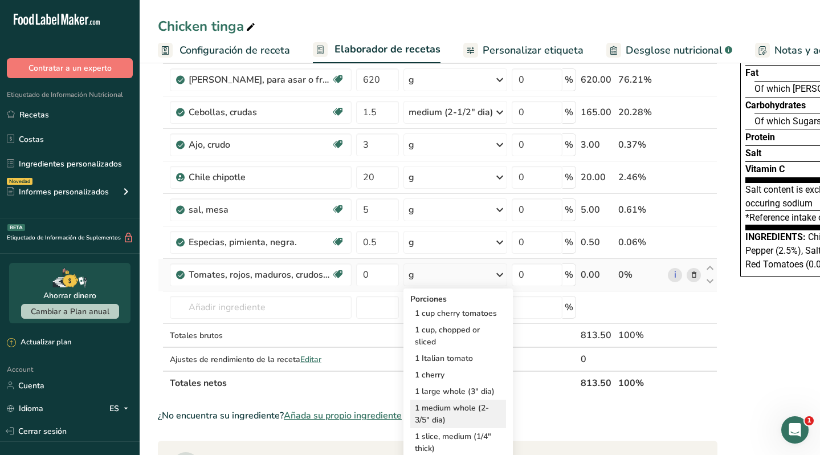
click at [462, 403] on div "1 medium whole (2-3/5" dia)" at bounding box center [458, 413] width 96 height 28
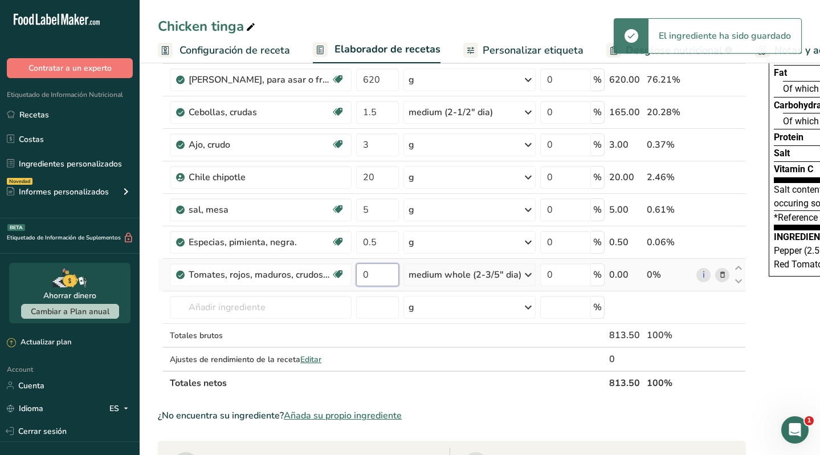
drag, startPoint x: 380, startPoint y: 275, endPoint x: 355, endPoint y: 275, distance: 24.5
click at [355, 275] on td "0" at bounding box center [377, 275] width 47 height 32
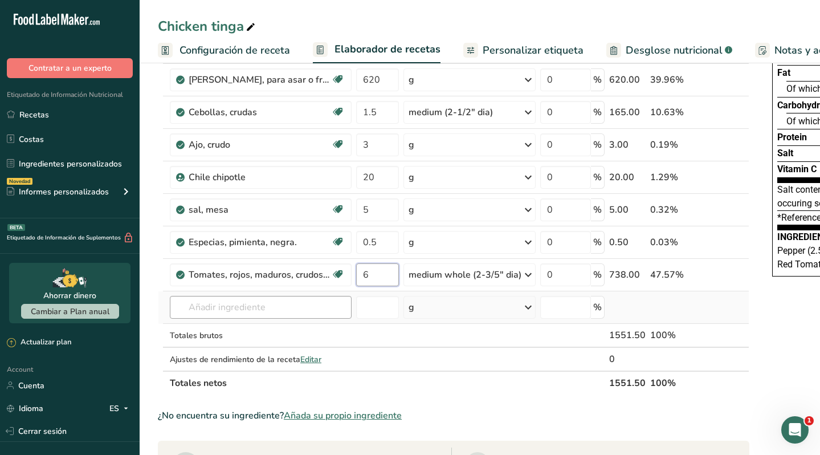
type input "6"
click at [265, 310] on div "Ingrediente * Cantidad * Unidad * Desperdicio * .a-a{fill:#347362;}.b-a{fill:#f…" at bounding box center [453, 216] width 591 height 355
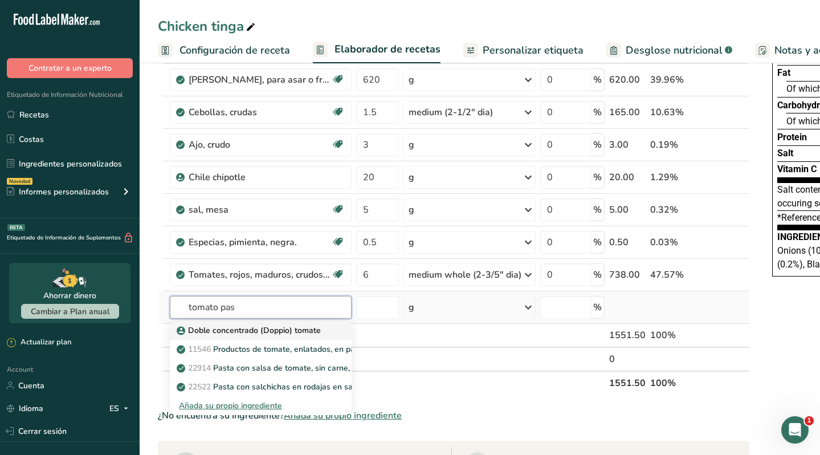
type input "tomato pas"
click at [265, 329] on p "Doble concentrado (Doppio) tomate" at bounding box center [250, 330] width 142 height 12
type input "Doble concentrado (Doppio) tomate"
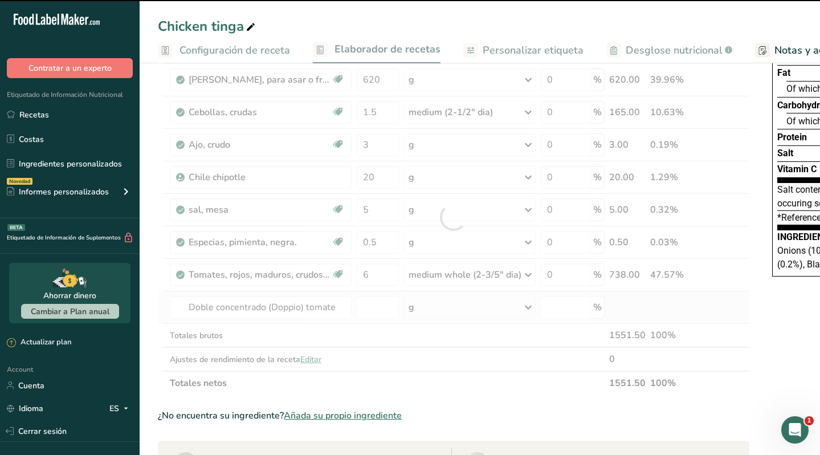
type input "0"
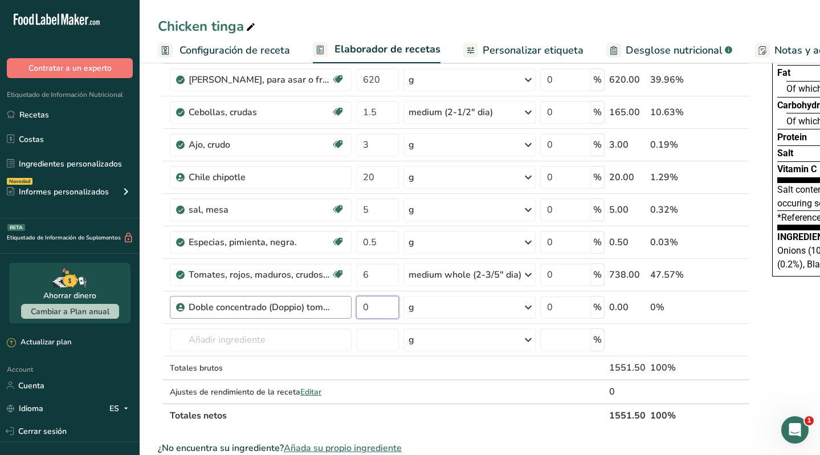
drag, startPoint x: 376, startPoint y: 307, endPoint x: 350, endPoint y: 309, distance: 26.3
click at [350, 309] on tr "Doble concentrado (Doppio) tomate 0 g Unidades de peso g kg mg Ver más Unidades…" at bounding box center [453, 307] width 590 height 32
type input "15"
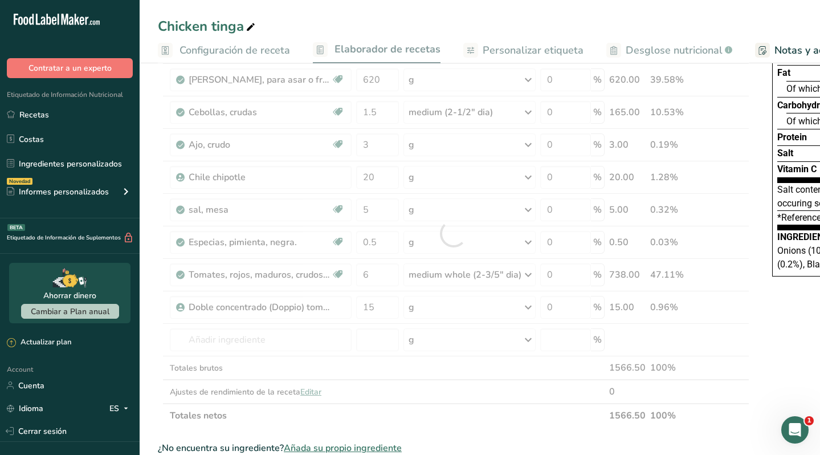
click at [339, 20] on div "Chicken tinga" at bounding box center [480, 26] width 680 height 21
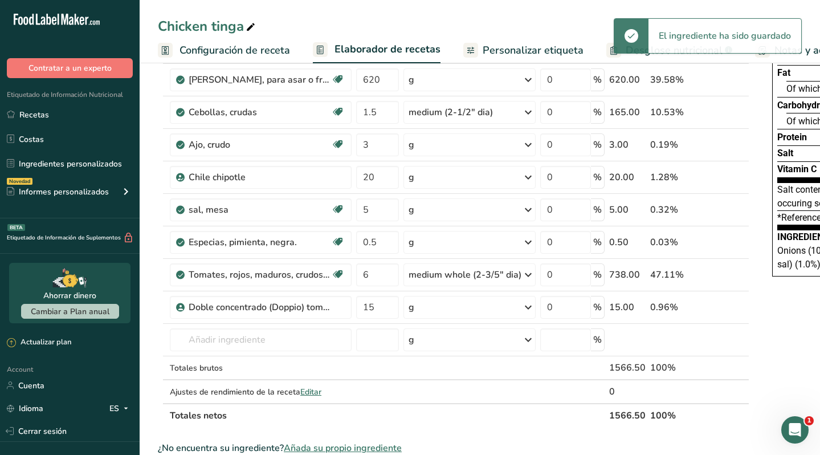
click at [213, 50] on span "Configuración de receta" at bounding box center [234, 50] width 111 height 15
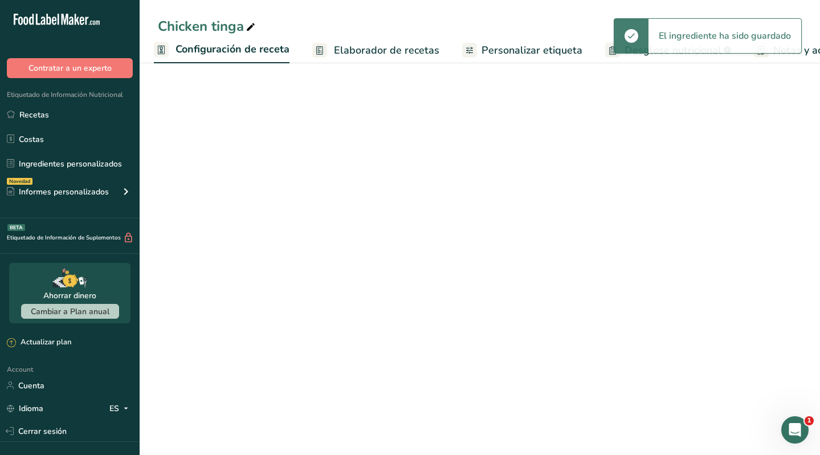
scroll to position [18, 0]
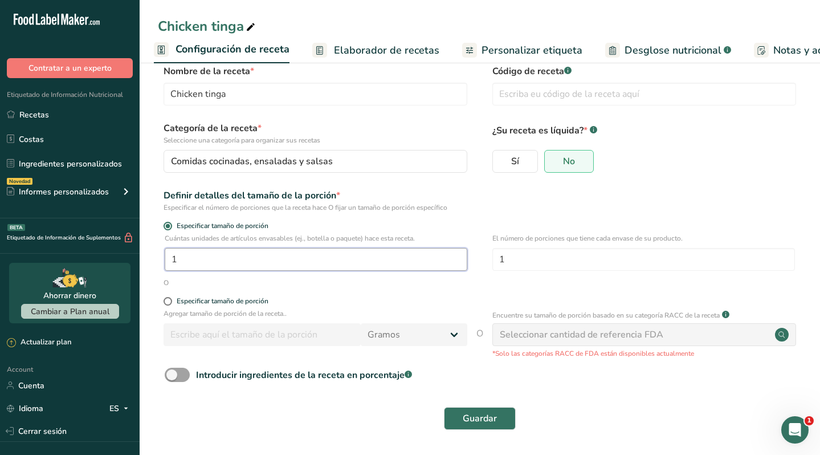
drag, startPoint x: 235, startPoint y: 261, endPoint x: 155, endPoint y: 259, distance: 80.4
click at [155, 259] on section "Nombre de la receta * Chicken tinga Código de receta .a-a{fill:#347362;}.b-a{fi…" at bounding box center [480, 248] width 680 height 413
type input "5"
click at [179, 372] on span at bounding box center [177, 374] width 25 height 14
click at [172, 372] on input "Introducir ingredientes de la receta en porcentaje .a-a{fill:#347362;}.b-a{fill…" at bounding box center [168, 374] width 7 height 7
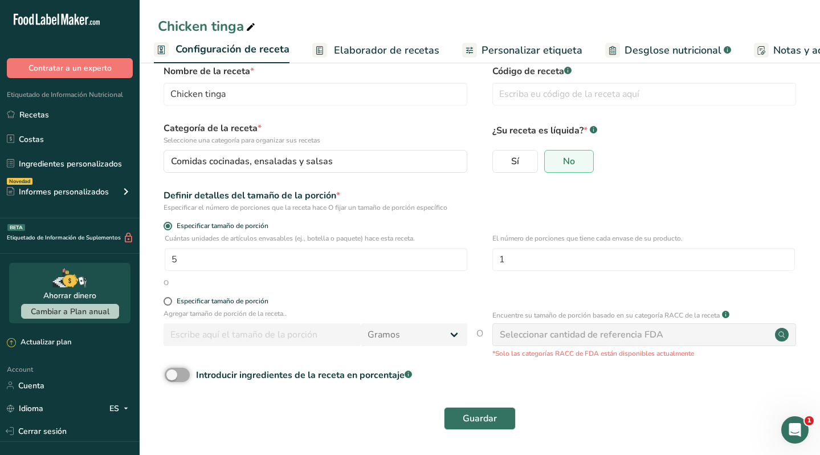
checkbox input "true"
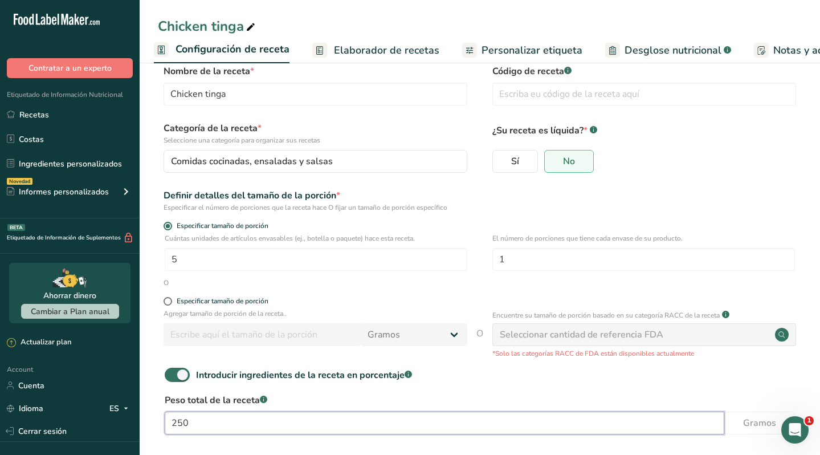
drag, startPoint x: 201, startPoint y: 419, endPoint x: 165, endPoint y: 420, distance: 35.9
click at [165, 420] on input "250" at bounding box center [444, 422] width 559 height 23
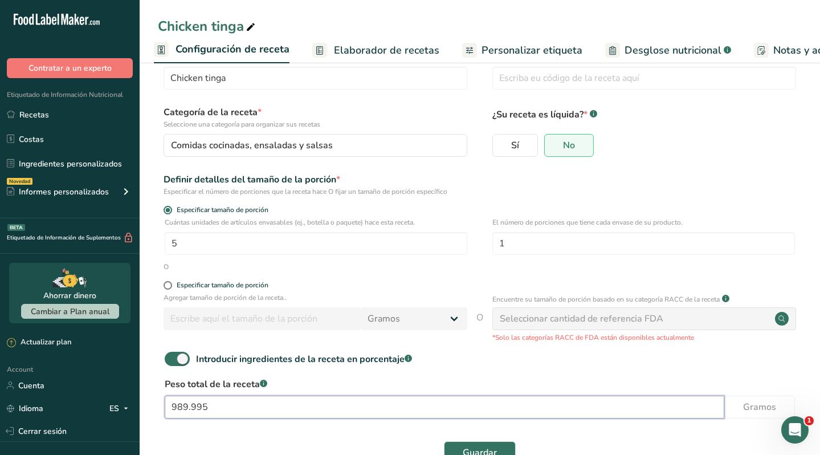
scroll to position [68, 0]
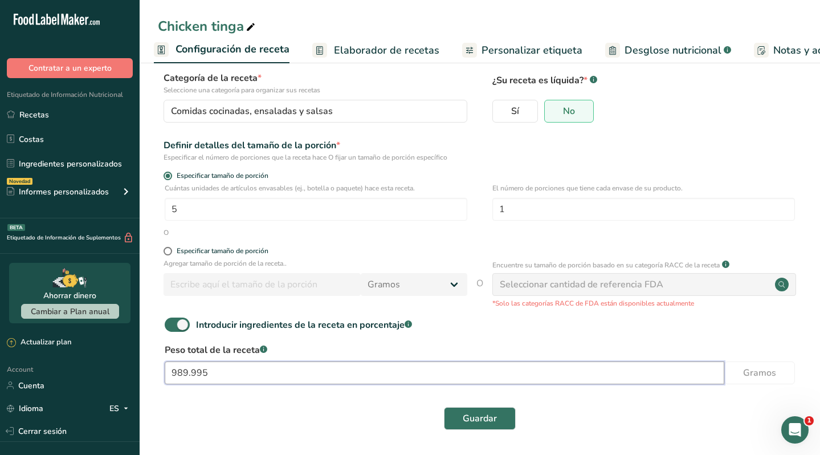
type input "989.995"
click at [469, 422] on span "Guardar" at bounding box center [480, 418] width 34 height 14
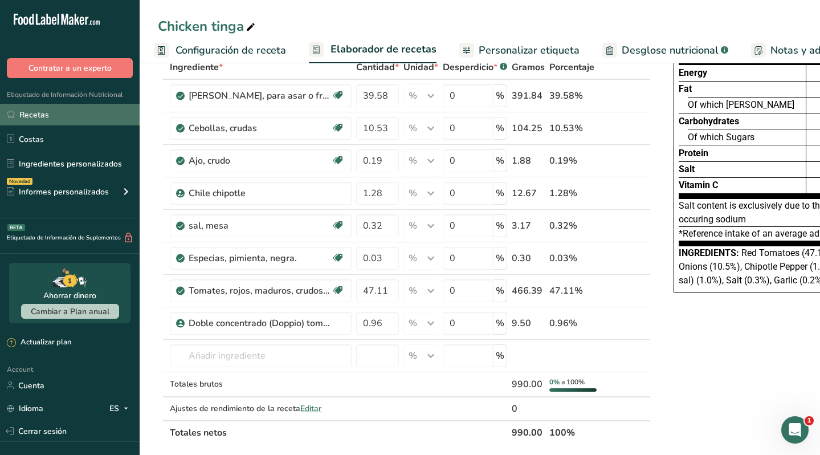
click at [68, 116] on link "Recetas" at bounding box center [70, 115] width 140 height 22
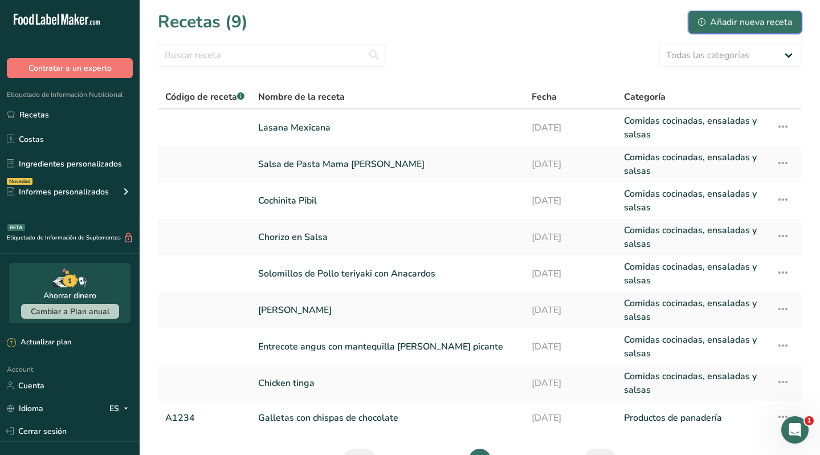
click at [755, 21] on div "Añadir nueva receta" at bounding box center [745, 22] width 94 height 14
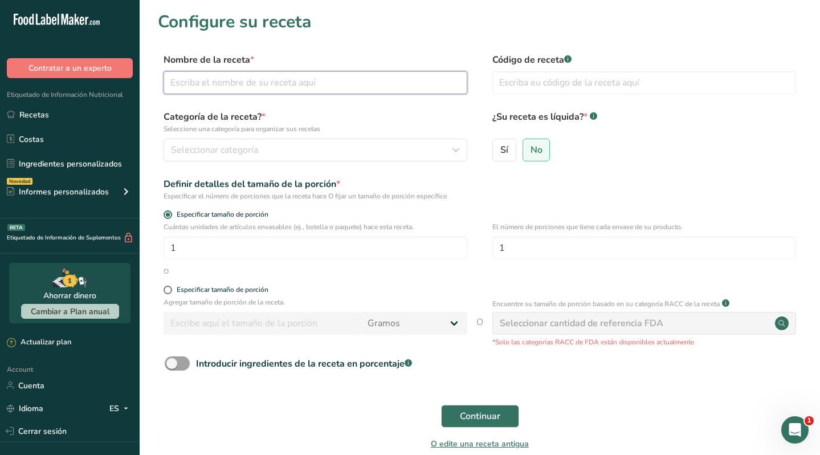
click at [310, 80] on input "text" at bounding box center [315, 82] width 304 height 23
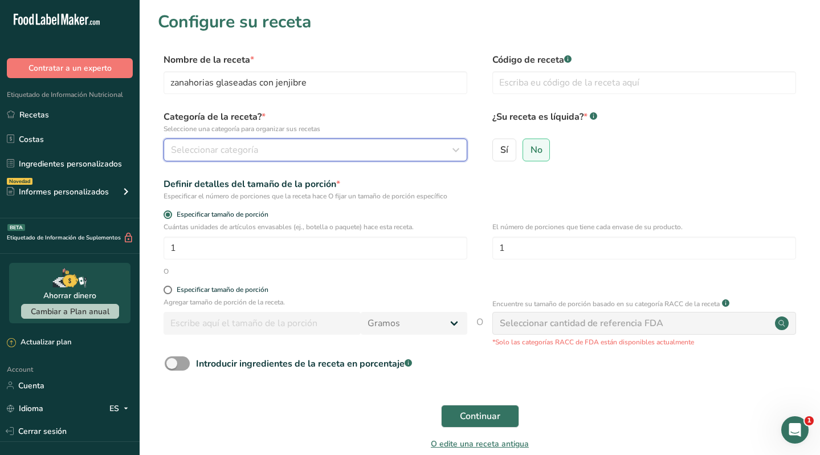
click at [257, 151] on div "Seleccionar categoría" at bounding box center [312, 150] width 282 height 14
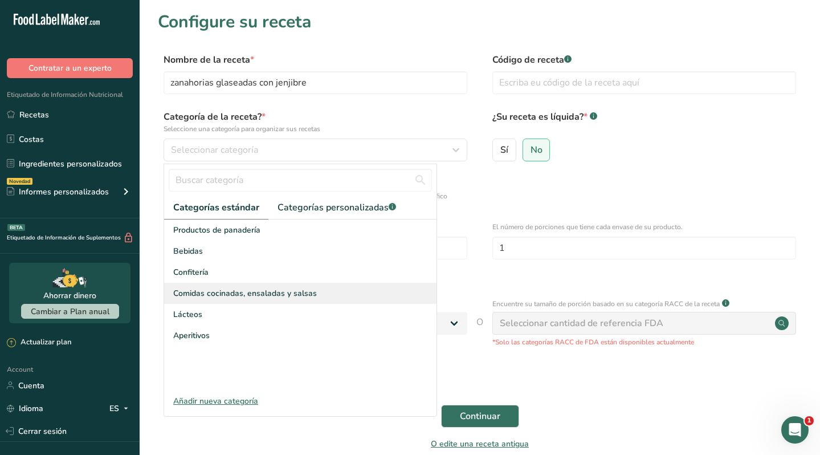
click at [231, 288] on span "Comidas cocinadas, ensaladas y salsas" at bounding box center [245, 293] width 144 height 12
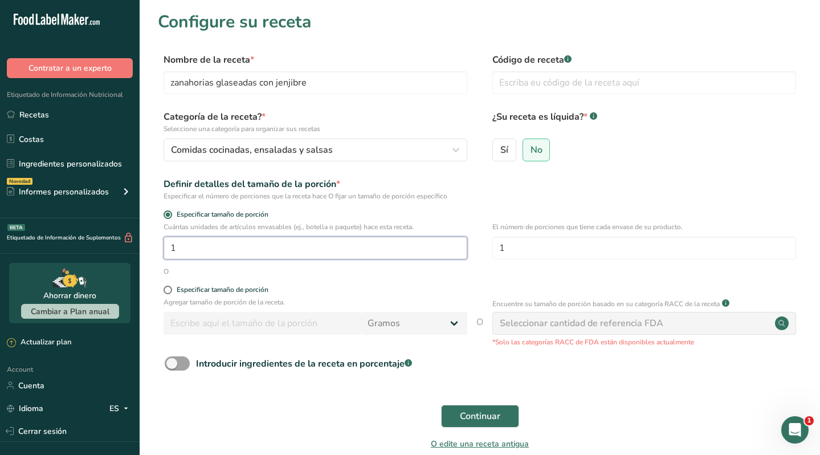
drag, startPoint x: 274, startPoint y: 250, endPoint x: 160, endPoint y: 246, distance: 114.6
click at [158, 246] on div "Cuántas unidades de artículos envasables (ej., botella o paquete) hace esta rec…" at bounding box center [480, 244] width 644 height 44
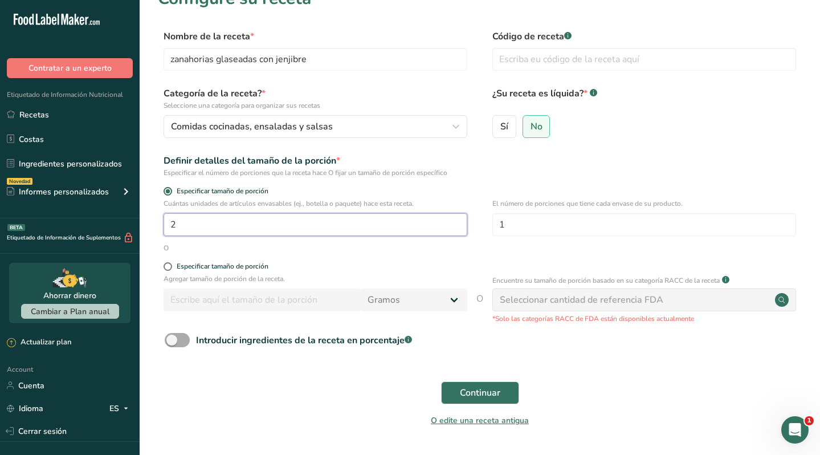
scroll to position [33, 0]
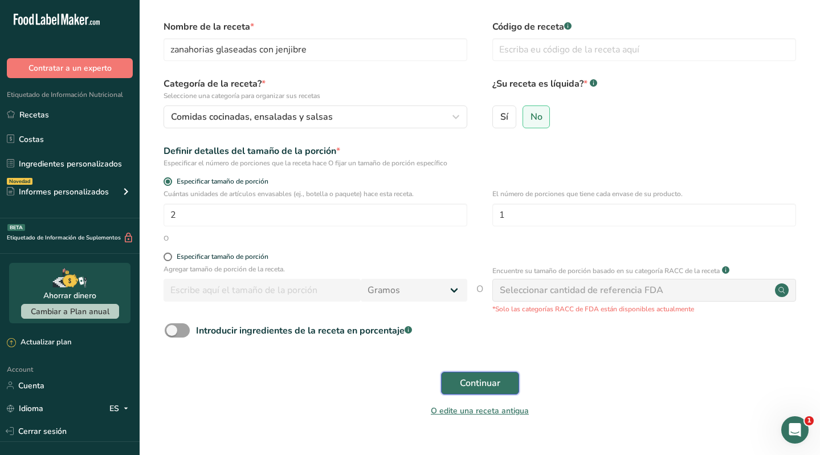
click at [478, 380] on span "Continuar" at bounding box center [480, 383] width 40 height 14
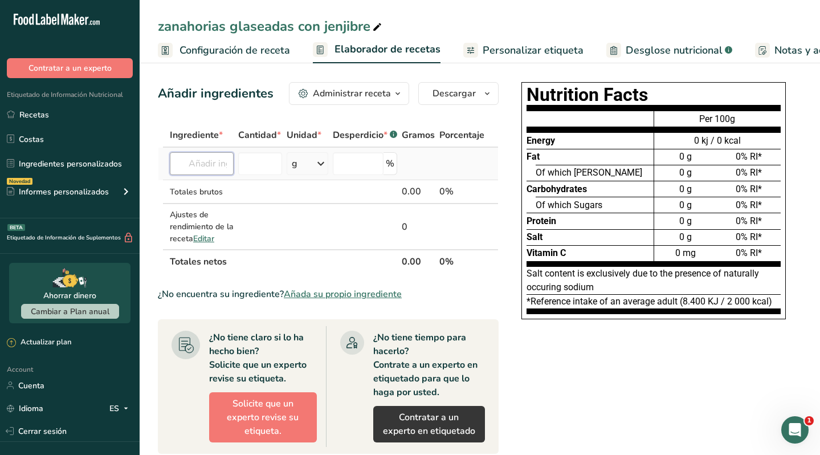
click at [198, 161] on input "text" at bounding box center [202, 163] width 64 height 23
click at [242, 189] on p "11124 Zanahorias, crudas" at bounding box center [230, 187] width 103 height 12
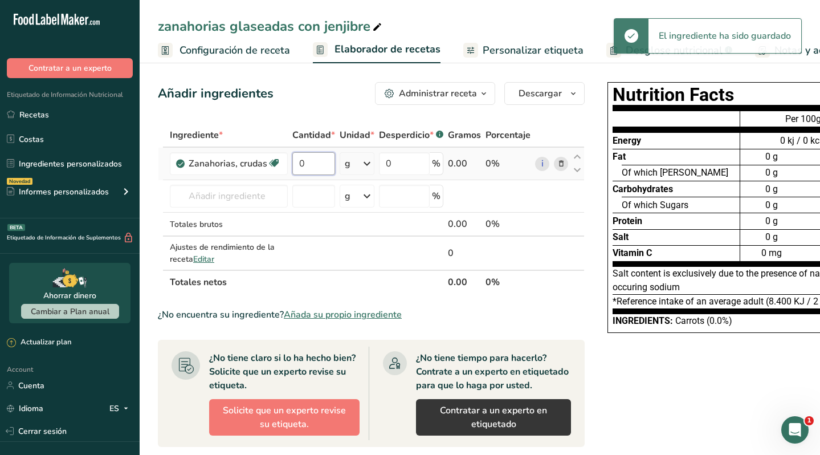
click at [312, 164] on input "0" at bounding box center [313, 163] width 43 height 23
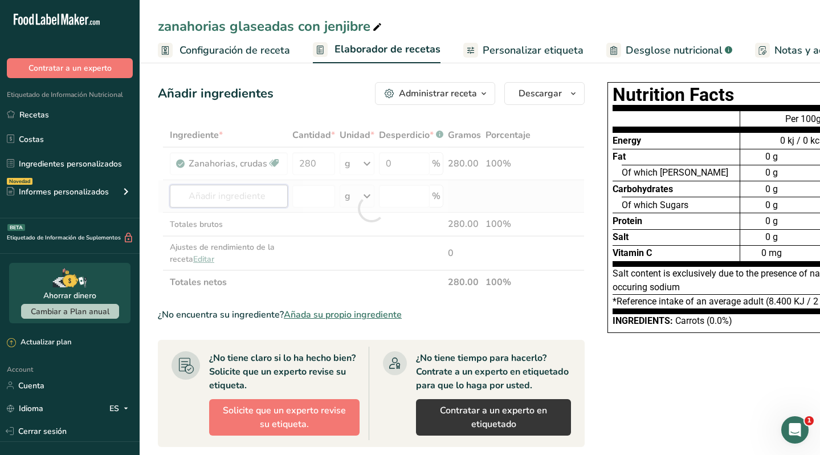
click at [195, 193] on div "Ingrediente * Cantidad * Unidad * Desperdicio * .a-a{fill:#347362;}.b-a{fill:#f…" at bounding box center [371, 208] width 427 height 171
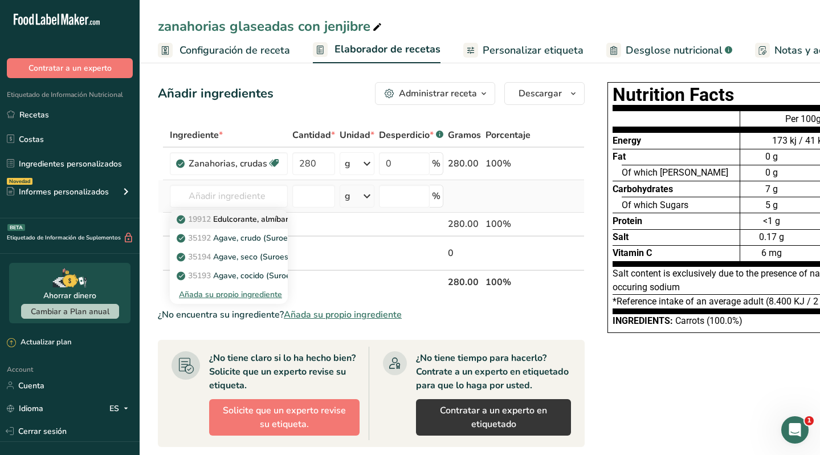
click at [242, 217] on p "19912 Edulcorante, almíbar, agave" at bounding box center [247, 219] width 136 height 12
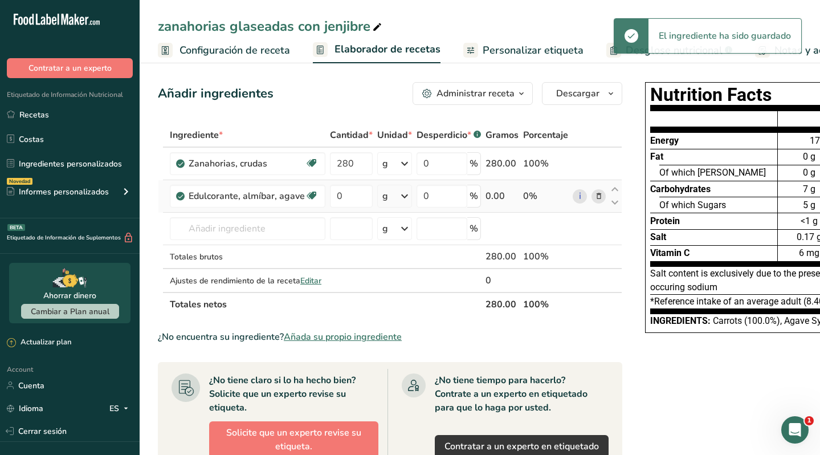
click at [400, 199] on icon at bounding box center [405, 196] width 14 height 21
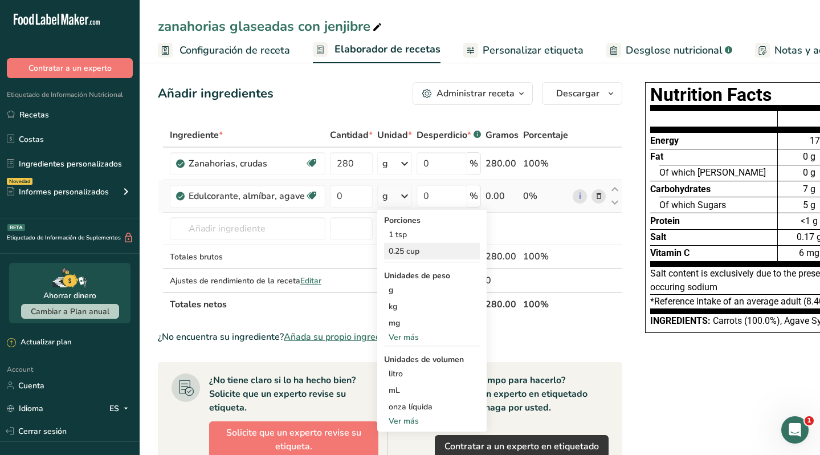
click at [410, 251] on div "0.25 cup" at bounding box center [432, 251] width 96 height 17
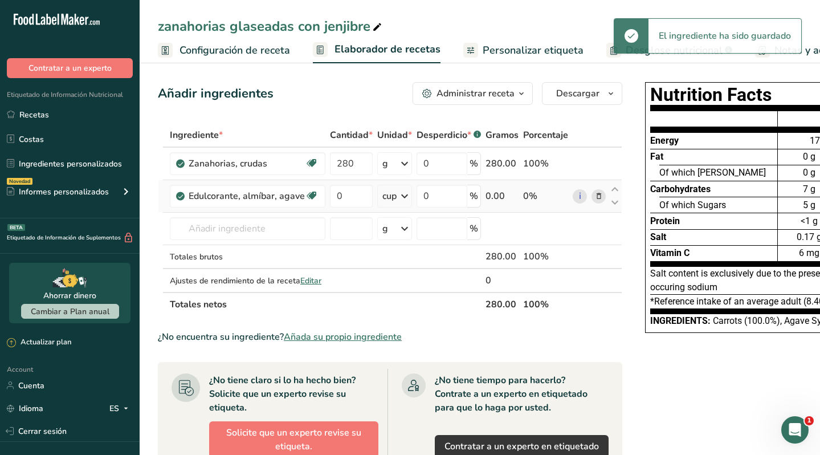
click at [400, 194] on icon at bounding box center [405, 196] width 14 height 21
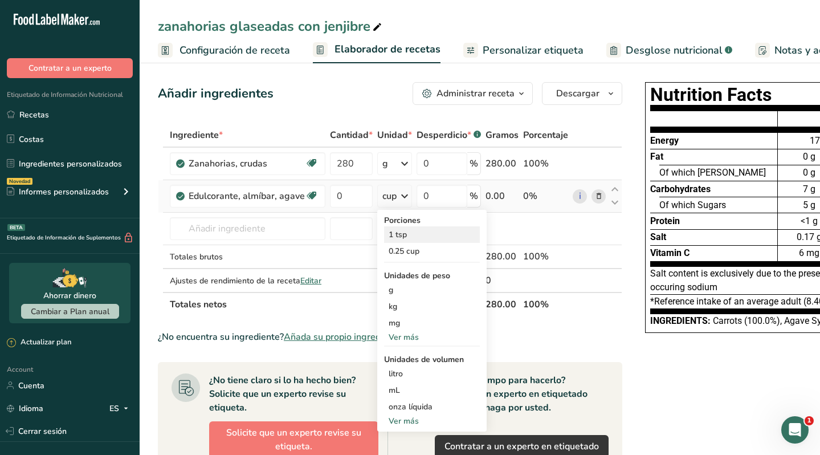
click at [402, 235] on div "1 tsp" at bounding box center [432, 234] width 96 height 17
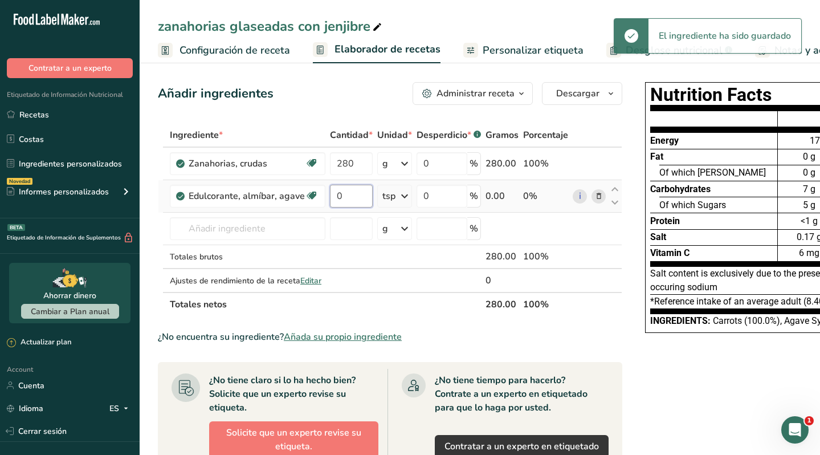
drag, startPoint x: 352, startPoint y: 197, endPoint x: 329, endPoint y: 198, distance: 22.8
click at [330, 198] on input "0" at bounding box center [351, 196] width 43 height 23
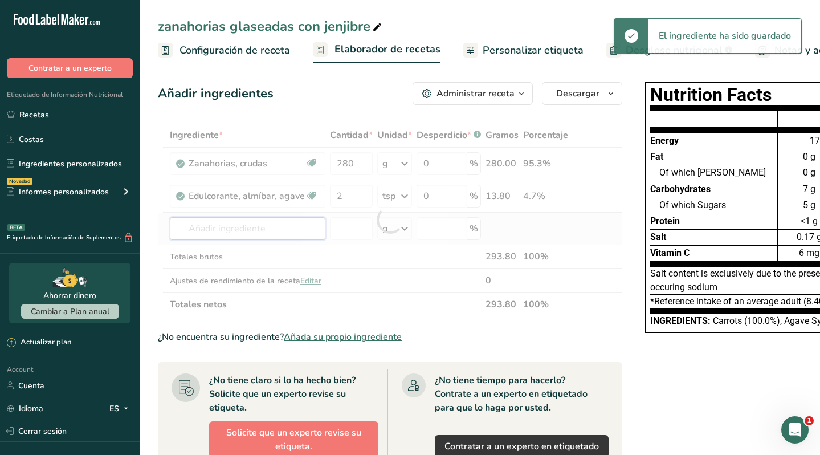
click at [271, 227] on div "Ingrediente * Cantidad * Unidad * Desperdicio * .a-a{fill:#347362;}.b-a{fill:#f…" at bounding box center [390, 219] width 464 height 193
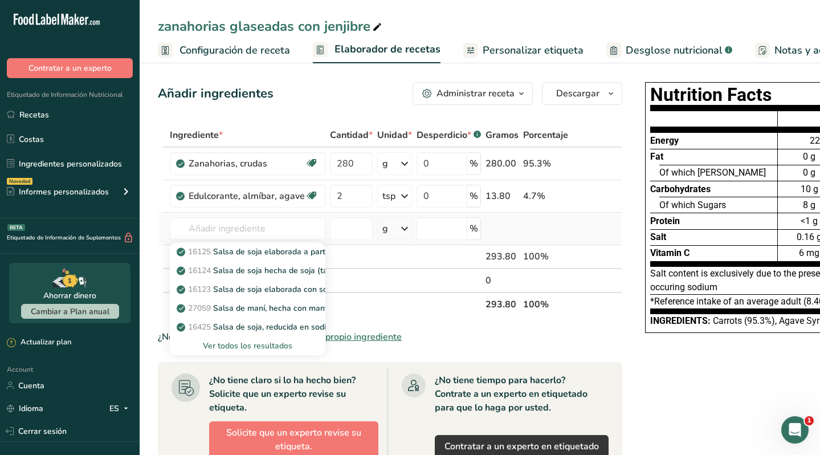
click at [260, 345] on div "Ver todos los resultados" at bounding box center [247, 346] width 137 height 12
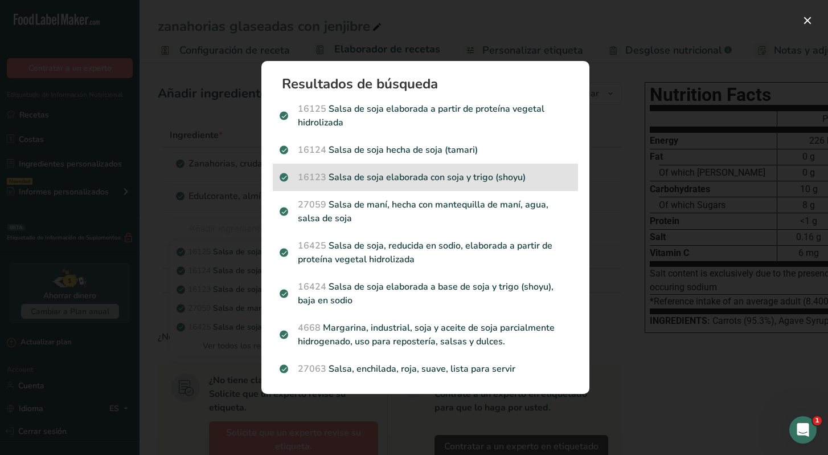
click at [348, 180] on p "16123 Salsa de soja elaborada con soja y trigo (shoyu)" at bounding box center [426, 177] width 292 height 14
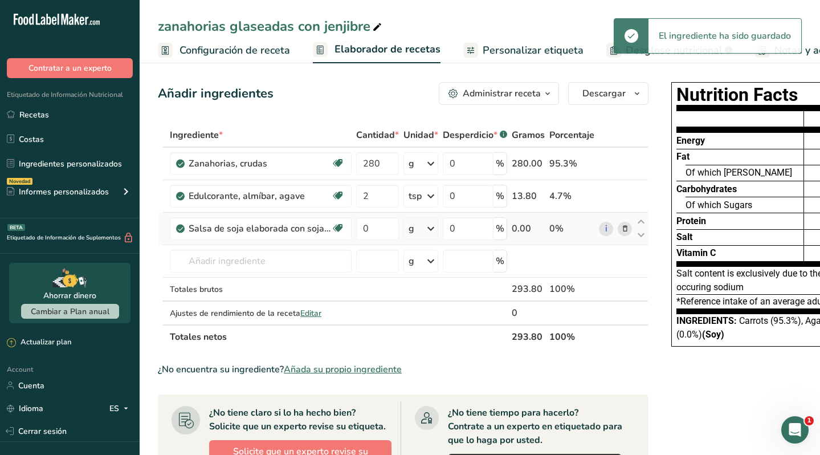
click at [426, 232] on icon at bounding box center [431, 228] width 14 height 21
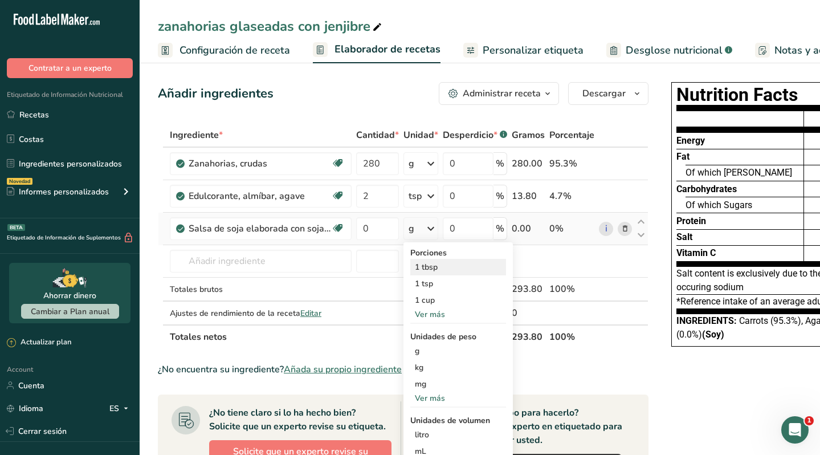
click at [439, 265] on div "1 tbsp" at bounding box center [458, 267] width 96 height 17
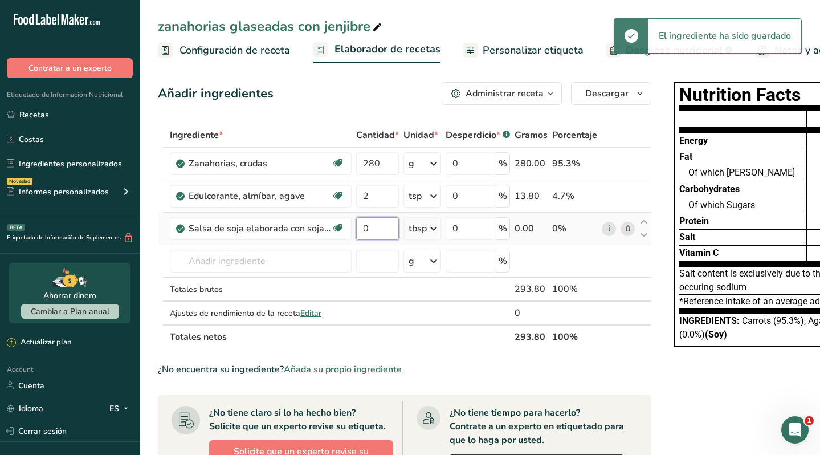
drag, startPoint x: 373, startPoint y: 228, endPoint x: 359, endPoint y: 229, distance: 13.7
click at [359, 229] on input "0" at bounding box center [377, 228] width 43 height 23
click at [280, 263] on div "Ingrediente * Cantidad * Unidad * Desperdicio * .a-a{fill:#347362;}.b-a{fill:#f…" at bounding box center [404, 236] width 493 height 226
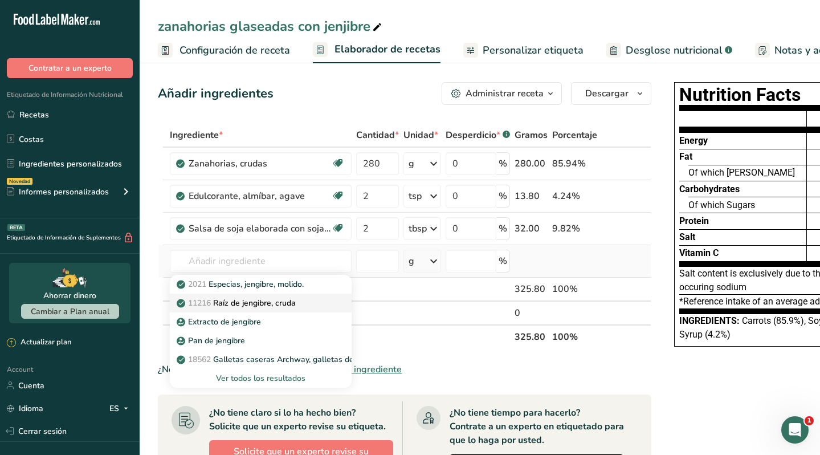
click at [292, 299] on p "11216 Raíz de jengibre, cruda" at bounding box center [237, 303] width 117 height 12
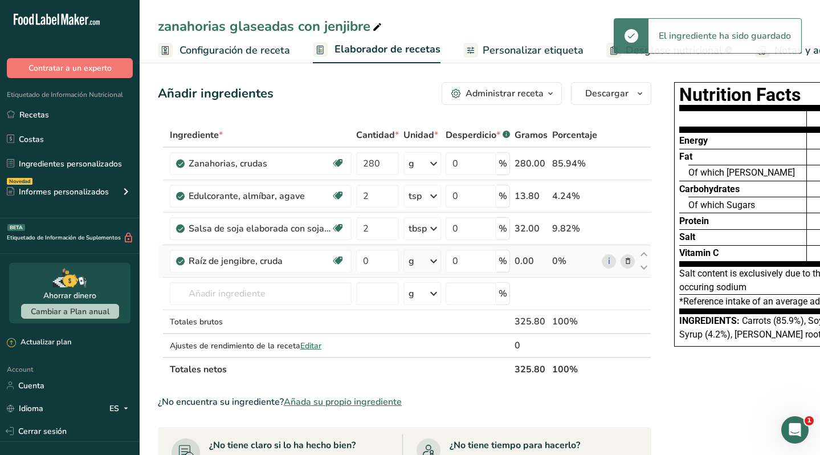
click at [423, 257] on div "g" at bounding box center [422, 261] width 38 height 23
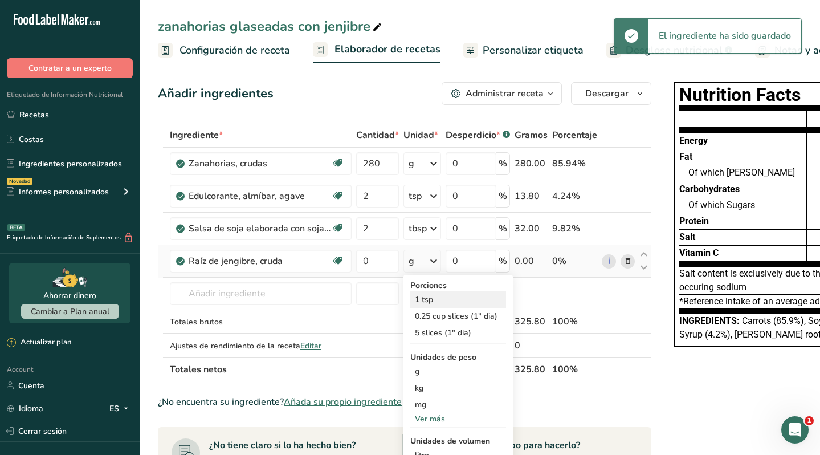
click at [432, 302] on div "1 tsp" at bounding box center [458, 299] width 96 height 17
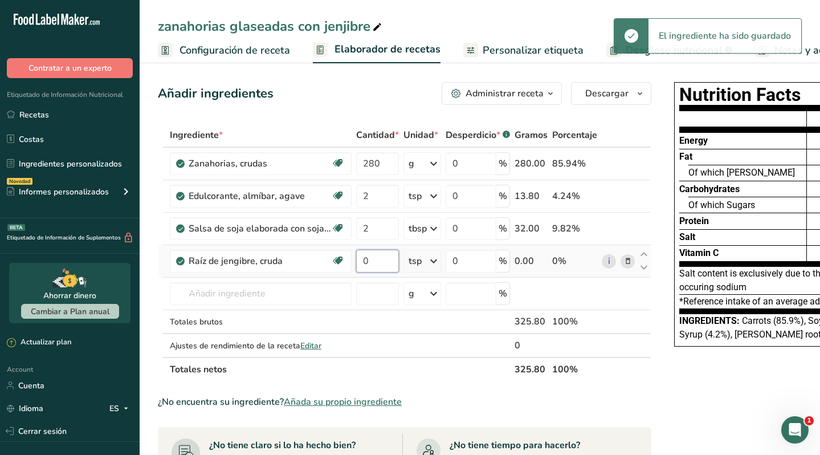
click at [377, 261] on input "0" at bounding box center [377, 261] width 43 height 23
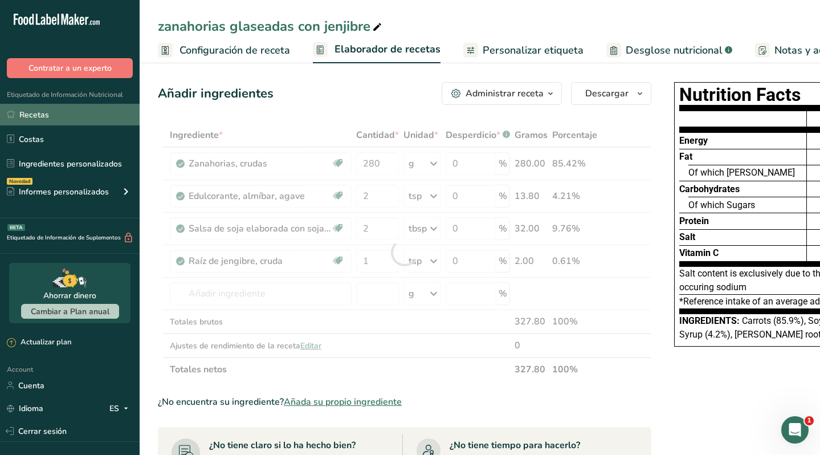
click at [68, 115] on link "Recetas" at bounding box center [70, 115] width 140 height 22
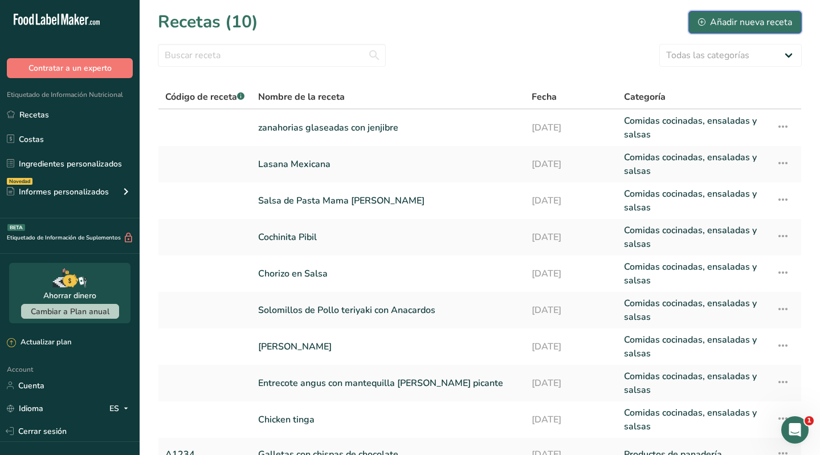
click at [726, 19] on div "Añadir nueva receta" at bounding box center [745, 22] width 94 height 14
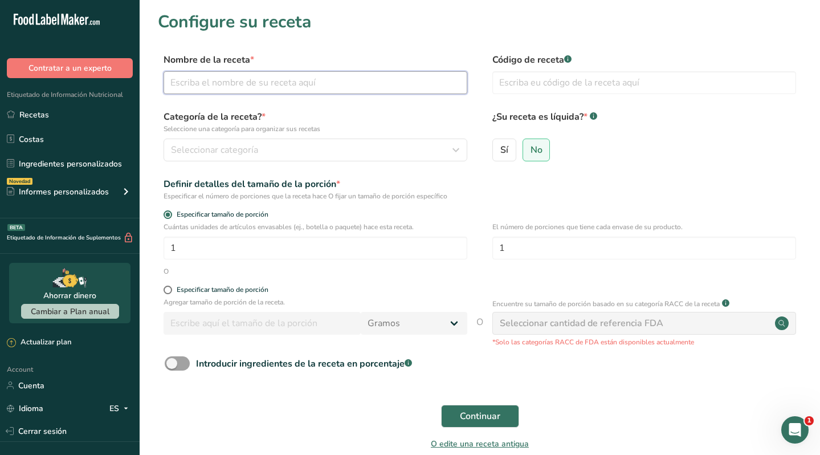
click at [298, 84] on input "text" at bounding box center [315, 82] width 304 height 23
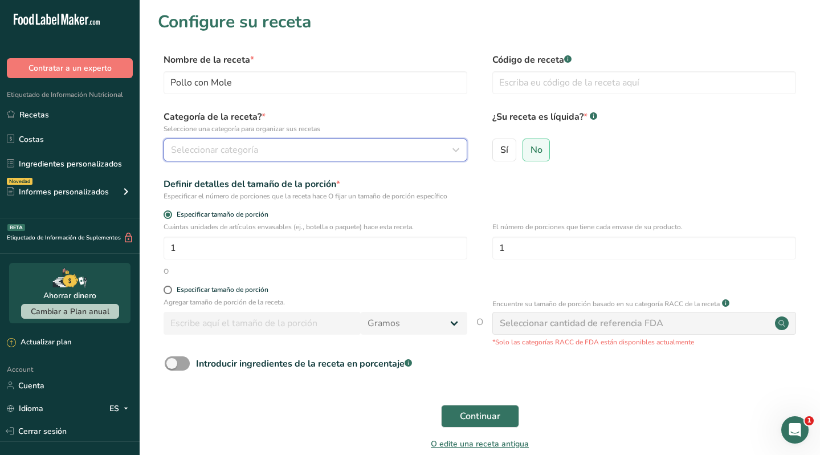
click at [252, 153] on span "Seleccionar categoría" at bounding box center [214, 150] width 87 height 14
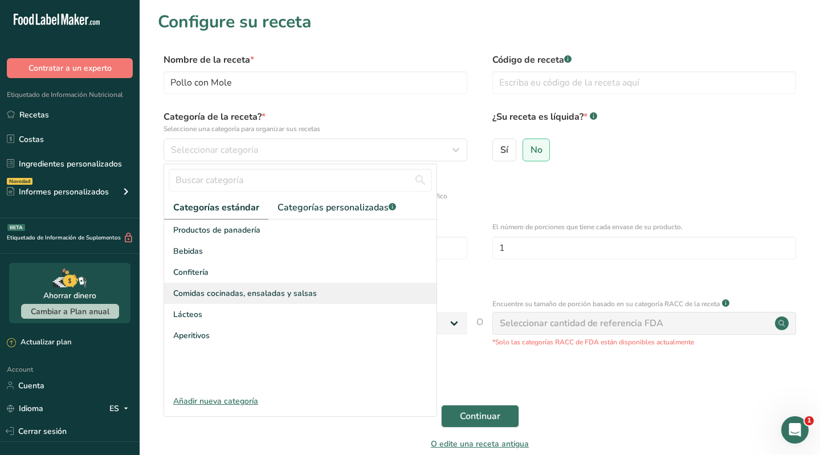
click at [239, 293] on span "Comidas cocinadas, ensaladas y salsas" at bounding box center [245, 293] width 144 height 12
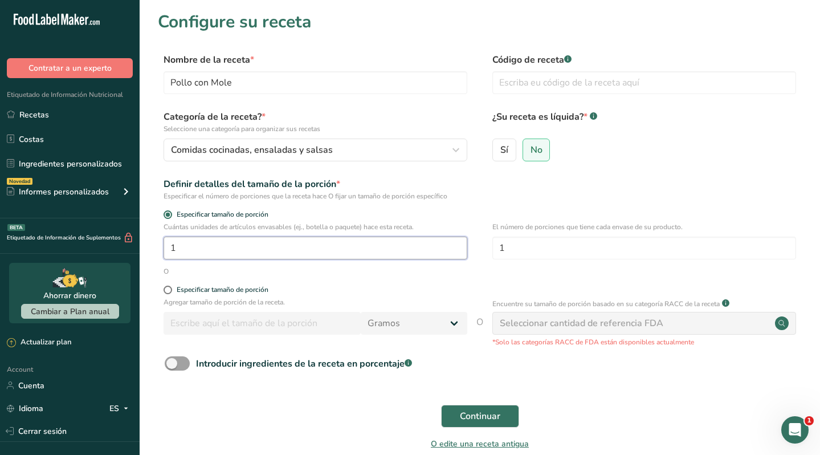
drag, startPoint x: 242, startPoint y: 248, endPoint x: 162, endPoint y: 247, distance: 79.8
click at [161, 247] on div "Cuántas unidades de artículos envasables (ej., botella o paquete) hace esta rec…" at bounding box center [480, 244] width 644 height 44
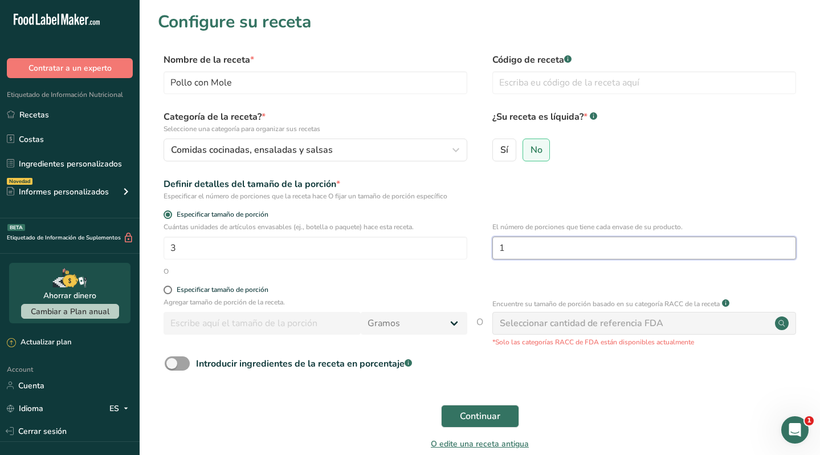
click at [536, 239] on input "1" at bounding box center [644, 247] width 304 height 23
click at [466, 414] on span "Continuar" at bounding box center [480, 416] width 40 height 14
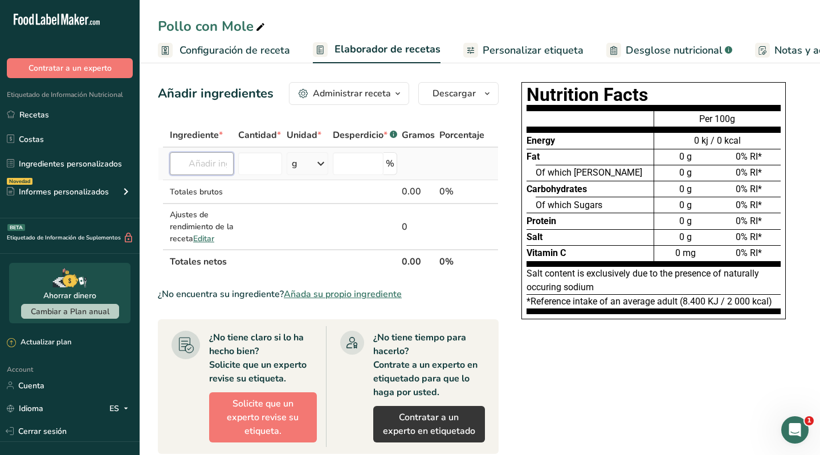
click at [194, 164] on input "text" at bounding box center [202, 163] width 64 height 23
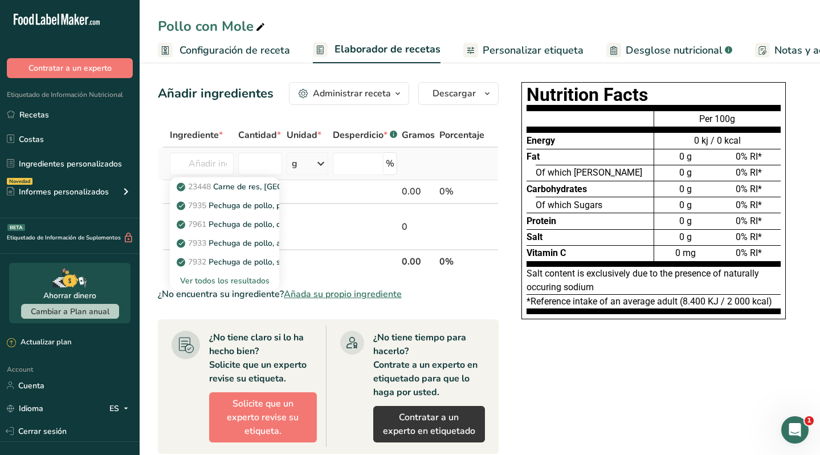
click at [224, 279] on div "Ver todos los resultados" at bounding box center [224, 281] width 91 height 12
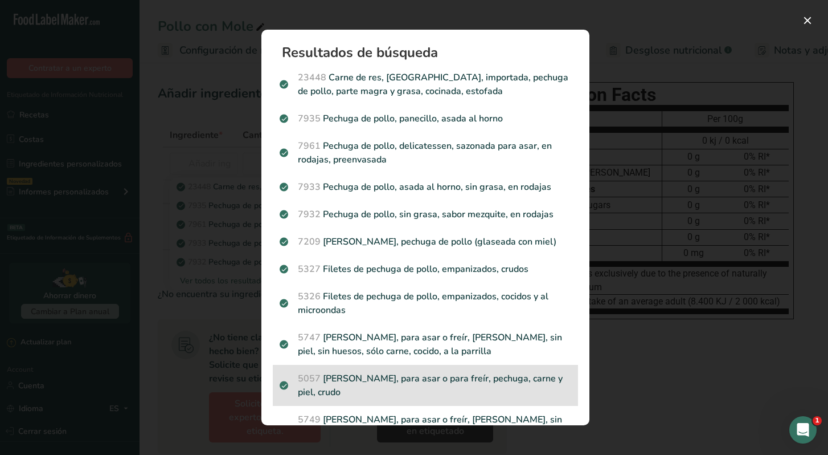
click at [413, 375] on p "5057 [PERSON_NAME], para asar o para freír, pechuga, carne y piel, crudo" at bounding box center [426, 384] width 292 height 27
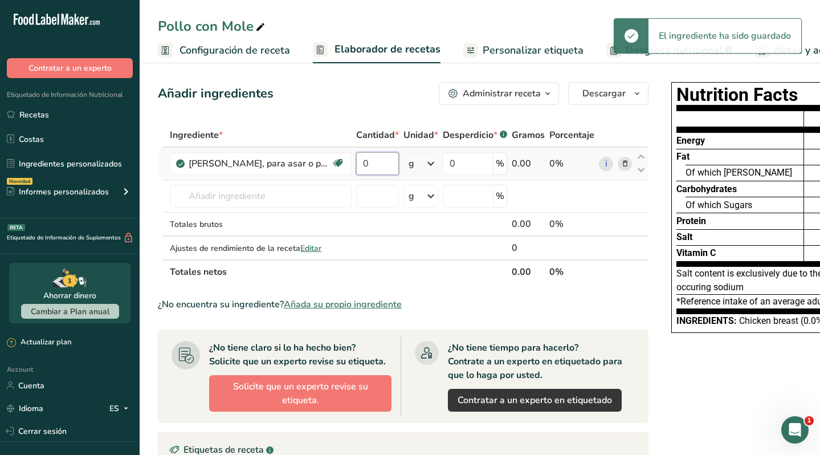
click at [378, 166] on input "0" at bounding box center [377, 163] width 43 height 23
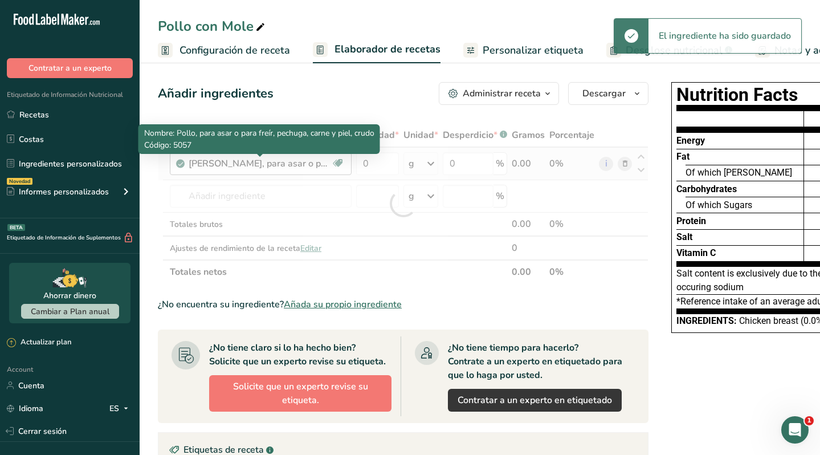
click at [297, 158] on div "Ingrediente * Cantidad * Unidad * Desperdicio * .a-a{fill:#347362;}.b-a{fill:#f…" at bounding box center [403, 203] width 490 height 161
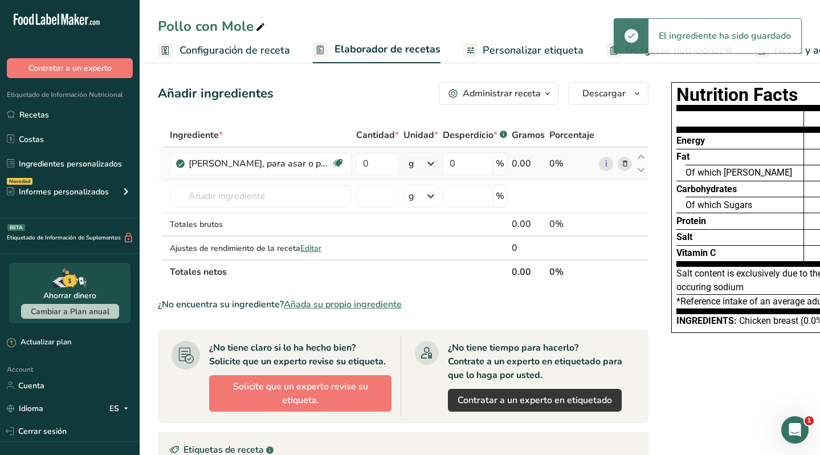
click at [624, 162] on icon at bounding box center [625, 164] width 8 height 12
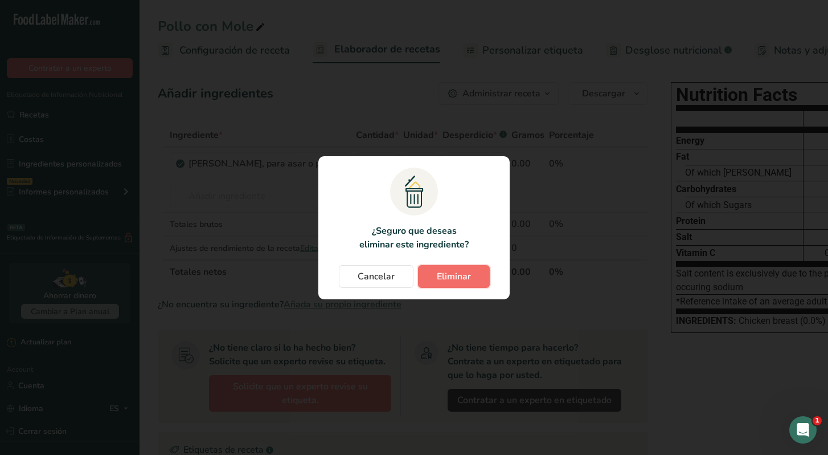
click at [441, 272] on span "Eliminar" at bounding box center [454, 276] width 34 height 14
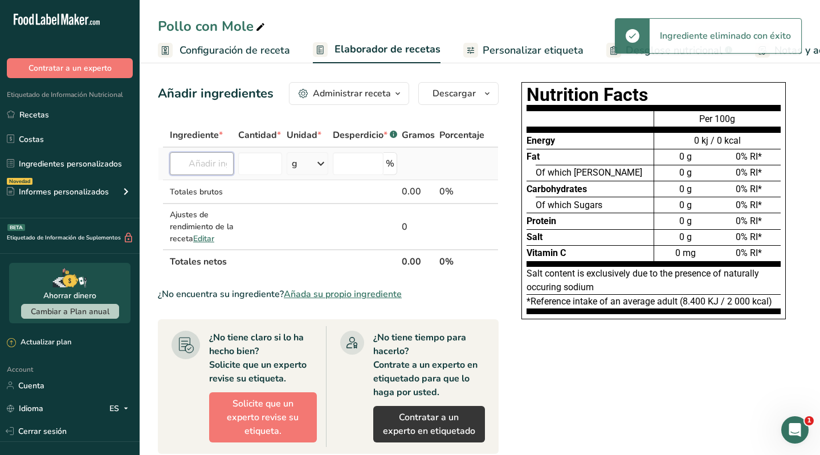
click at [210, 166] on input "text" at bounding box center [202, 163] width 64 height 23
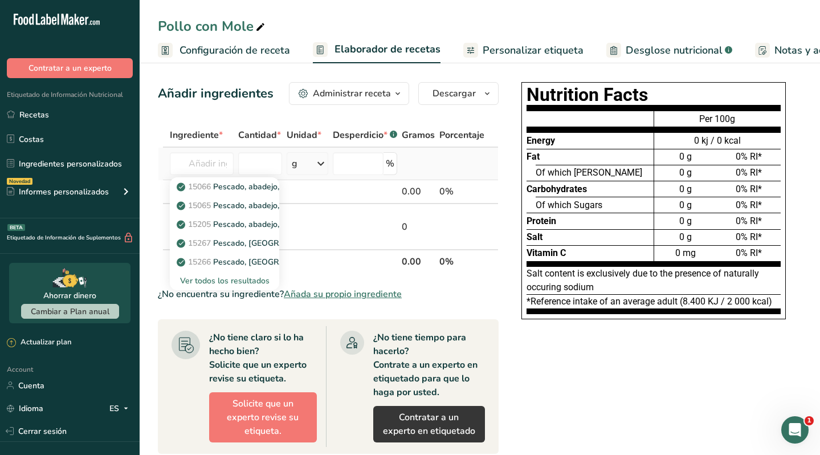
click at [228, 278] on div "Ver todos los resultados" at bounding box center [224, 281] width 91 height 12
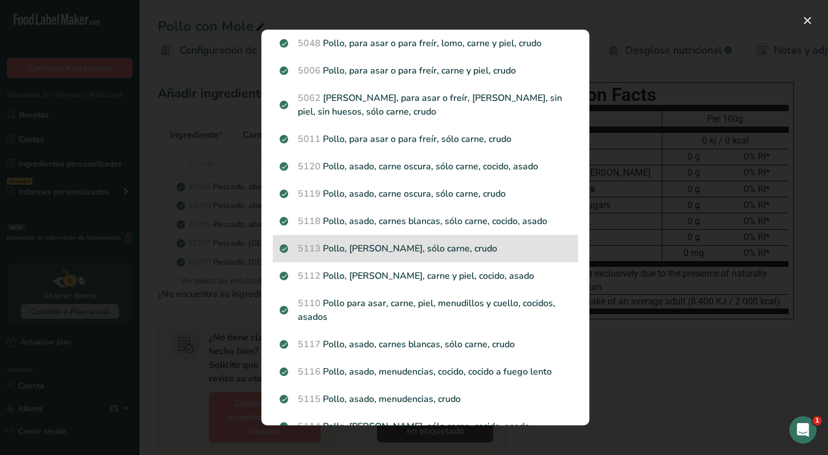
scroll to position [223, 0]
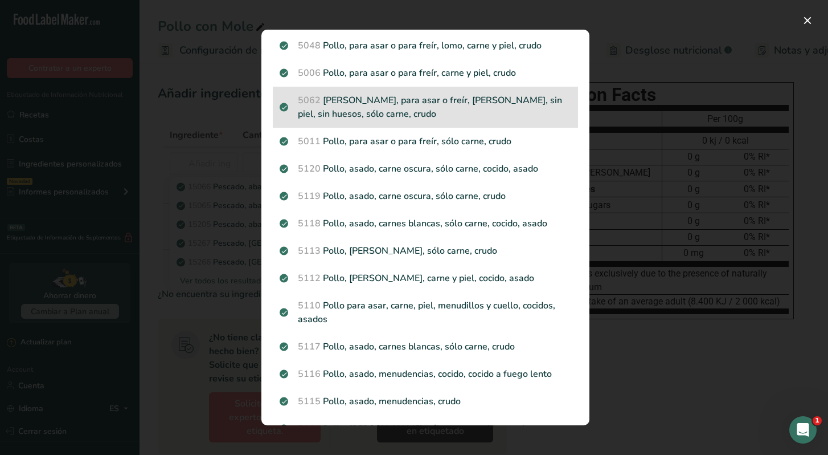
click at [436, 101] on p "5062 [PERSON_NAME], para asar o freír, pechuga, sin piel, sin huesos, sólo carn…" at bounding box center [426, 106] width 292 height 27
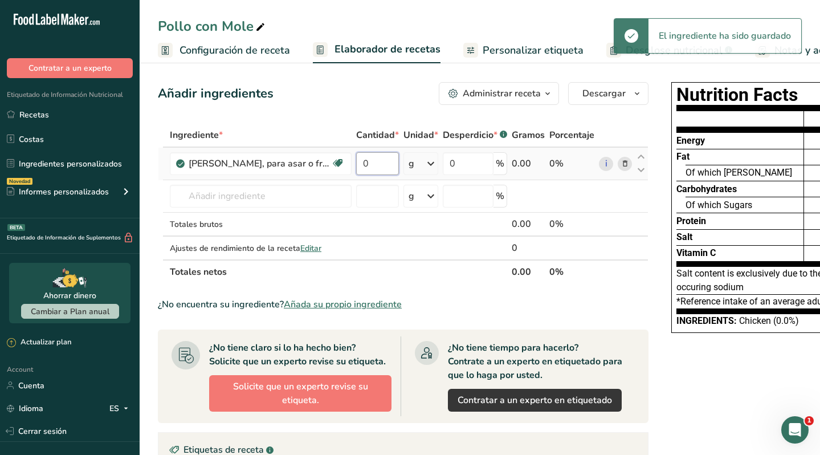
click at [387, 162] on input "0" at bounding box center [377, 163] width 43 height 23
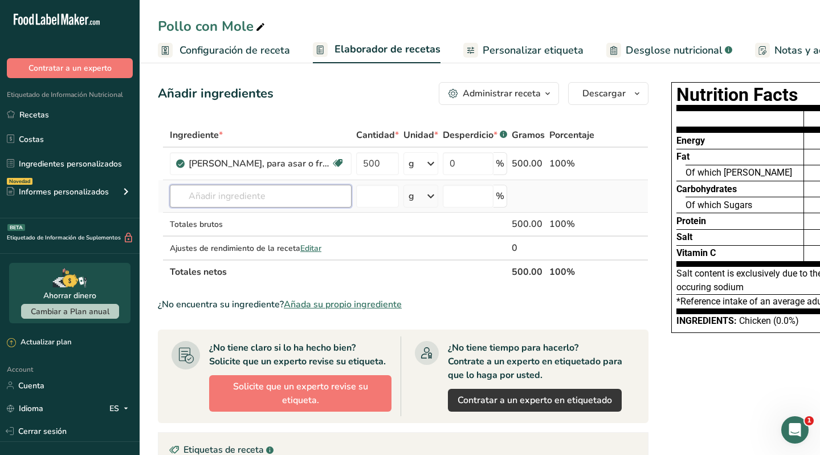
click at [294, 187] on div "Ingrediente * Cantidad * Unidad * Desperdicio * .a-a{fill:#347362;}.b-a{fill:#f…" at bounding box center [403, 203] width 490 height 161
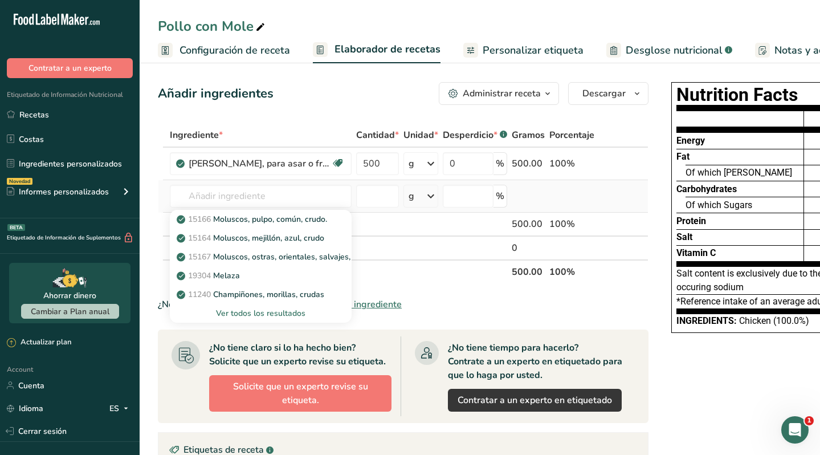
click at [275, 308] on div "Ver todos los resultados" at bounding box center [260, 313] width 163 height 12
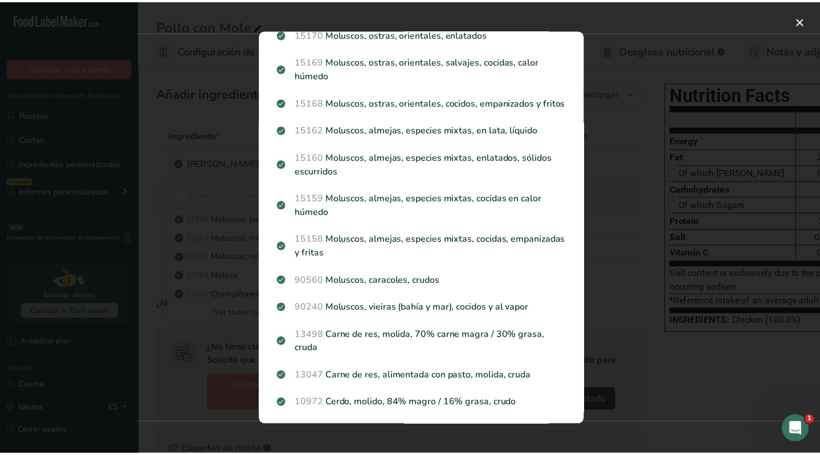
scroll to position [851, 0]
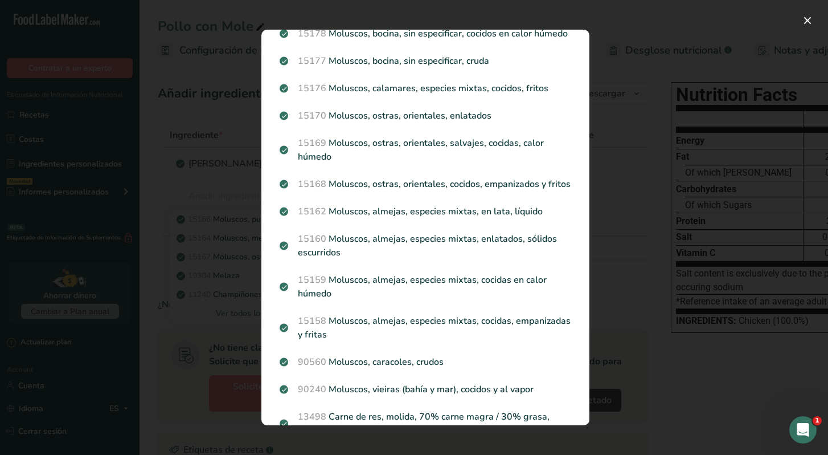
click at [197, 327] on div "Search results modal" at bounding box center [414, 227] width 828 height 455
